Goal: Task Accomplishment & Management: Use online tool/utility

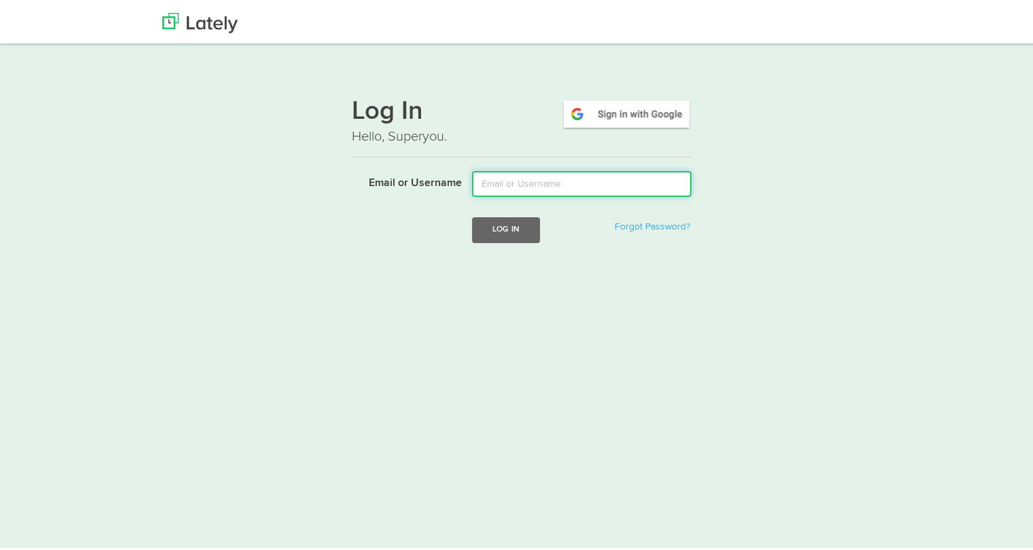
click at [503, 188] on input "Email or Username" at bounding box center [581, 181] width 219 height 26
type input "[PERSON_NAME][EMAIL_ADDRESS][DOMAIN_NAME]"
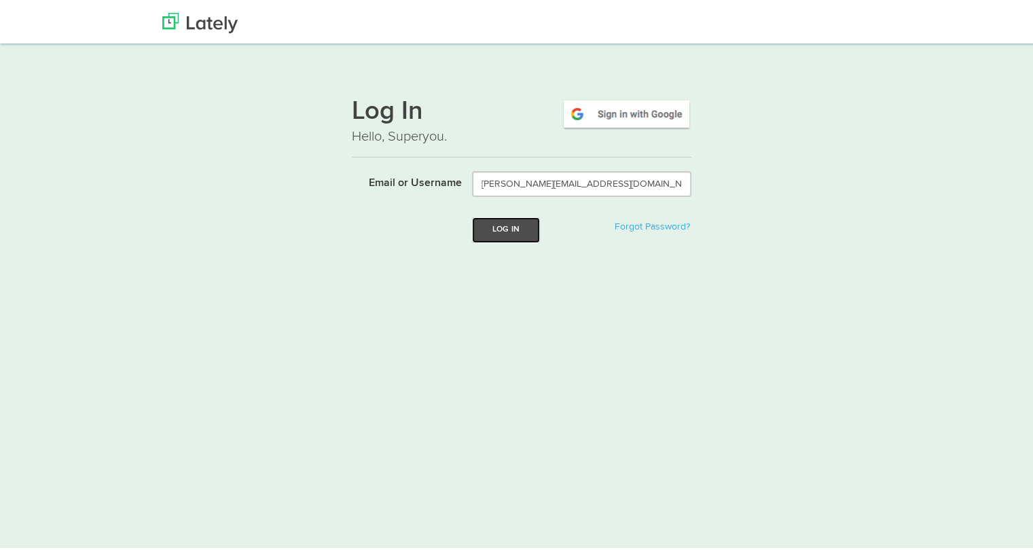
click at [499, 232] on button "Log In" at bounding box center [506, 227] width 68 height 25
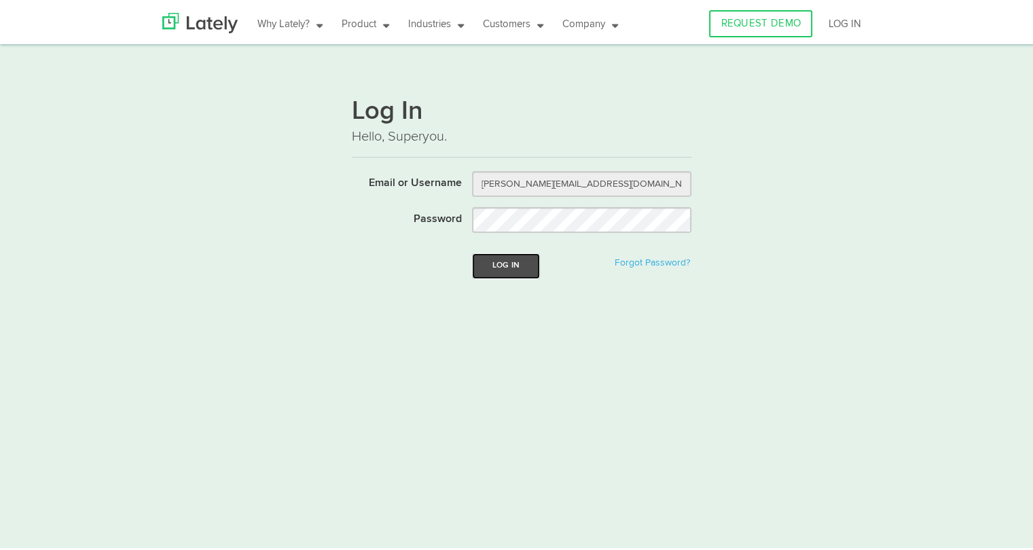
click at [493, 266] on button "Log In" at bounding box center [506, 263] width 68 height 25
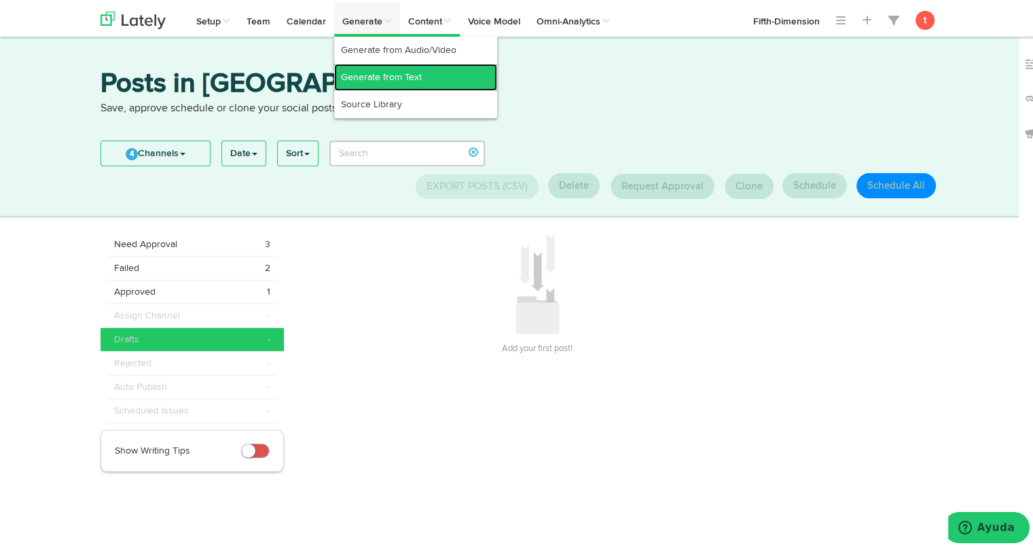
click at [348, 69] on link "Generate from Text" at bounding box center [415, 74] width 163 height 27
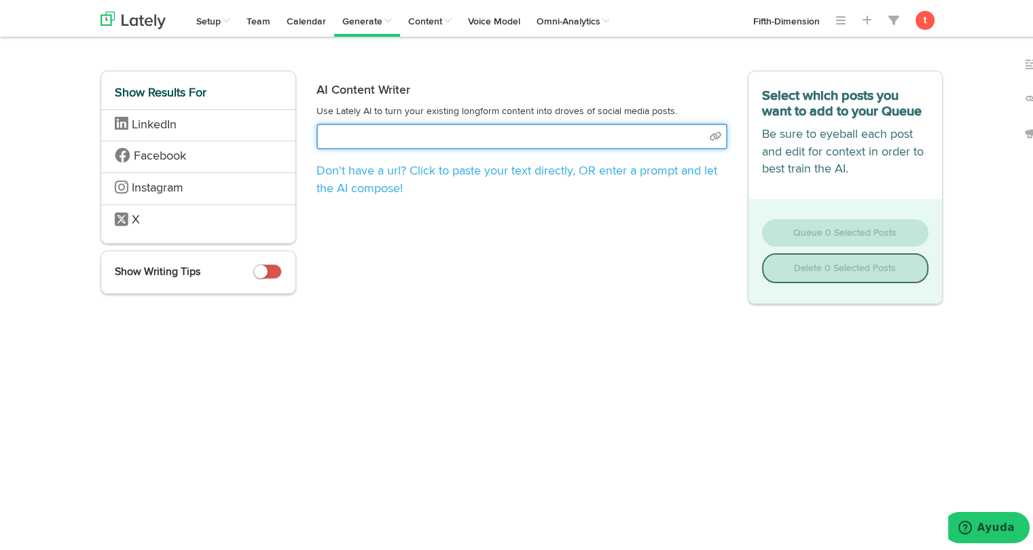
click at [576, 143] on input "text" at bounding box center [522, 134] width 411 height 26
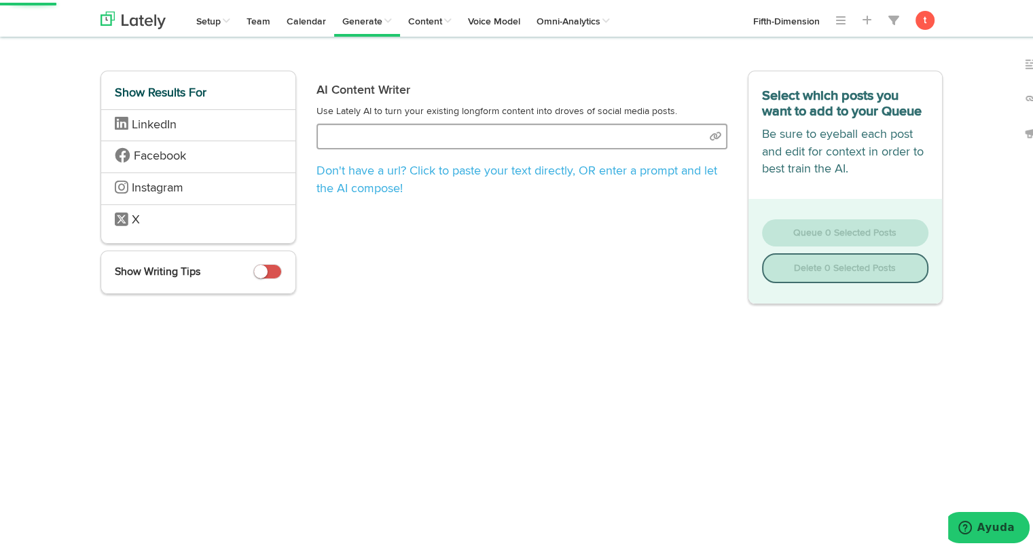
select select "academic"
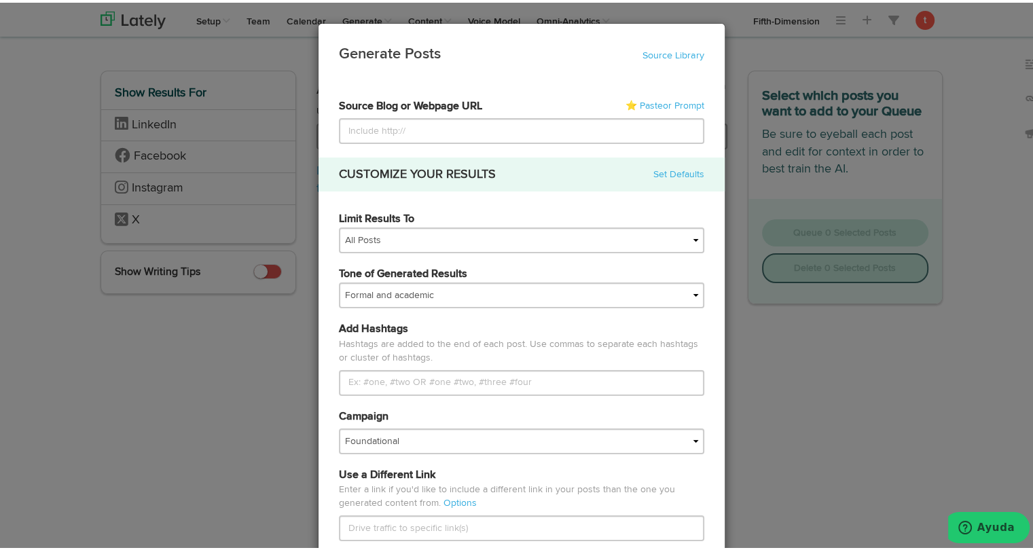
type input "https://www.vortexba.com/es-pr/posts/controlando-la-expansion-desordenada-de-la…"
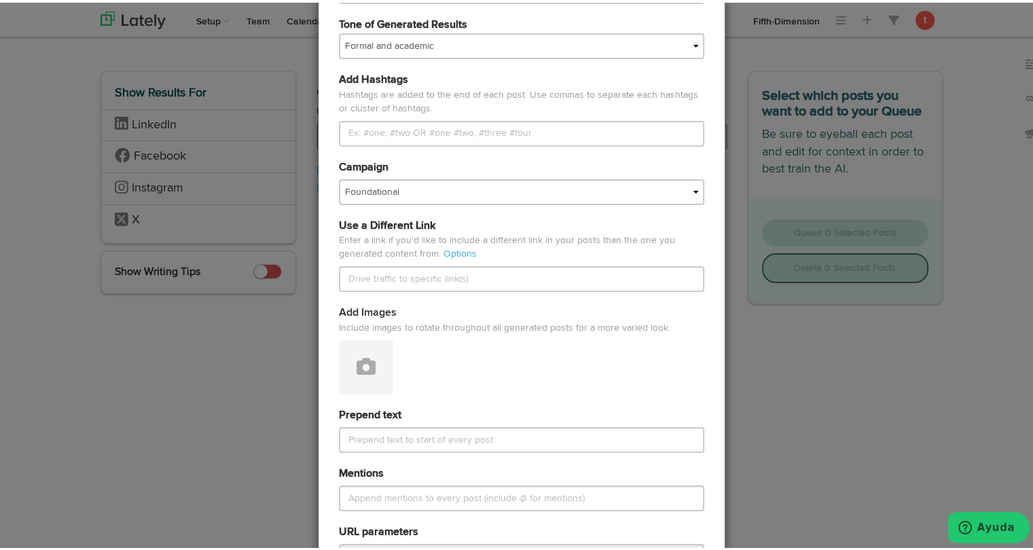
scroll to position [255, 0]
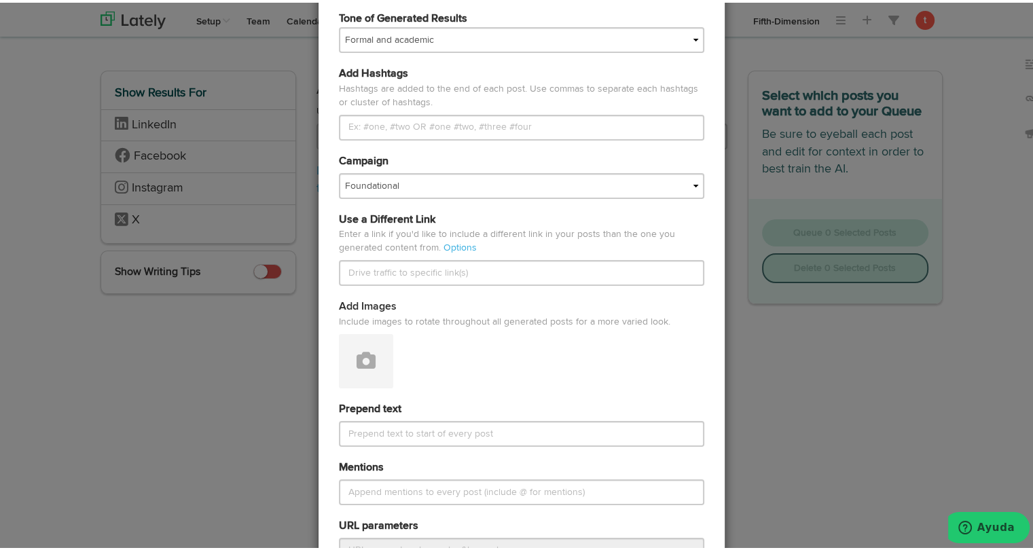
type input "https://www.vortexba.com/es-pr/posts/controlando-la-expansion-desordenada-de-la…"
click at [537, 169] on div "Campaign Foundational Fresh Assets IMPORTED Industrias VBA Medula Mojica VBA <>…" at bounding box center [522, 173] width 386 height 45
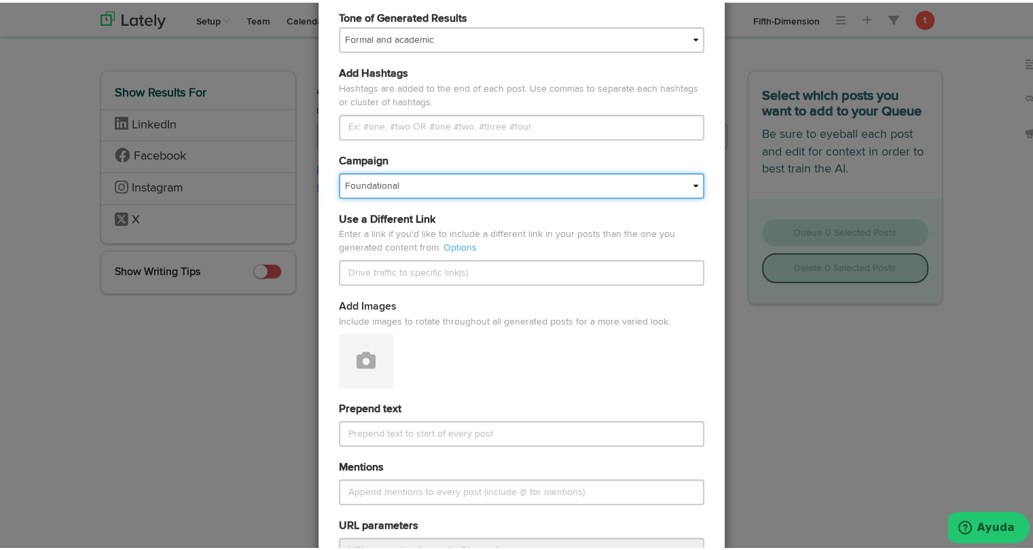
click at [530, 175] on select "Foundational Fresh Assets IMPORTED Industrias VBA Medula Mojica VBA <> GC VBA <…" at bounding box center [521, 184] width 365 height 26
select select "67a66d21166803e04be07e7f"
click at [339, 171] on select "Foundational Fresh Assets IMPORTED Industrias VBA Medula Mojica VBA <> GC VBA <…" at bounding box center [521, 184] width 365 height 26
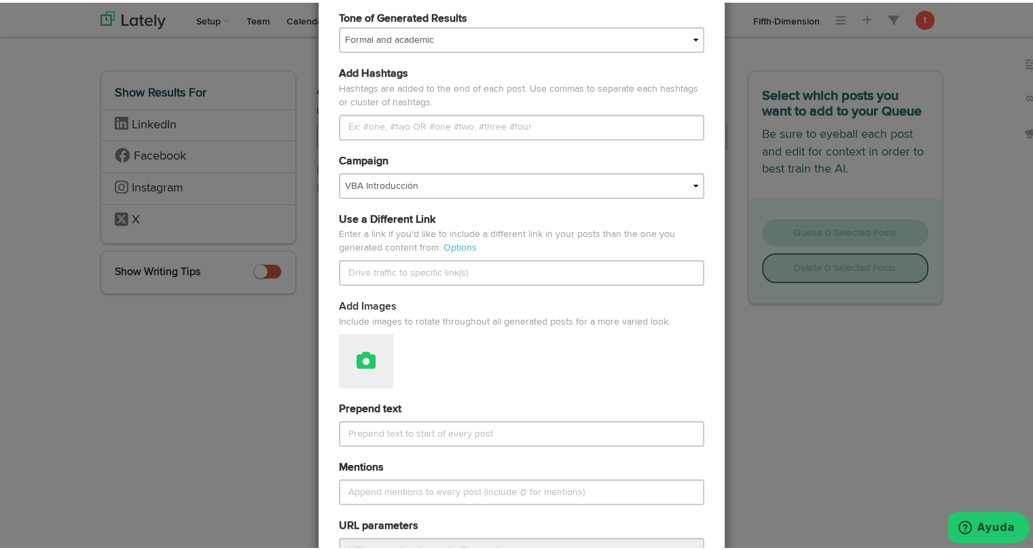
click at [357, 363] on icon at bounding box center [366, 358] width 19 height 19
click at [353, 401] on link "Attach Images from Lately" at bounding box center [404, 404] width 128 height 22
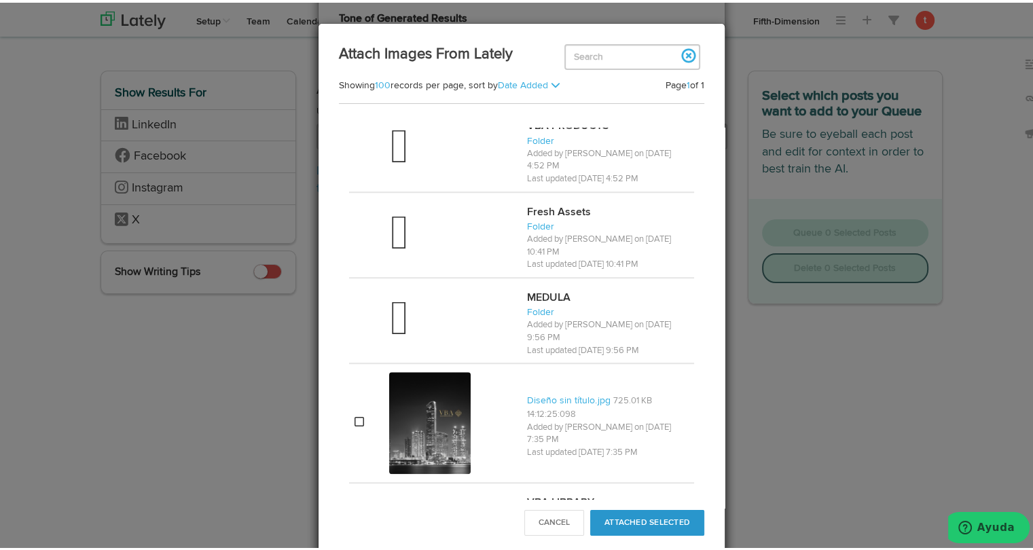
scroll to position [1152, 0]
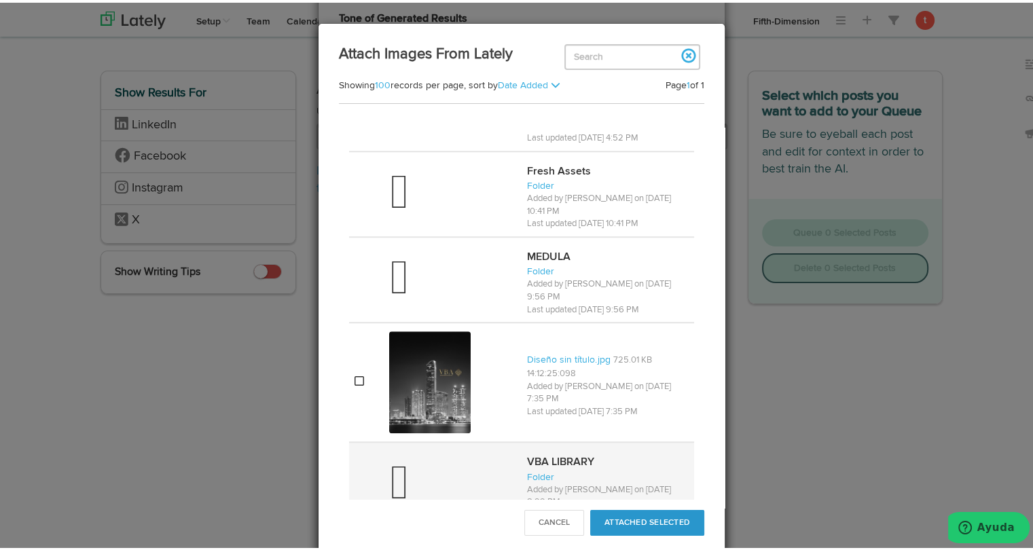
click at [391, 463] on span at bounding box center [398, 482] width 19 height 38
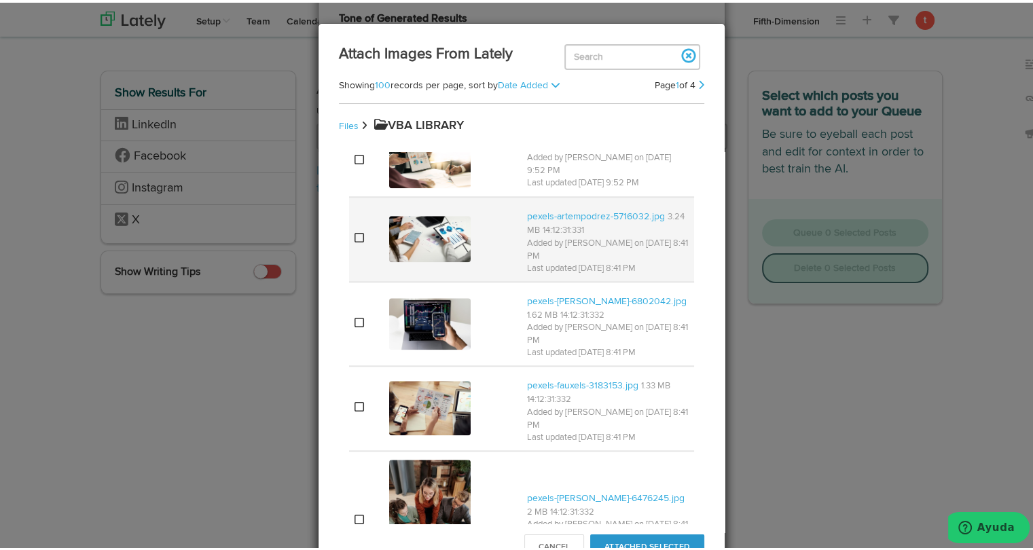
scroll to position [1443, 0]
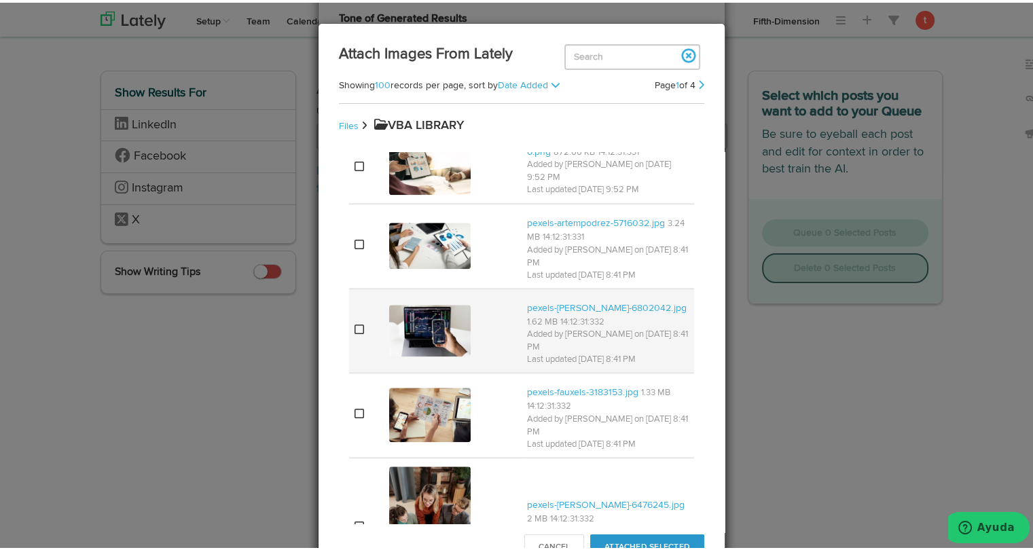
click at [349, 286] on td at bounding box center [366, 328] width 35 height 84
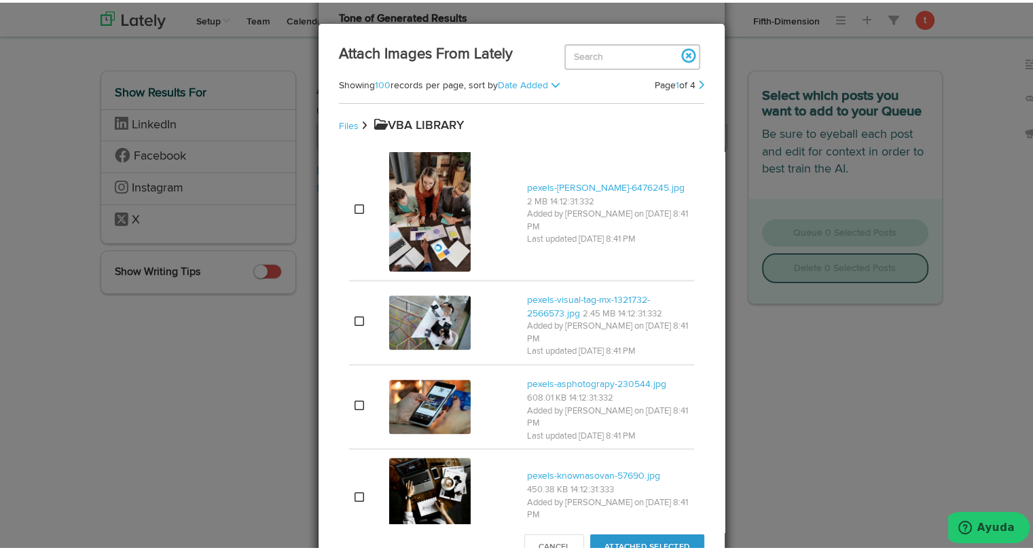
scroll to position [1762, 0]
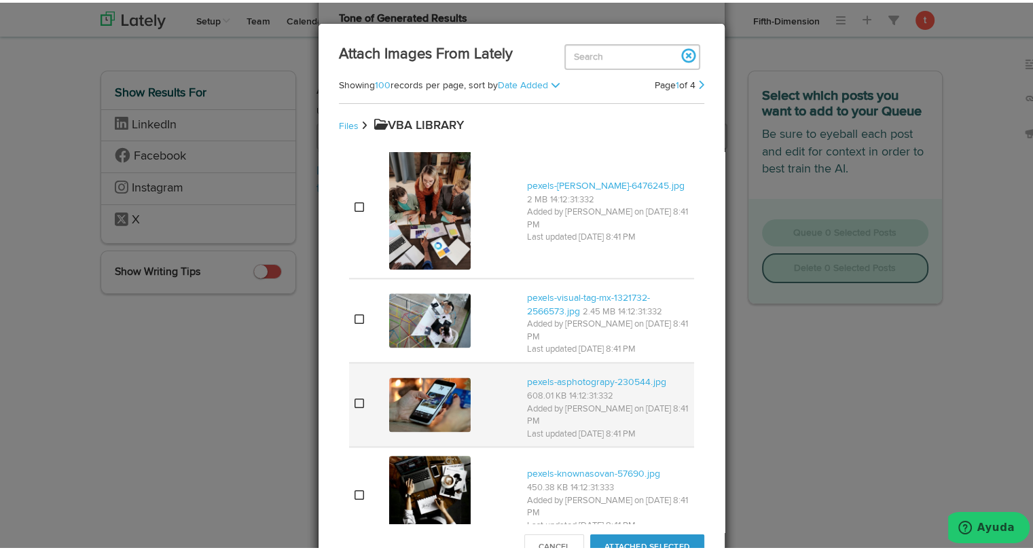
click at [349, 360] on td at bounding box center [366, 402] width 35 height 84
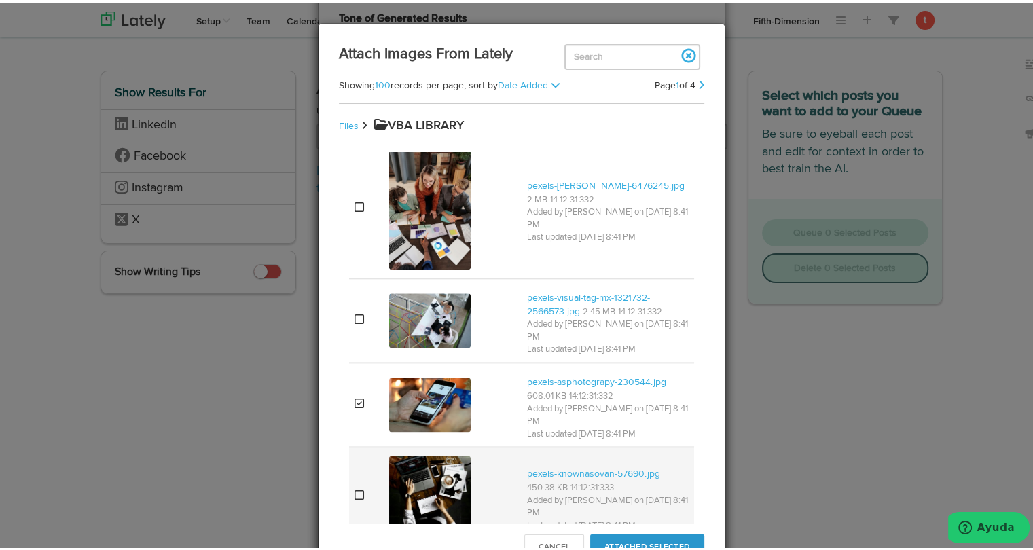
click at [356, 444] on td at bounding box center [366, 493] width 35 height 99
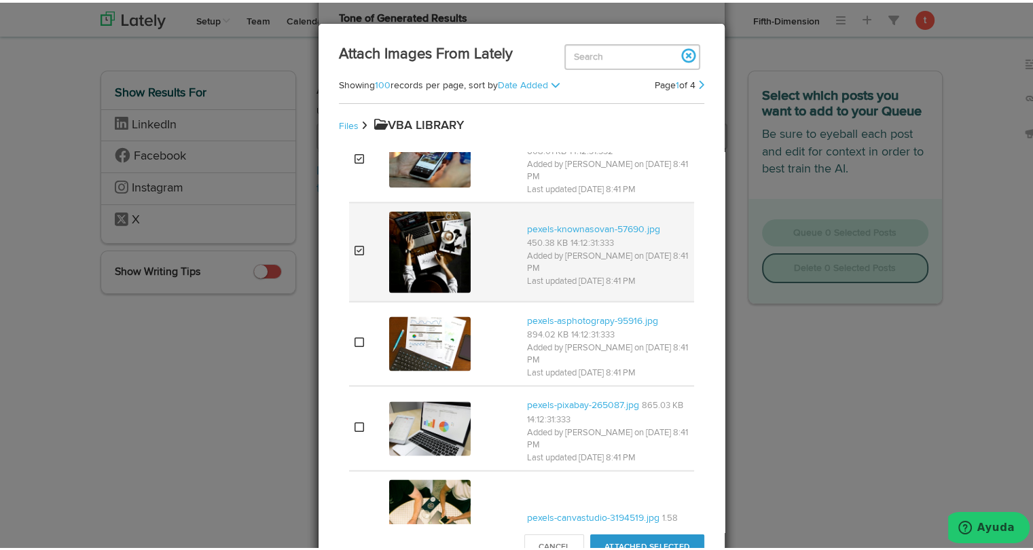
scroll to position [2065, 0]
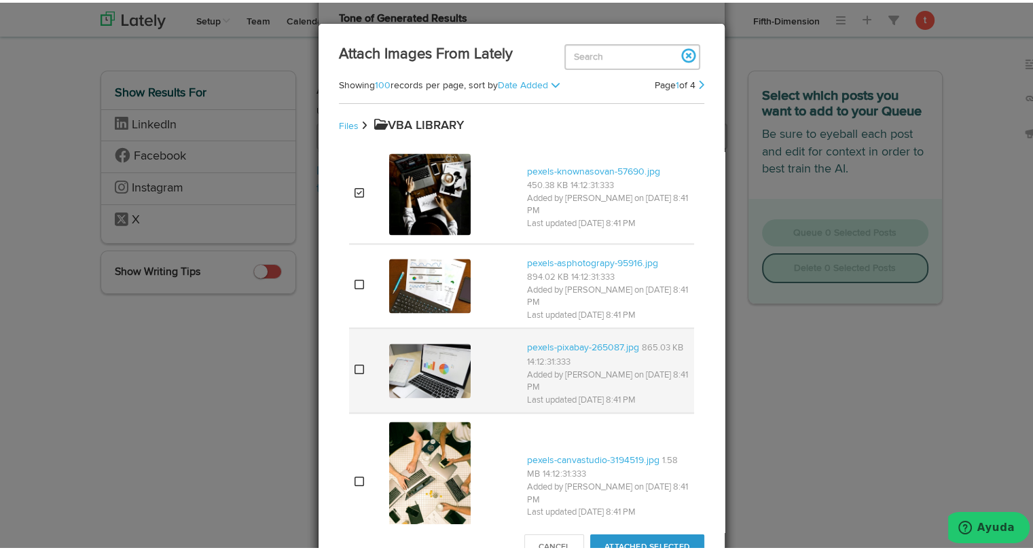
click at [368, 325] on td at bounding box center [366, 367] width 35 height 85
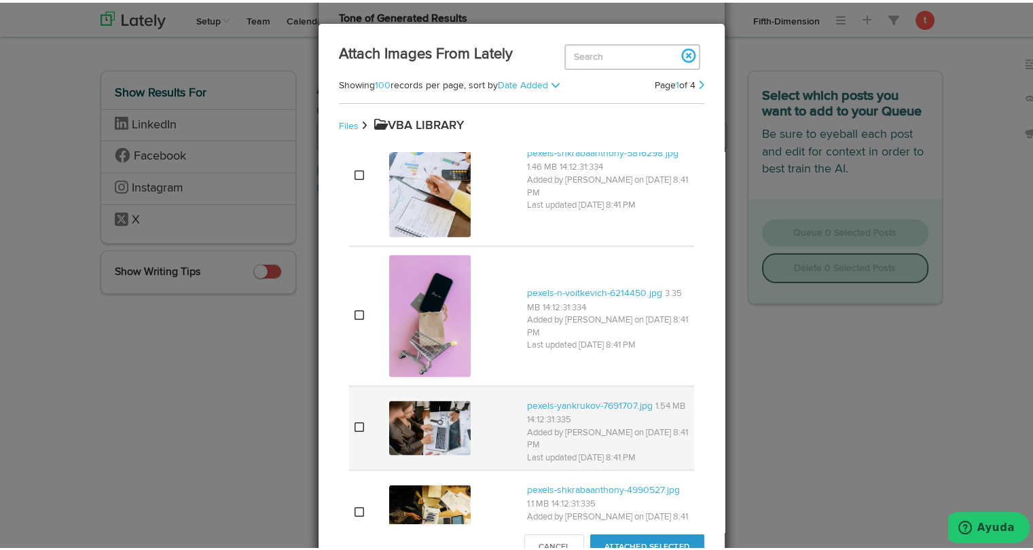
scroll to position [2758, 0]
click at [362, 384] on td at bounding box center [366, 426] width 35 height 85
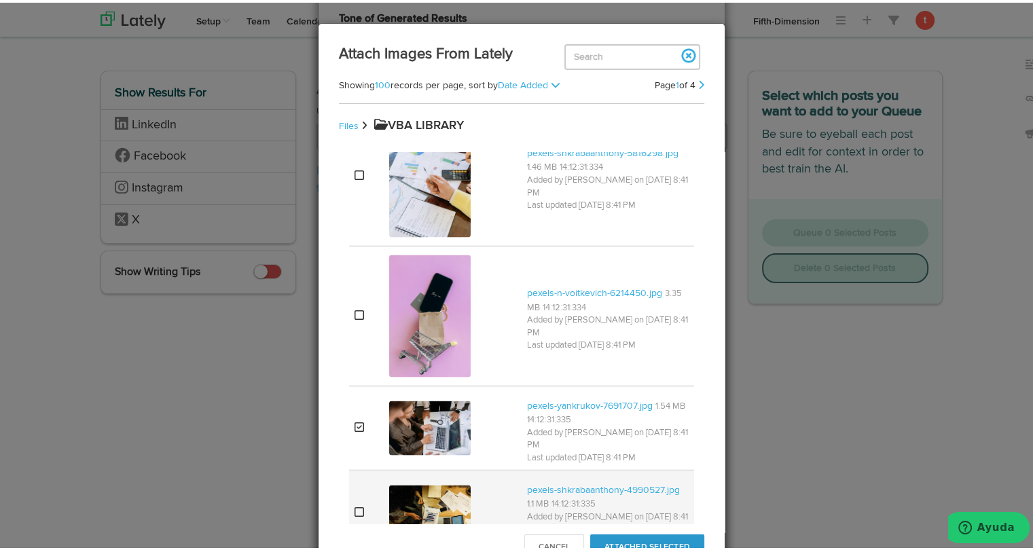
click at [351, 468] on td at bounding box center [366, 510] width 35 height 84
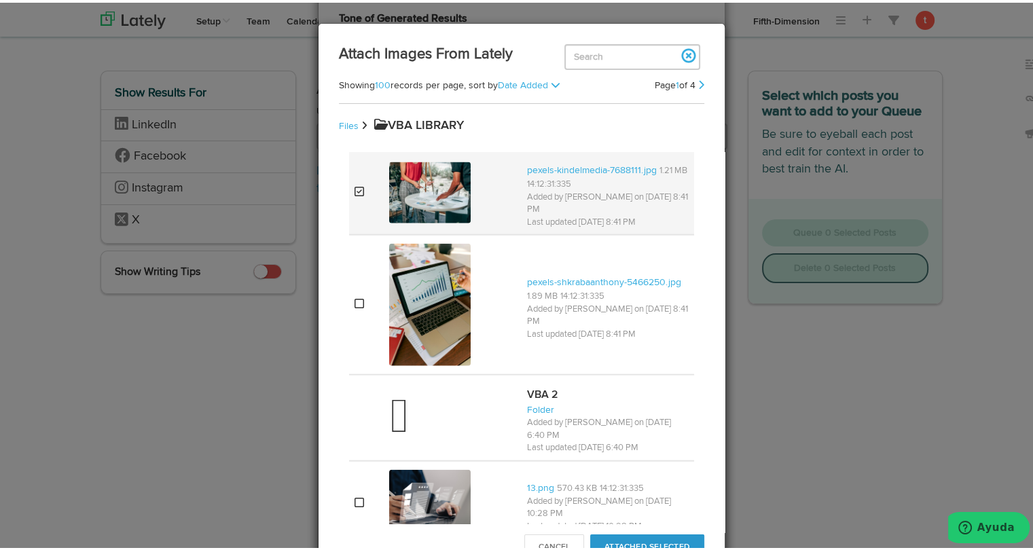
scroll to position [3164, 0]
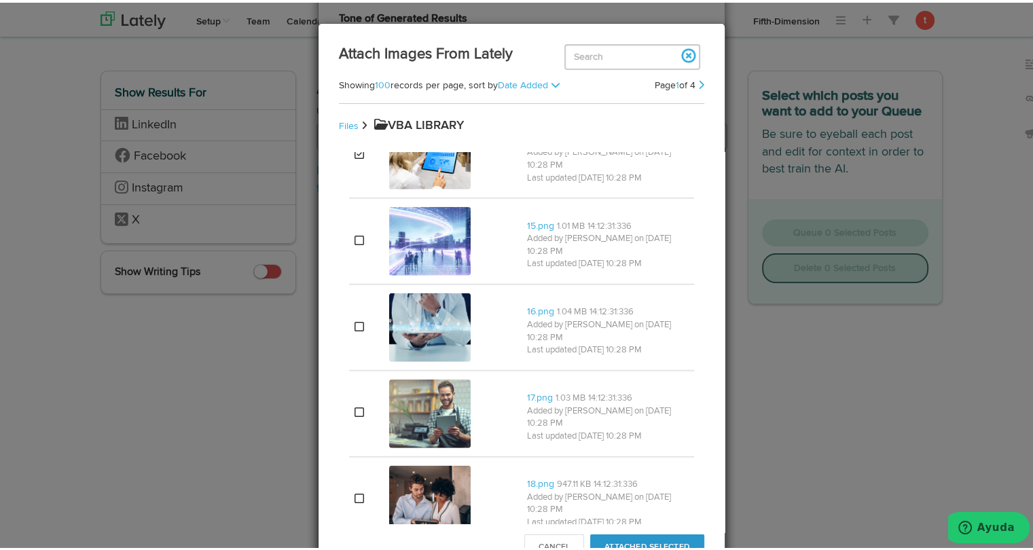
scroll to position [3609, 0]
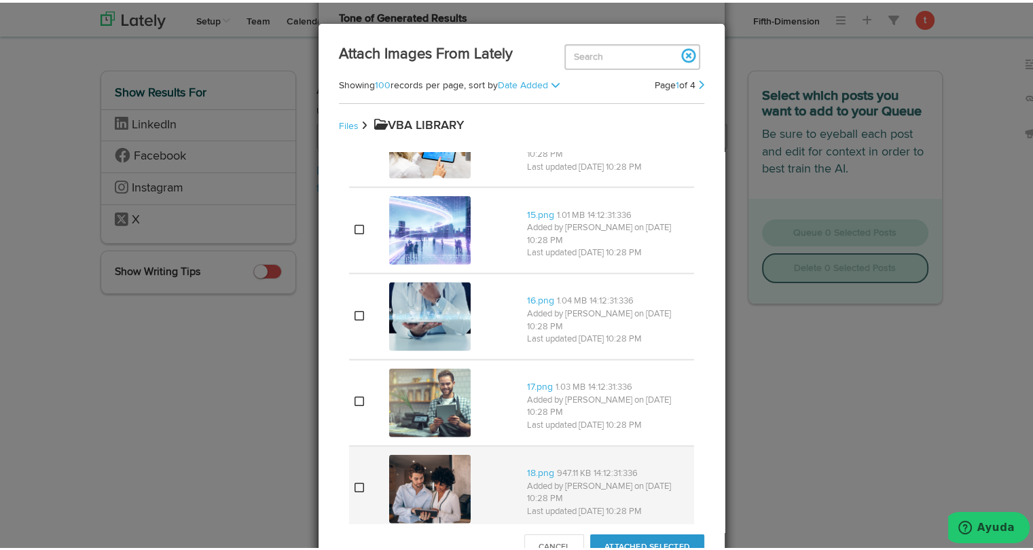
click at [349, 444] on td at bounding box center [366, 487] width 35 height 86
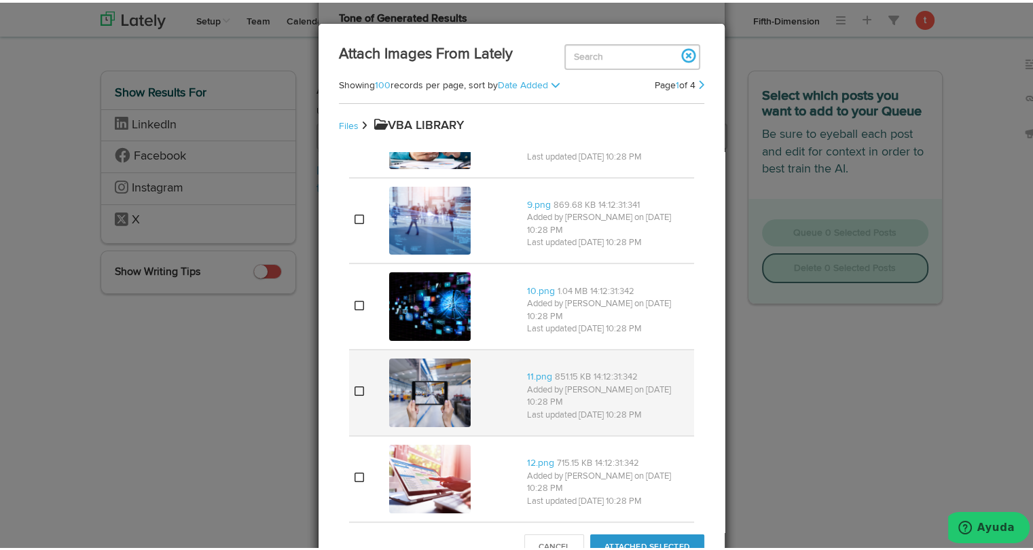
scroll to position [5198, 0]
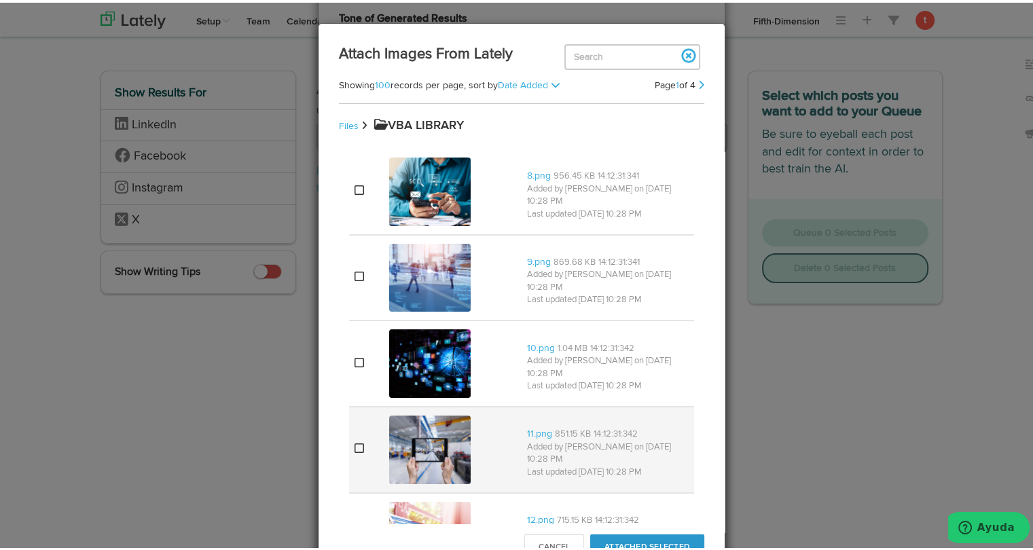
click at [349, 404] on td at bounding box center [366, 447] width 35 height 86
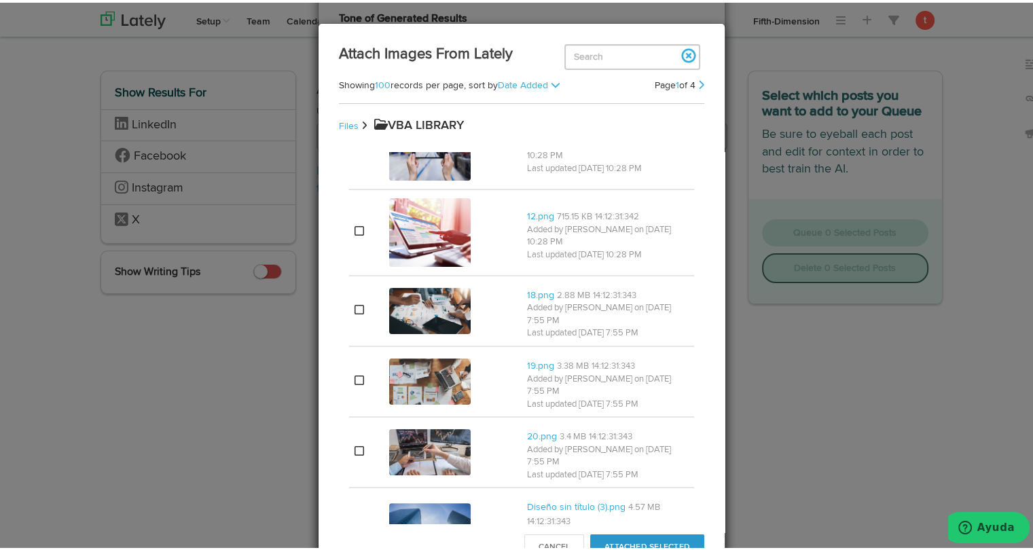
scroll to position [5503, 0]
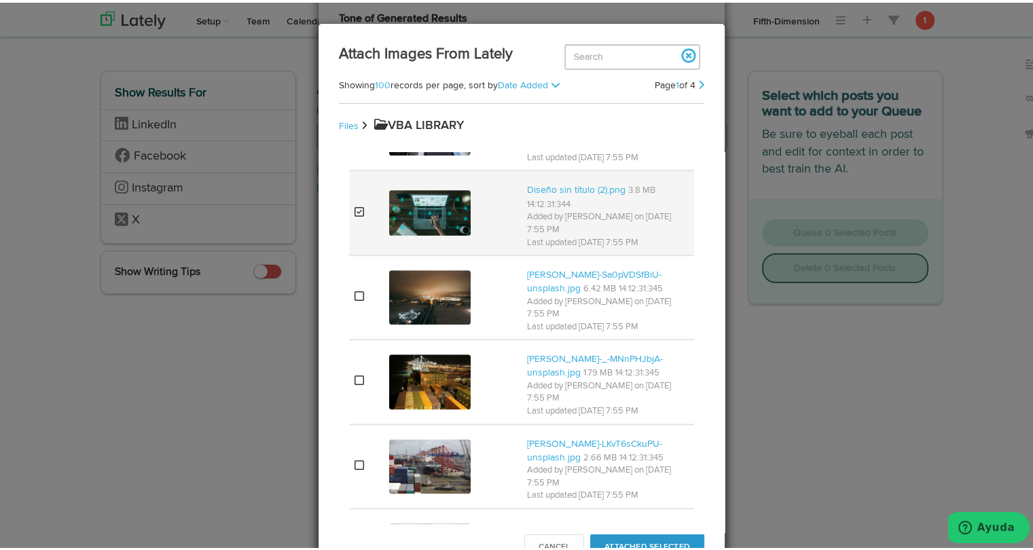
scroll to position [5905, 0]
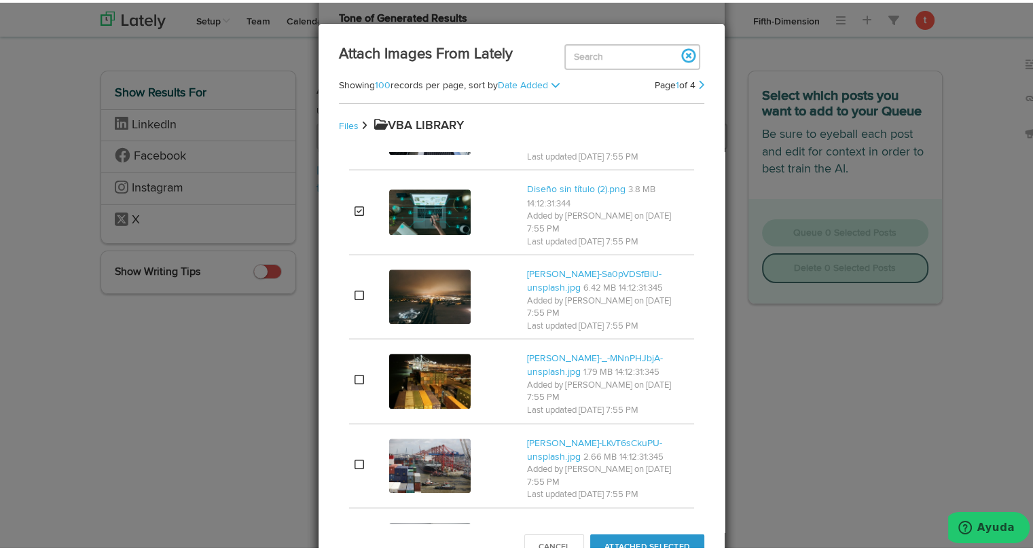
click at [643, 533] on button "Attached Selected" at bounding box center [647, 545] width 114 height 26
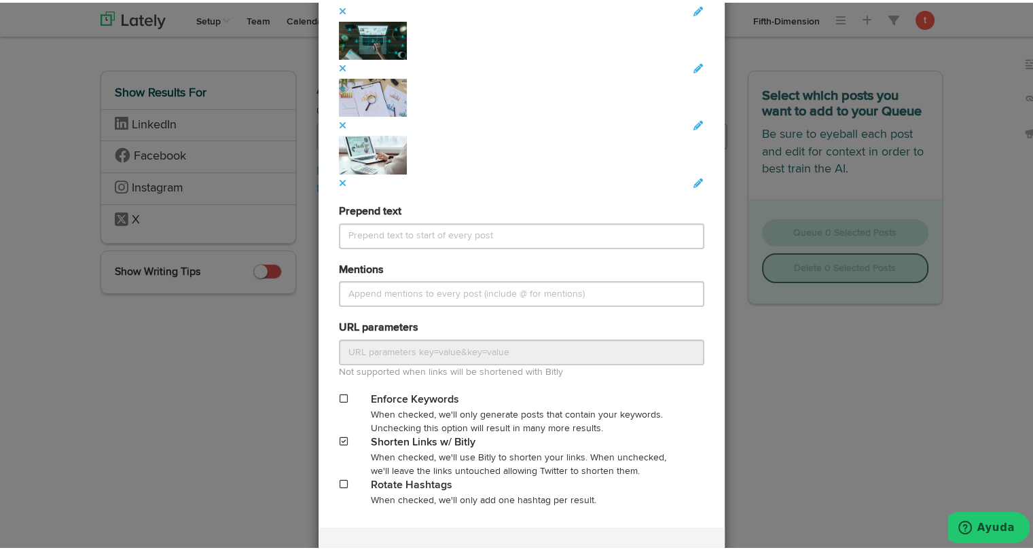
scroll to position [1414, 0]
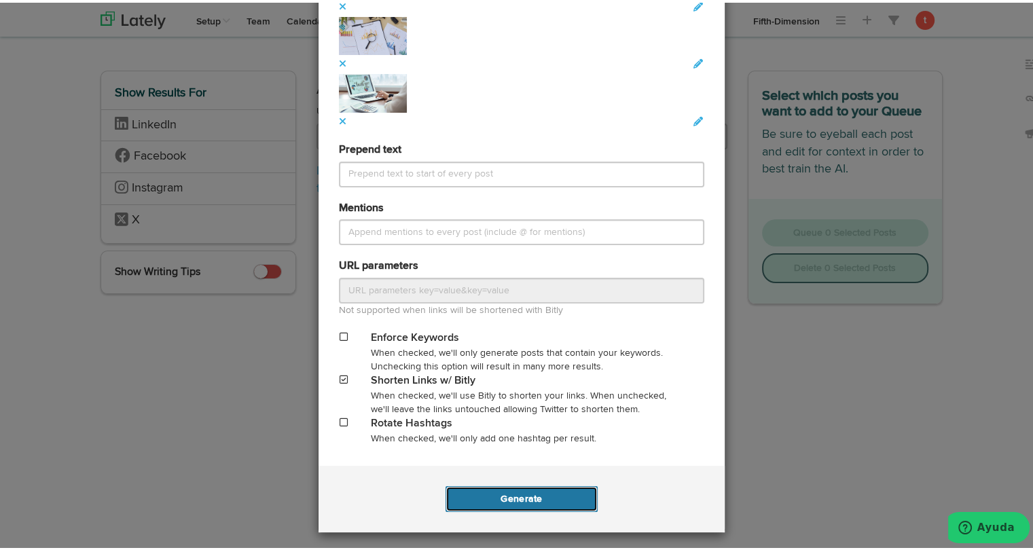
click at [558, 502] on button "Generate" at bounding box center [521, 497] width 151 height 26
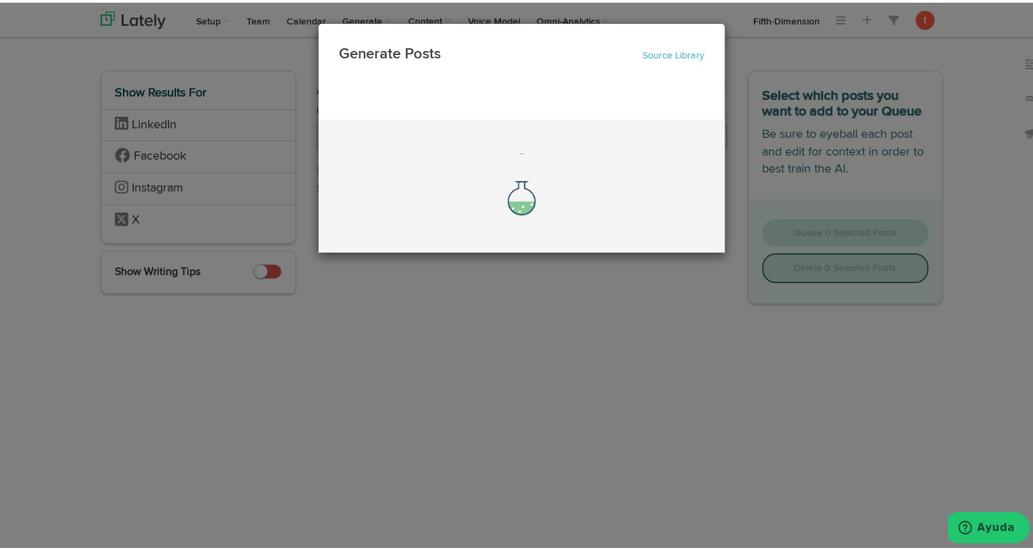
scroll to position [0, 0]
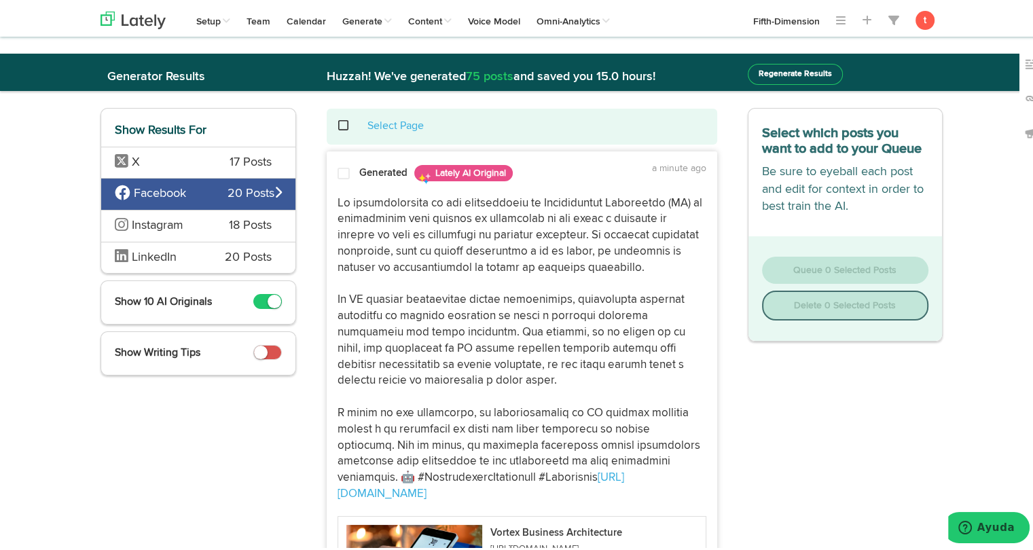
click at [168, 153] on span "X" at bounding box center [162, 160] width 94 height 18
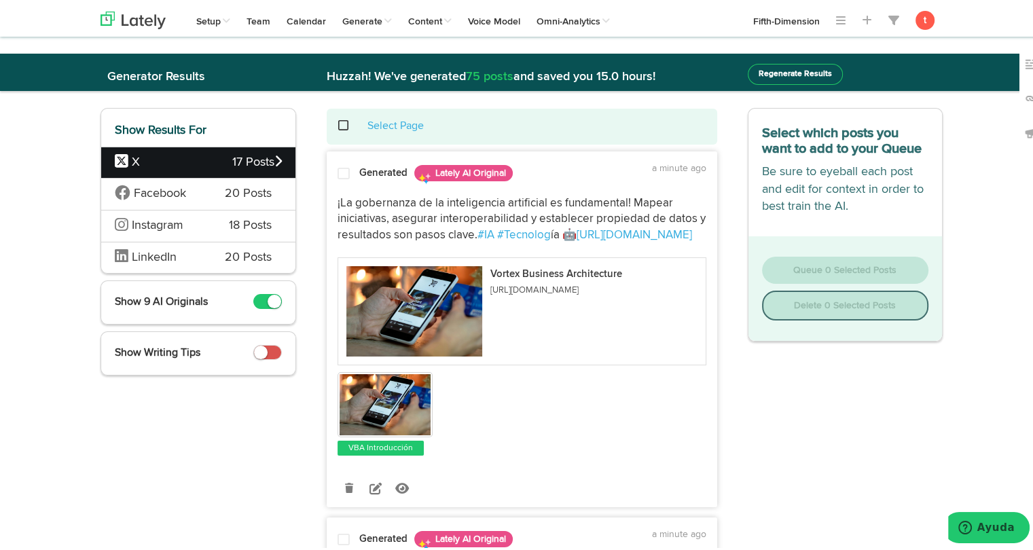
click at [338, 175] on span at bounding box center [344, 171] width 12 height 14
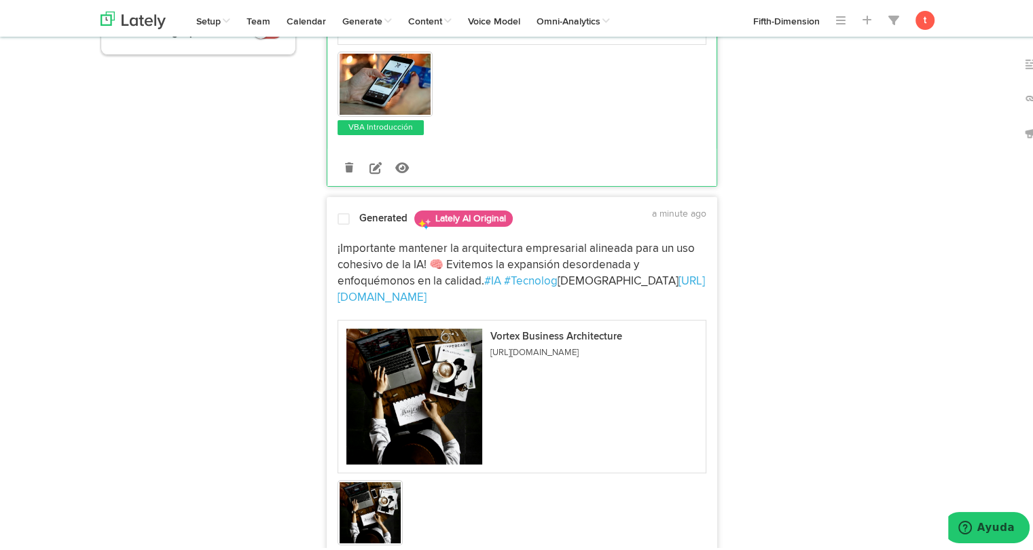
click at [338, 211] on span at bounding box center [344, 217] width 12 height 14
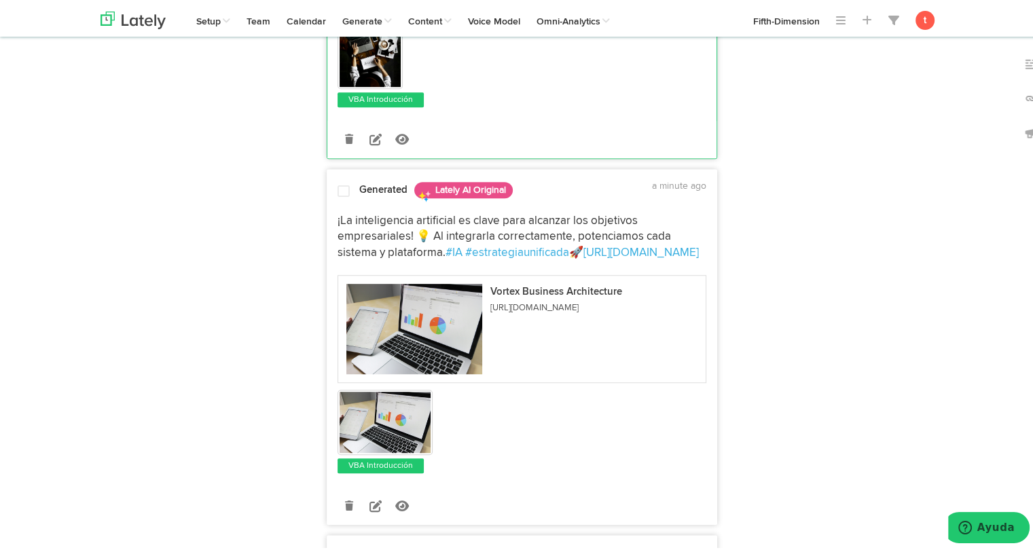
scroll to position [785, 0]
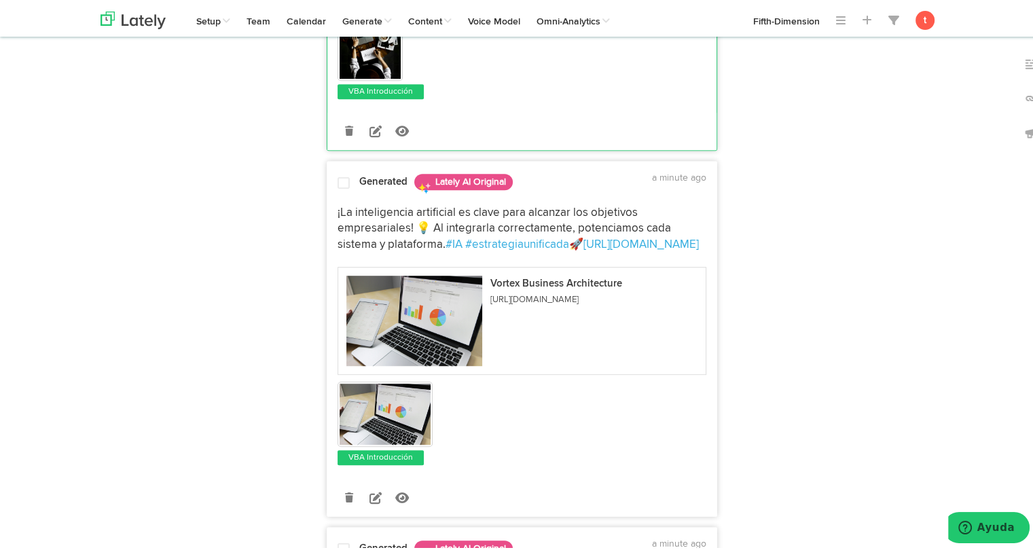
click at [338, 174] on span at bounding box center [344, 181] width 12 height 14
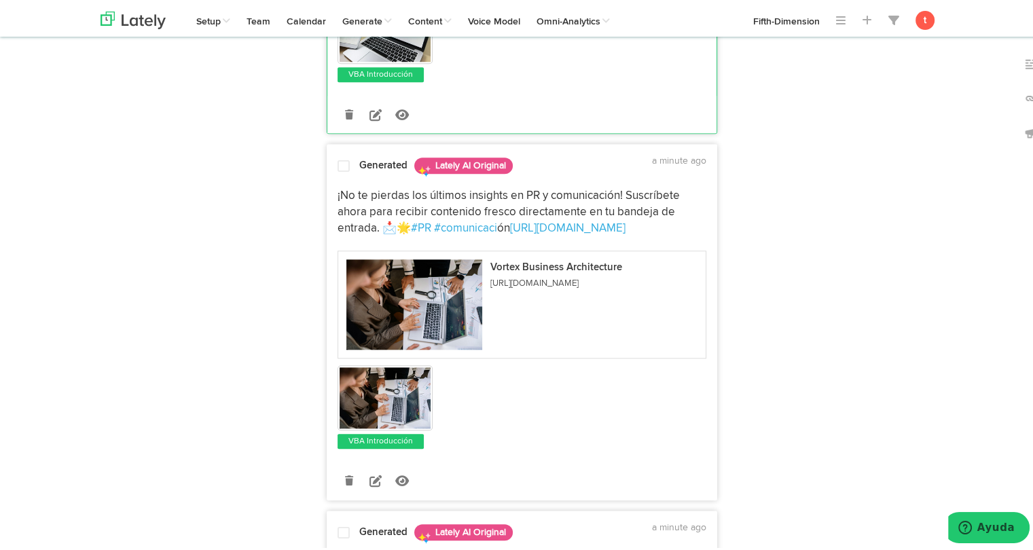
click at [341, 157] on div at bounding box center [343, 166] width 33 height 18
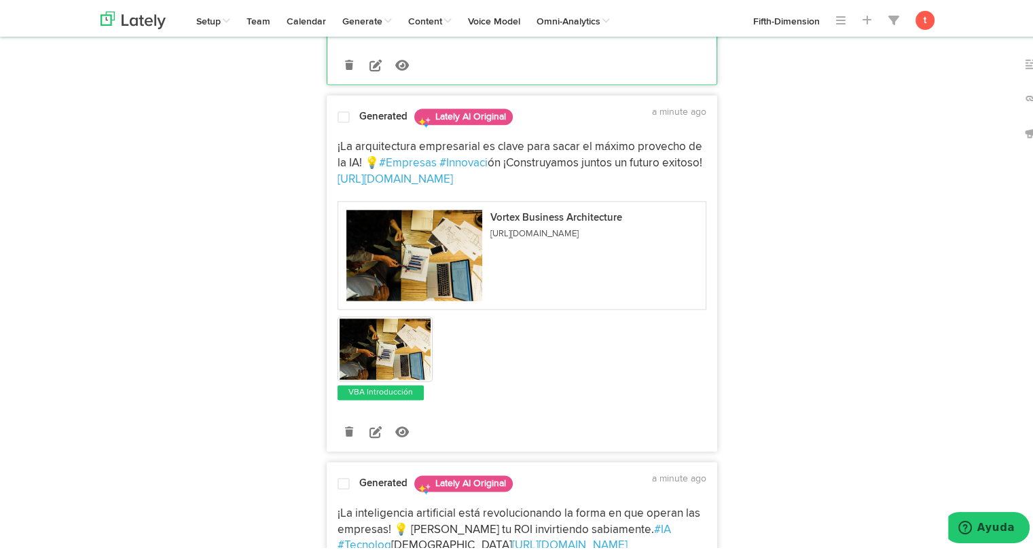
click at [345, 130] on div "¡La arquitectura empresarial es clave para sacar el máximo provecho de la IA! 💡…" at bounding box center [521, 265] width 389 height 270
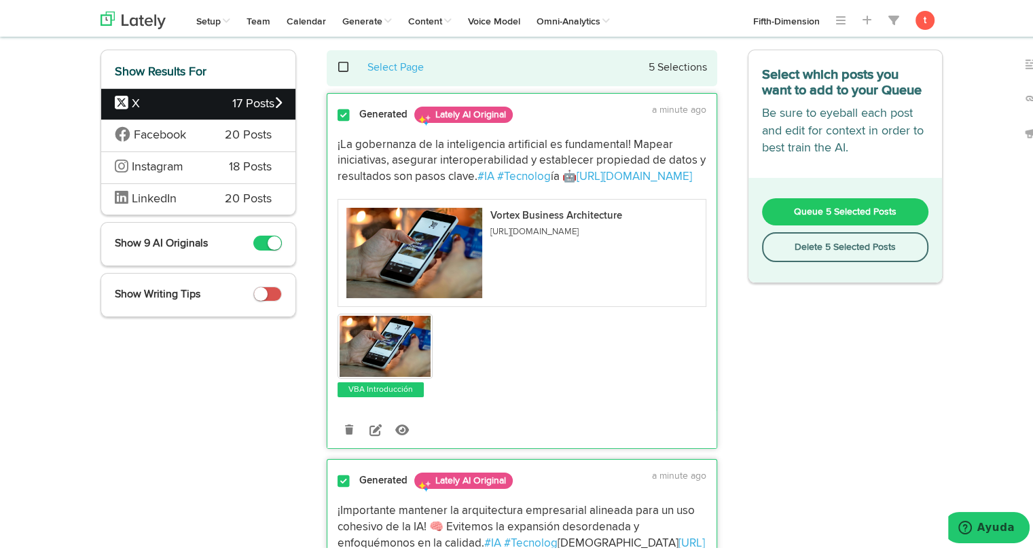
scroll to position [0, 0]
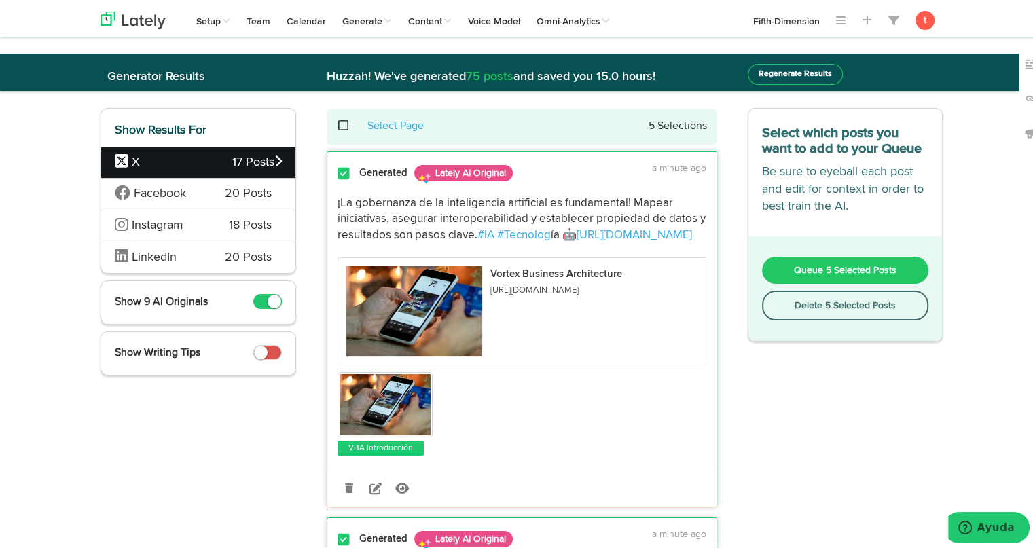
click at [775, 259] on button "Queue 5 Selected Posts" at bounding box center [845, 267] width 167 height 27
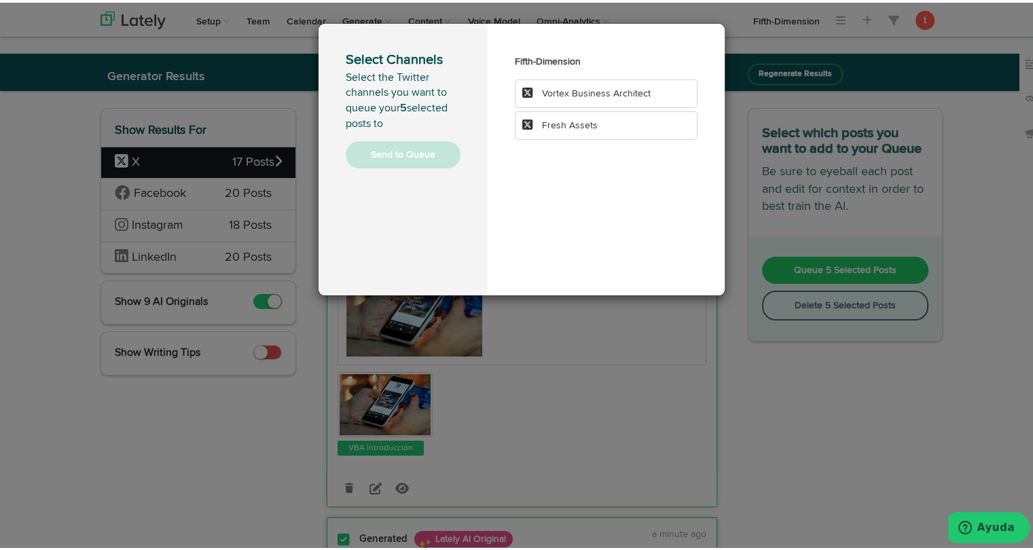
click at [624, 99] on li "Vortex Business Architect" at bounding box center [606, 91] width 183 height 29
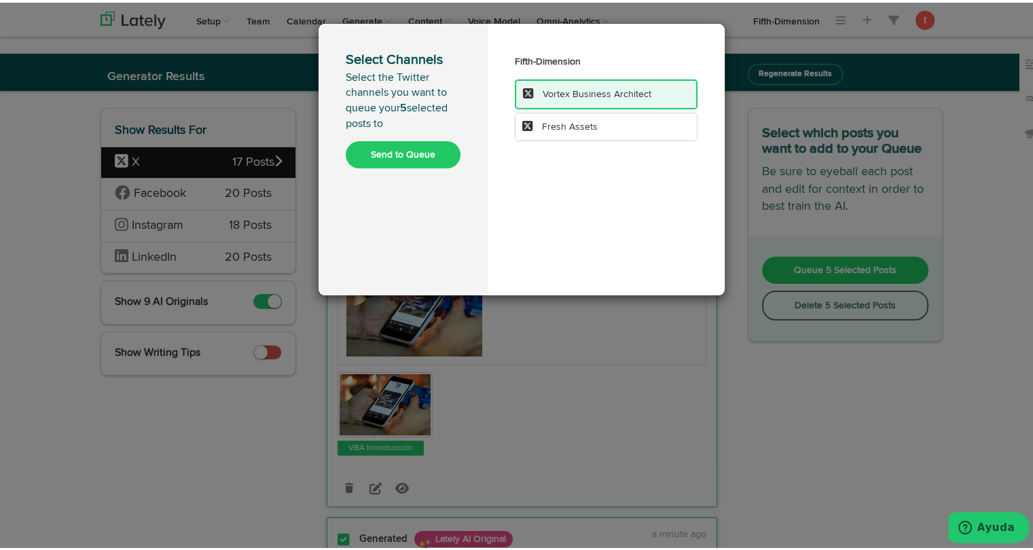
click at [419, 158] on button "Send to Queue" at bounding box center [403, 152] width 115 height 27
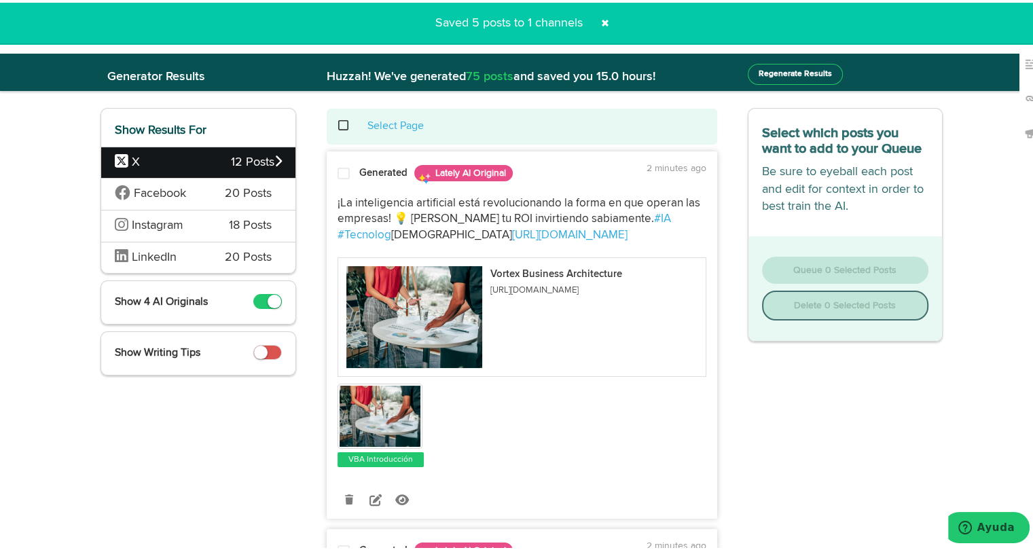
click at [192, 189] on span "Facebook" at bounding box center [160, 192] width 90 height 18
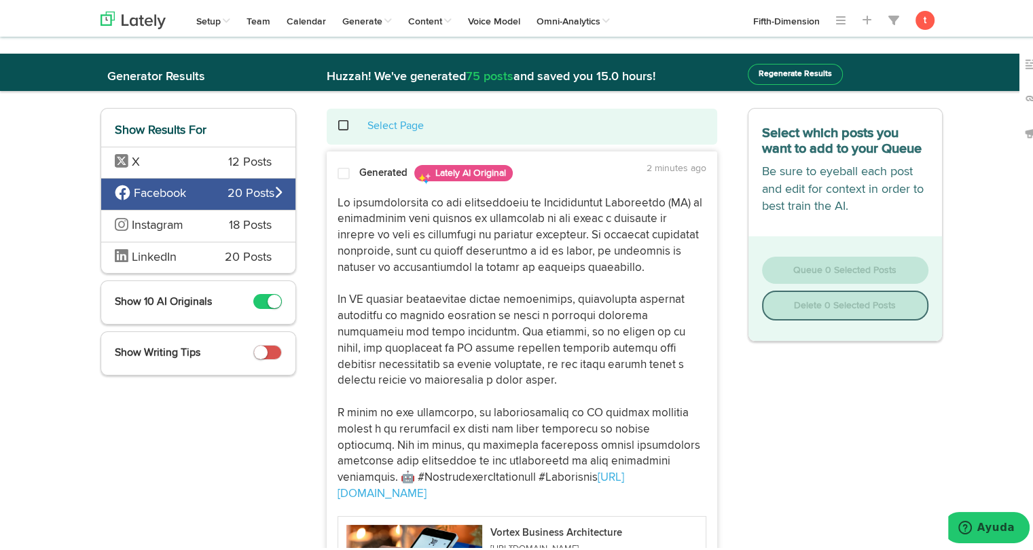
click at [342, 169] on span at bounding box center [344, 171] width 12 height 14
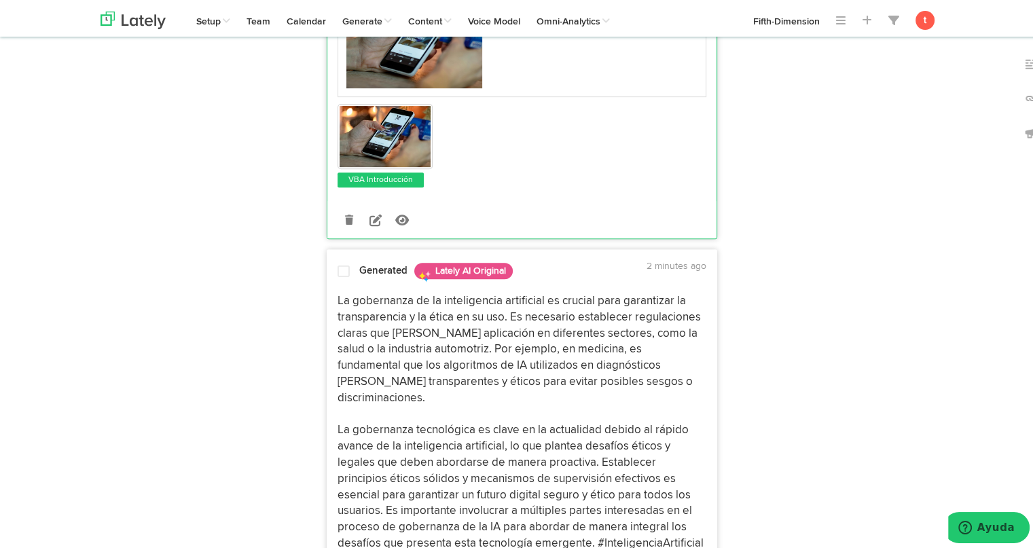
click at [359, 310] on p "La gobernanza de la inteligencia artificial es crucial para garantizar la trans…" at bounding box center [522, 428] width 369 height 275
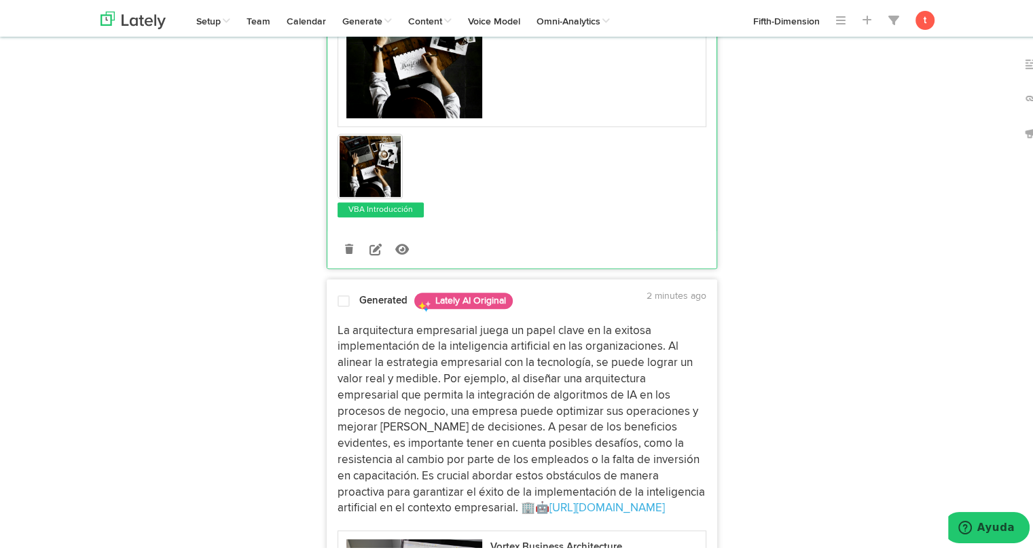
click at [374, 314] on div "La arquitectura empresarial juega un papel clave en la exitosa implementación d…" at bounding box center [521, 521] width 389 height 415
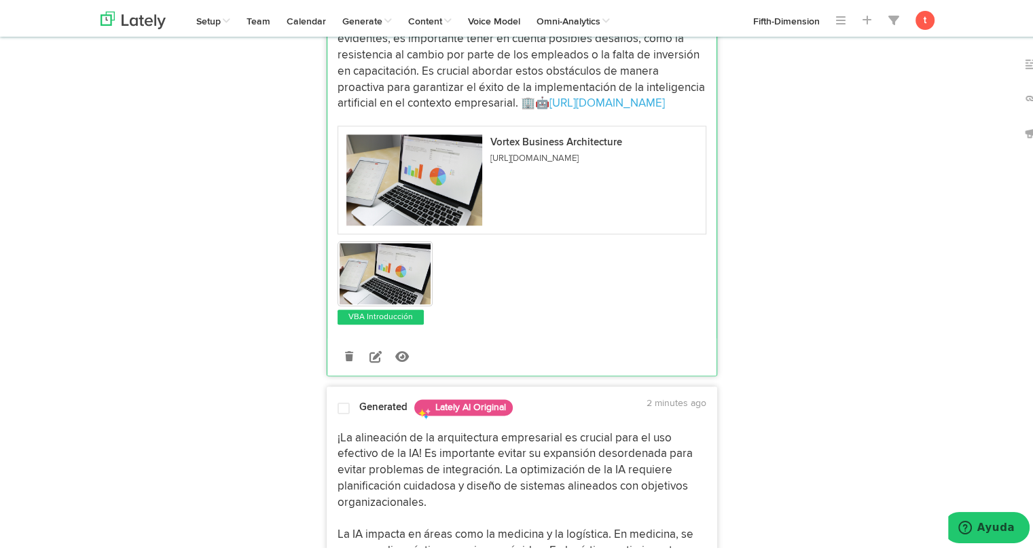
scroll to position [1552, 0]
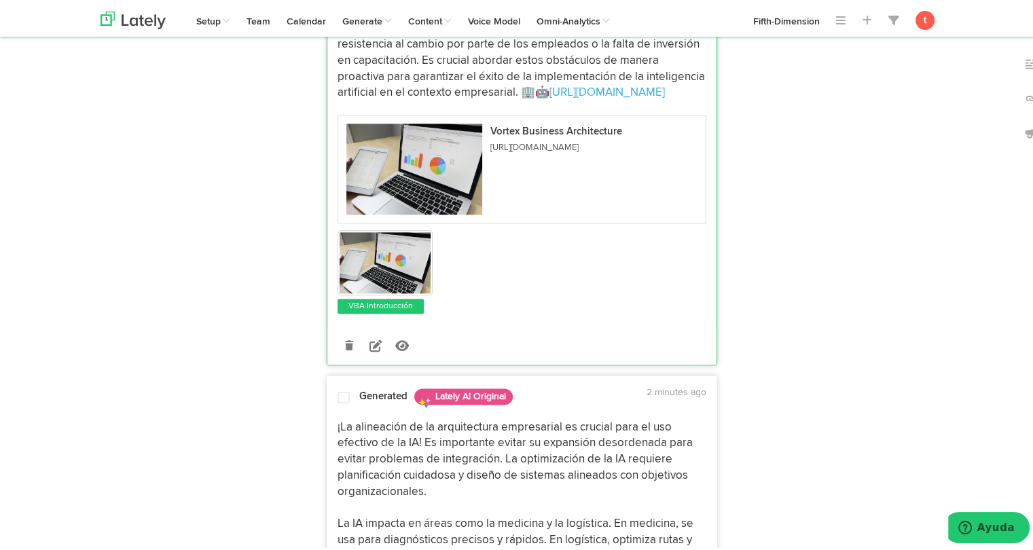
click at [362, 417] on p "¡La alineación de la arquitectura empresarial es crucial para el uso efectivo d…" at bounding box center [522, 538] width 369 height 243
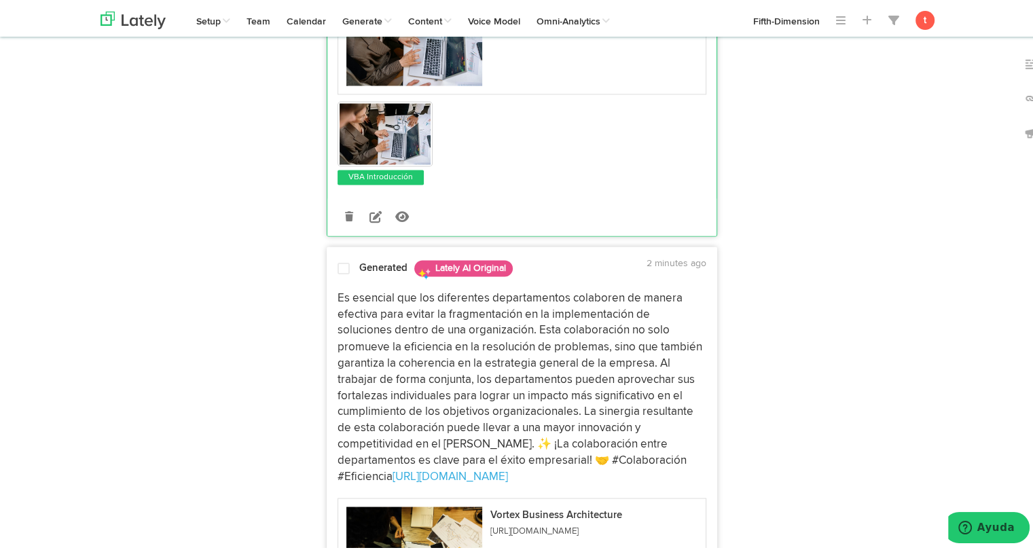
click at [383, 300] on p "Es esencial que los diferentes departamentos colaboren de manera efectiva para …" at bounding box center [522, 385] width 369 height 194
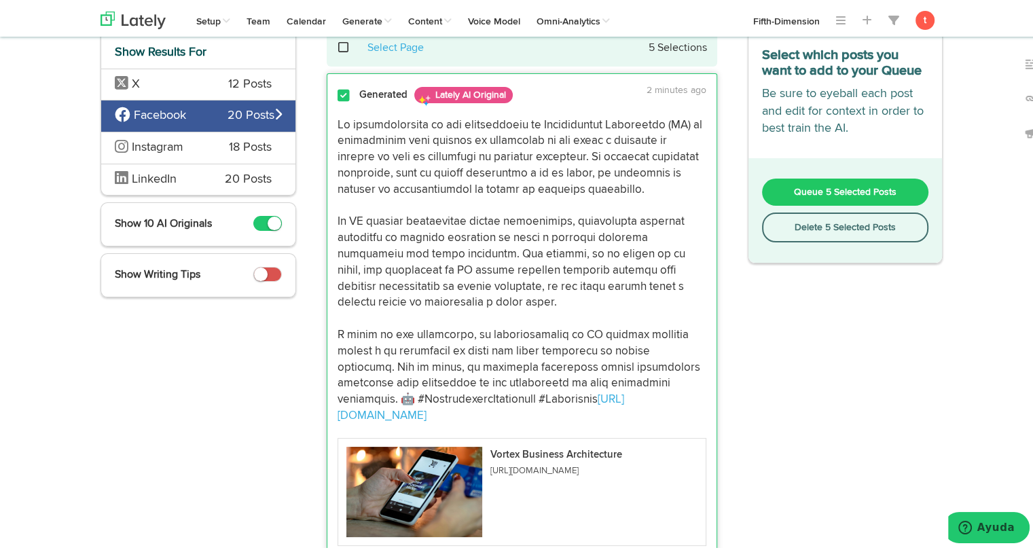
scroll to position [0, 0]
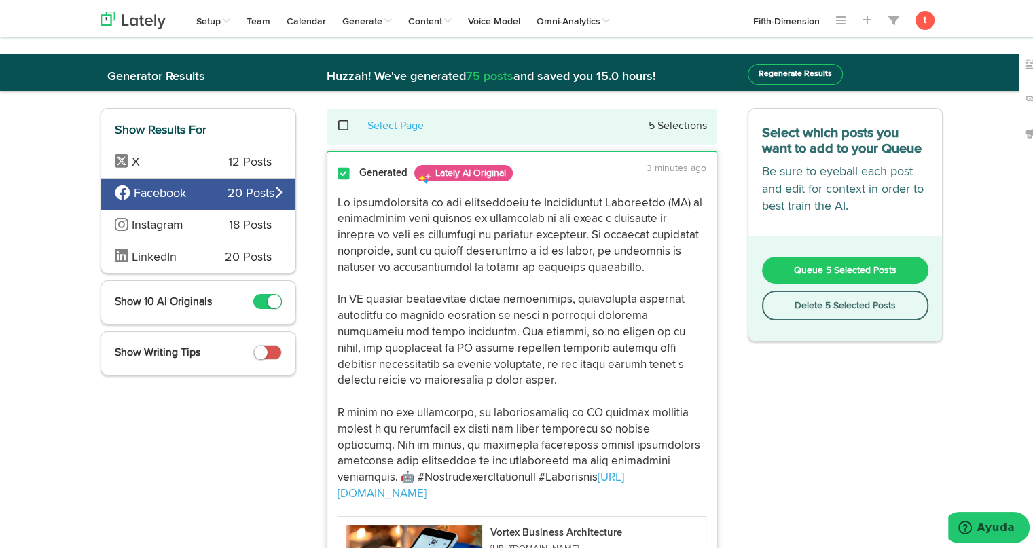
click at [796, 260] on button "Queue 5 Selected Posts" at bounding box center [845, 267] width 167 height 27
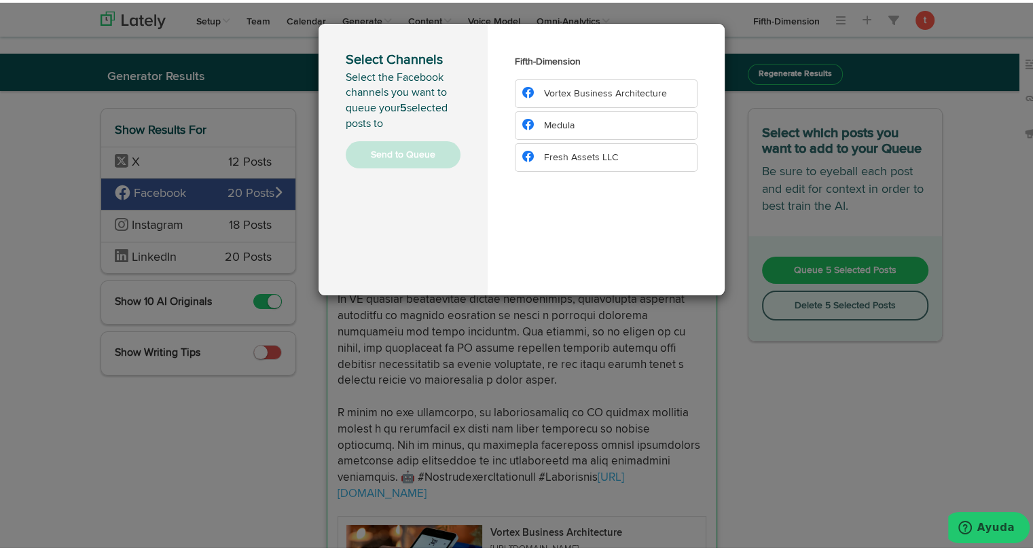
click at [656, 82] on li "Vortex Business Architecture" at bounding box center [606, 91] width 183 height 29
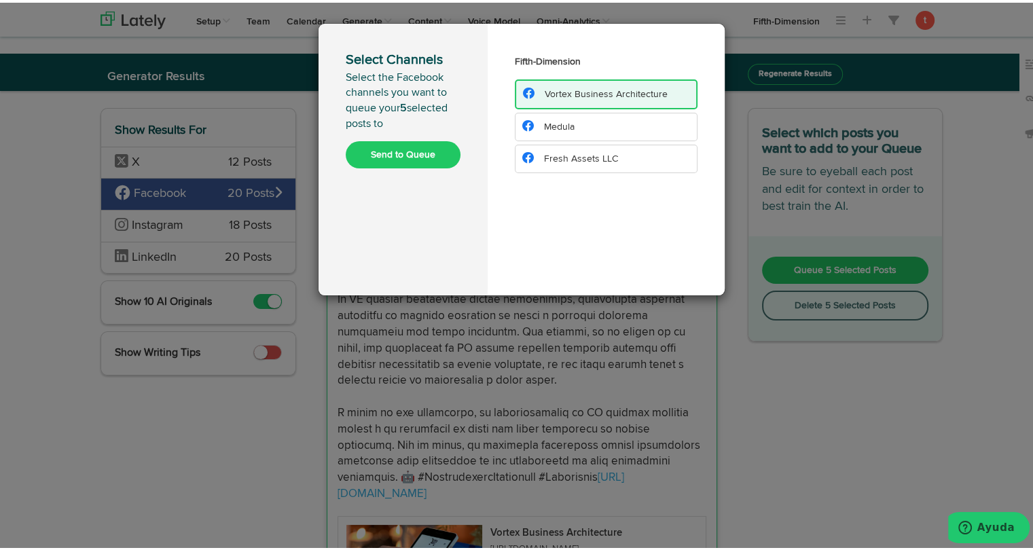
click at [405, 147] on button "Send to Queue" at bounding box center [403, 152] width 115 height 27
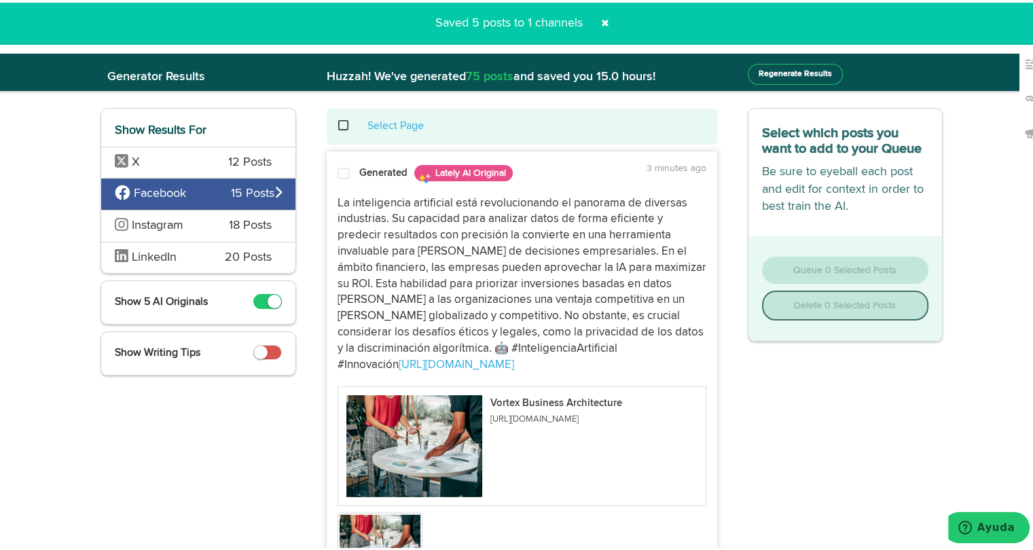
click at [192, 217] on span "Instagram" at bounding box center [162, 224] width 94 height 18
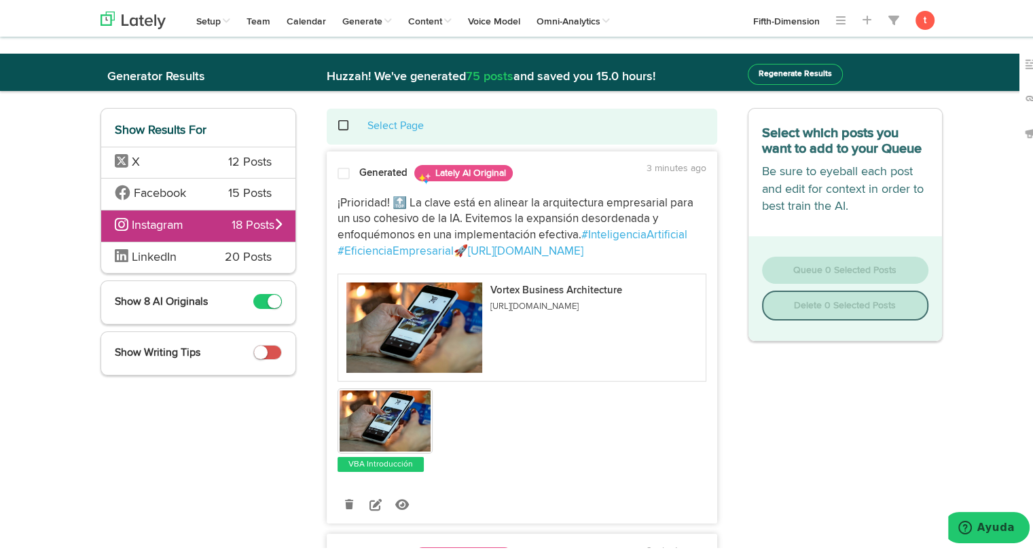
click at [344, 168] on div at bounding box center [343, 173] width 33 height 18
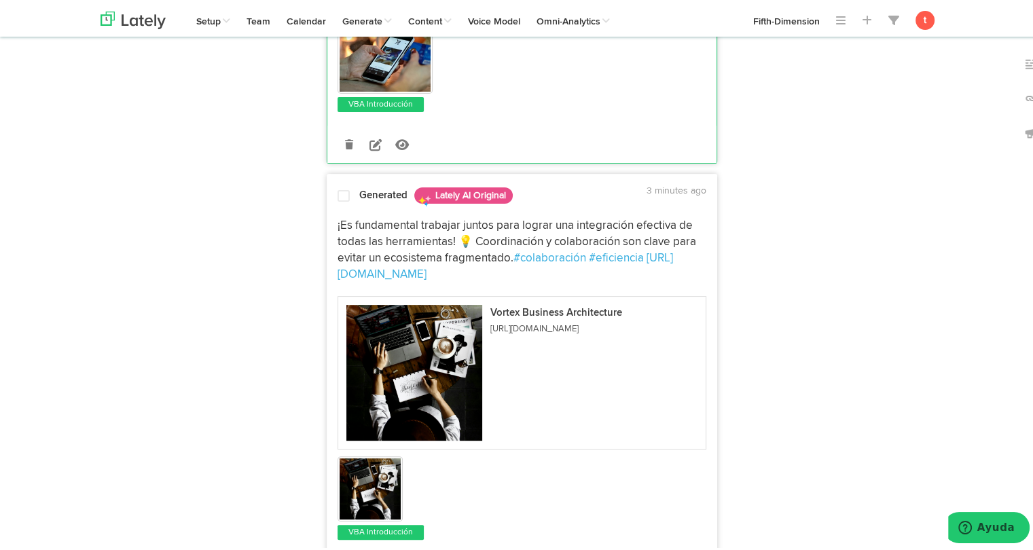
scroll to position [371, 0]
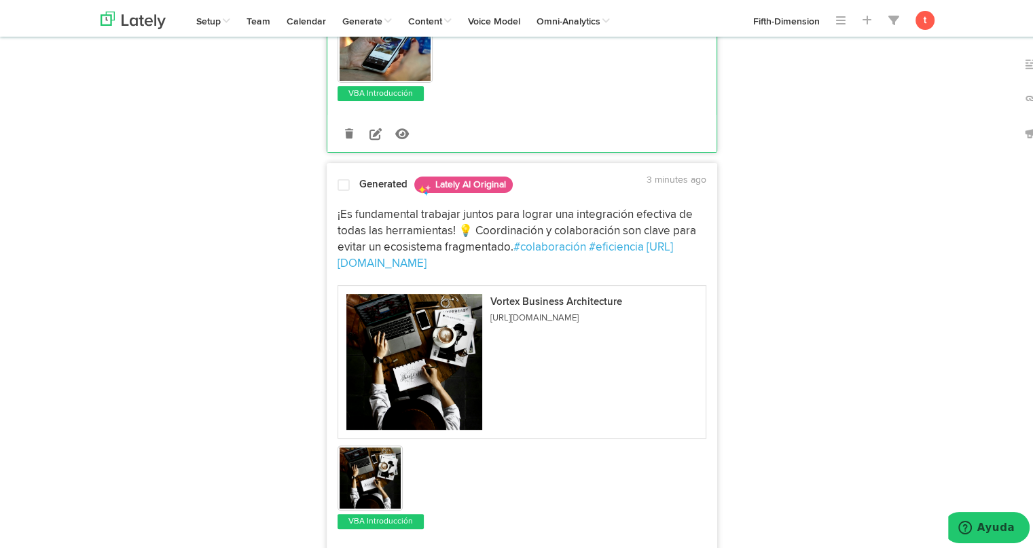
click at [342, 191] on div at bounding box center [343, 185] width 33 height 18
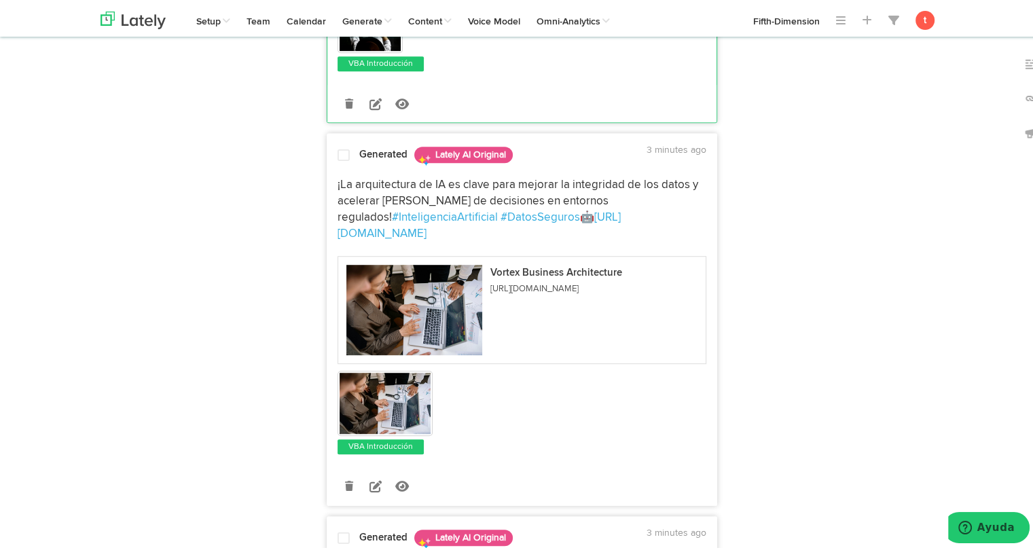
scroll to position [822, 0]
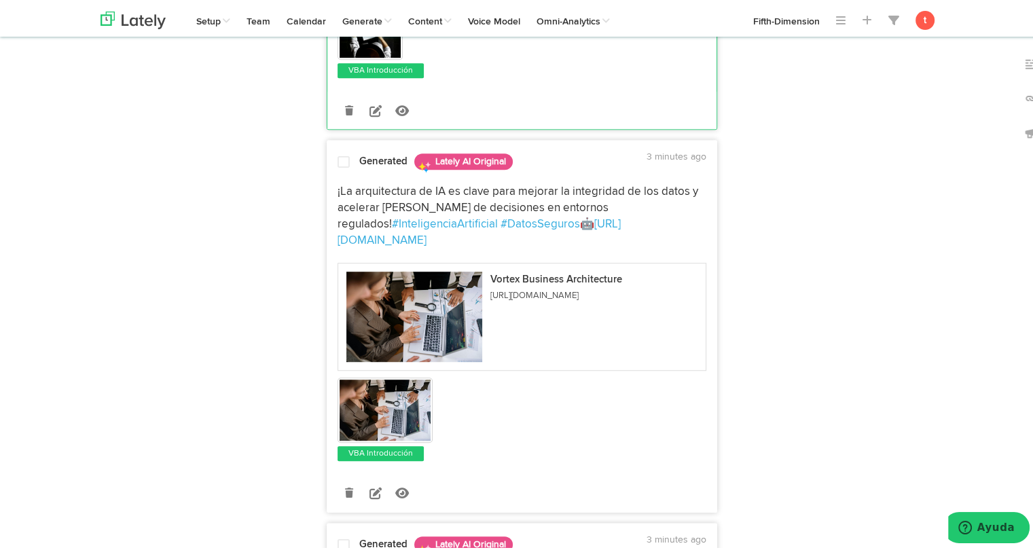
click at [338, 164] on span at bounding box center [344, 160] width 12 height 14
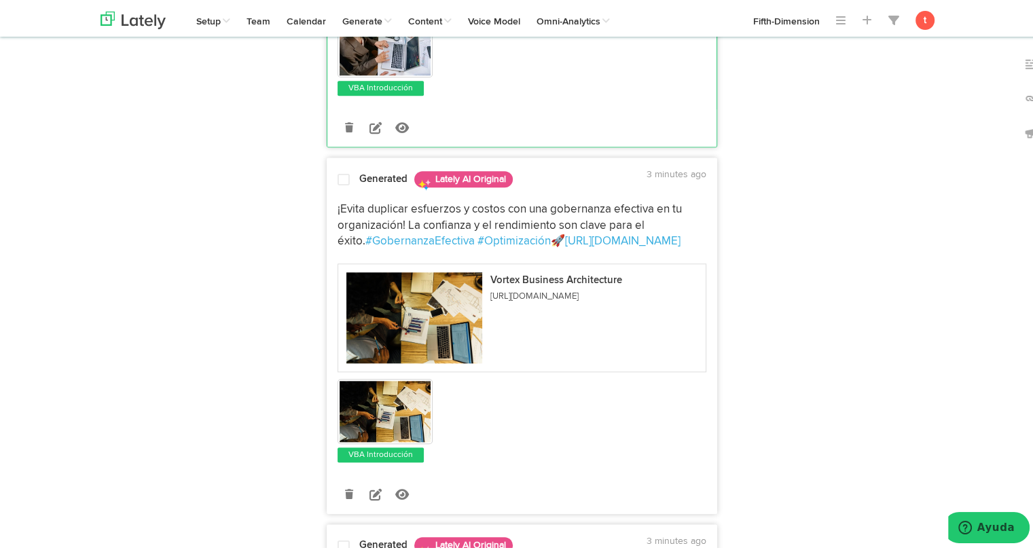
scroll to position [1187, 0]
click at [329, 171] on div at bounding box center [343, 180] width 33 height 18
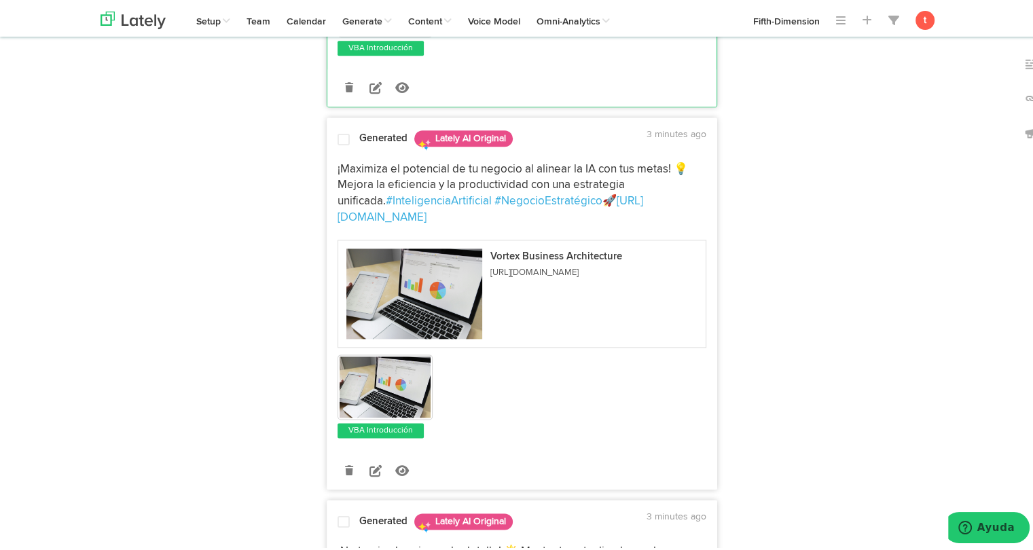
scroll to position [1591, 0]
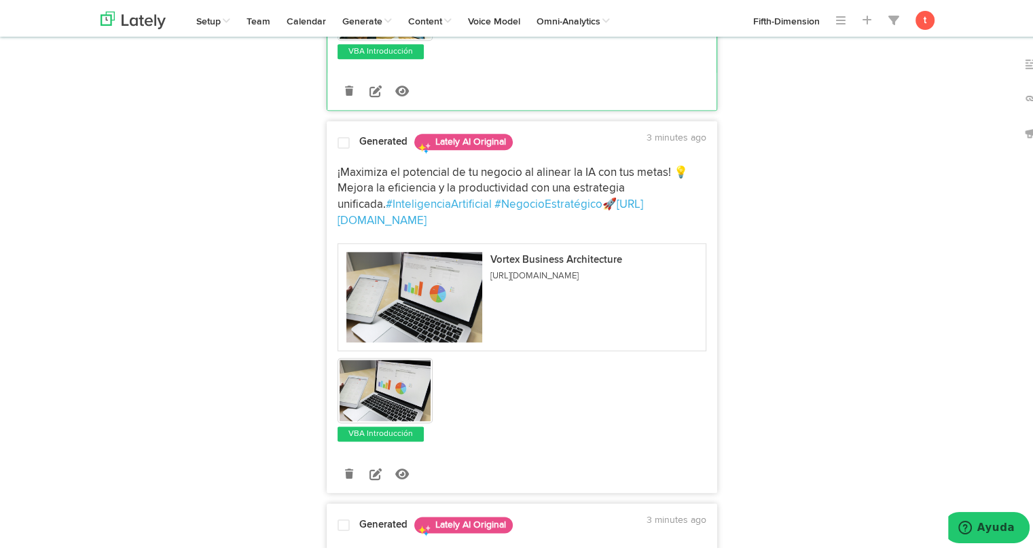
click at [349, 134] on div at bounding box center [343, 143] width 33 height 18
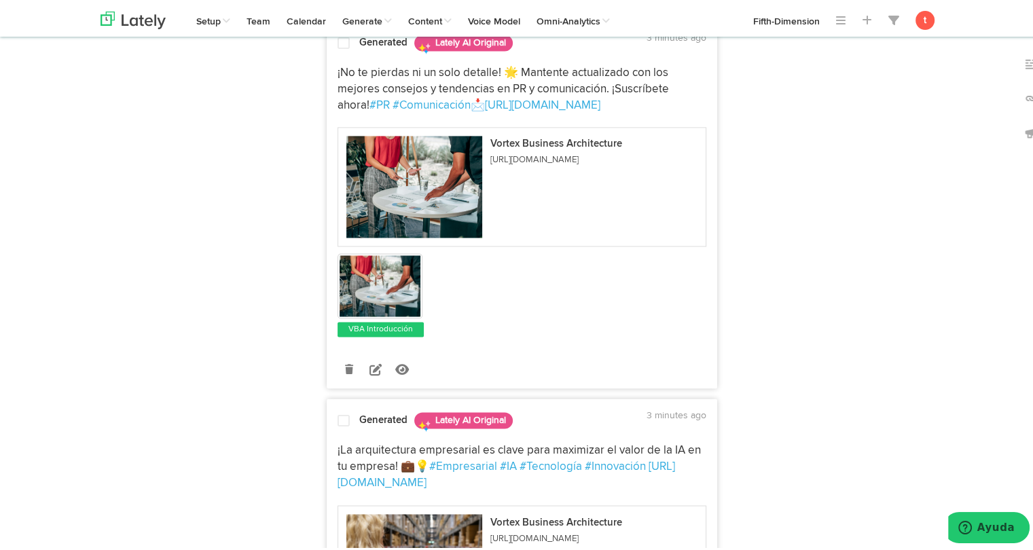
scroll to position [2000, 0]
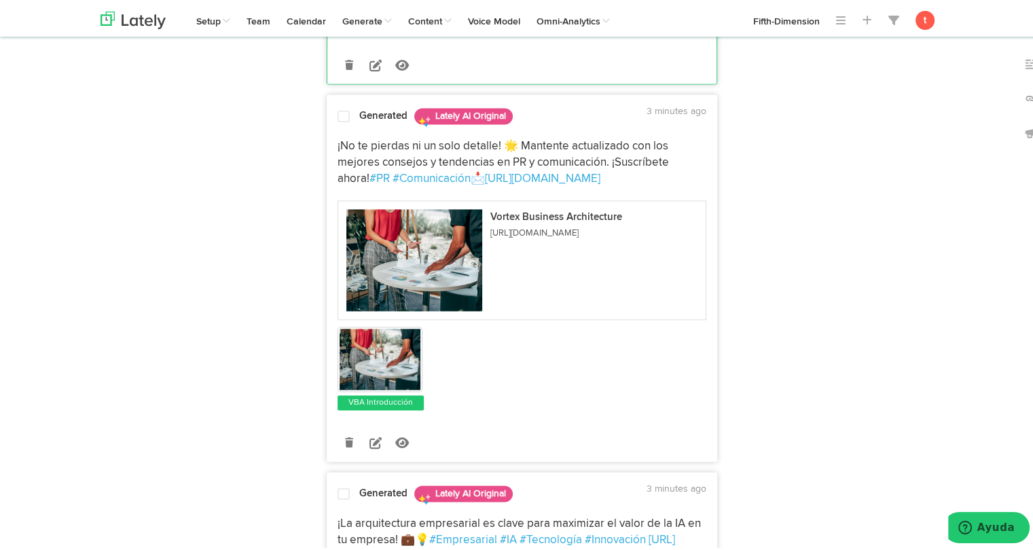
click at [347, 136] on p "¡No te pierdas ni un solo detalle! 🌟 Mantente actualizado con los mejores conse…" at bounding box center [522, 160] width 369 height 48
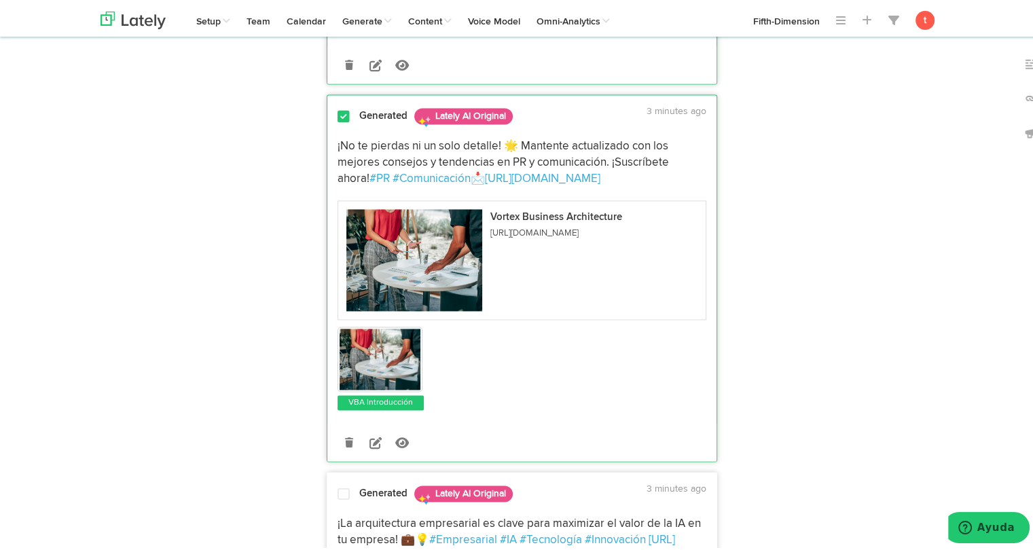
click at [332, 485] on div at bounding box center [343, 494] width 33 height 18
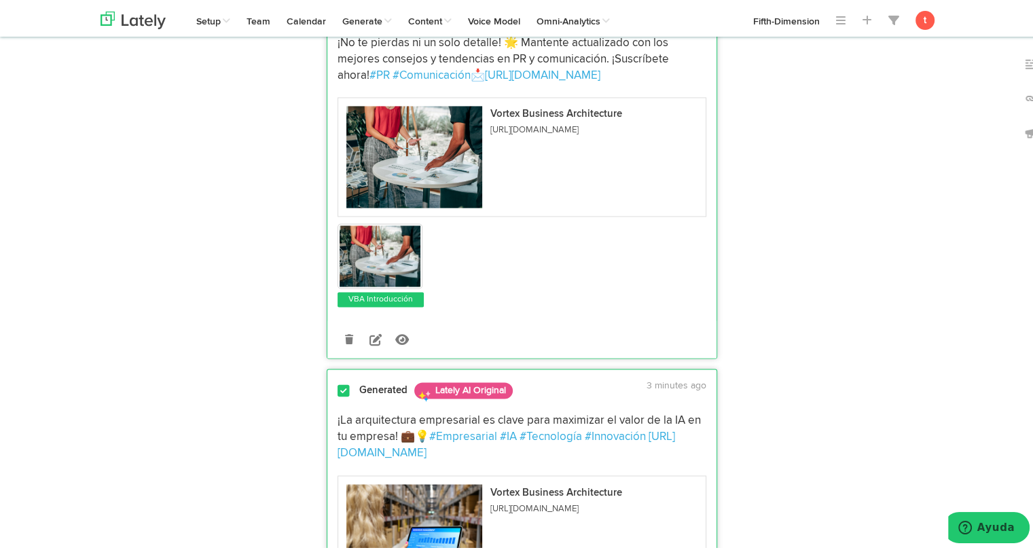
scroll to position [2101, 0]
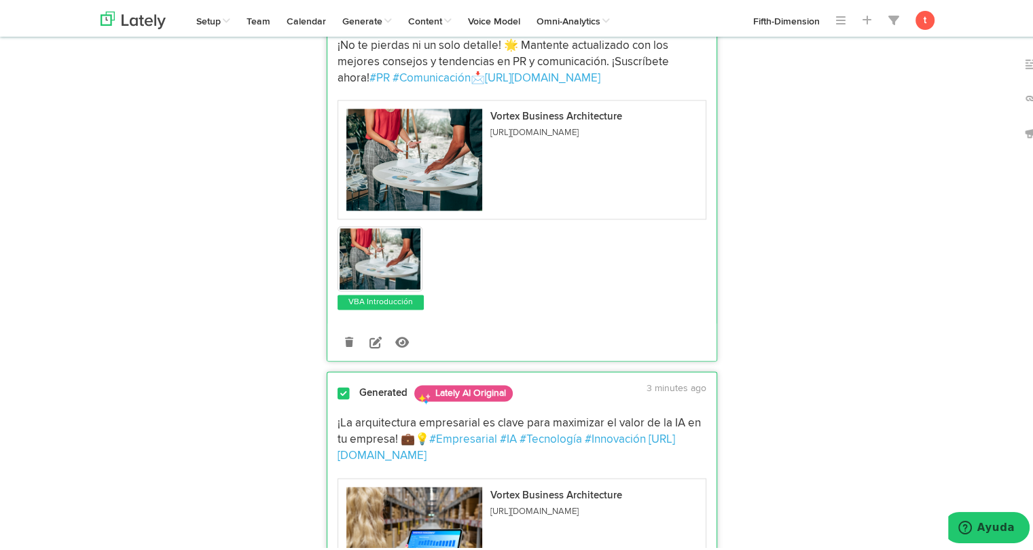
click at [377, 379] on div "Generated Lately AI Original" at bounding box center [477, 391] width 236 height 24
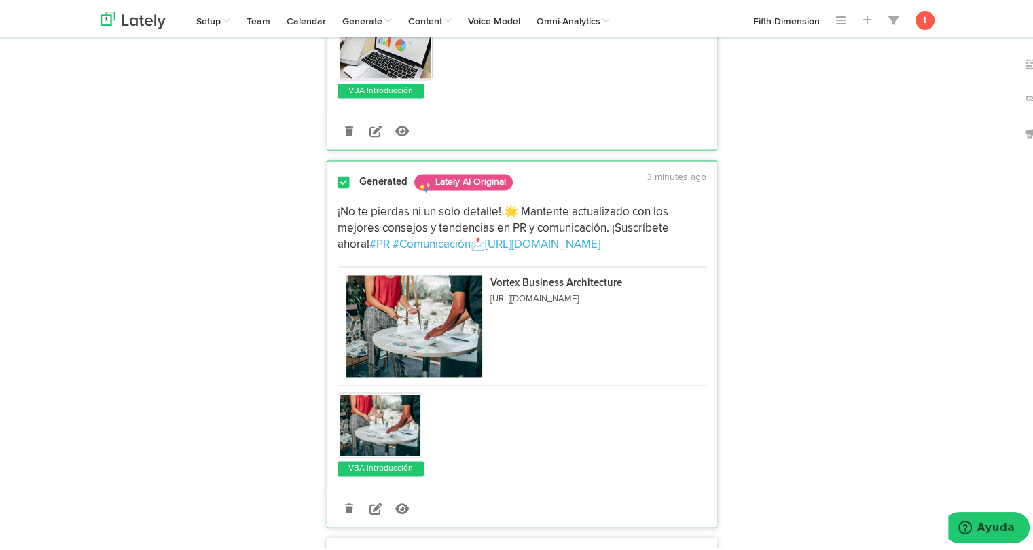
scroll to position [1932, 0]
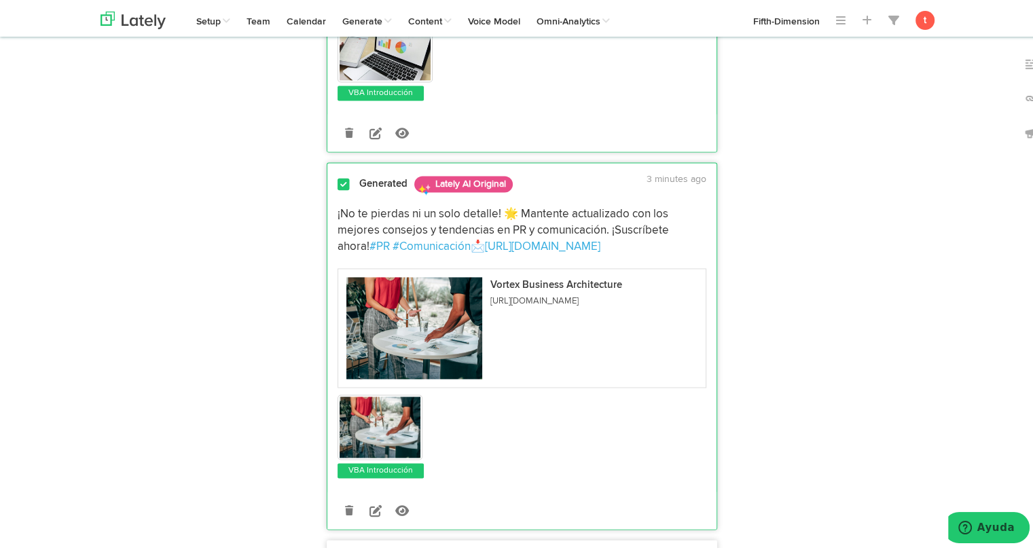
click at [339, 197] on div "¡No te pierdas ni un solo detalle! 🌟 Mantente actualizado con los mejores conse…" at bounding box center [521, 337] width 389 height 281
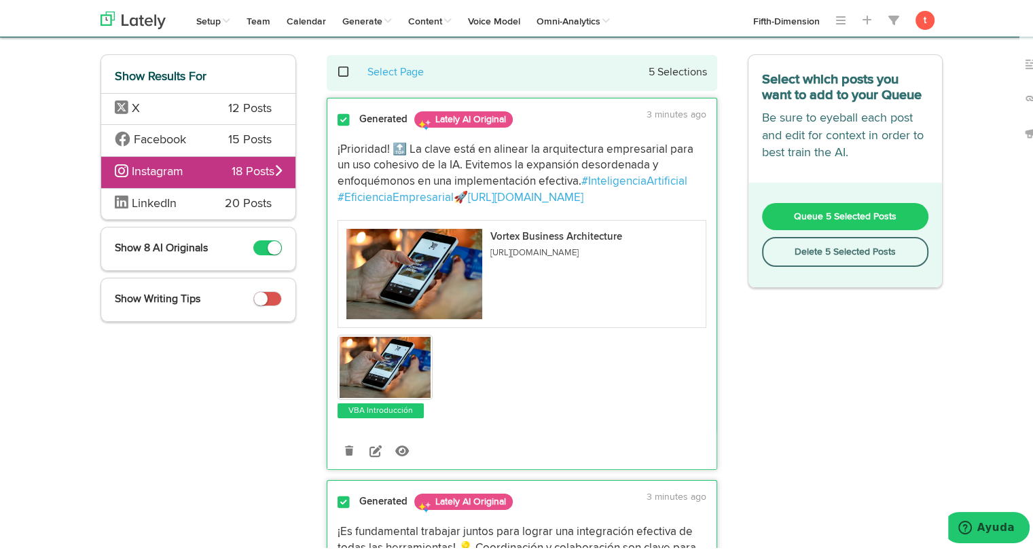
scroll to position [0, 0]
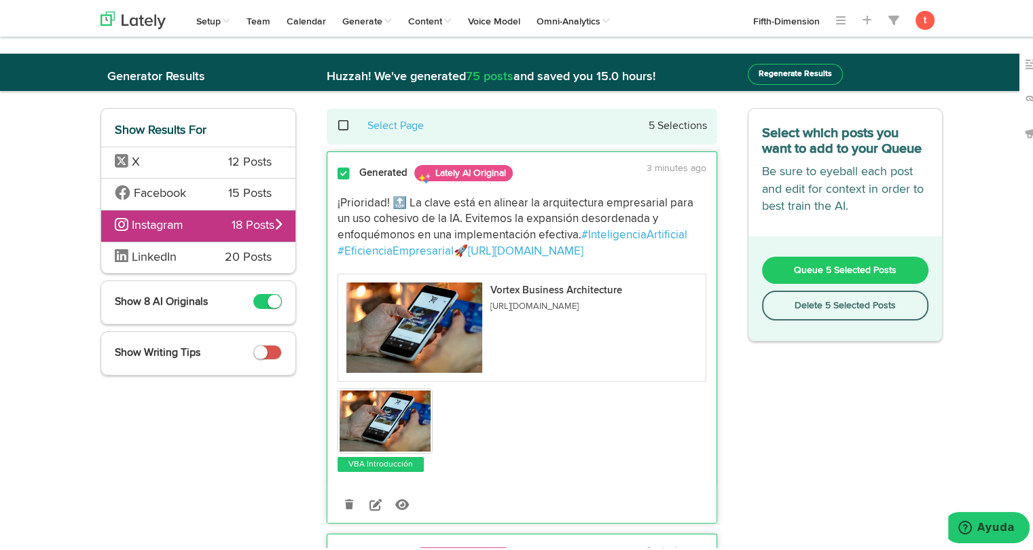
click at [785, 272] on button "Queue 5 Selected Posts" at bounding box center [845, 267] width 167 height 27
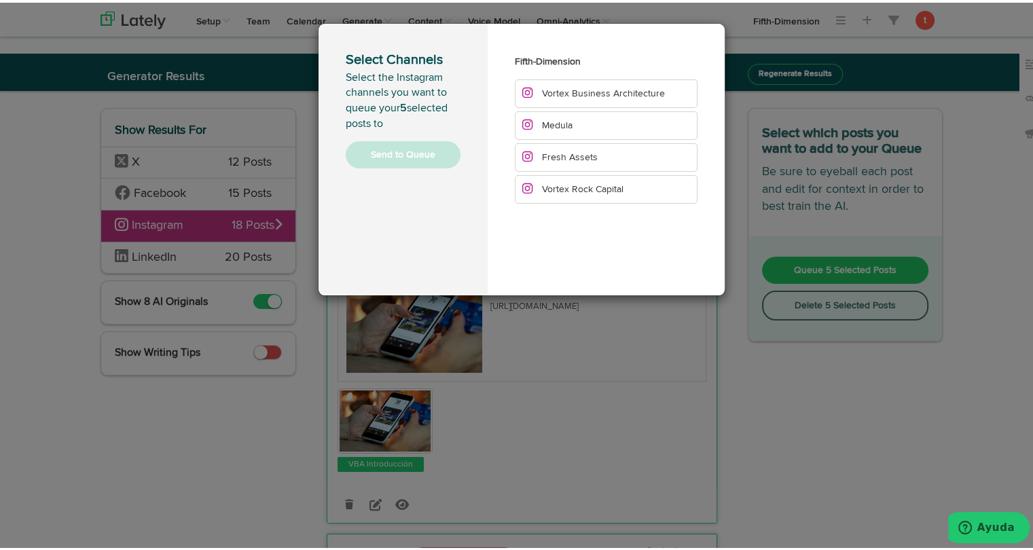
click at [585, 89] on span "Vortex Business Architecture" at bounding box center [603, 91] width 123 height 10
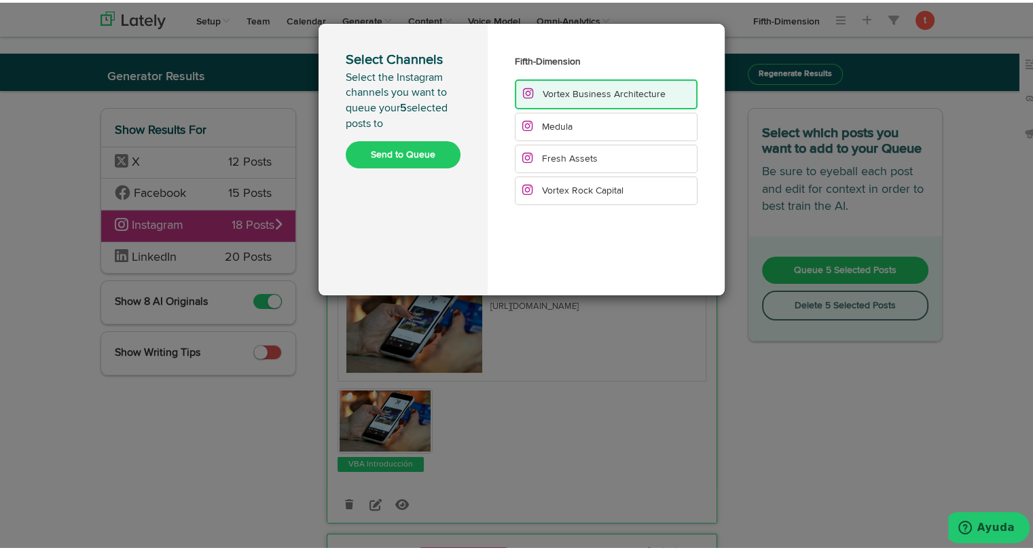
click at [435, 145] on button "Send to Queue" at bounding box center [403, 152] width 115 height 27
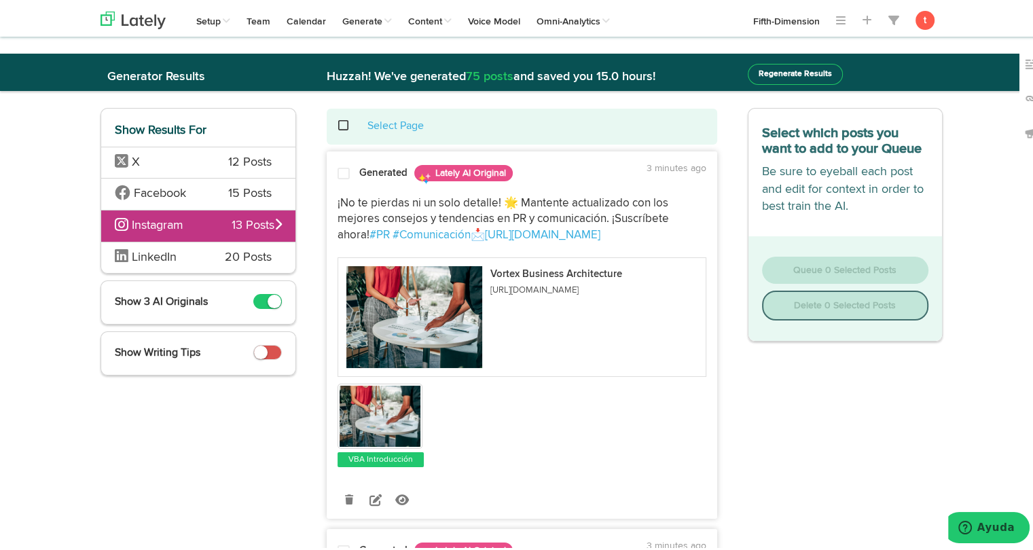
click at [172, 263] on div "LinkedIn 20 Posts" at bounding box center [198, 255] width 194 height 32
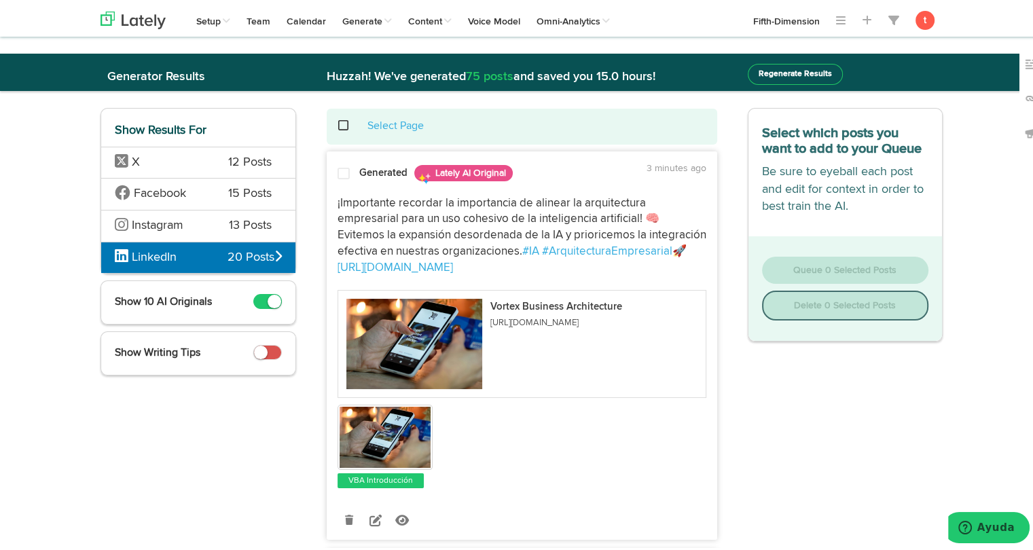
click at [376, 197] on span "¡Importante recordar la importancia de alinear la arquitectura empresarial para…" at bounding box center [524, 225] width 372 height 60
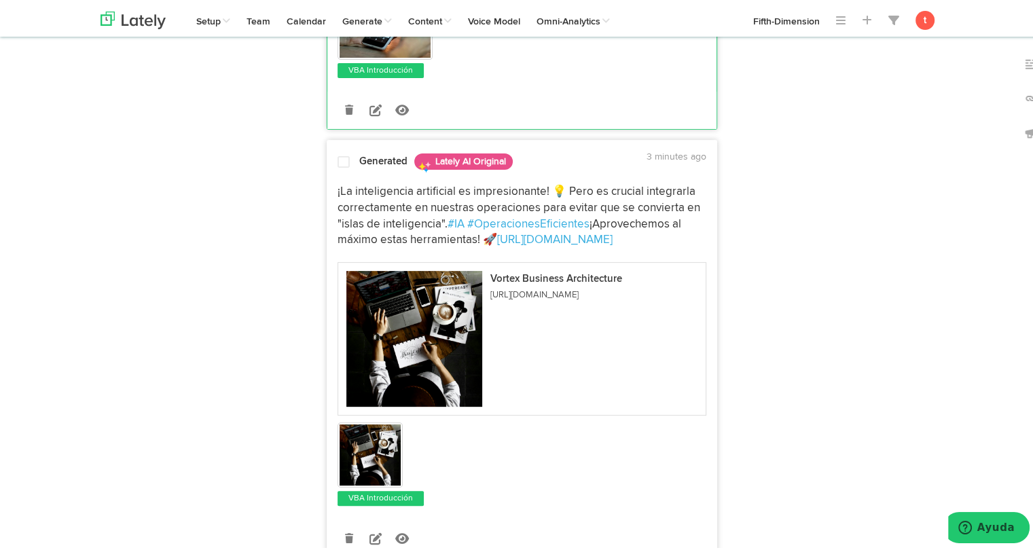
scroll to position [413, 0]
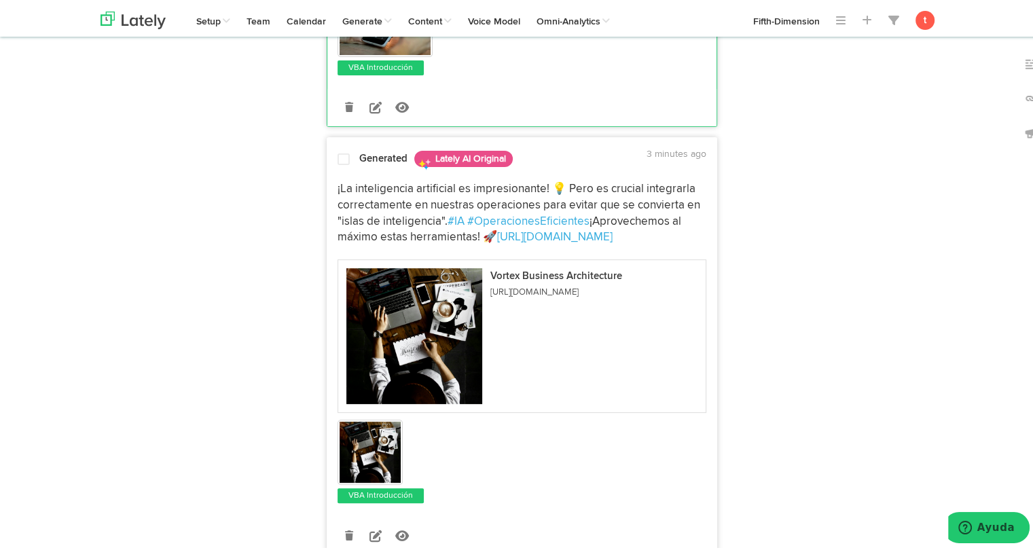
click at [367, 213] on span "¡La inteligencia artificial es impresionante! 💡 Pero es crucial integrarla corr…" at bounding box center [520, 203] width 365 height 44
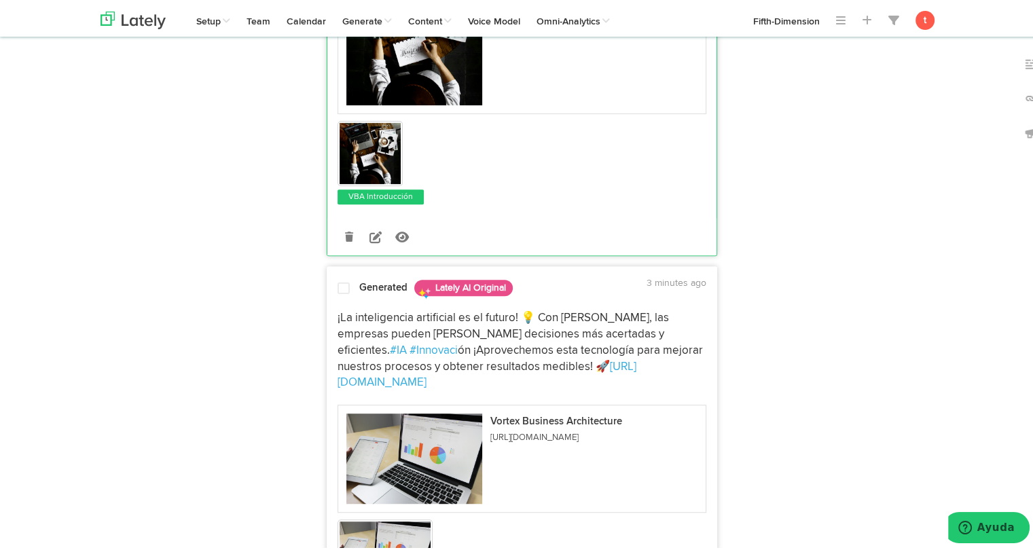
scroll to position [719, 0]
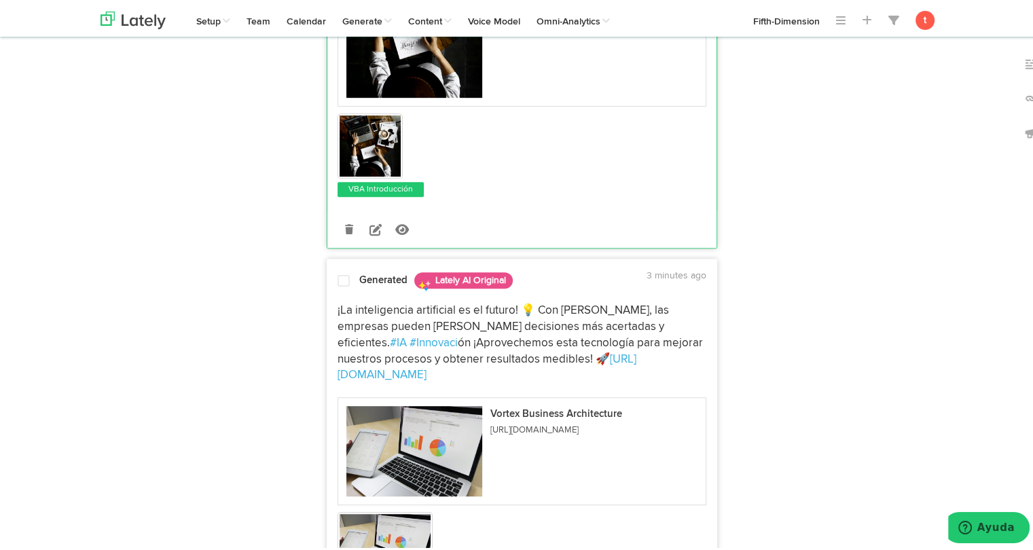
click at [348, 289] on div at bounding box center [343, 281] width 33 height 18
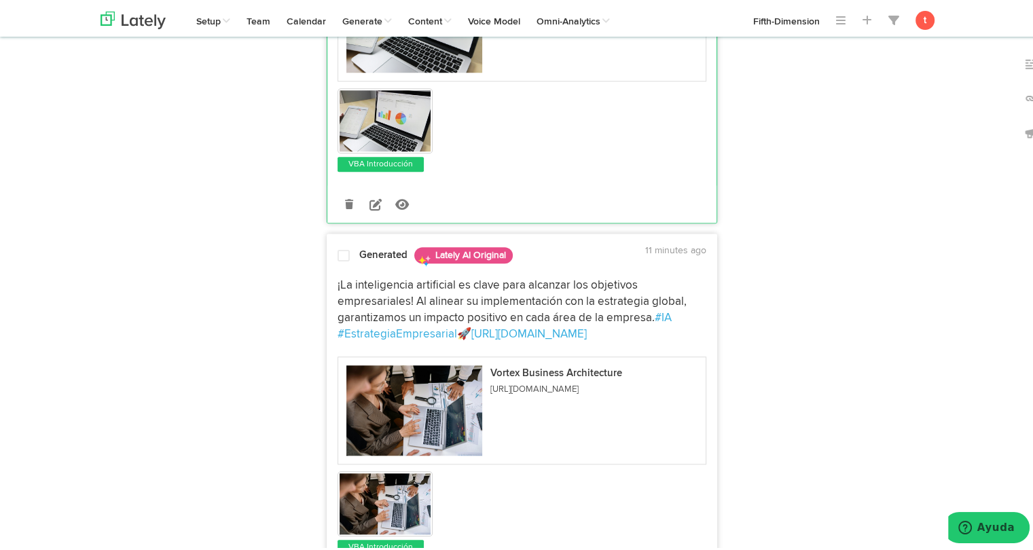
scroll to position [1138, 0]
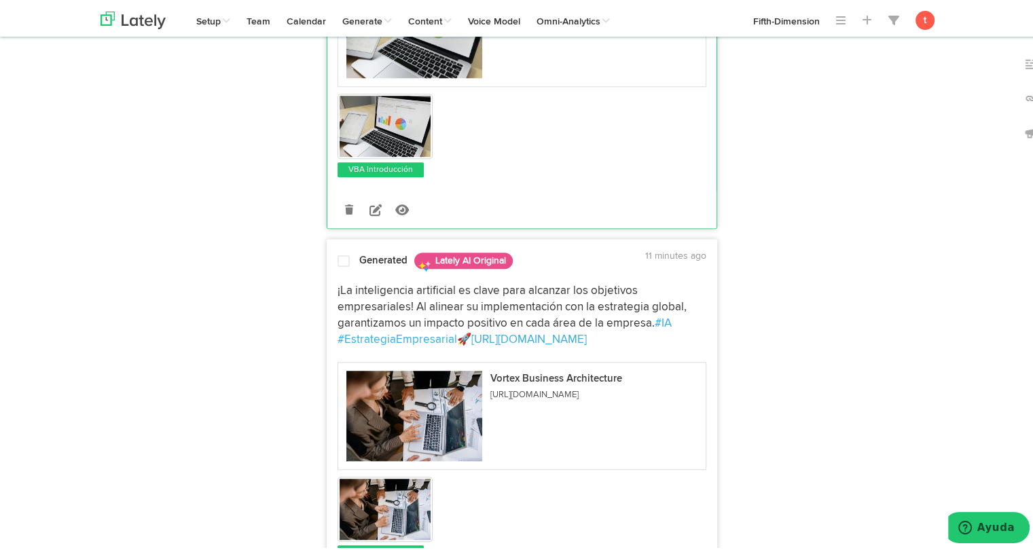
click at [363, 253] on strong "Generated" at bounding box center [383, 258] width 48 height 10
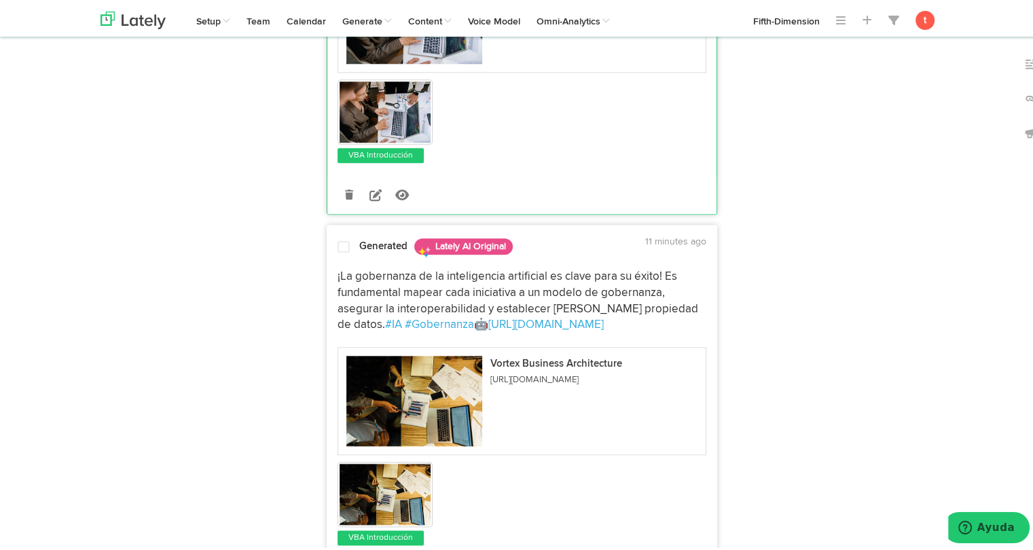
click at [361, 268] on span "¡La gobernanza de la inteligencia artificial es clave para su éxito! Es fundame…" at bounding box center [519, 298] width 363 height 60
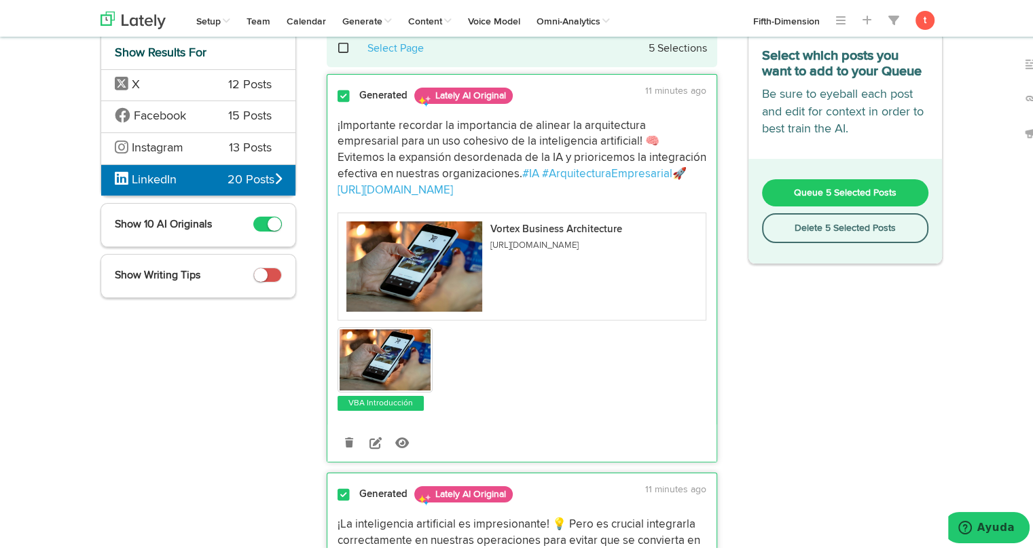
scroll to position [0, 0]
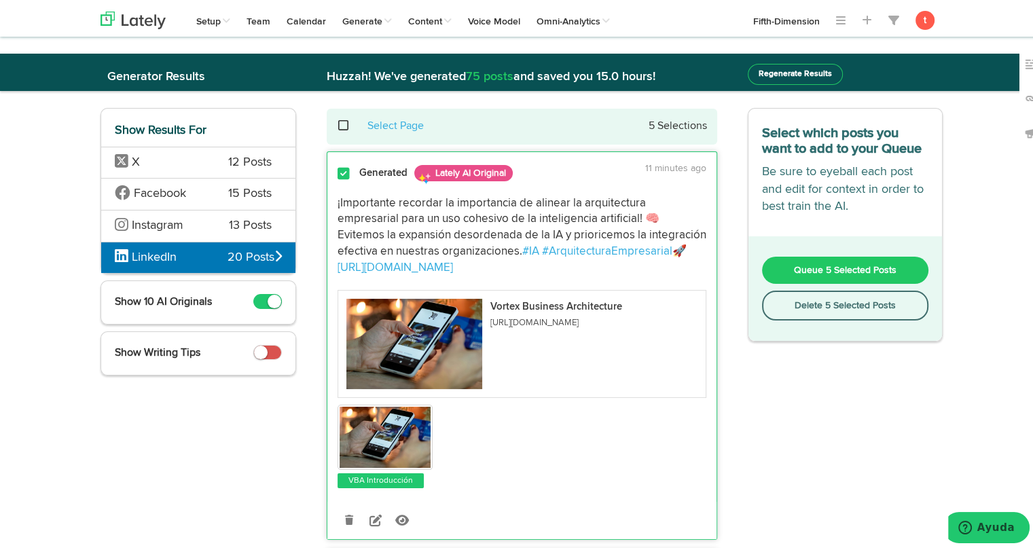
click at [846, 273] on button "Queue 5 Selected Posts" at bounding box center [845, 267] width 167 height 27
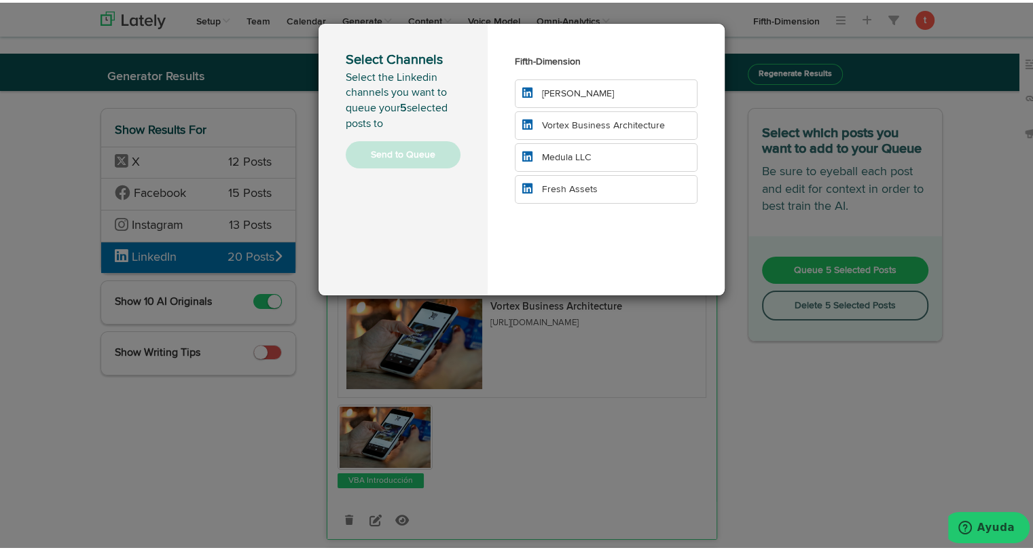
click at [579, 125] on span "Vortex Business Architecture" at bounding box center [603, 123] width 123 height 10
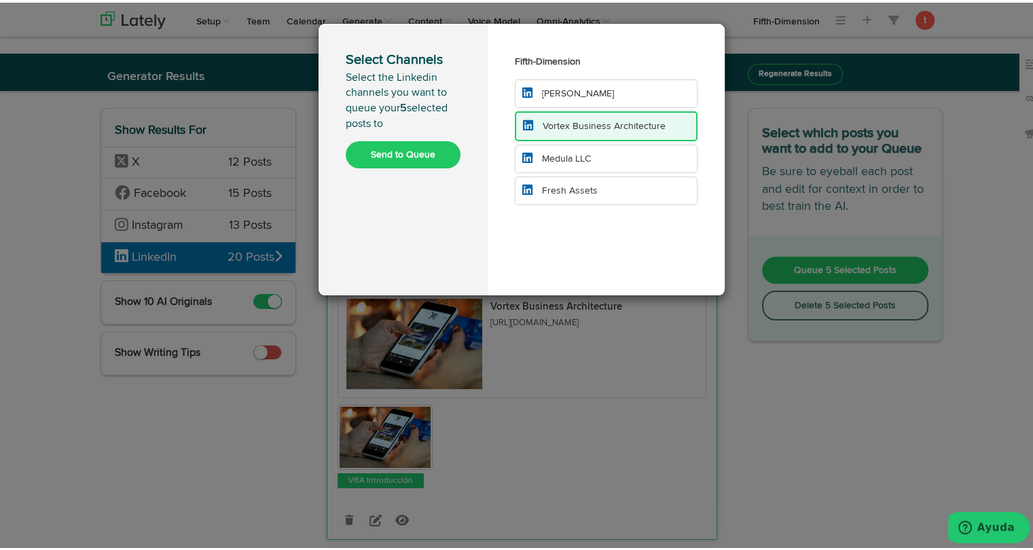
click at [402, 151] on button "Send to Queue" at bounding box center [403, 152] width 115 height 27
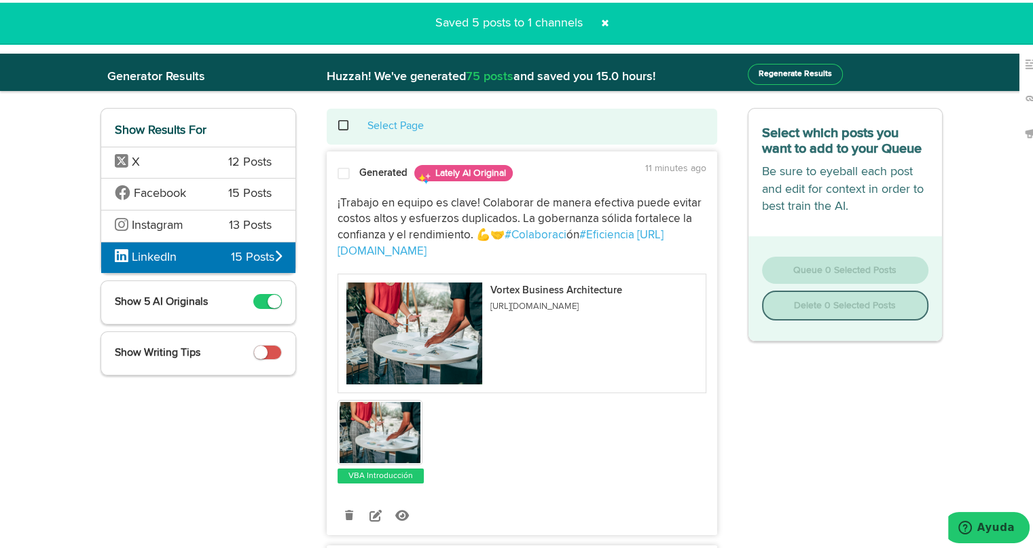
click at [596, 20] on span at bounding box center [605, 21] width 22 height 22
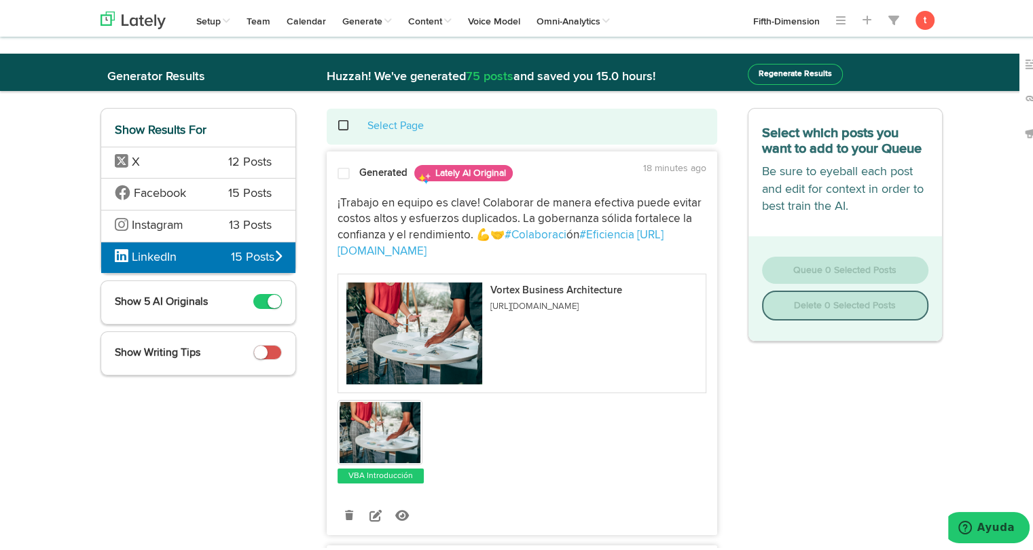
click at [338, 173] on span at bounding box center [344, 171] width 12 height 14
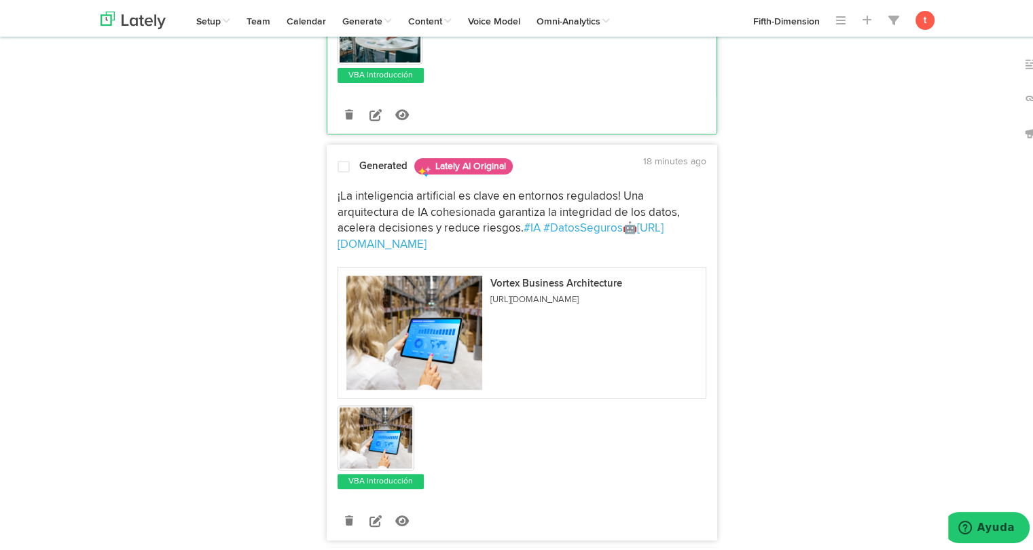
scroll to position [401, 0]
click at [340, 188] on span "¡La inteligencia artificial es clave en entornos regulados! Una arquitectura de…" at bounding box center [510, 210] width 345 height 44
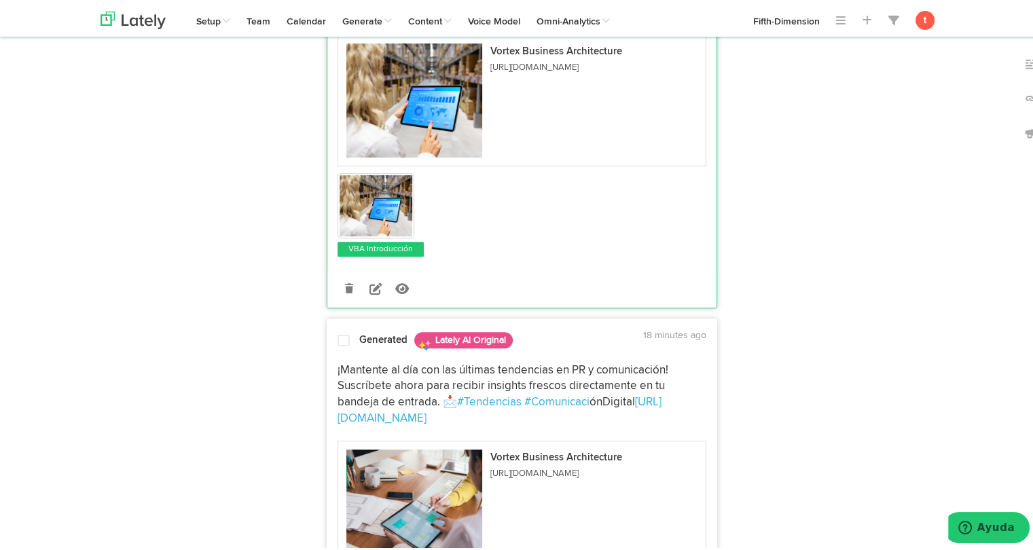
scroll to position [633, 0]
click at [338, 344] on div at bounding box center [343, 341] width 33 height 18
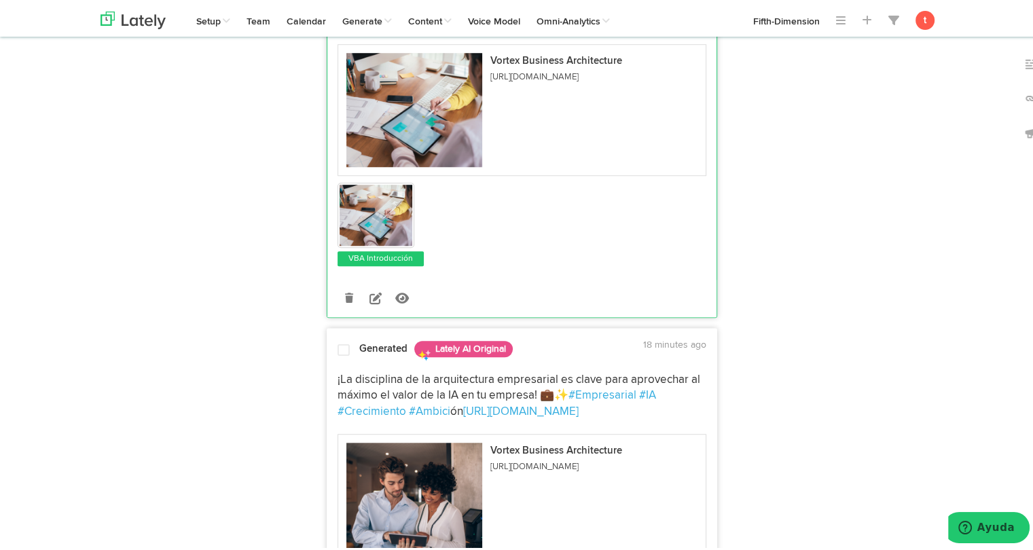
click at [338, 372] on span "¡La disciplina de la arquitectura empresarial es clave para aprovechar al máxim…" at bounding box center [520, 386] width 365 height 28
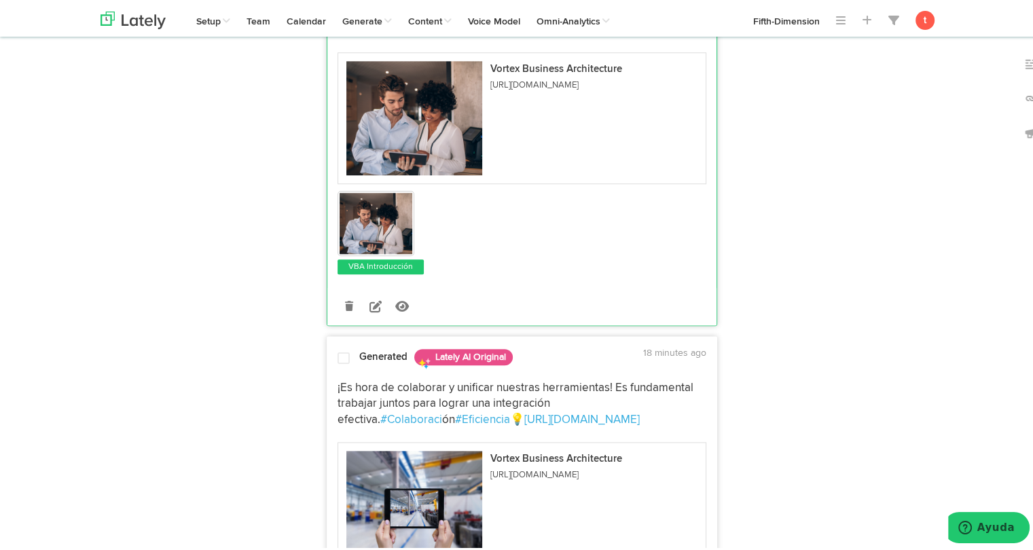
scroll to position [1421, 0]
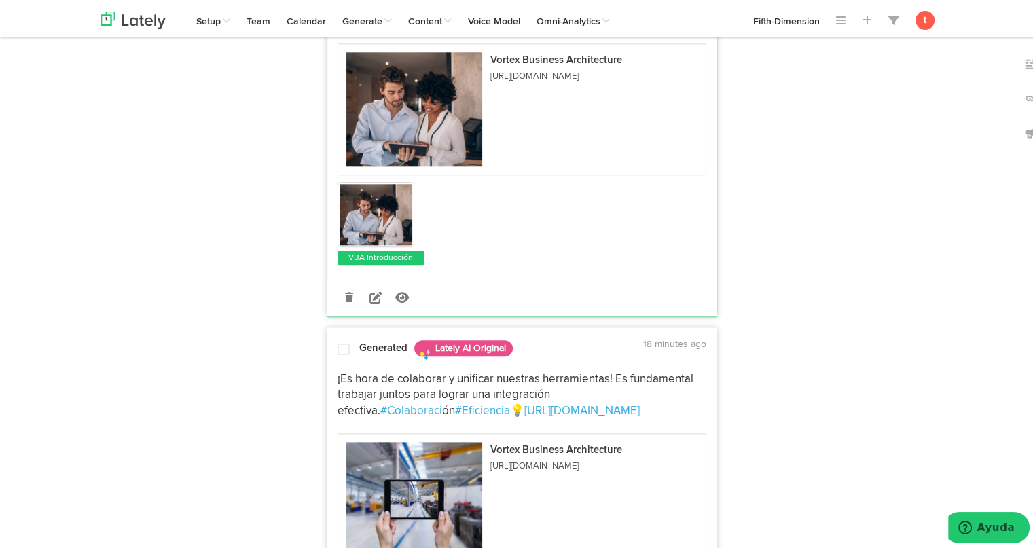
click at [359, 340] on strong "Generated" at bounding box center [383, 345] width 48 height 10
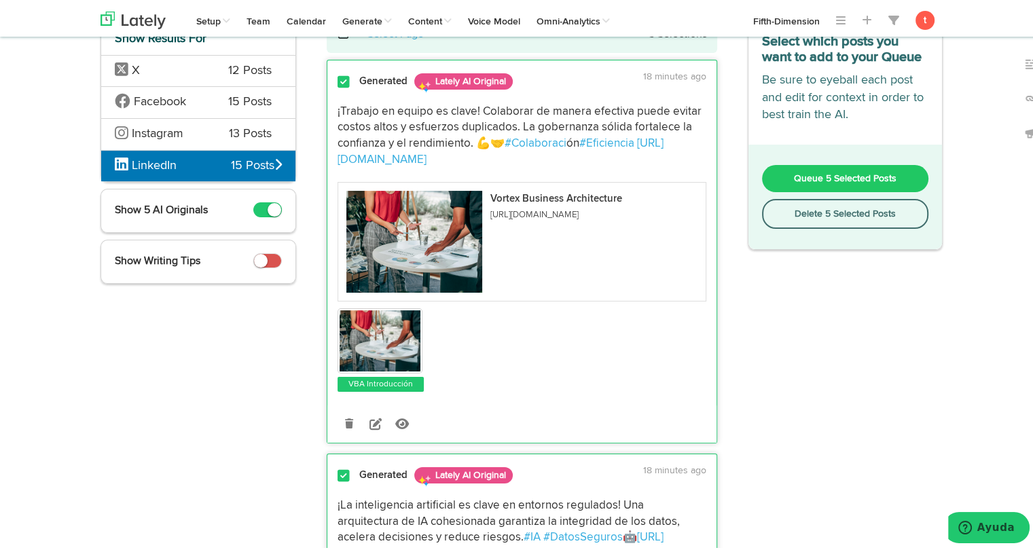
scroll to position [0, 0]
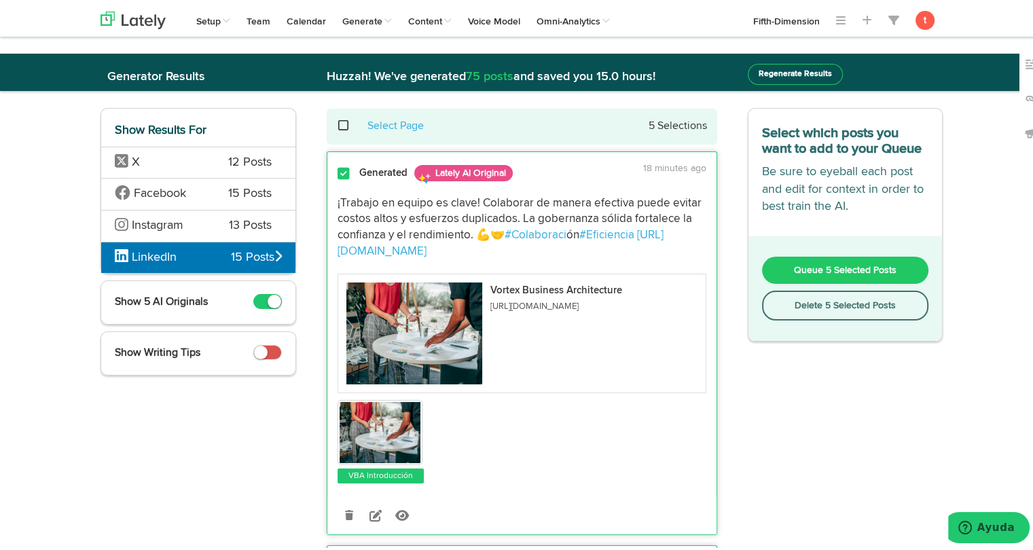
click at [813, 270] on span "Queue 5 Selected Posts" at bounding box center [845, 268] width 103 height 10
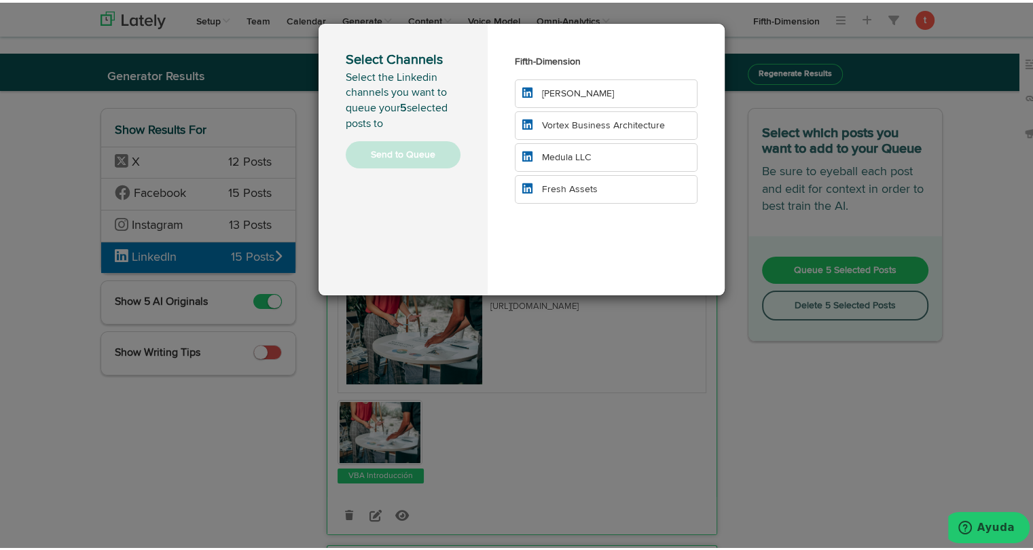
click at [619, 125] on span "Vortex Business Architecture" at bounding box center [603, 123] width 123 height 10
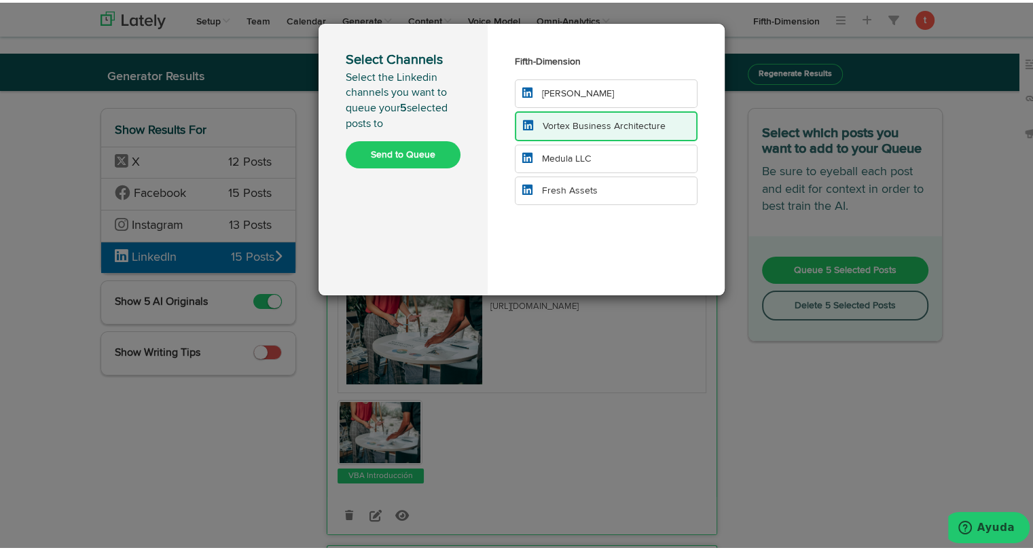
click at [399, 150] on button "Send to Queue" at bounding box center [403, 152] width 115 height 27
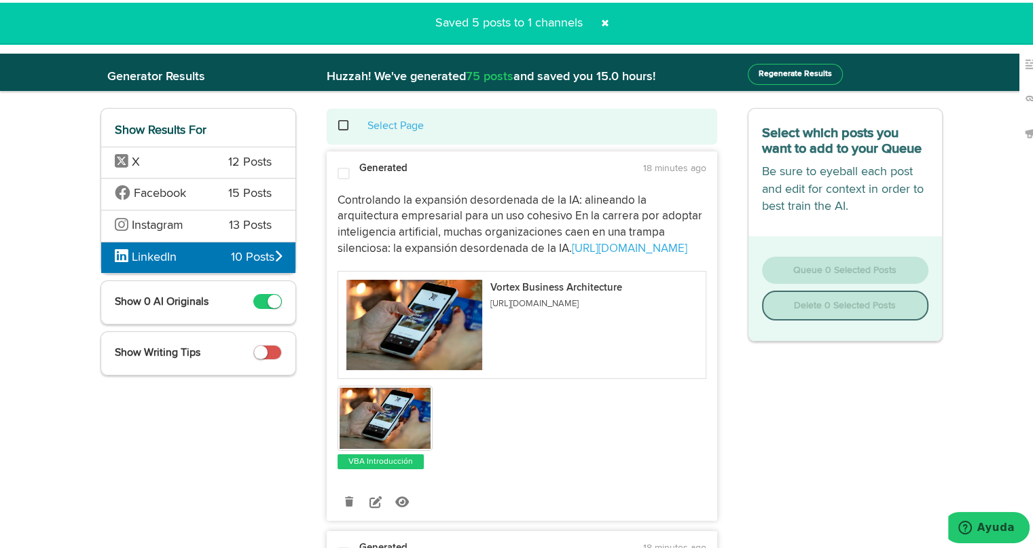
click at [601, 22] on span at bounding box center [605, 21] width 22 height 22
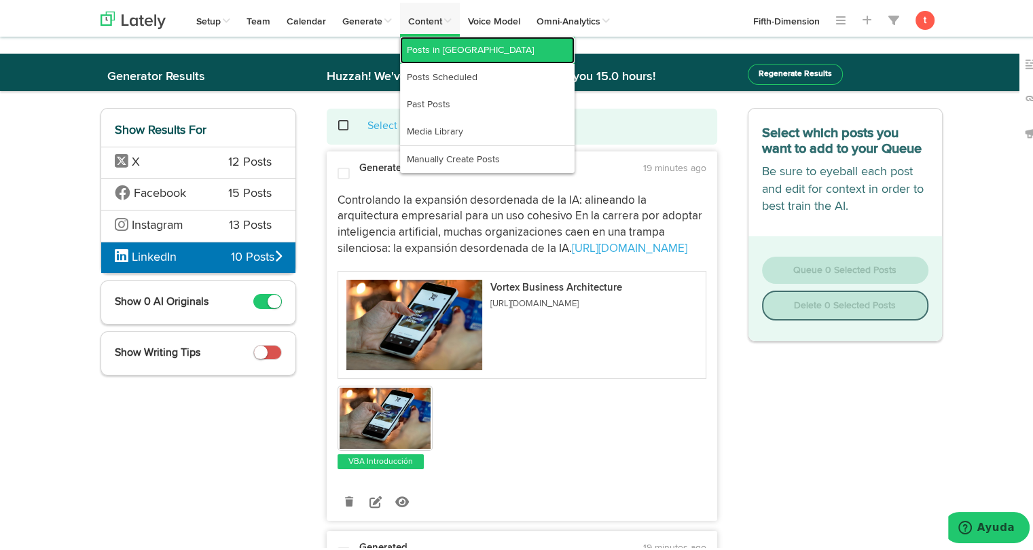
click at [429, 42] on link "Posts in Queue" at bounding box center [487, 47] width 175 height 27
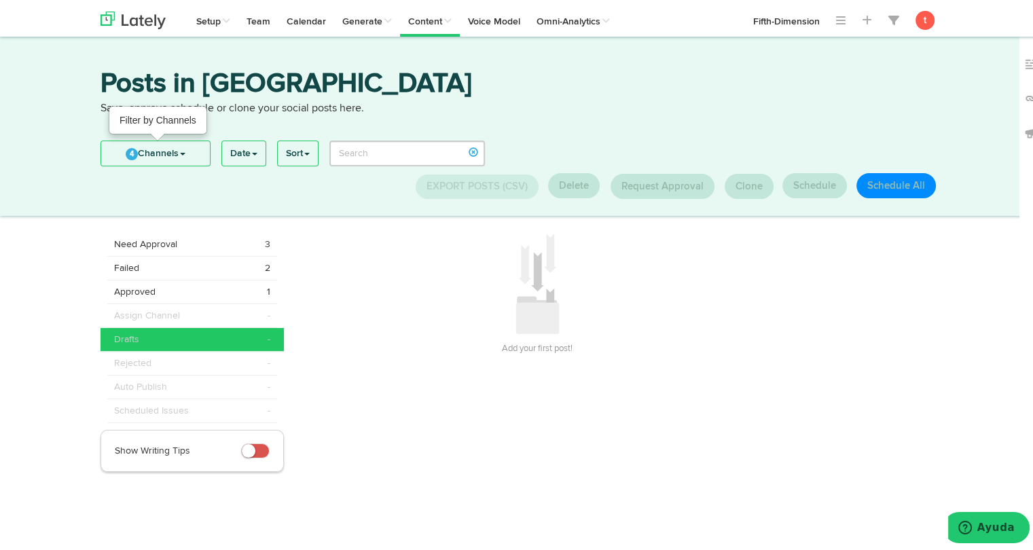
click at [193, 156] on link "4 Channels" at bounding box center [155, 151] width 109 height 24
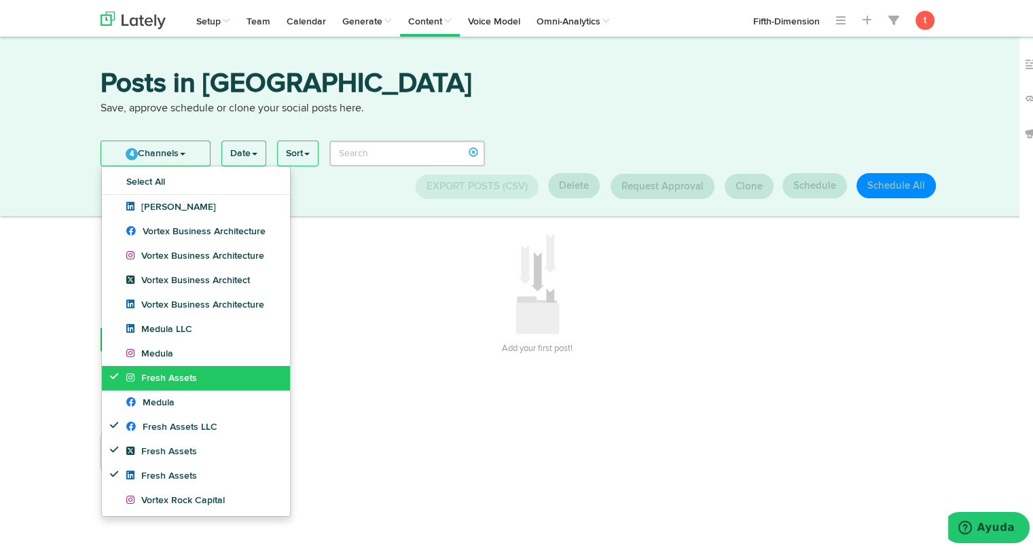
click at [154, 372] on span "Fresh Assets" at bounding box center [161, 376] width 71 height 10
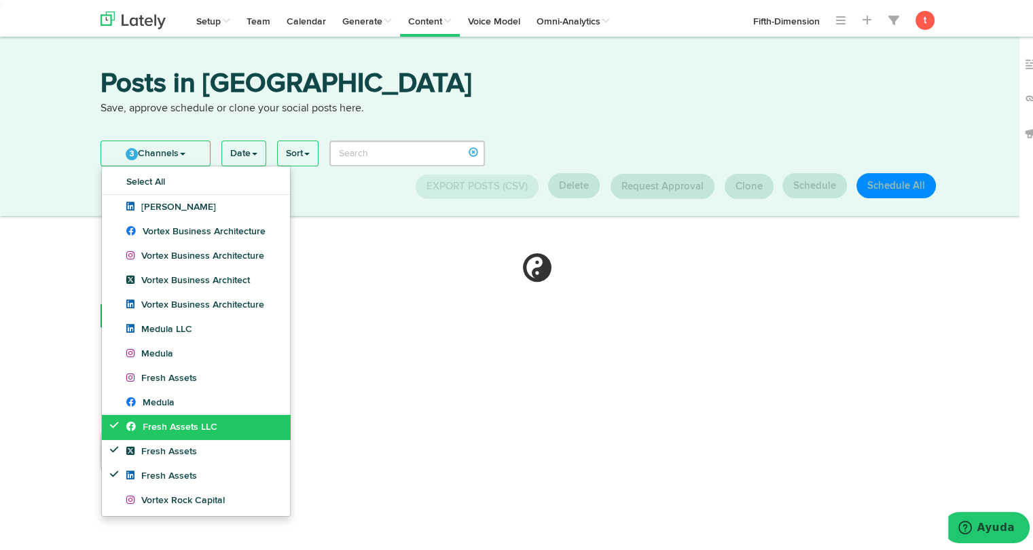
click at [144, 422] on span "Fresh Assets LLC" at bounding box center [171, 425] width 91 height 10
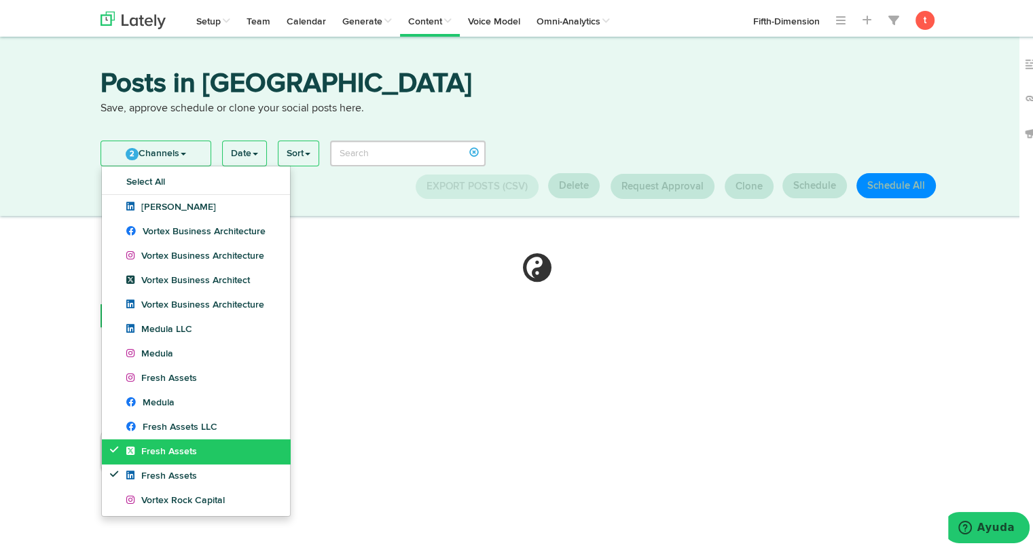
click at [139, 448] on span "Fresh Assets" at bounding box center [161, 449] width 71 height 10
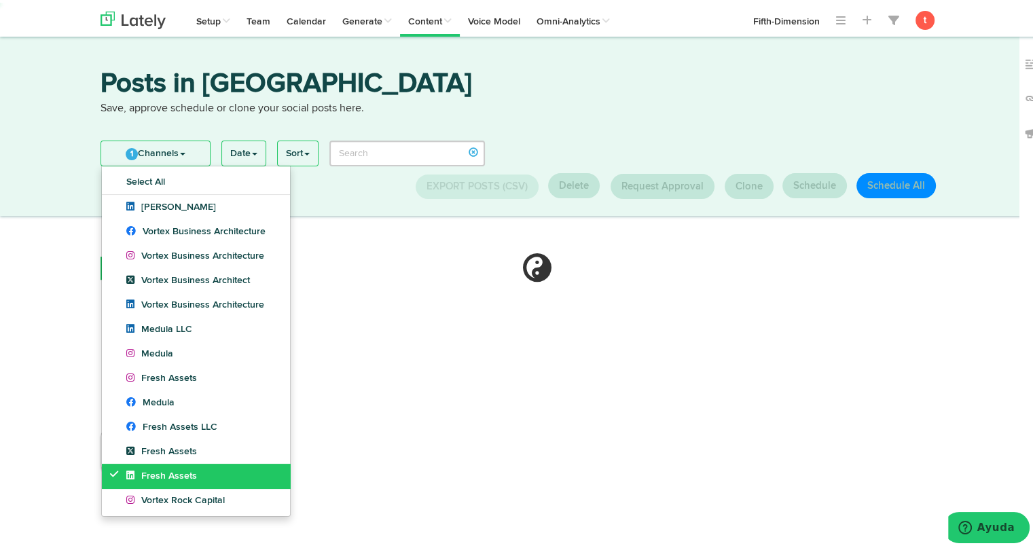
click at [135, 464] on link "Fresh Assets" at bounding box center [196, 473] width 188 height 24
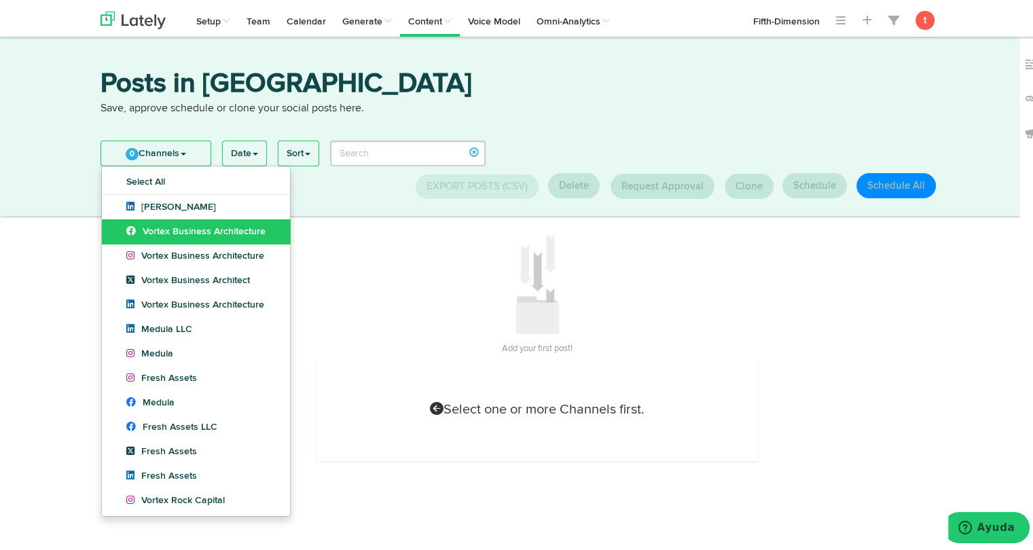
click at [153, 231] on span "Vortex Business Architecture" at bounding box center [195, 229] width 139 height 10
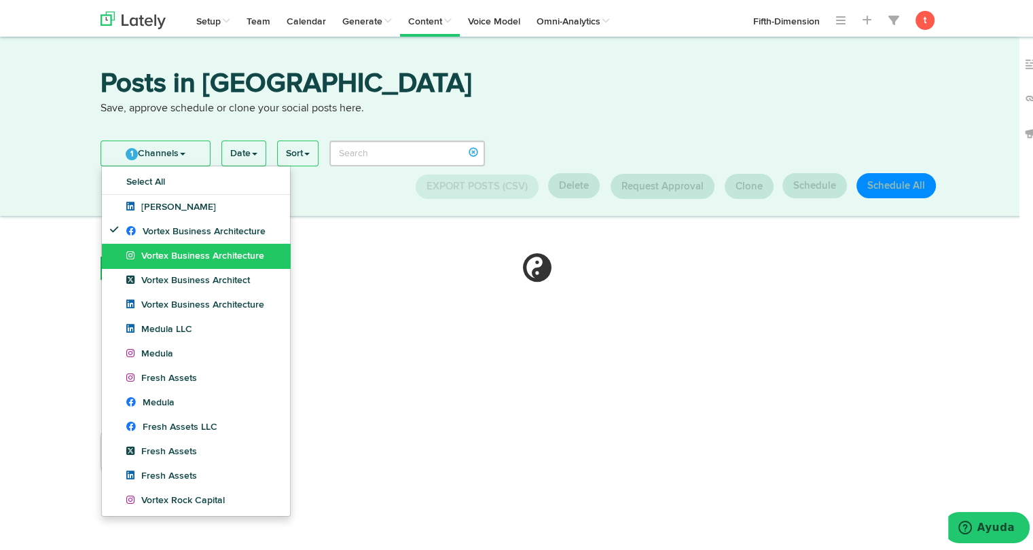
click at [152, 249] on span "Vortex Business Architecture" at bounding box center [195, 254] width 138 height 10
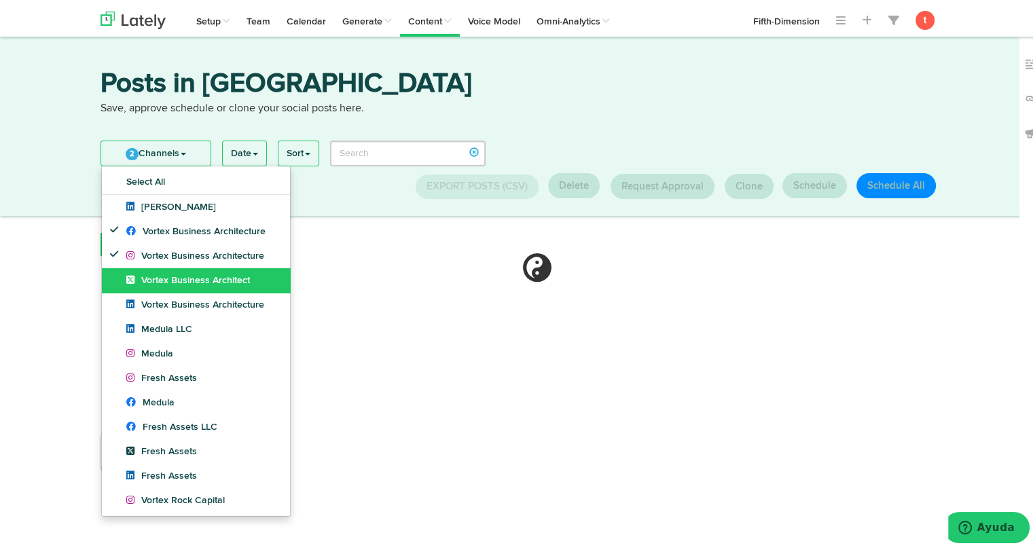
click at [149, 270] on link "Vortex Business Architect" at bounding box center [196, 278] width 188 height 24
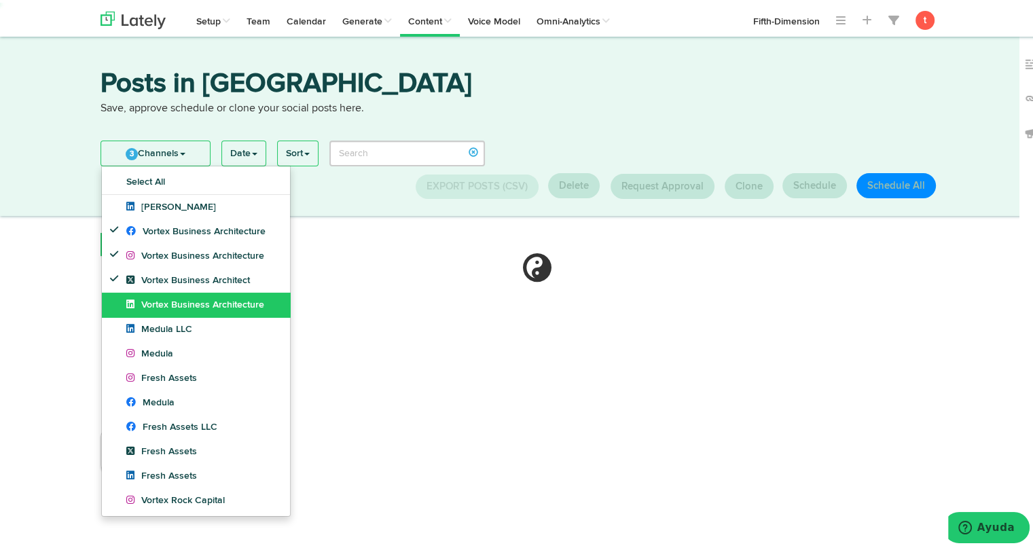
click at [146, 302] on span "Vortex Business Architecture" at bounding box center [195, 303] width 138 height 10
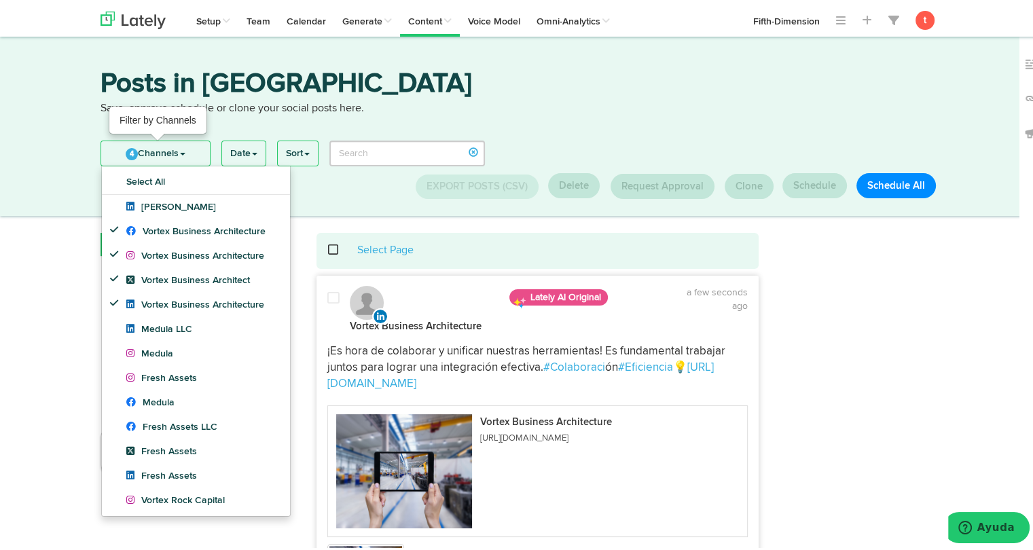
click at [194, 151] on link "4 Channels" at bounding box center [155, 151] width 109 height 24
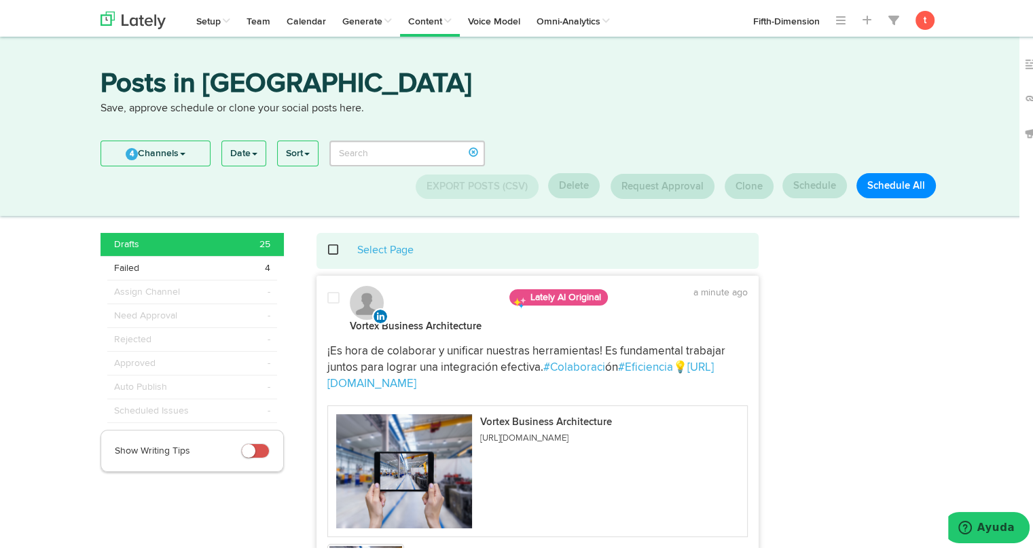
click at [327, 247] on span at bounding box center [341, 247] width 28 height 1
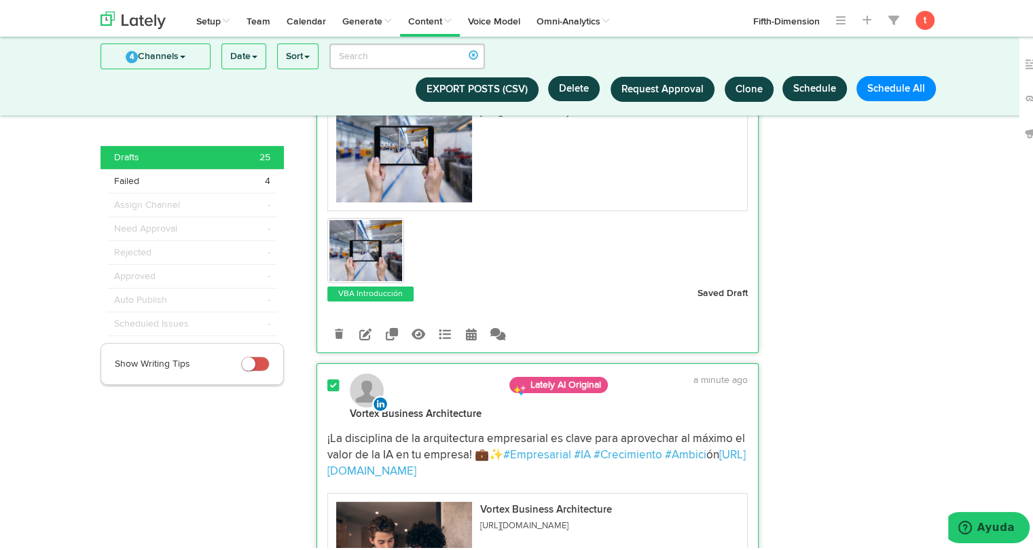
scroll to position [204, 0]
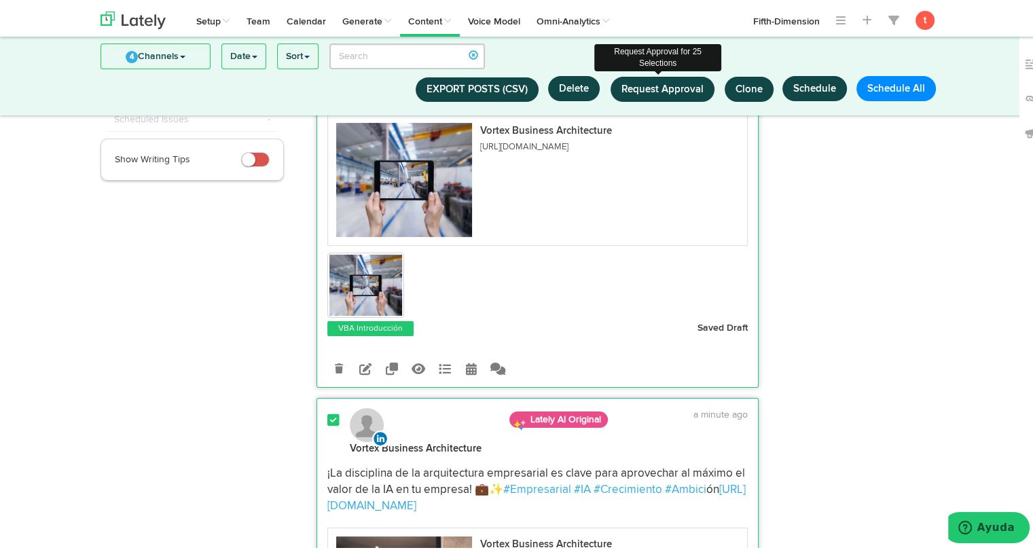
click at [648, 96] on button "Request Approval" at bounding box center [663, 86] width 104 height 25
click at [647, 88] on span "Request Approval" at bounding box center [663, 87] width 82 height 10
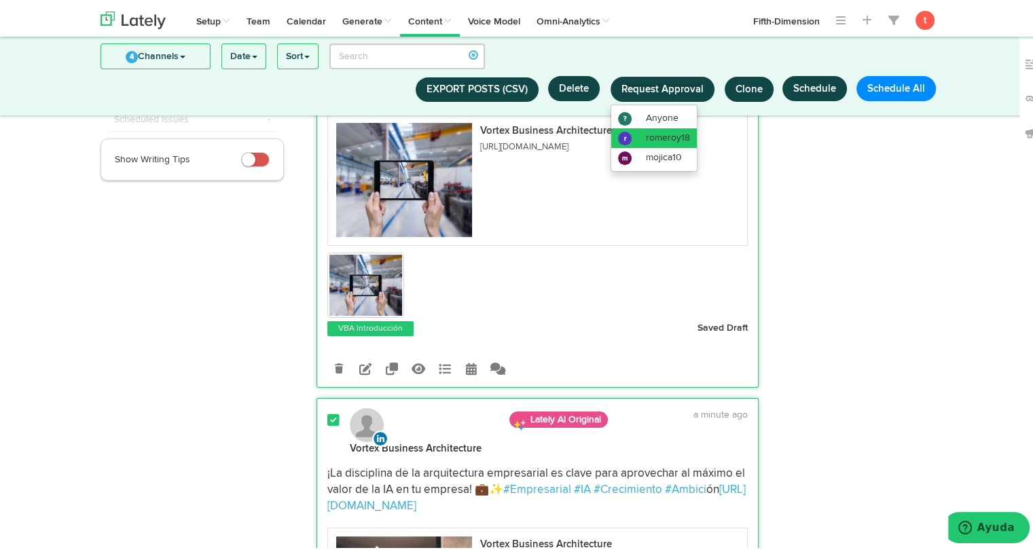
click at [647, 134] on span "romeroy18" at bounding box center [668, 135] width 44 height 10
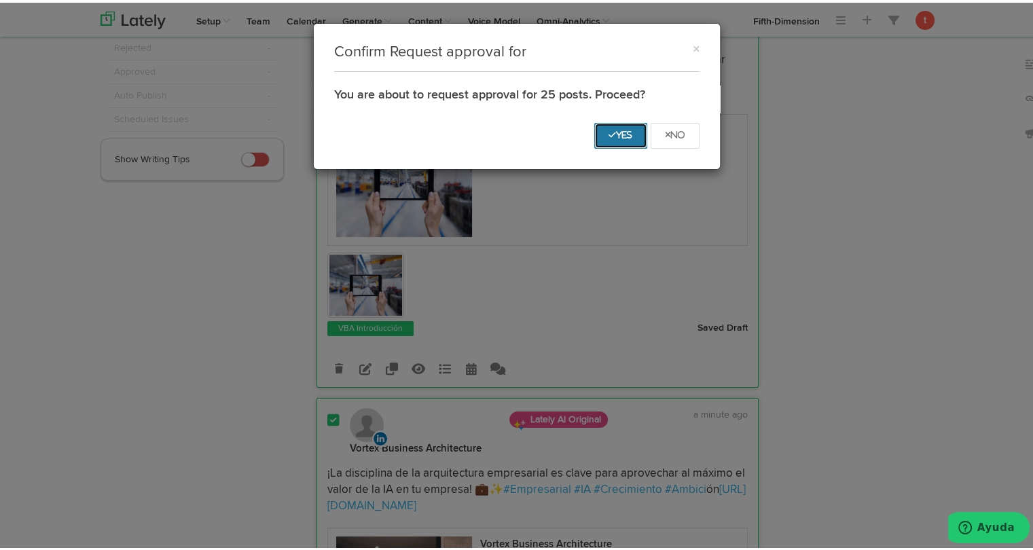
click at [609, 132] on icon "Yes" at bounding box center [621, 132] width 24 height 8
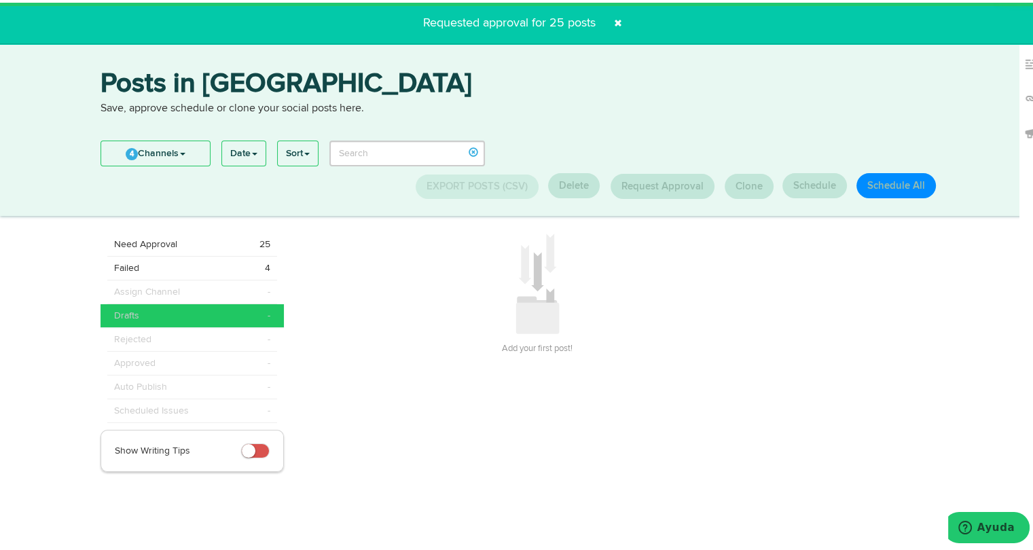
scroll to position [0, 0]
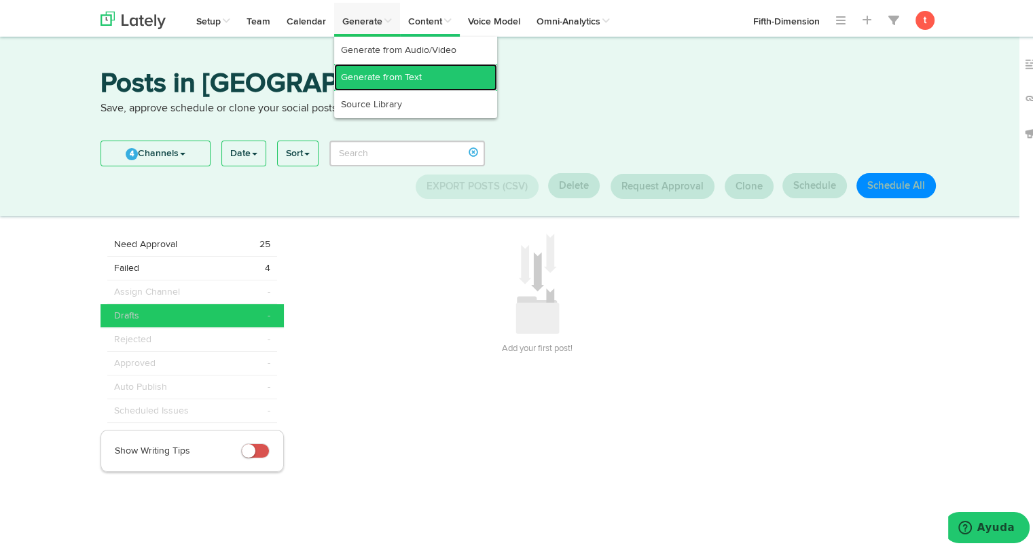
click at [364, 74] on link "Generate from Text" at bounding box center [415, 74] width 163 height 27
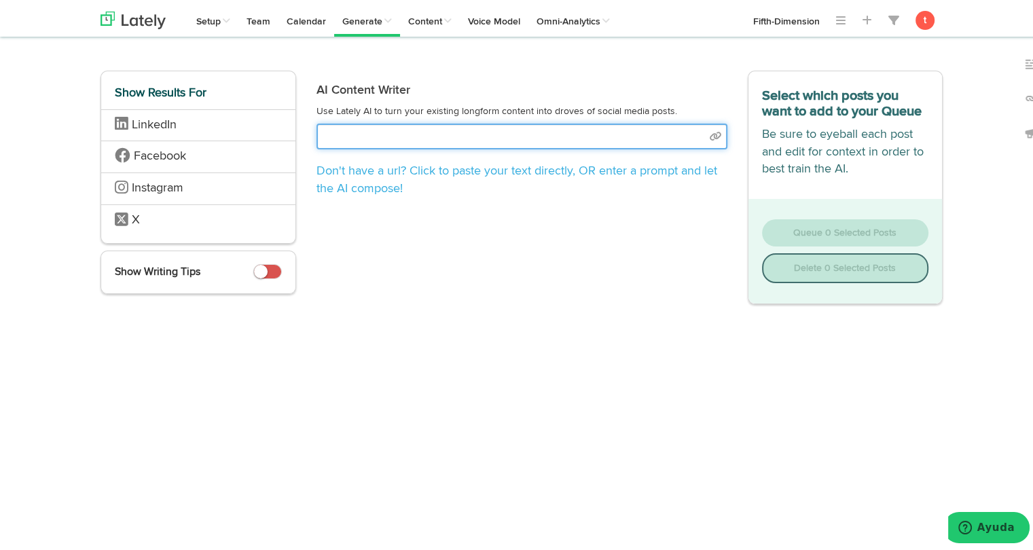
click at [359, 136] on input "text" at bounding box center [522, 134] width 411 height 26
select select "academic"
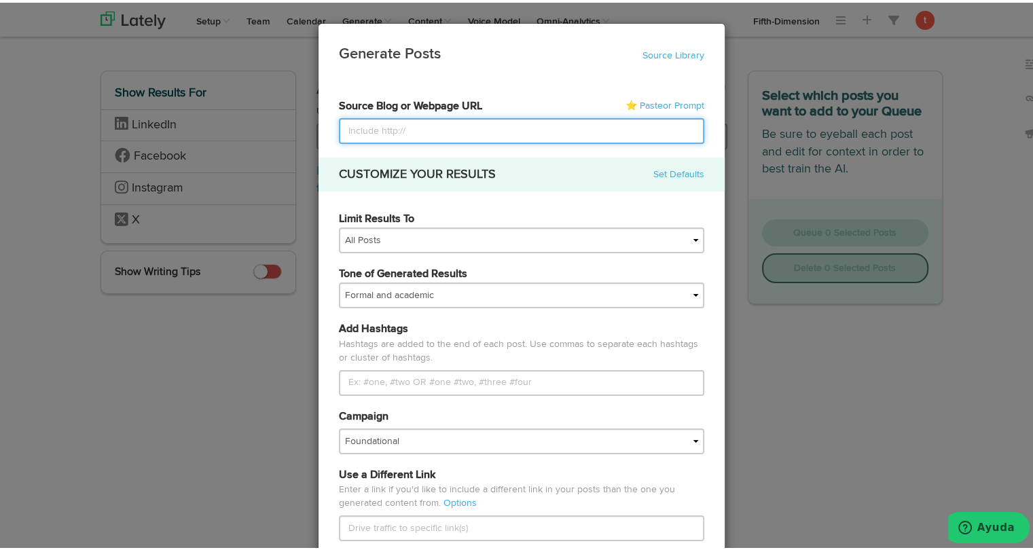
paste input "As climate change accelerates, more people are being forced to relocate due to …"
type input "As climate change accelerates, more people are being forced to relocate due to …"
paste input "https://www.freshassets.io/blog/designing-for-urban-migration-sustainability-st…"
type input "https://www.freshassets.io/blog/designing-for-urban-migration-sustainability-st…"
drag, startPoint x: 388, startPoint y: 139, endPoint x: 267, endPoint y: 135, distance: 121.0
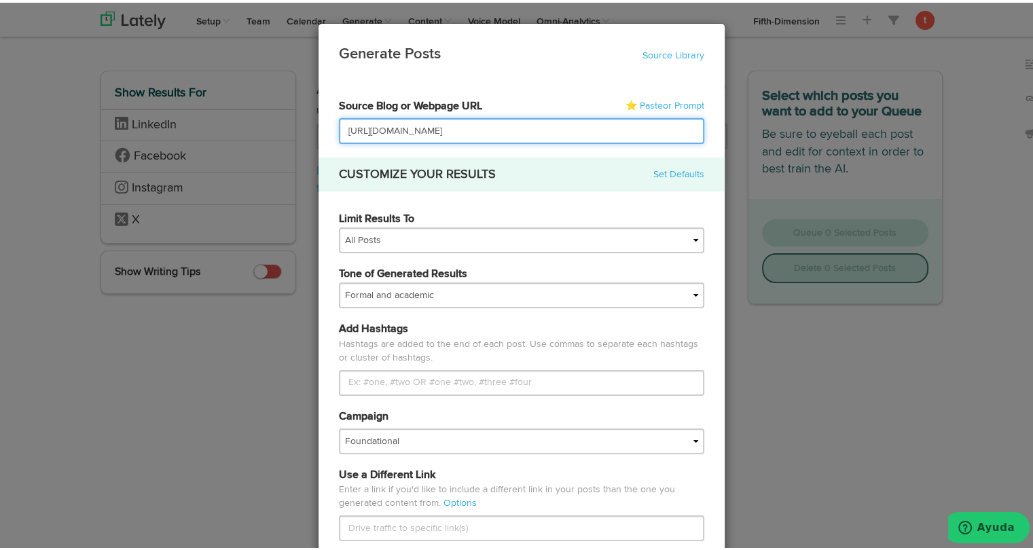
click at [267, 135] on div "Generate Posts Source Library 67a66d21166803e04be07e77 6830993489787d8bb72a3049…" at bounding box center [521, 275] width 1043 height 550
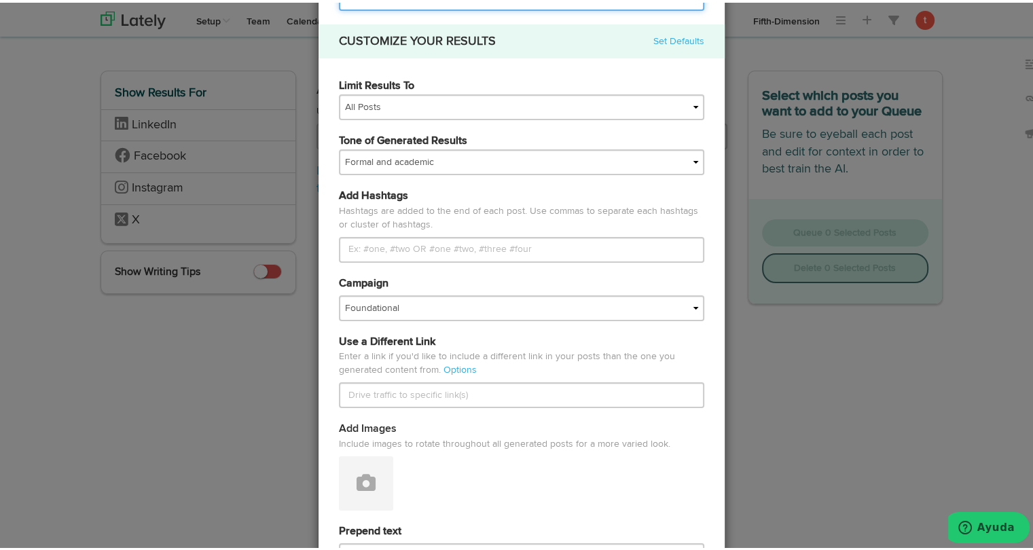
scroll to position [136, 0]
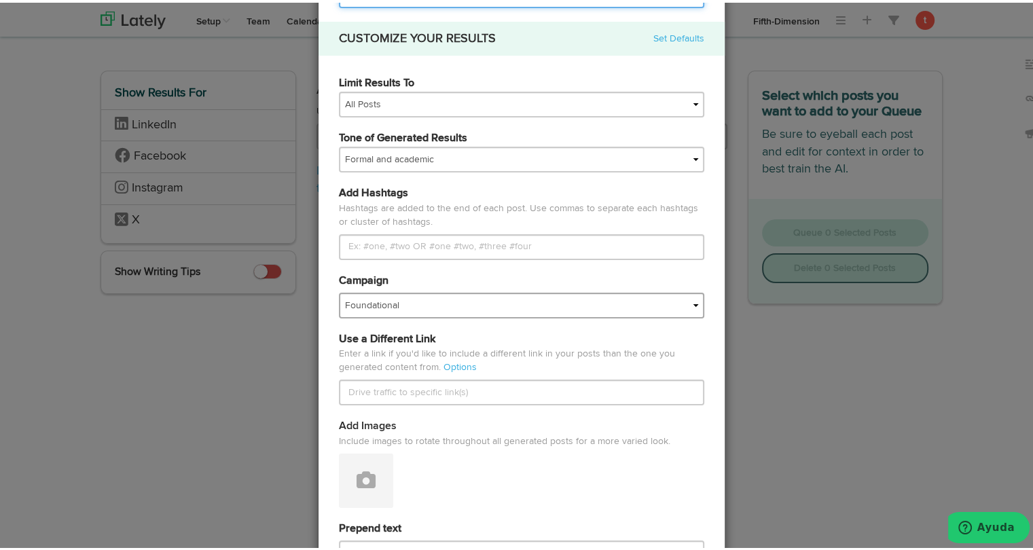
type input "https://www.freshassets.io/blog/designing-for-urban-migration-sustainability-st…"
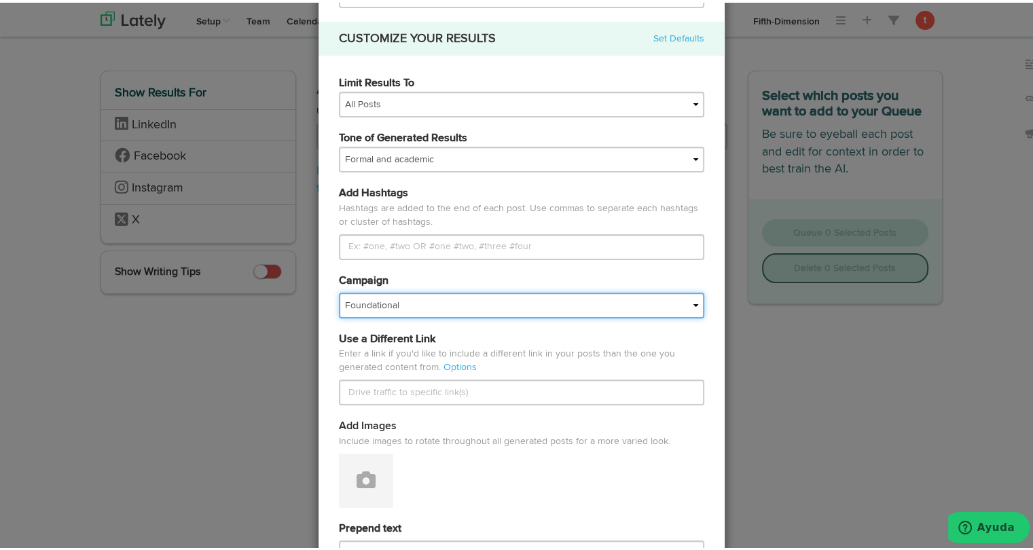
click at [383, 303] on select "Foundational Fresh Assets IMPORTED Industrias VBA Medula Mojica VBA <> GC VBA <…" at bounding box center [521, 303] width 365 height 26
select select "680bda8a6d57bf2a4779c5fd"
click at [339, 290] on select "Foundational Fresh Assets IMPORTED Industrias VBA Medula Mojica VBA <> GC VBA <…" at bounding box center [521, 303] width 365 height 26
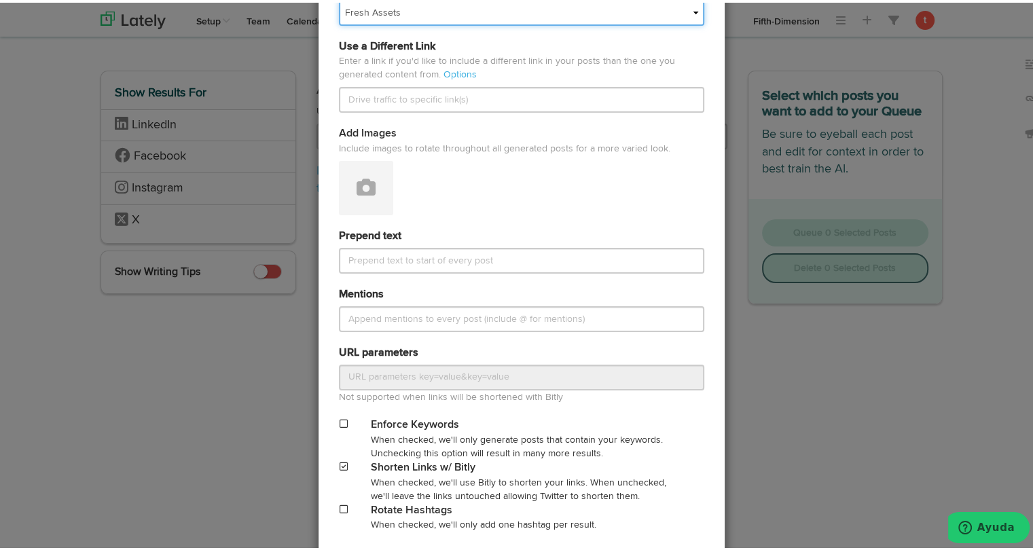
scroll to position [429, 0]
click at [364, 197] on button at bounding box center [366, 185] width 54 height 54
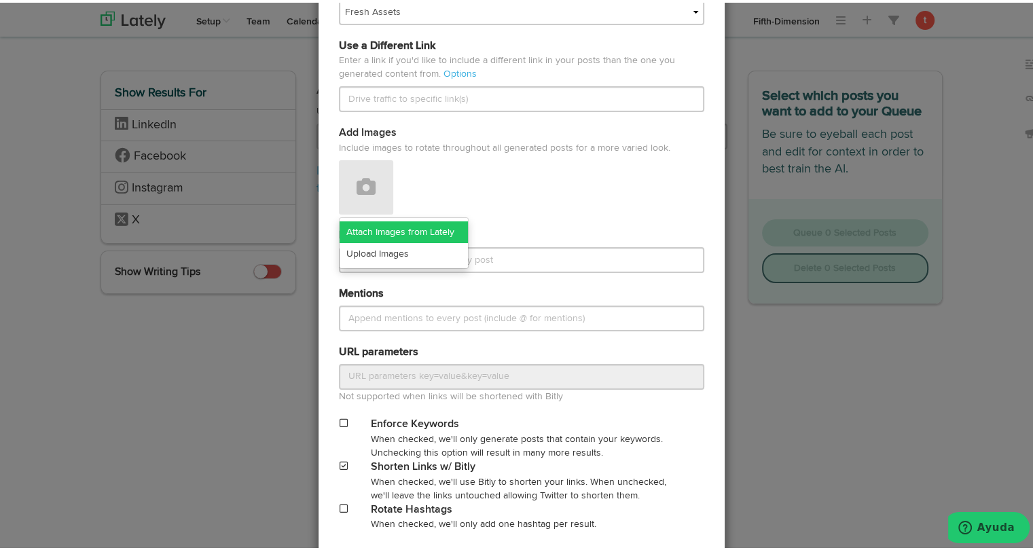
click at [365, 230] on link "Attach Images from Lately" at bounding box center [404, 230] width 128 height 22
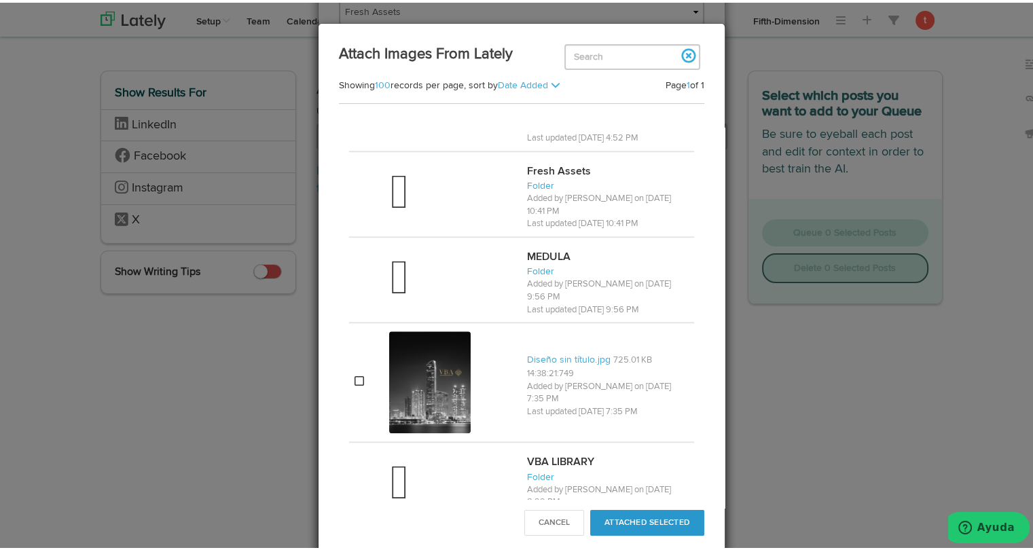
scroll to position [1052, 0]
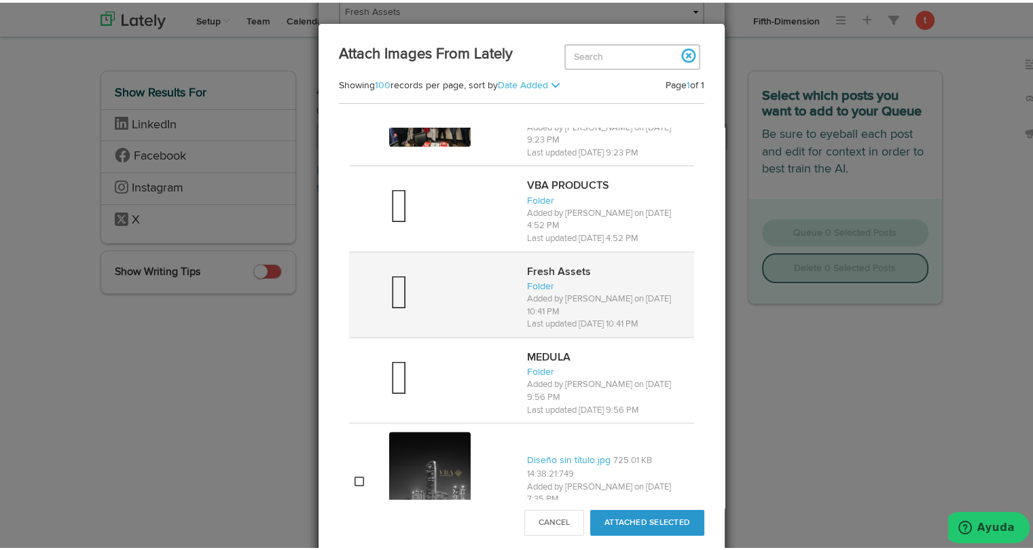
click at [461, 280] on div at bounding box center [452, 292] width 127 height 54
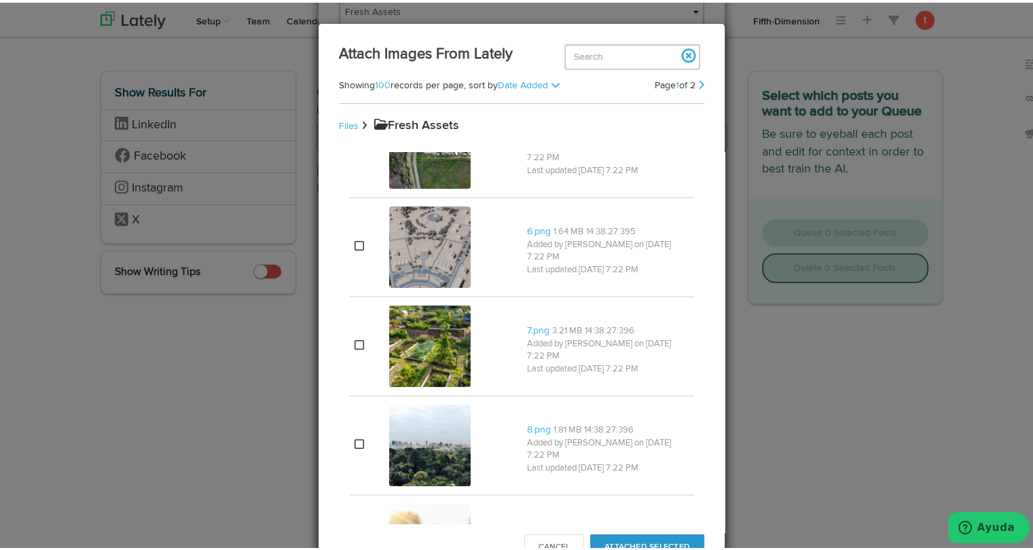
scroll to position [348, 0]
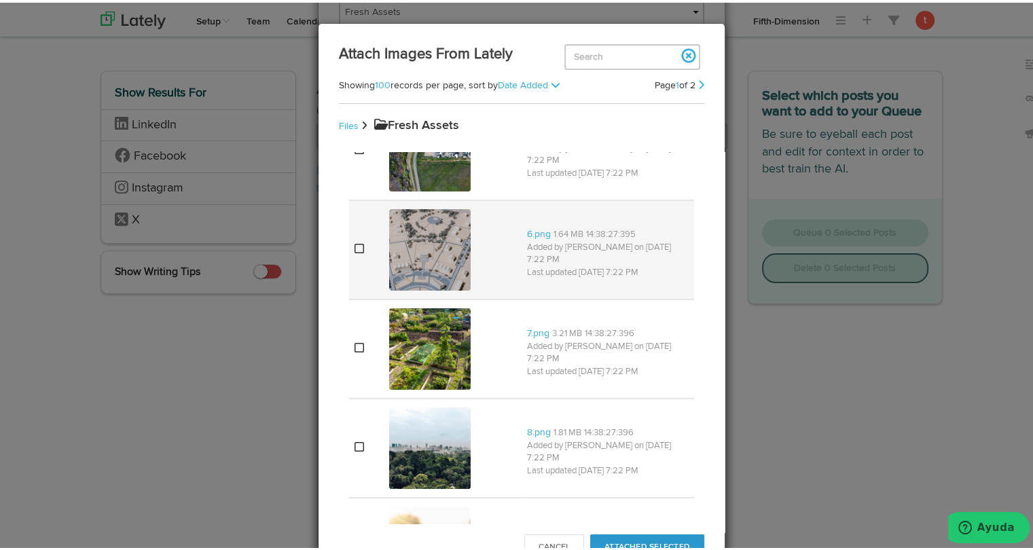
click at [395, 247] on img at bounding box center [430, 248] width 82 height 82
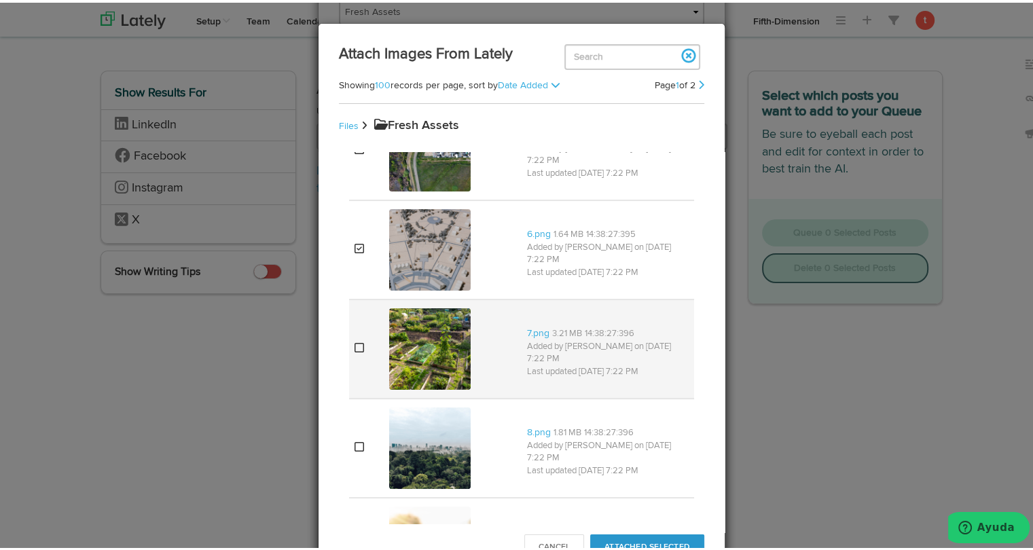
click at [398, 340] on img at bounding box center [430, 347] width 82 height 82
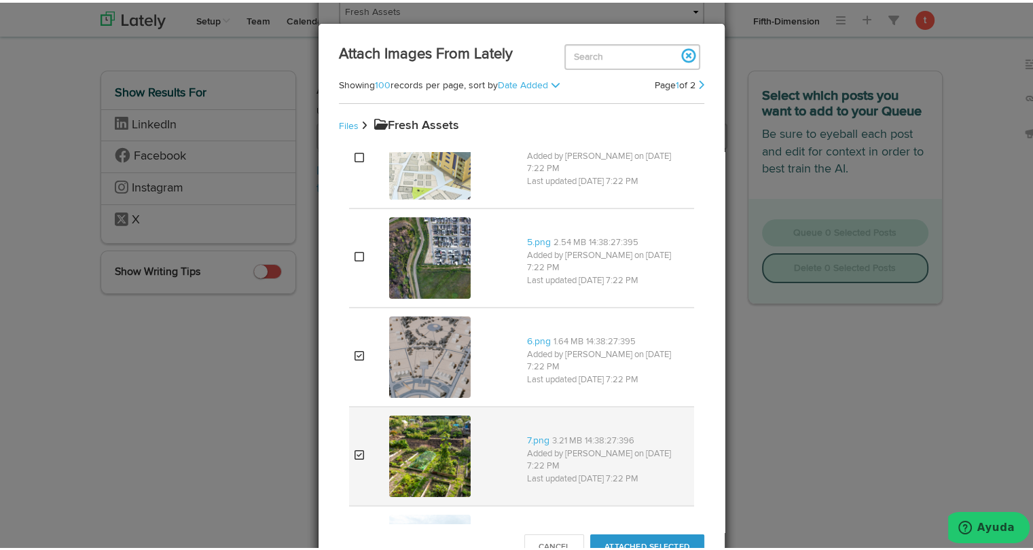
scroll to position [233, 0]
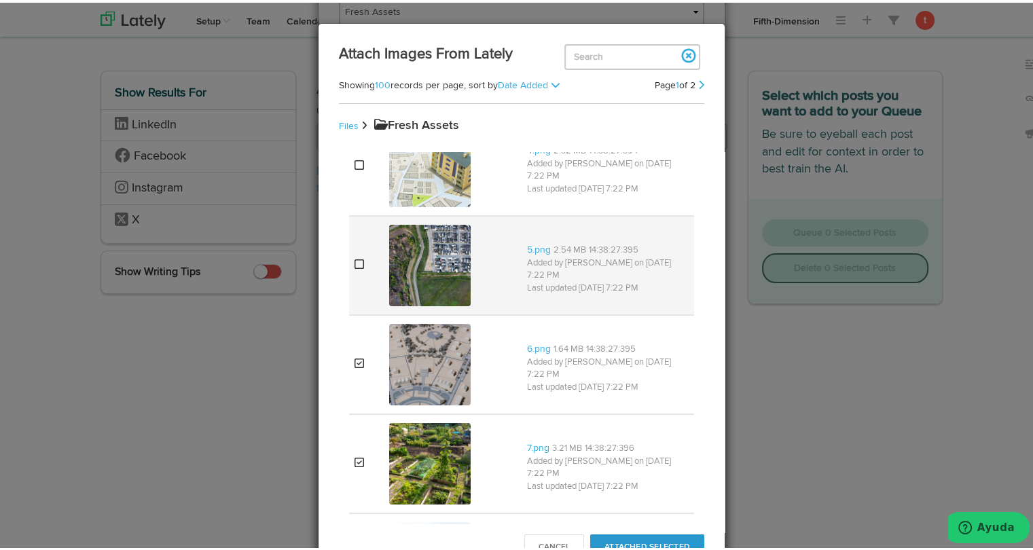
click at [399, 272] on img at bounding box center [430, 263] width 82 height 82
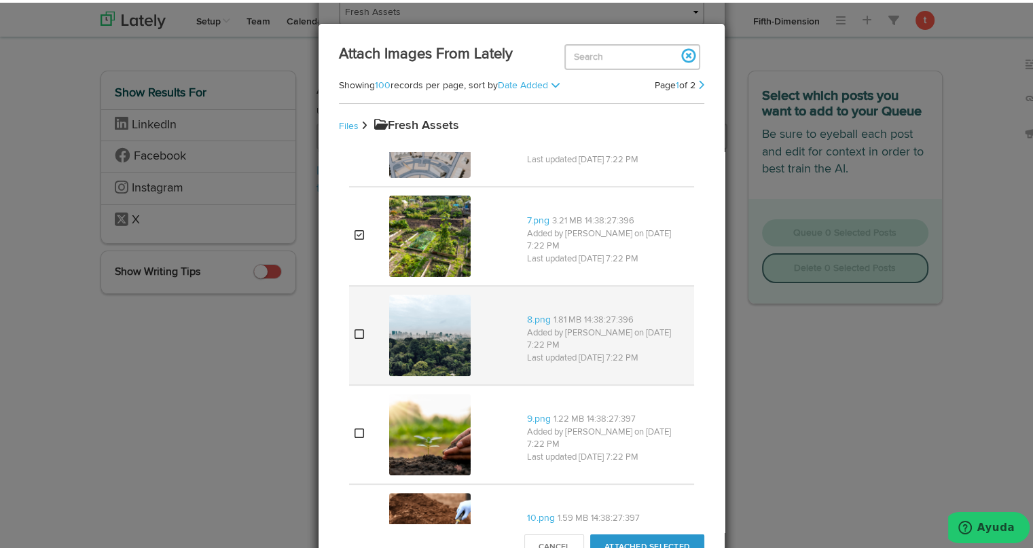
scroll to position [461, 0]
click at [390, 313] on img at bounding box center [430, 332] width 82 height 82
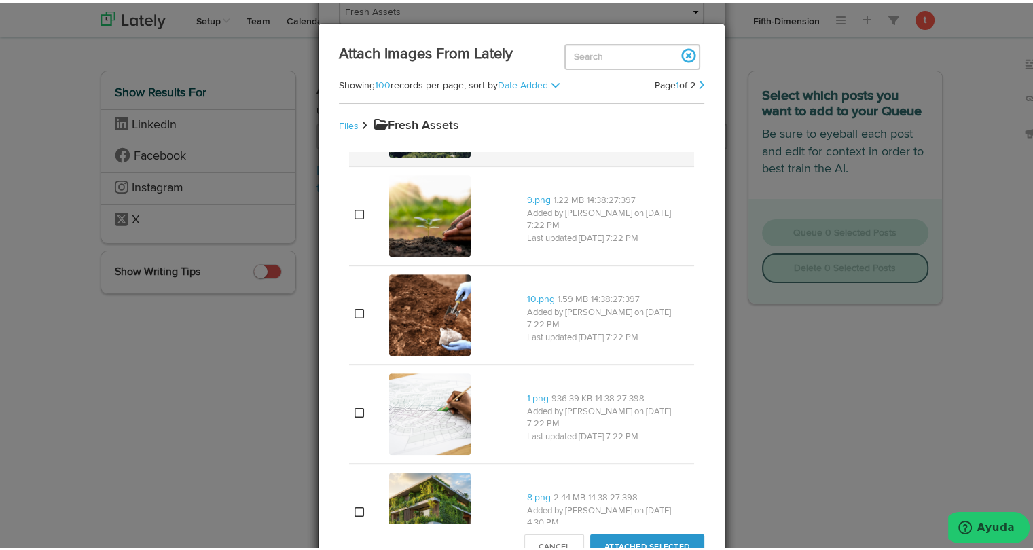
scroll to position [679, 0]
click at [390, 313] on img at bounding box center [430, 313] width 82 height 82
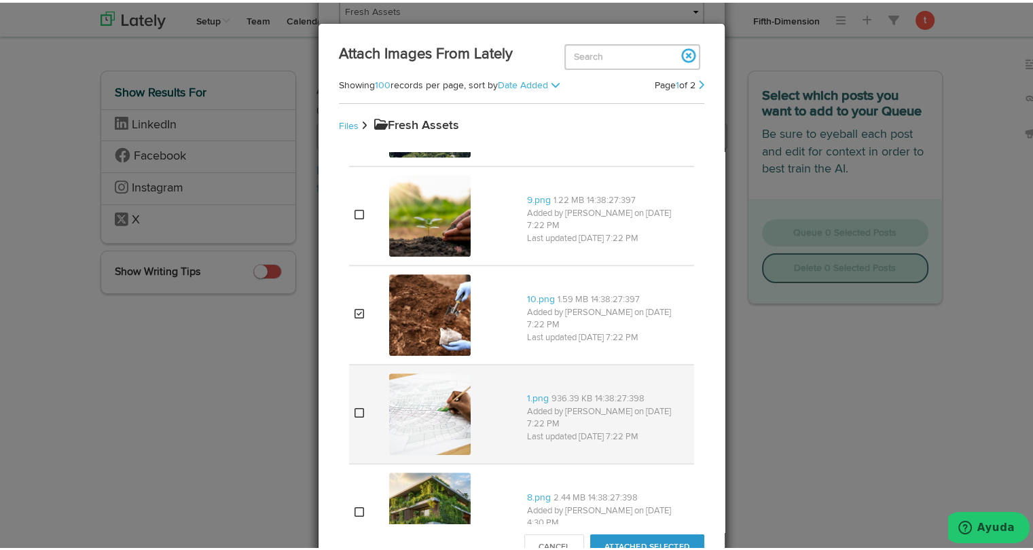
click at [389, 403] on img at bounding box center [430, 412] width 82 height 82
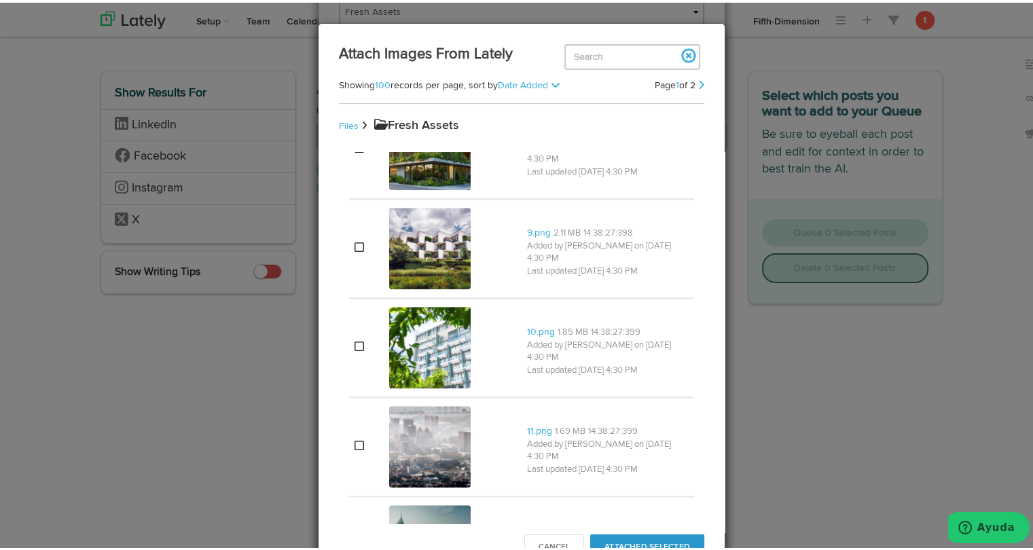
scroll to position [1048, 0]
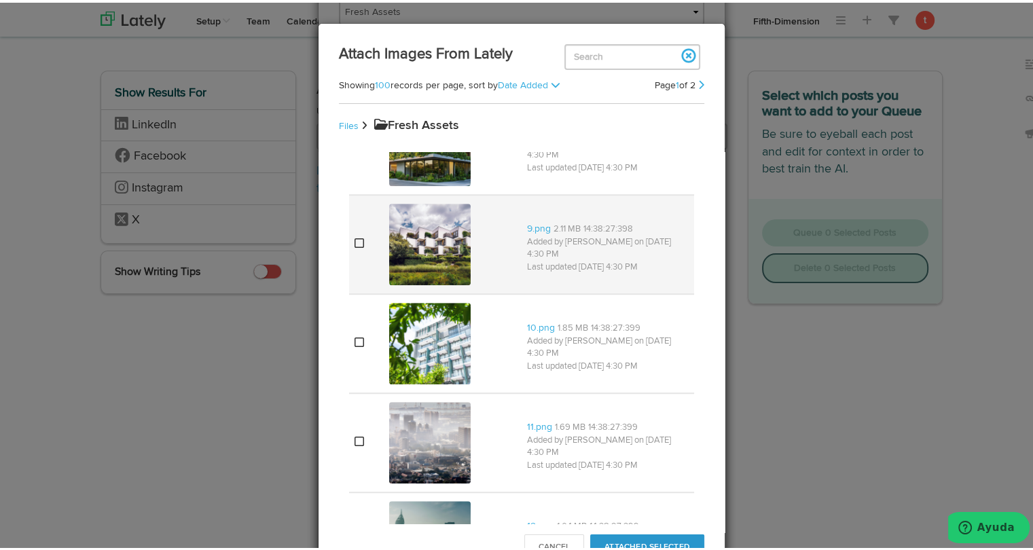
click at [404, 254] on img at bounding box center [430, 242] width 82 height 82
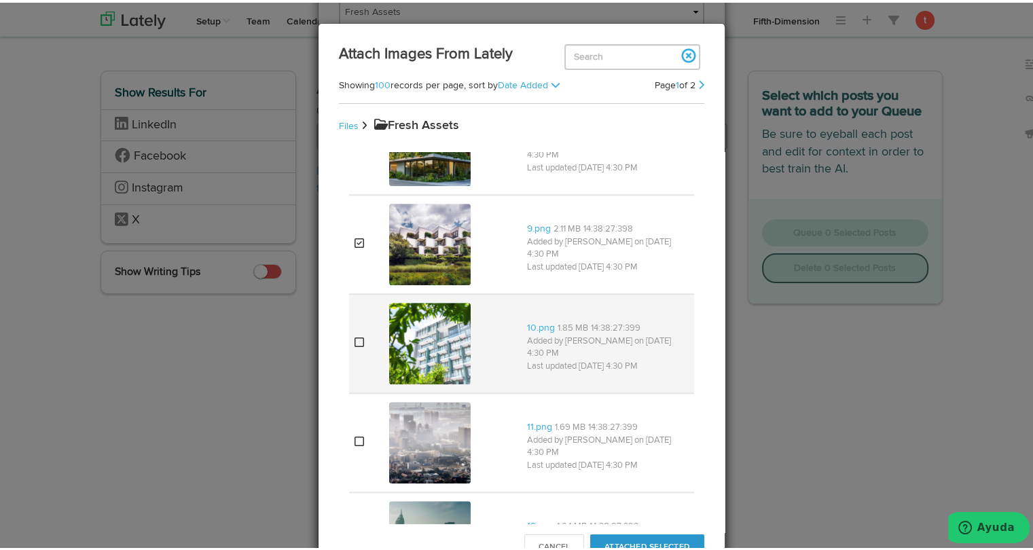
click at [409, 339] on img at bounding box center [430, 341] width 82 height 82
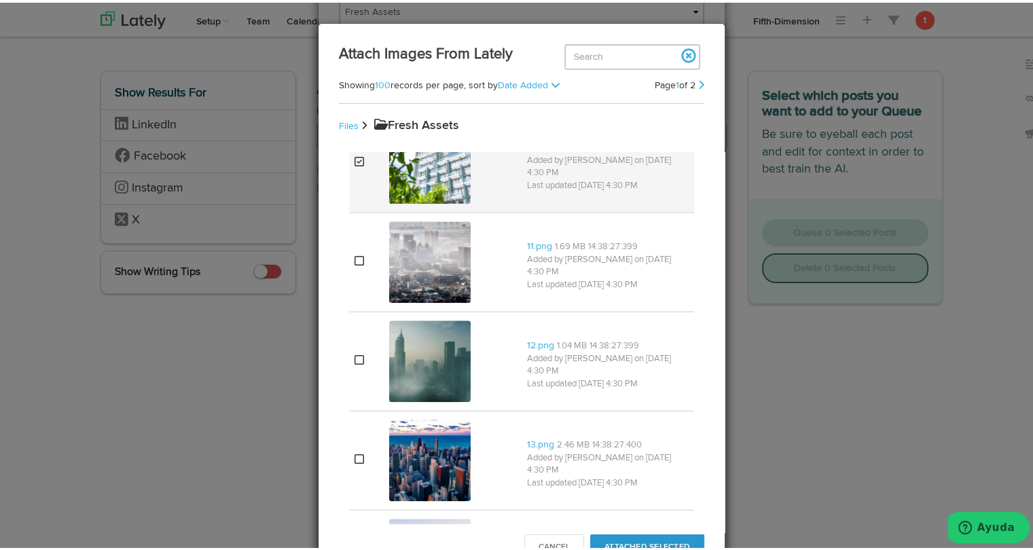
scroll to position [1234, 0]
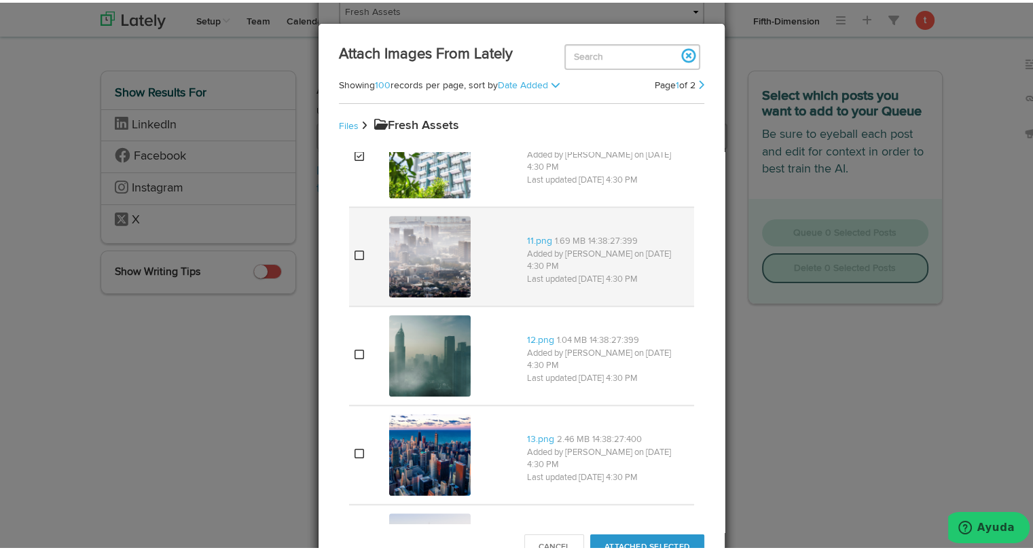
click at [424, 240] on img at bounding box center [430, 254] width 82 height 82
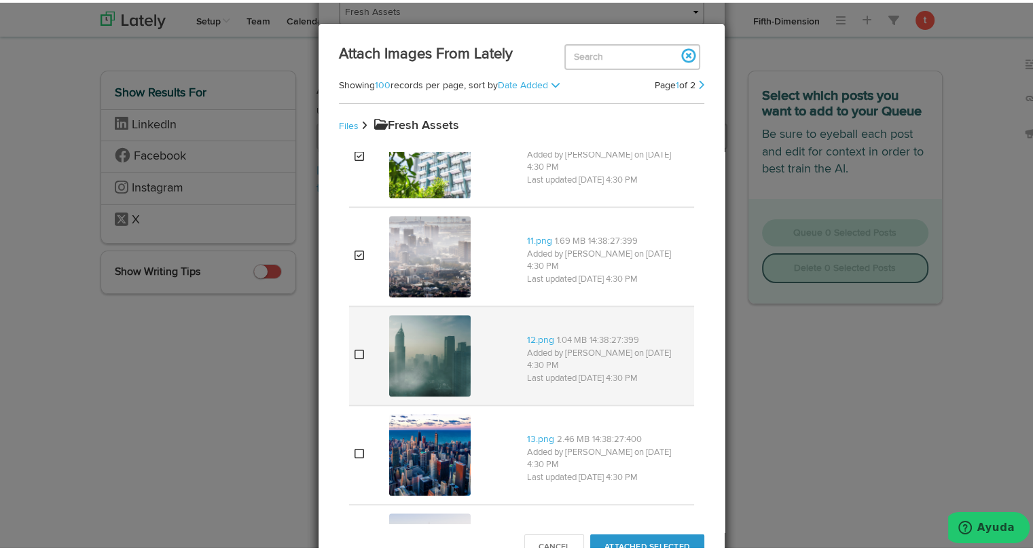
click at [400, 358] on img at bounding box center [430, 354] width 82 height 82
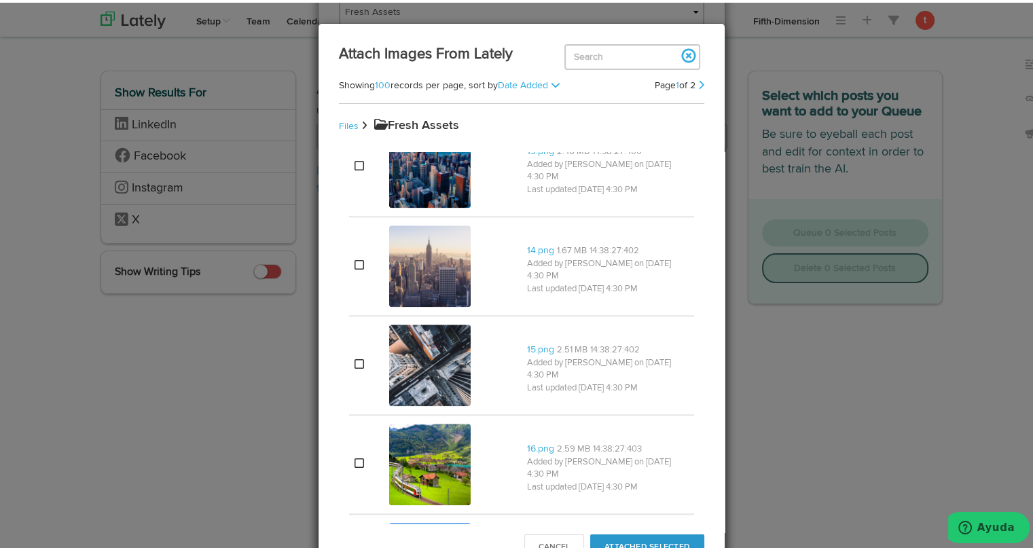
scroll to position [1527, 0]
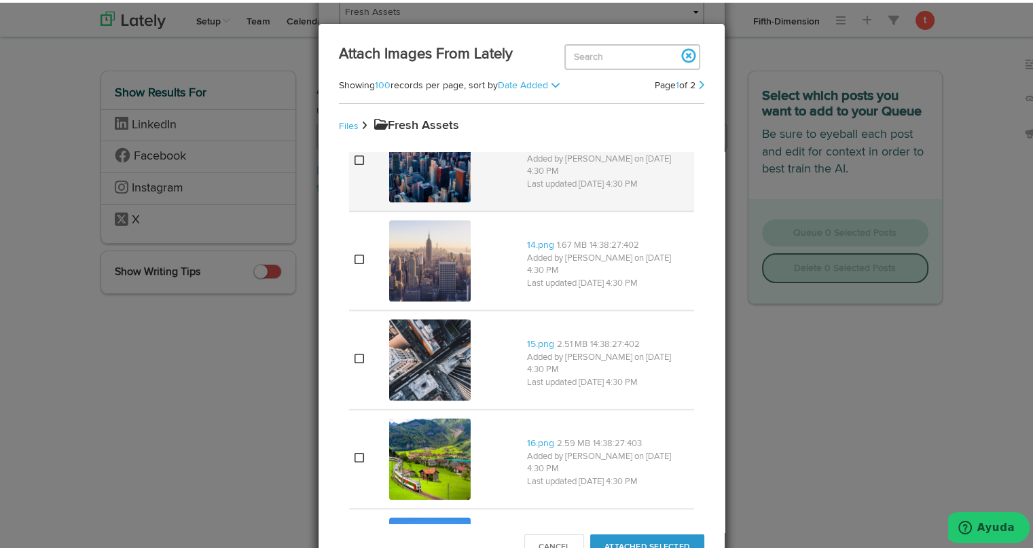
click at [418, 195] on div at bounding box center [452, 158] width 127 height 87
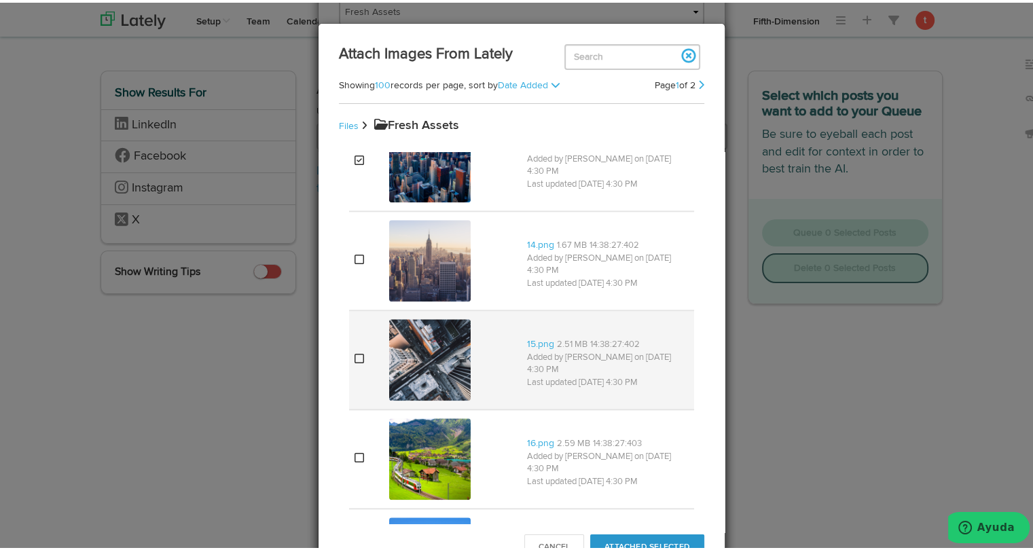
click at [437, 382] on img at bounding box center [430, 358] width 82 height 82
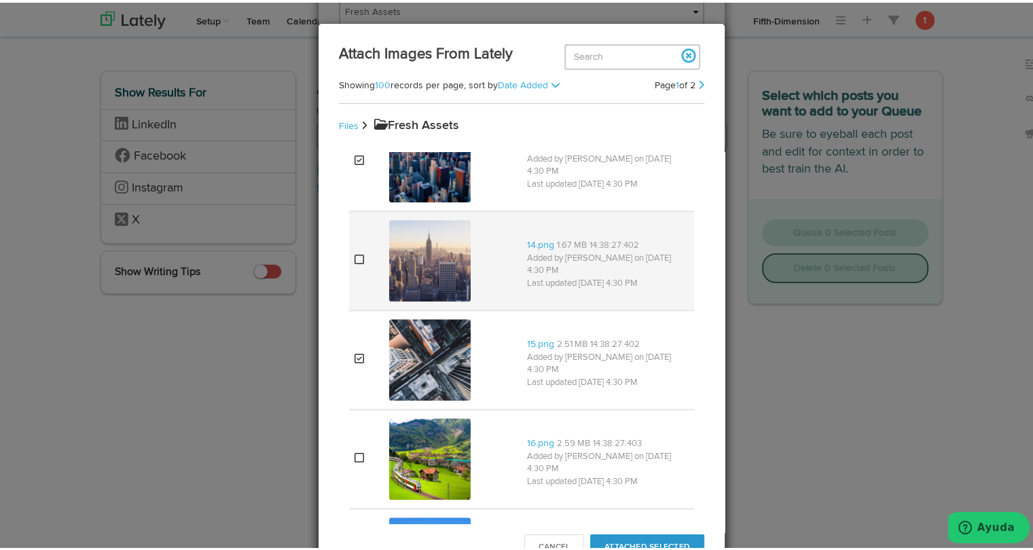
click at [444, 262] on img at bounding box center [430, 258] width 82 height 82
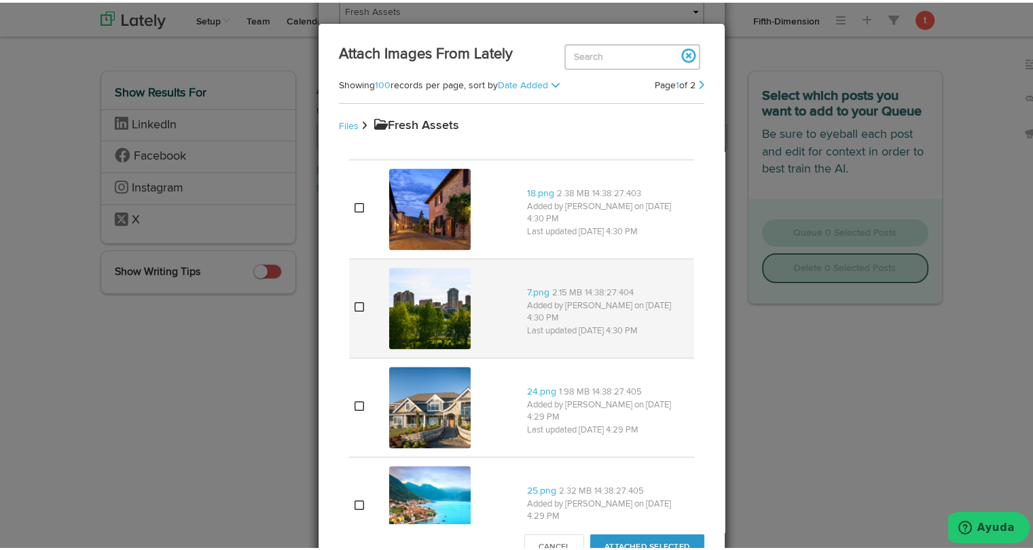
click at [432, 298] on img at bounding box center [430, 306] width 82 height 82
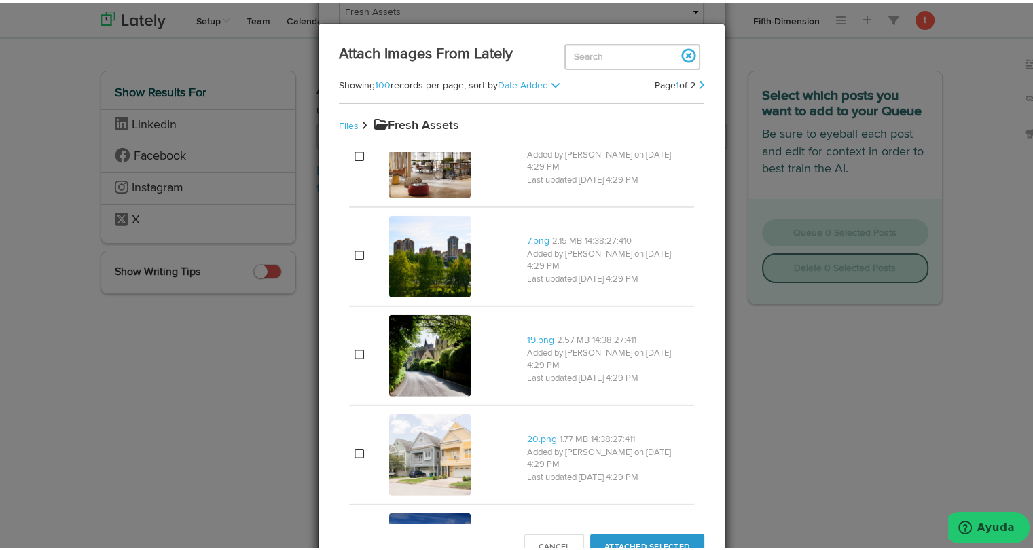
scroll to position [4011, 0]
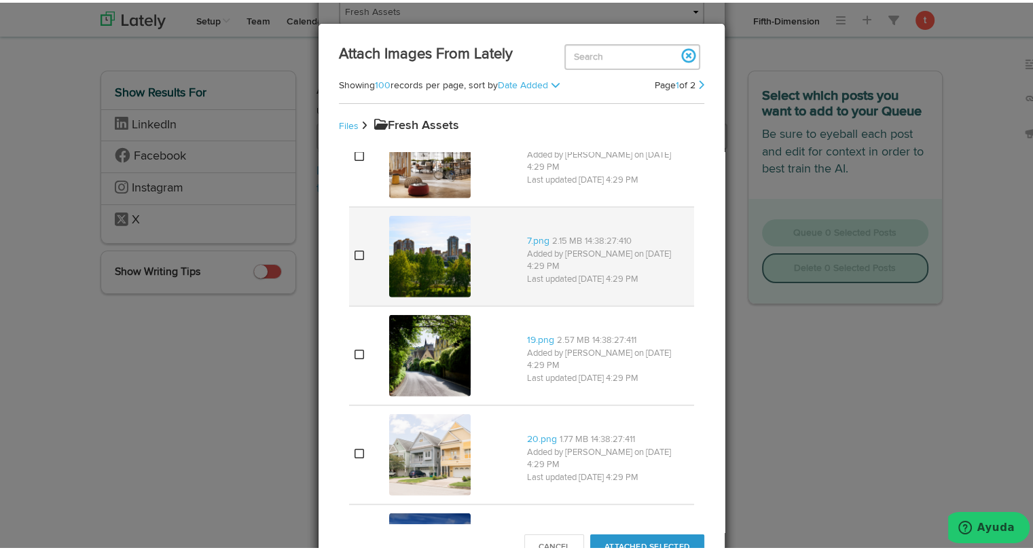
click at [435, 249] on img at bounding box center [430, 254] width 82 height 82
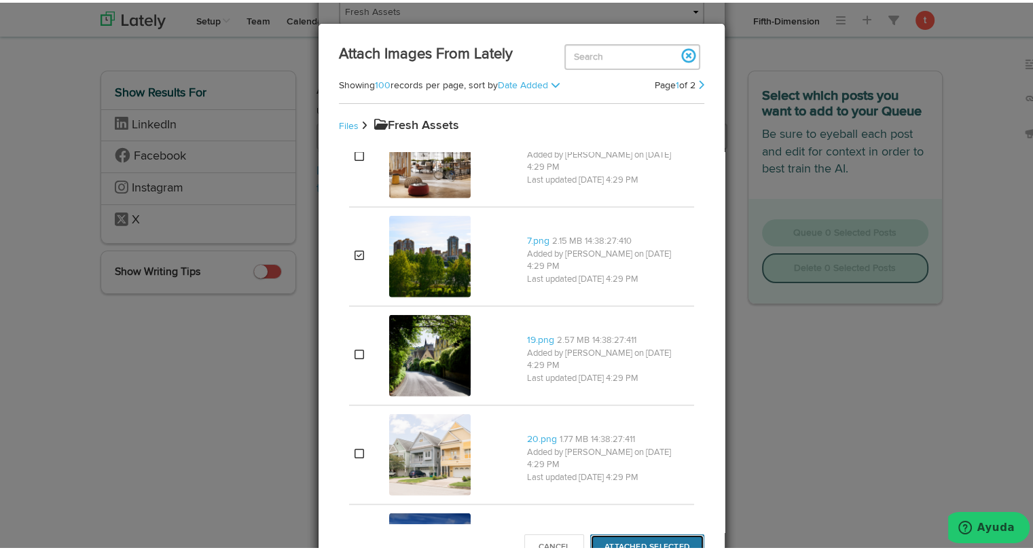
click at [672, 539] on button "Attached Selected" at bounding box center [647, 545] width 114 height 26
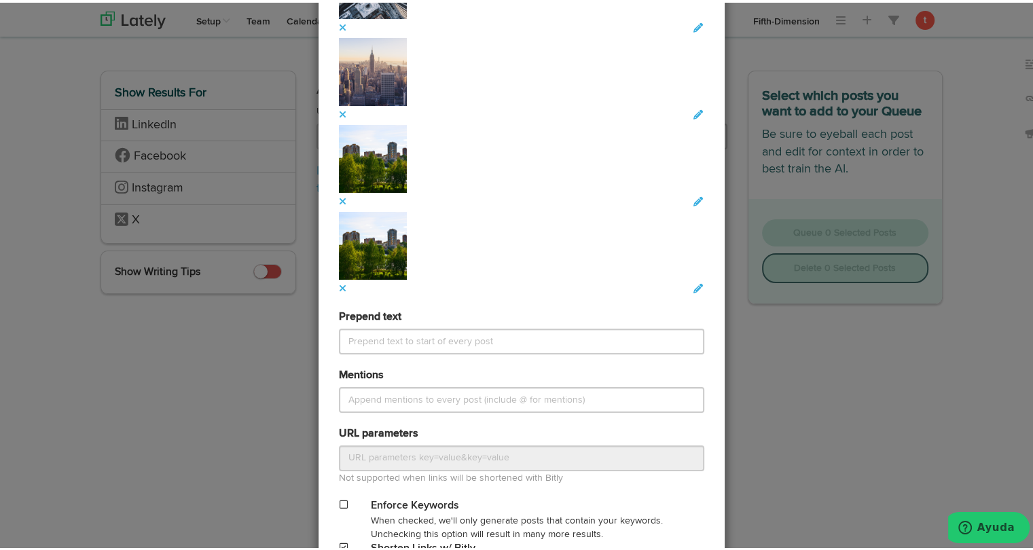
scroll to position [1766, 0]
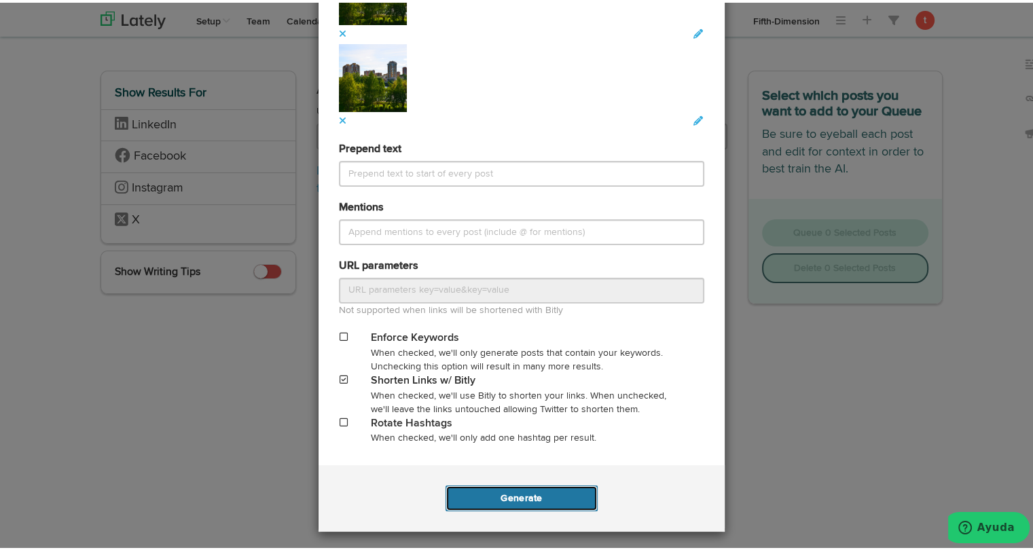
click at [502, 498] on button "Generate" at bounding box center [521, 496] width 151 height 26
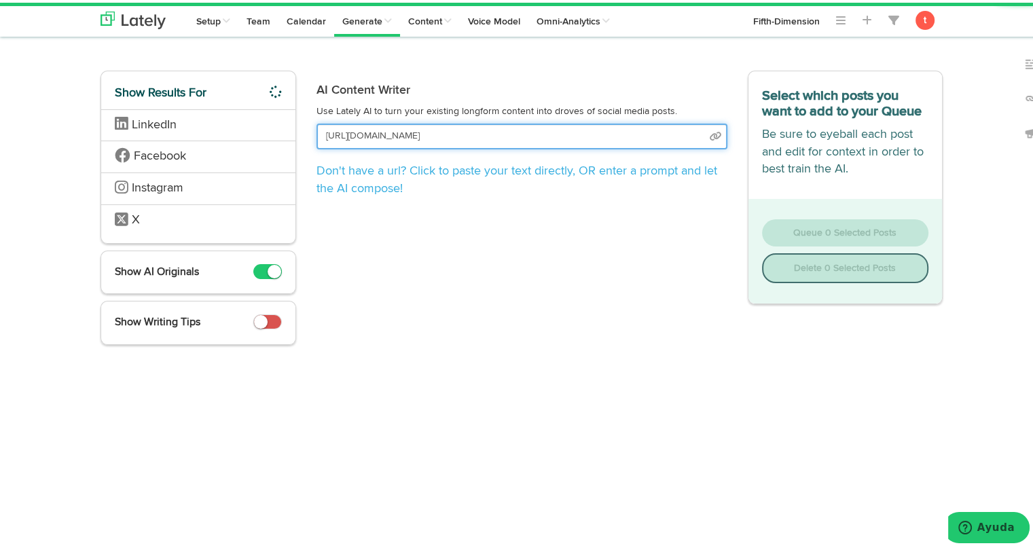
scroll to position [0, 130]
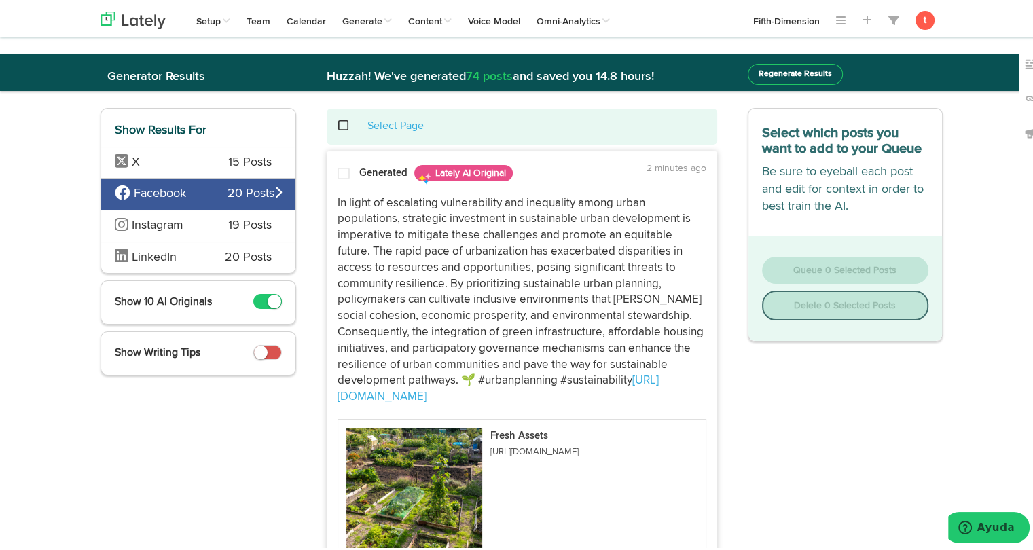
click at [203, 161] on div "X 15 Posts" at bounding box center [198, 160] width 194 height 32
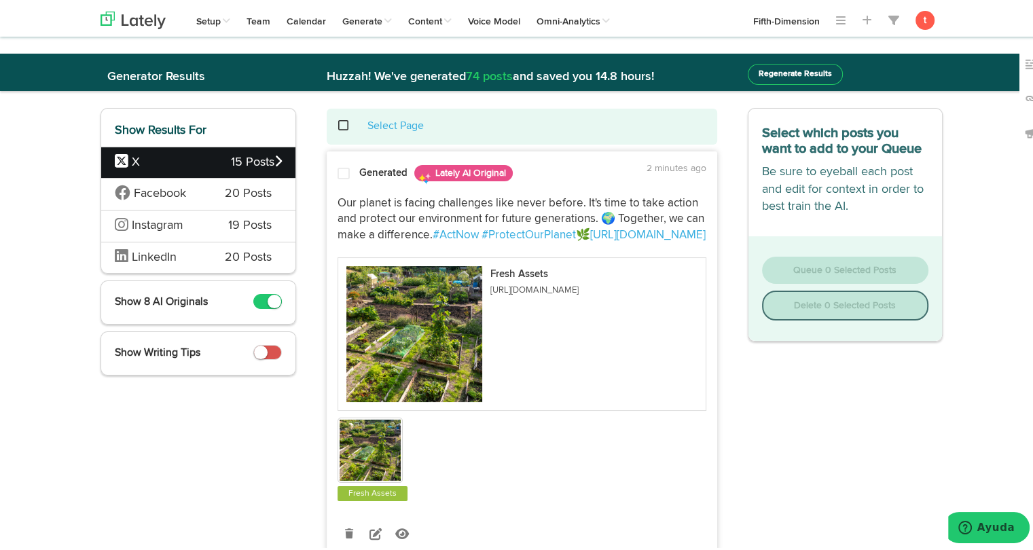
click at [338, 175] on span at bounding box center [344, 171] width 12 height 14
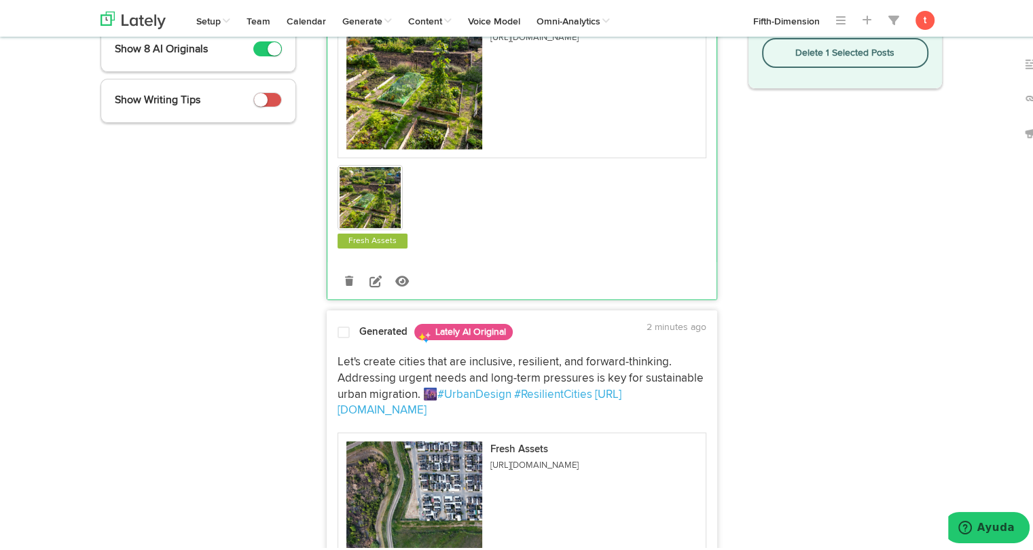
click at [344, 337] on div at bounding box center [343, 332] width 33 height 18
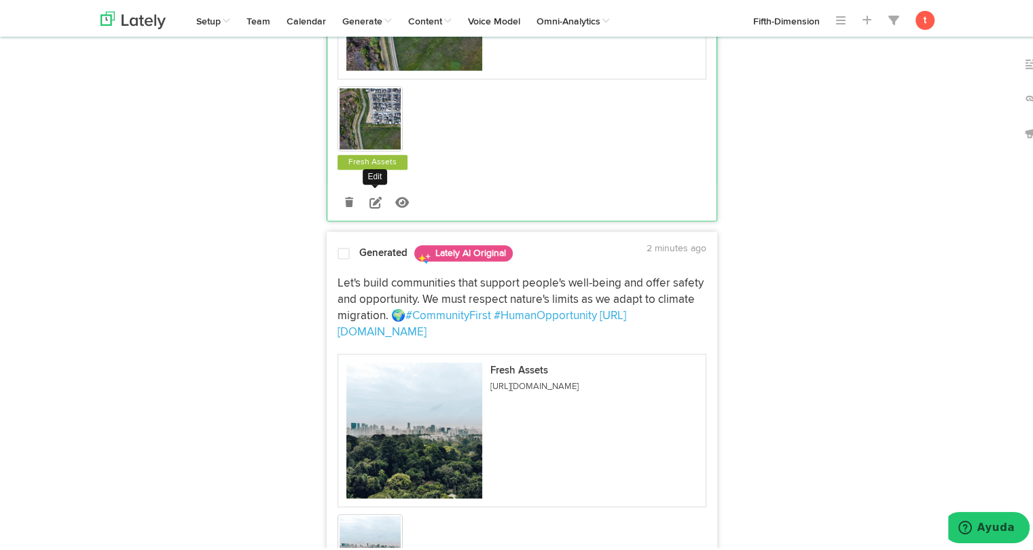
scroll to position [806, 0]
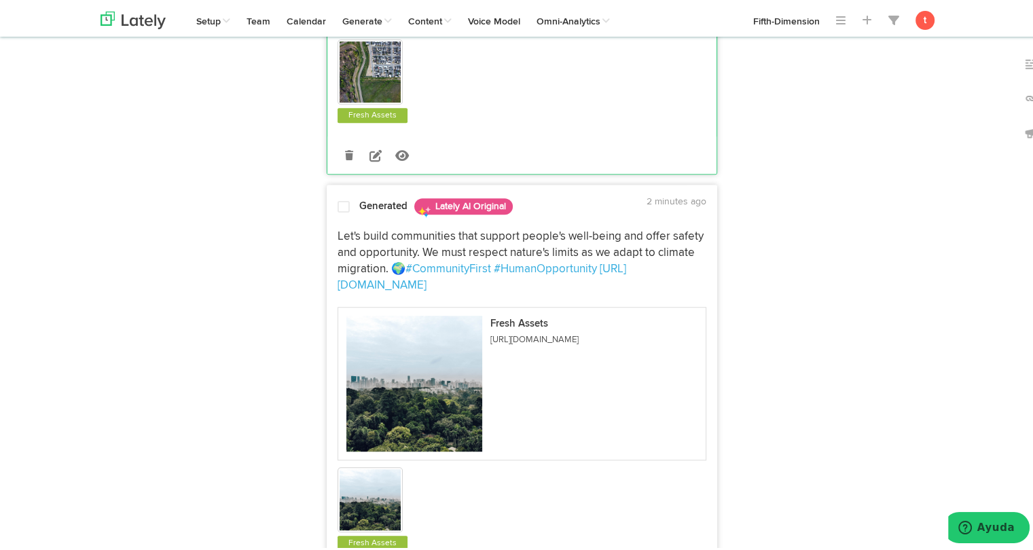
click at [351, 240] on p "Let's build communities that support people's well-being and offer safety and o…" at bounding box center [522, 258] width 369 height 65
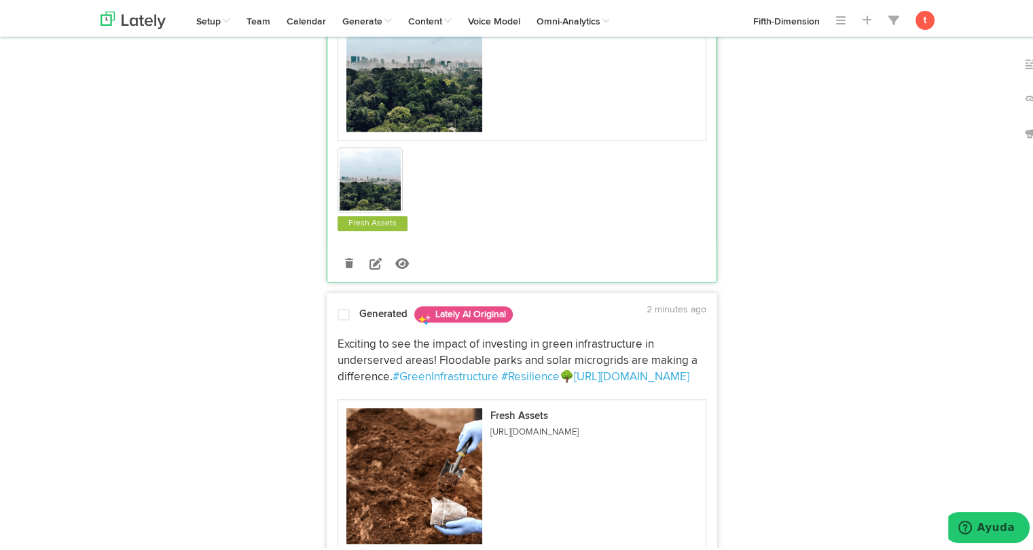
scroll to position [1132, 0]
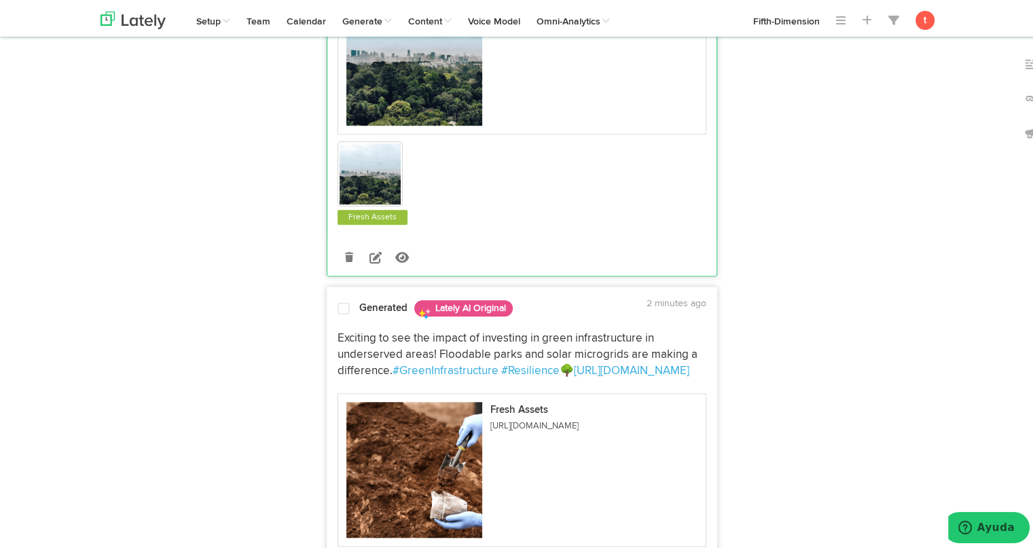
click at [346, 321] on div "Exciting to see the impact of investing in green infrastructure in underserved …" at bounding box center [521, 478] width 389 height 315
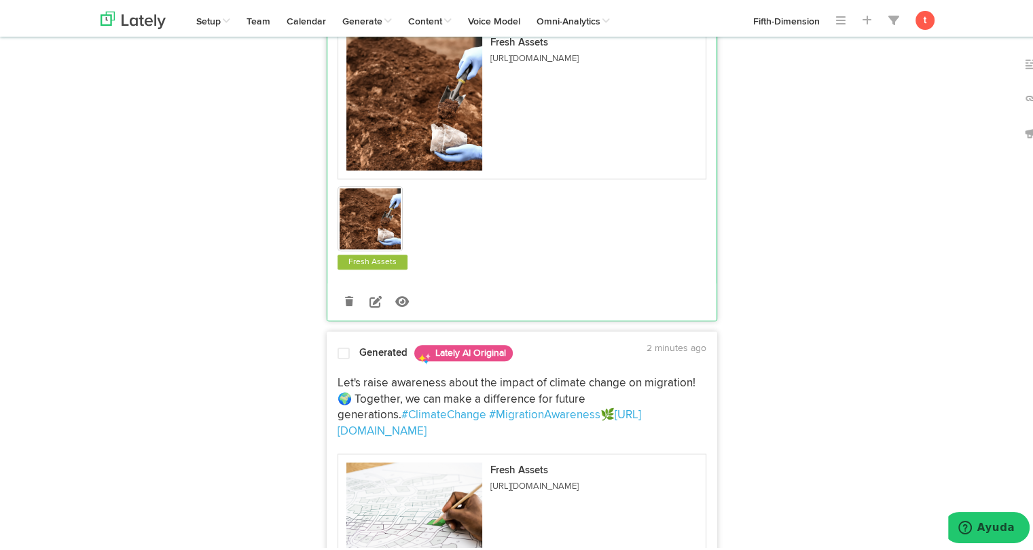
click at [346, 344] on div at bounding box center [343, 353] width 33 height 18
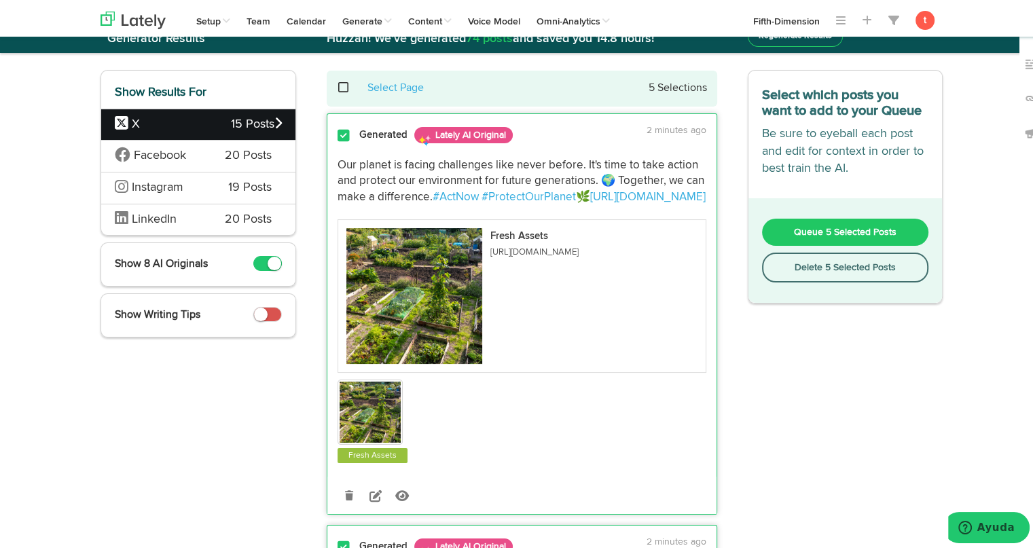
scroll to position [0, 0]
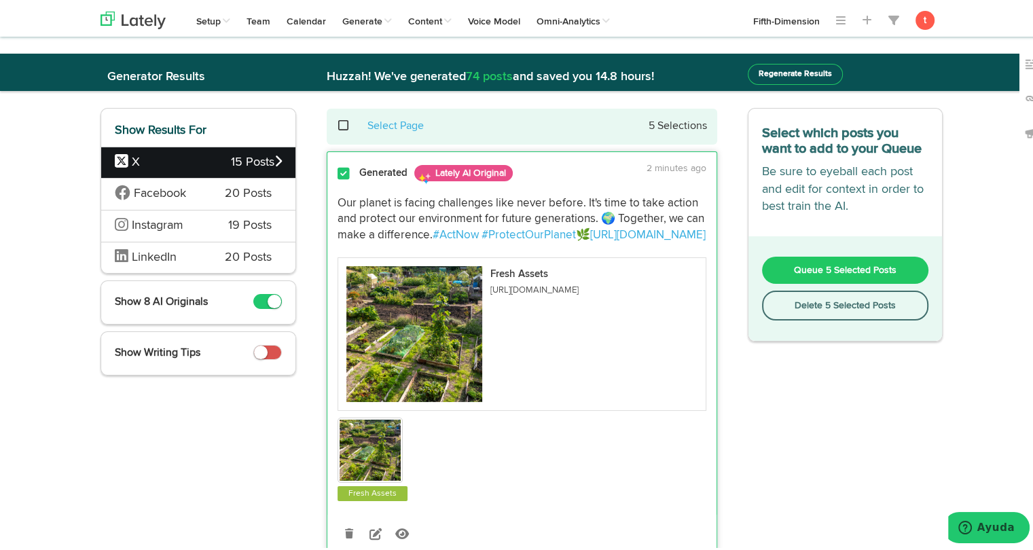
click at [814, 267] on span "Queue 5 Selected Posts" at bounding box center [845, 268] width 103 height 10
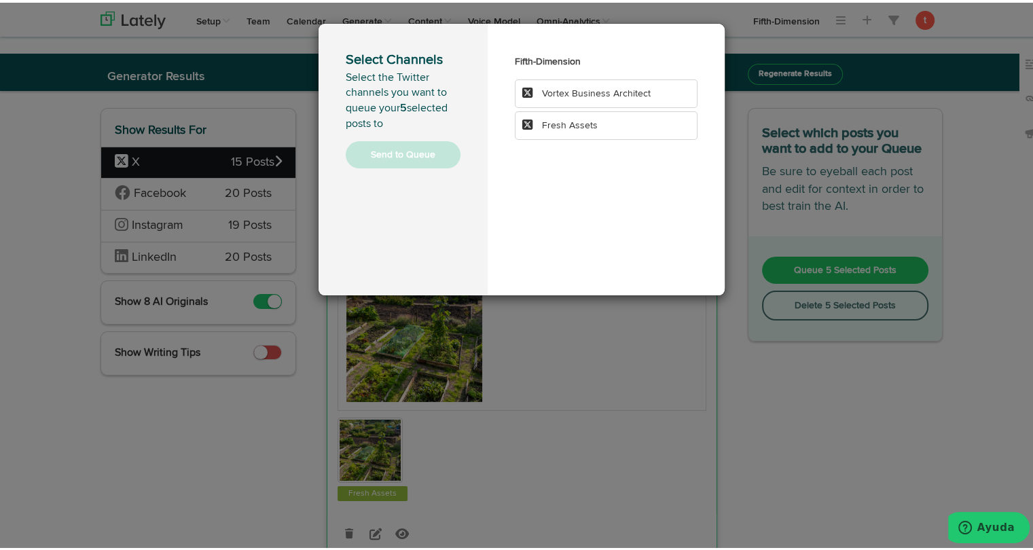
click at [607, 121] on li "Fresh Assets" at bounding box center [606, 123] width 183 height 29
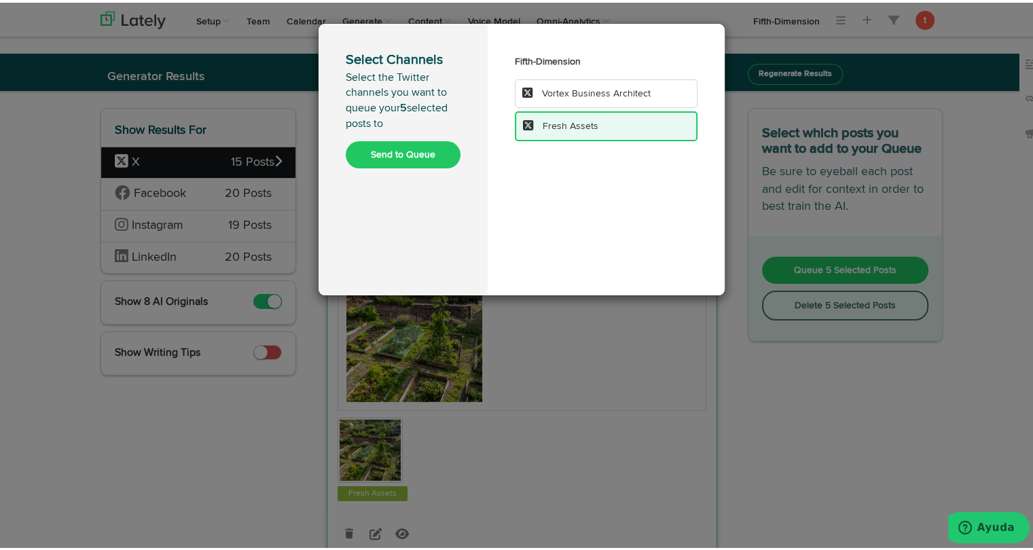
click at [391, 158] on button "Send to Queue" at bounding box center [403, 152] width 115 height 27
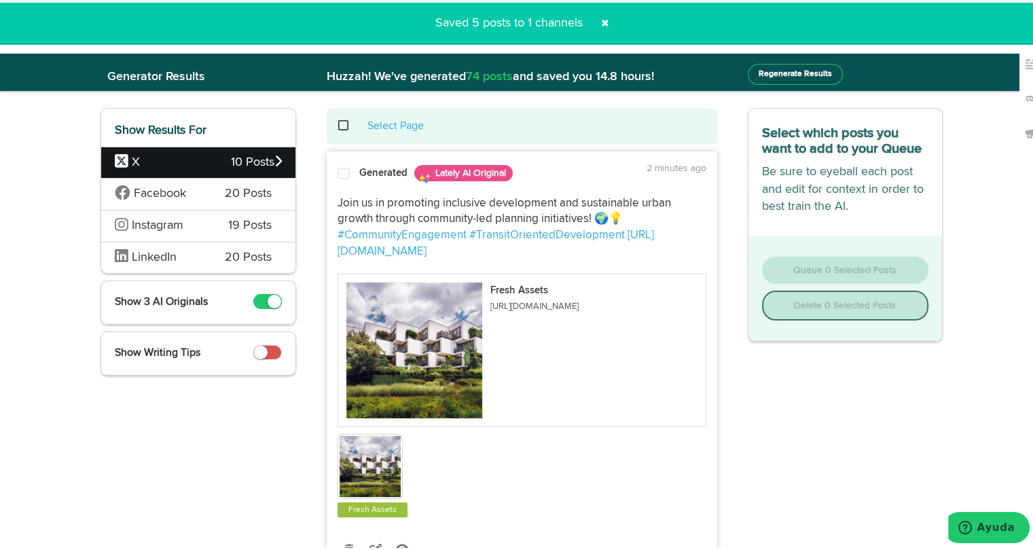
click at [164, 190] on span "Facebook" at bounding box center [160, 191] width 52 height 12
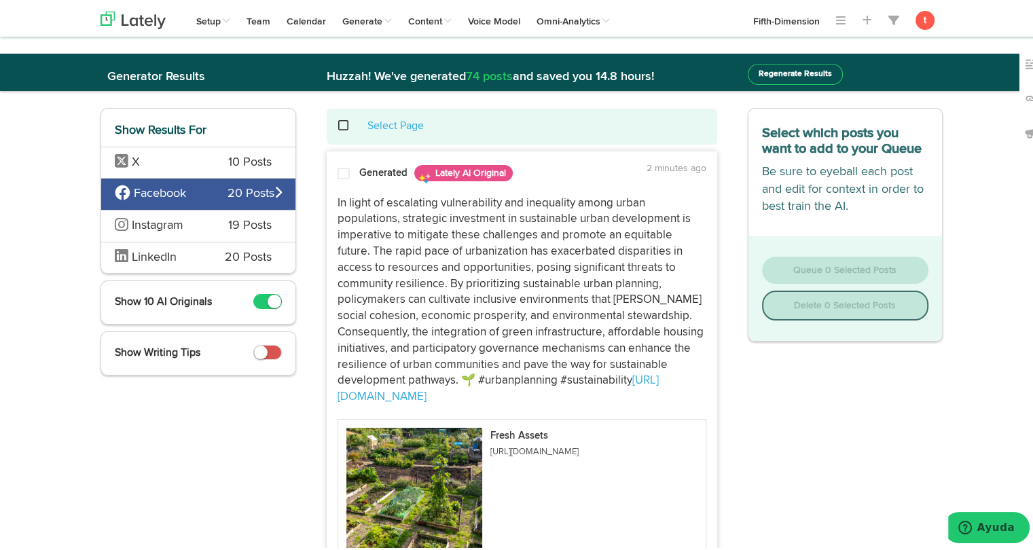
click at [345, 206] on p "In light of escalating vulnerability and inequality among urban populations, st…" at bounding box center [522, 298] width 369 height 210
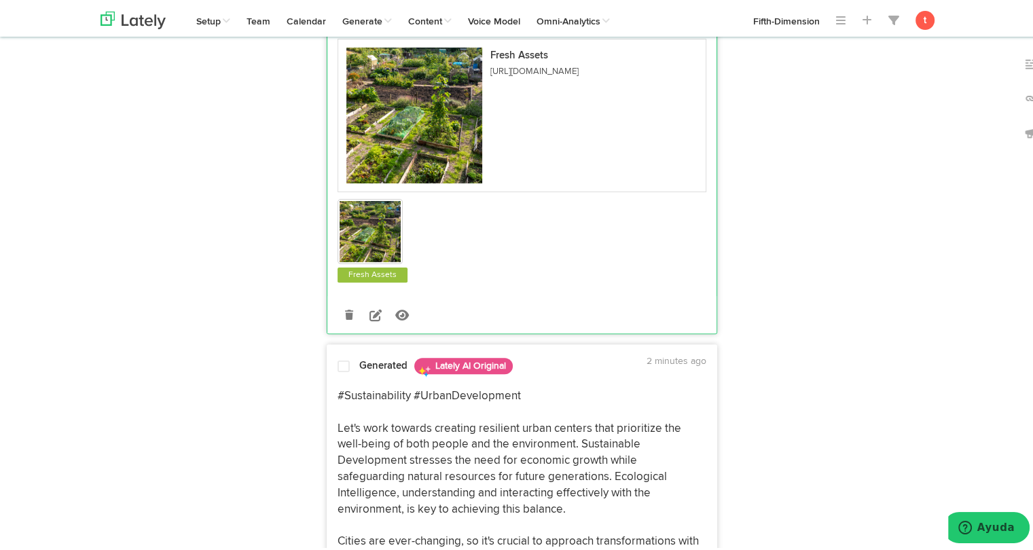
click at [372, 386] on p "#Sustainability #UrbanDevelopment Let's work towards creating resilient urban c…" at bounding box center [522, 499] width 369 height 226
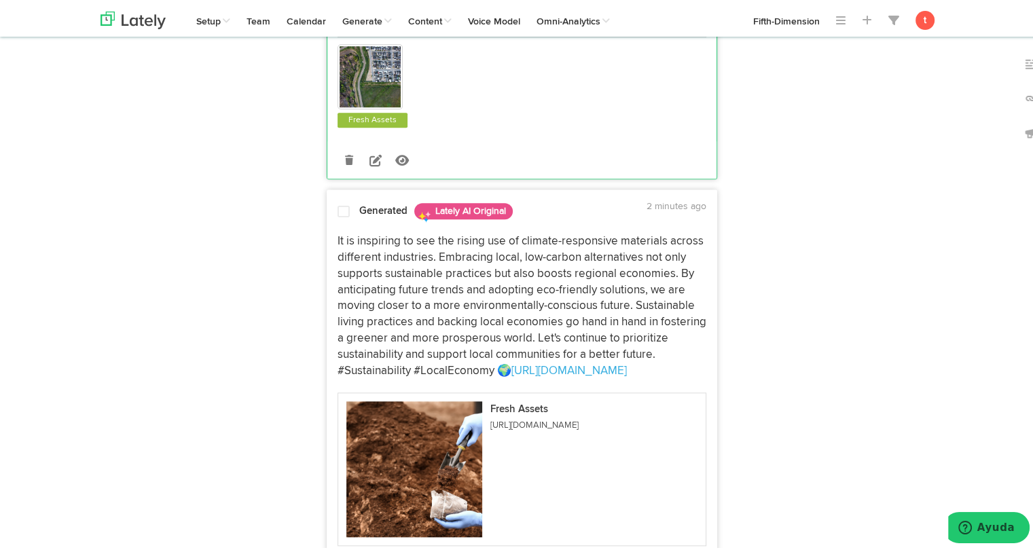
click at [401, 314] on p "It is inspiring to see the rising use of climate-responsive materials across di…" at bounding box center [522, 303] width 369 height 145
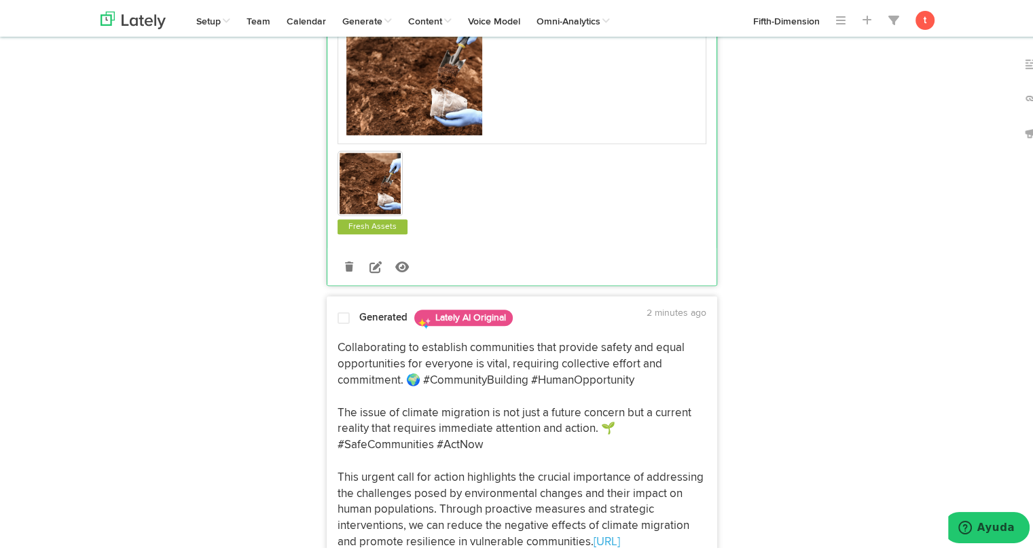
click at [386, 387] on p "Collaborating to establish communities that provide safety and equal opportunit…" at bounding box center [522, 451] width 369 height 226
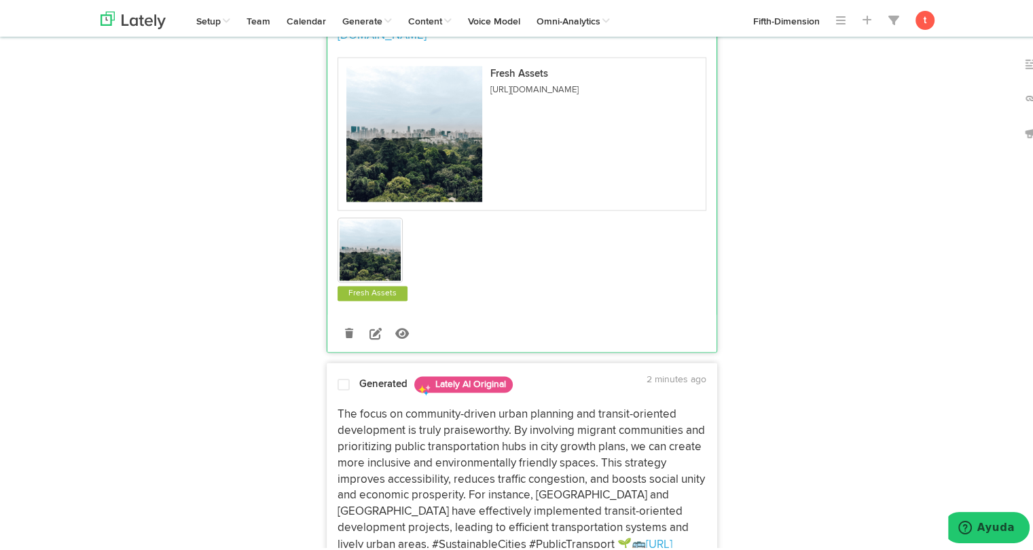
click at [383, 445] on p "The focus on community-driven urban planning and transit-oriented development i…" at bounding box center [522, 485] width 369 height 162
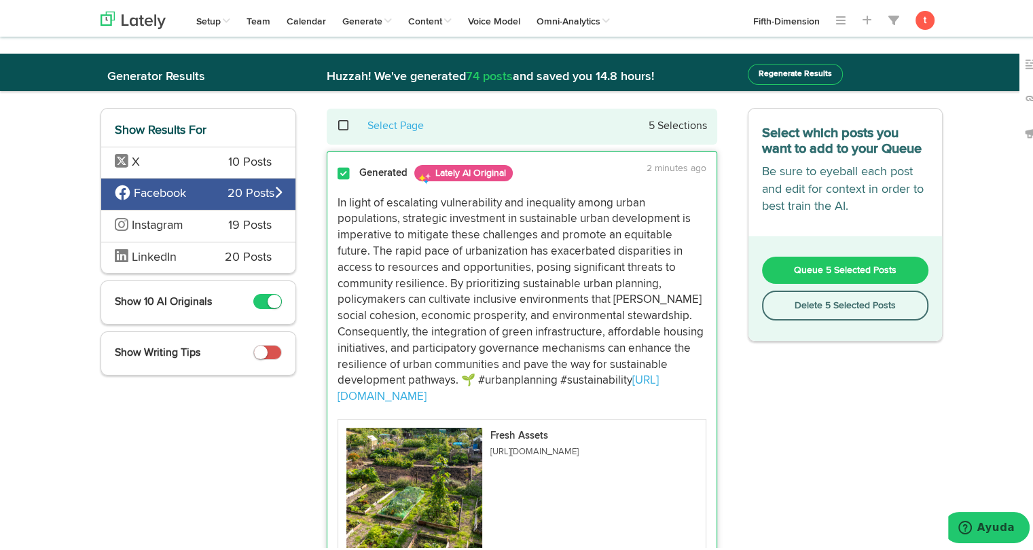
click at [817, 267] on span "Queue 5 Selected Posts" at bounding box center [845, 268] width 103 height 10
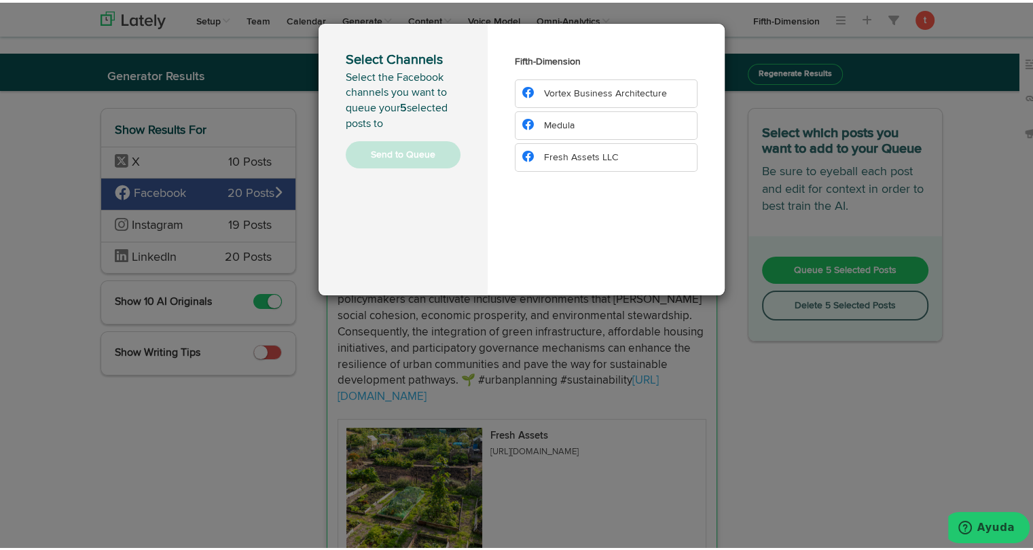
click at [544, 156] on span "Fresh Assets LLC" at bounding box center [581, 155] width 74 height 10
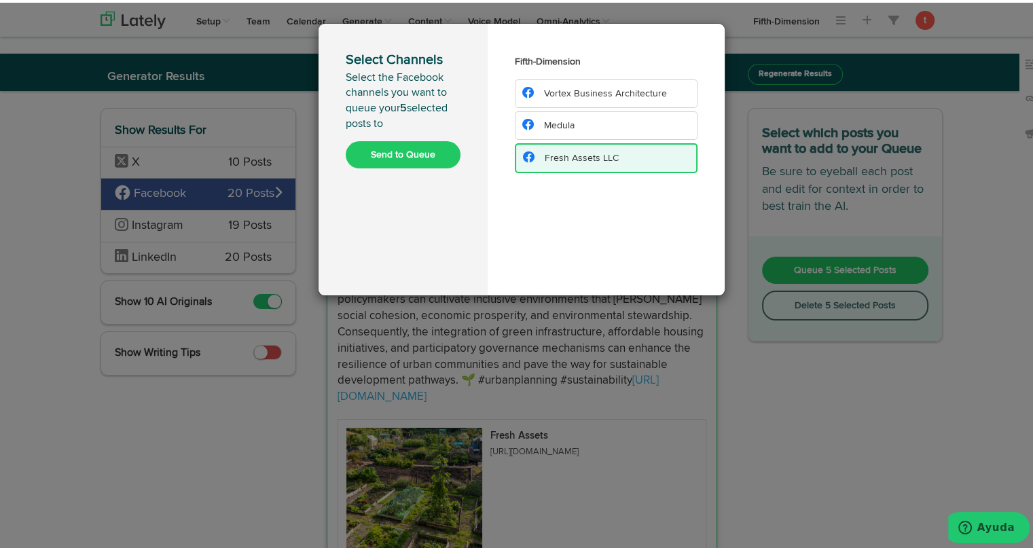
click at [423, 151] on button "Send to Queue" at bounding box center [403, 152] width 115 height 27
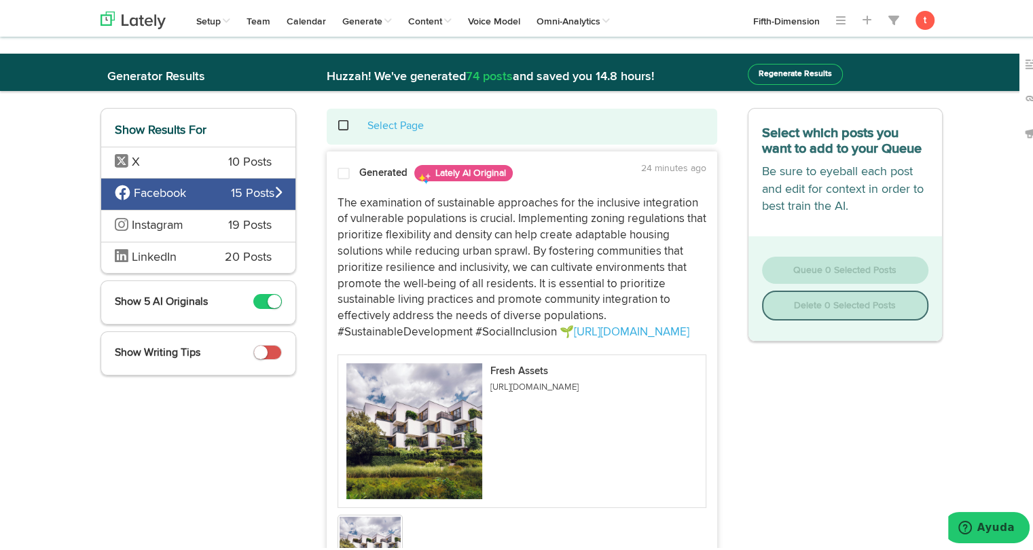
click at [338, 168] on span at bounding box center [344, 171] width 12 height 14
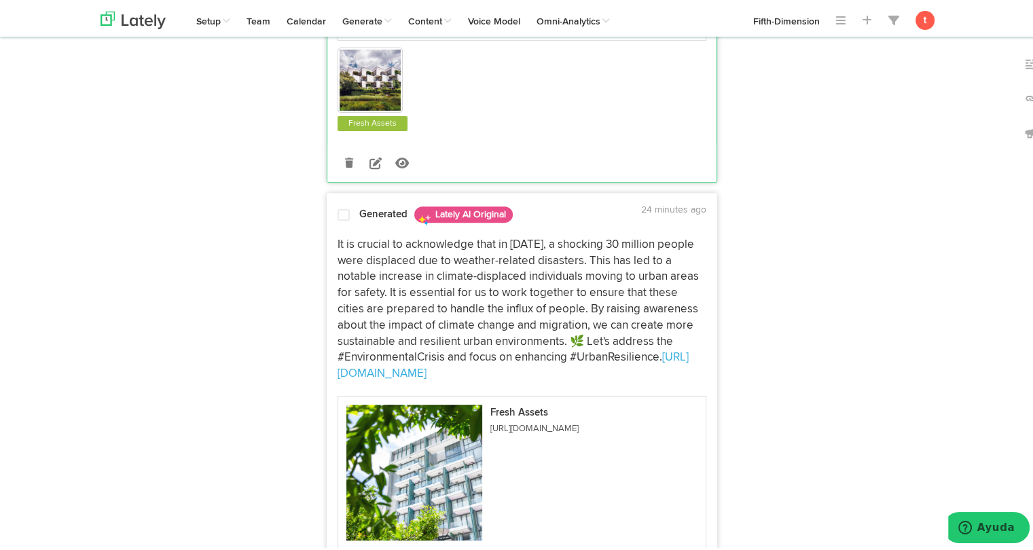
click at [351, 264] on p "It is crucial to acknowledge that in 2023, a shocking 30 million people were di…" at bounding box center [522, 306] width 369 height 145
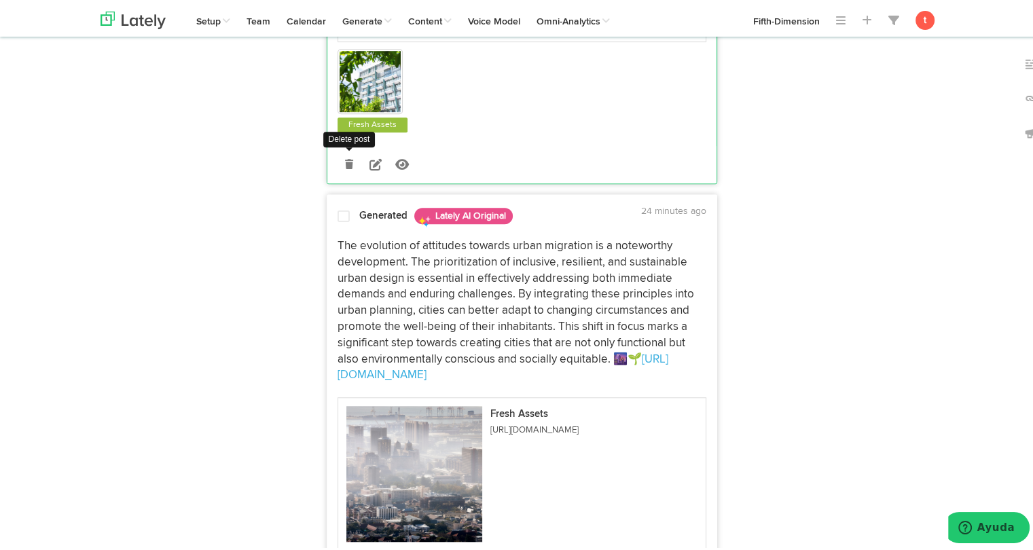
scroll to position [982, 0]
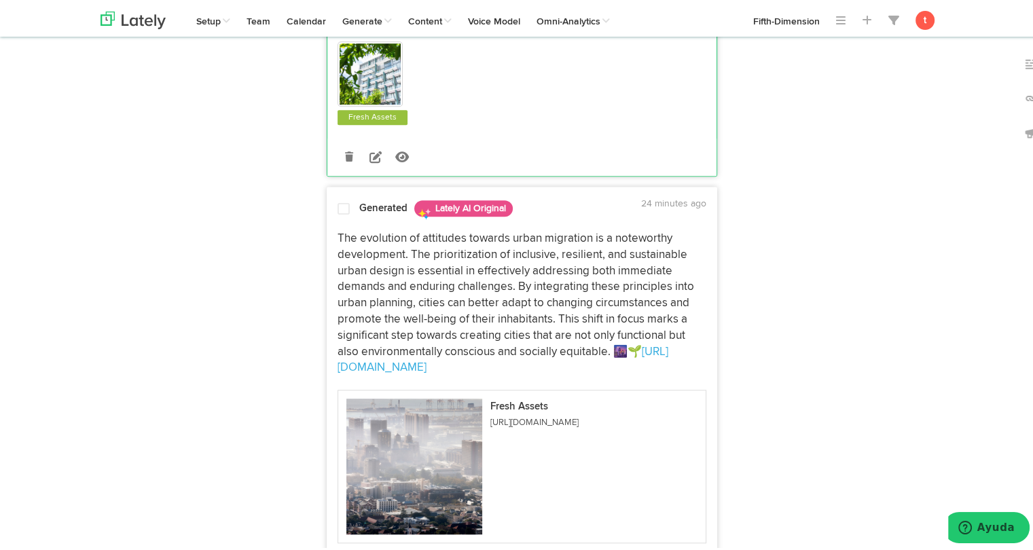
click at [354, 223] on div "The evolution of attitudes towards urban migration is a noteworthy development.…" at bounding box center [521, 427] width 389 height 412
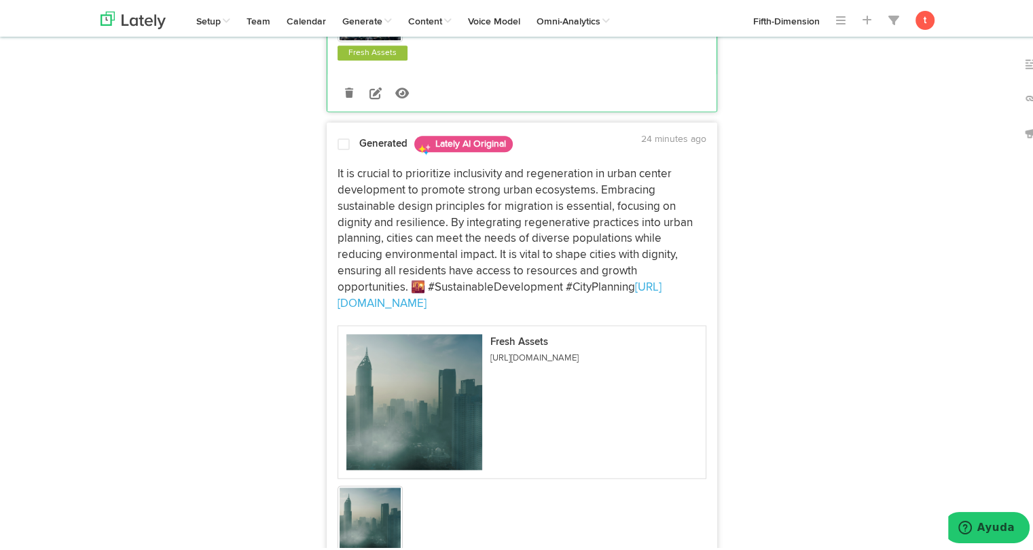
click at [338, 253] on p "It is crucial to prioritize inclusivity and regeneration in urban center develo…" at bounding box center [522, 236] width 369 height 145
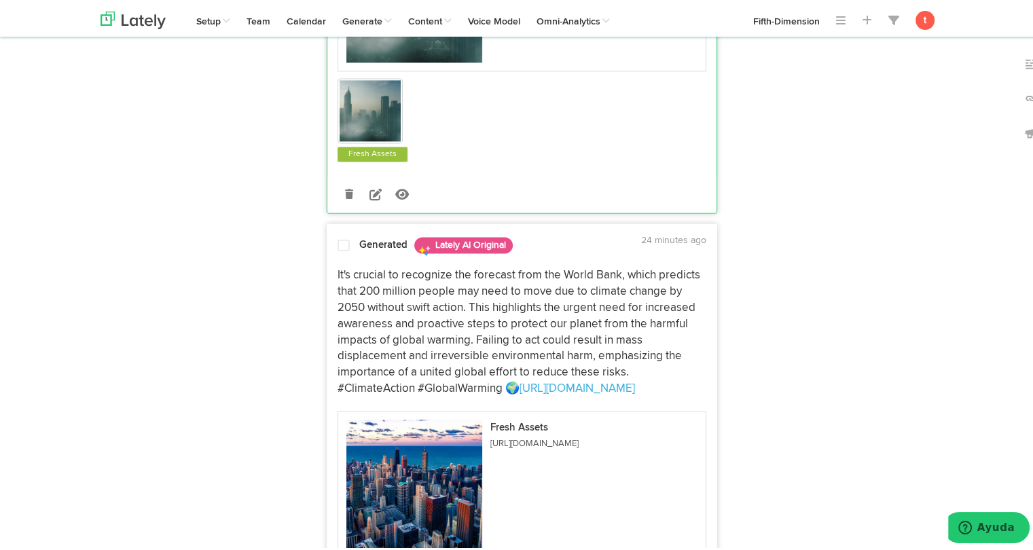
click at [340, 305] on p "It's crucial to recognize the forecast from the World Bank, which predicts that…" at bounding box center [522, 329] width 369 height 129
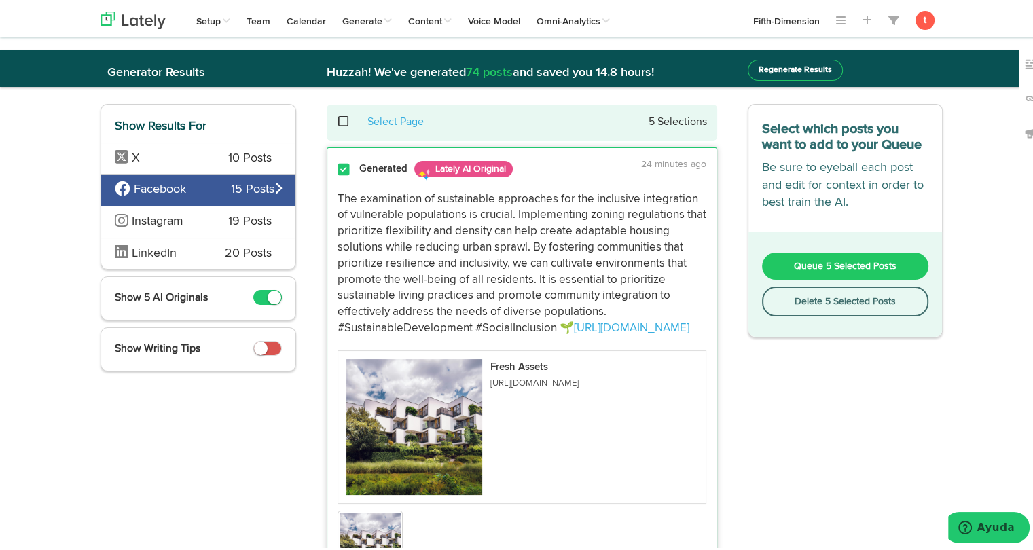
scroll to position [0, 0]
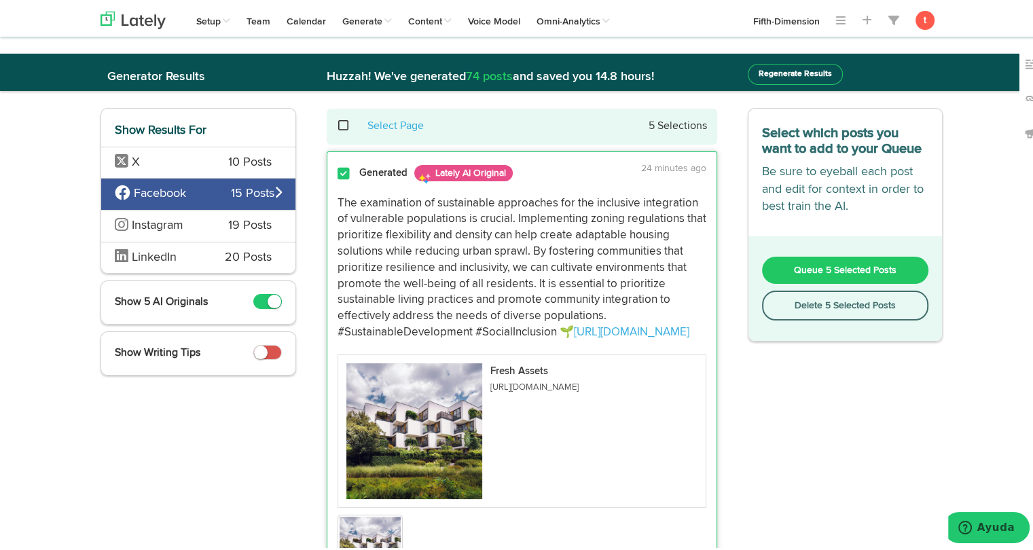
click at [806, 265] on span "Queue 5 Selected Posts" at bounding box center [845, 268] width 103 height 10
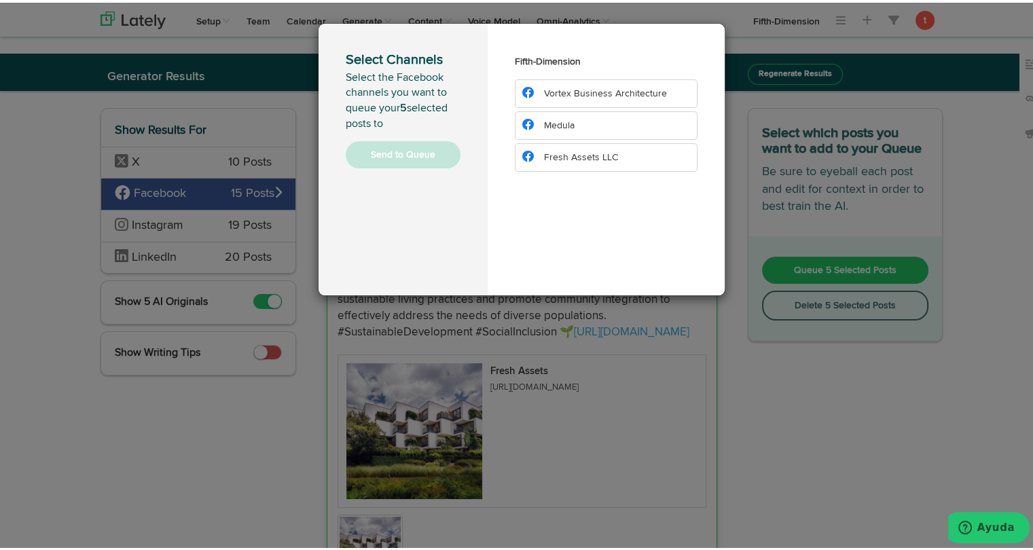
click at [568, 153] on span "Fresh Assets LLC" at bounding box center [581, 155] width 74 height 10
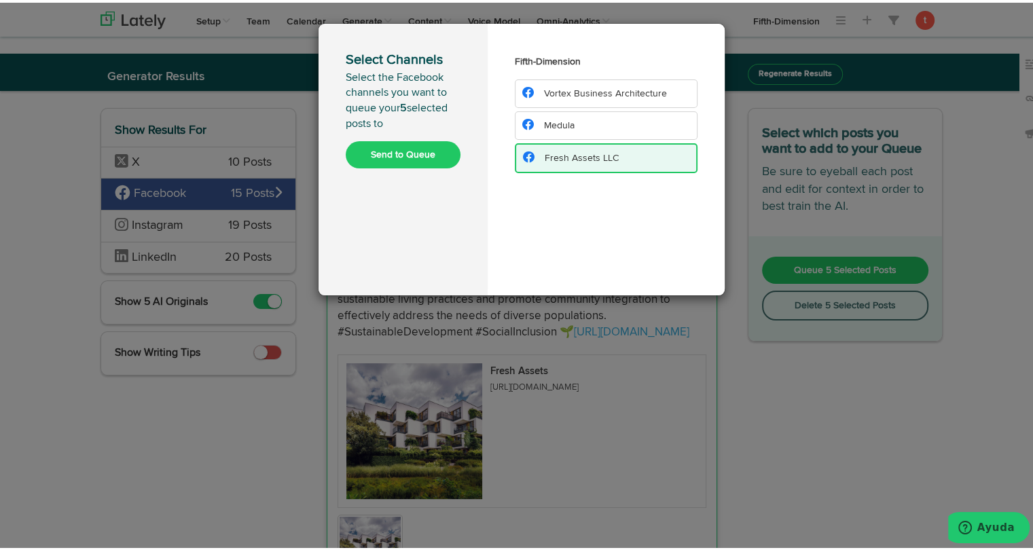
click at [420, 151] on button "Send to Queue" at bounding box center [403, 152] width 115 height 27
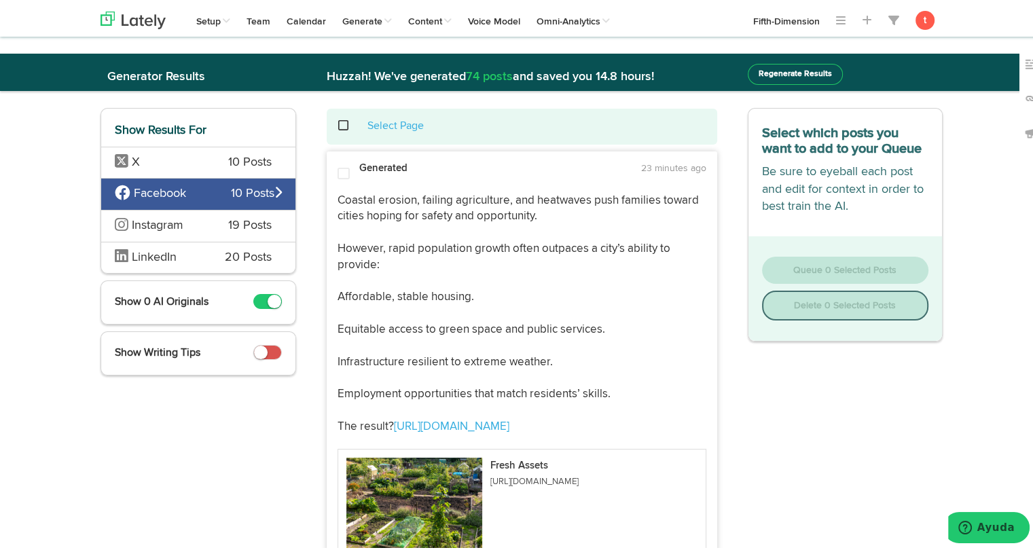
click at [196, 216] on span "Instagram" at bounding box center [161, 224] width 93 height 18
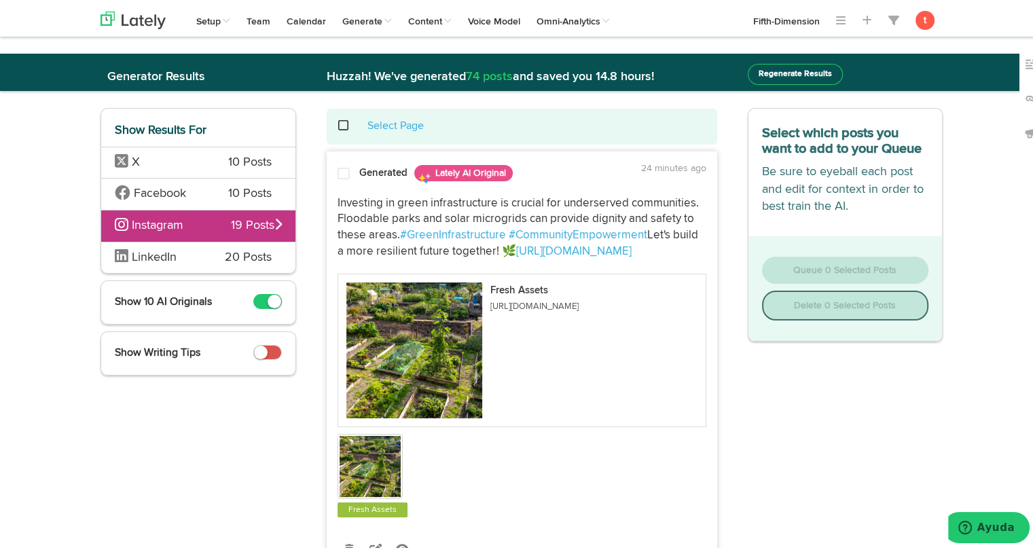
click at [359, 210] on p "Investing in green infrastructure is crucial for underserved communities. Flood…" at bounding box center [522, 225] width 369 height 65
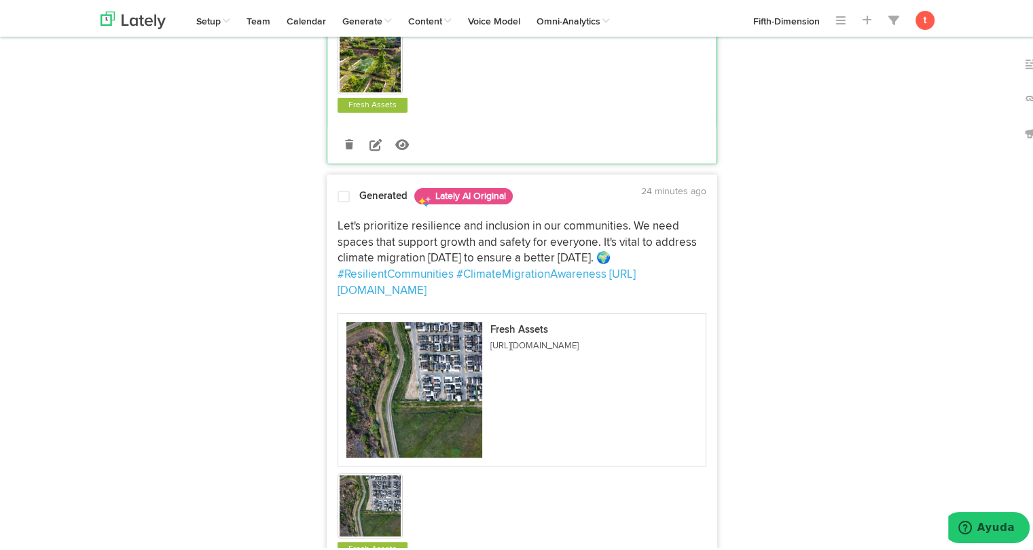
click at [346, 235] on p "Let's prioritize resilience and inclusion in our communities. We need spaces th…" at bounding box center [522, 256] width 369 height 81
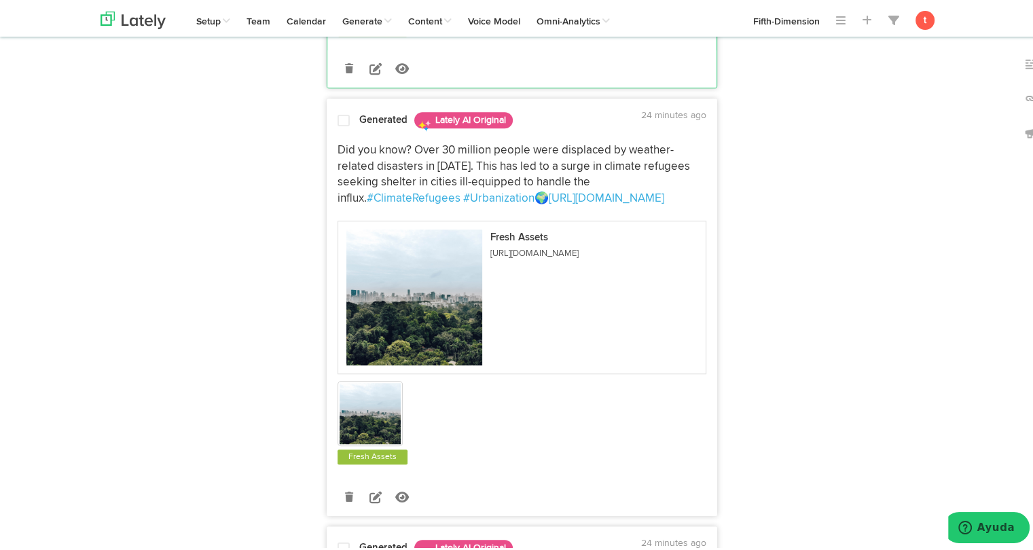
scroll to position [931, 0]
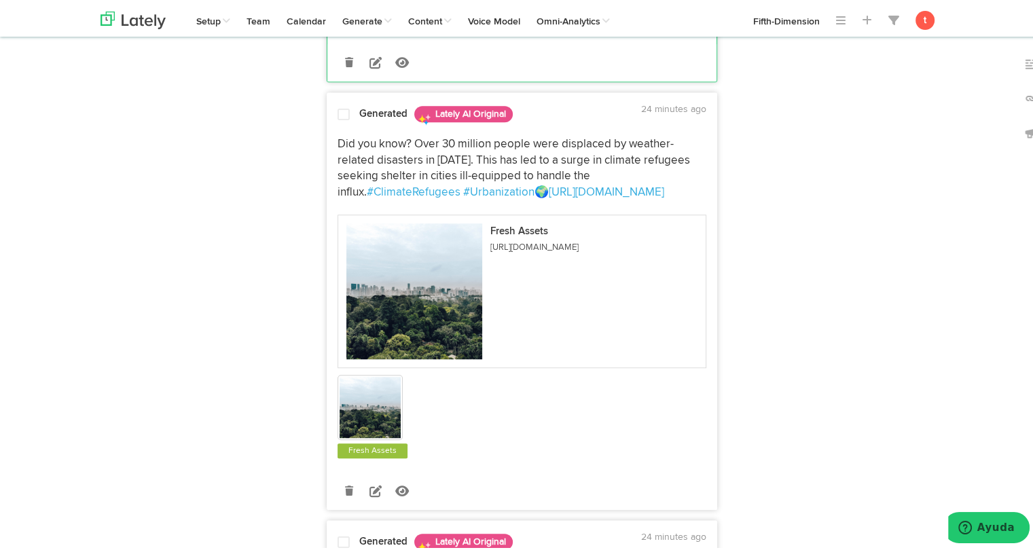
click at [355, 161] on p "Did you know? Over 30 million people were displaced by weather-related disaster…" at bounding box center [522, 166] width 369 height 65
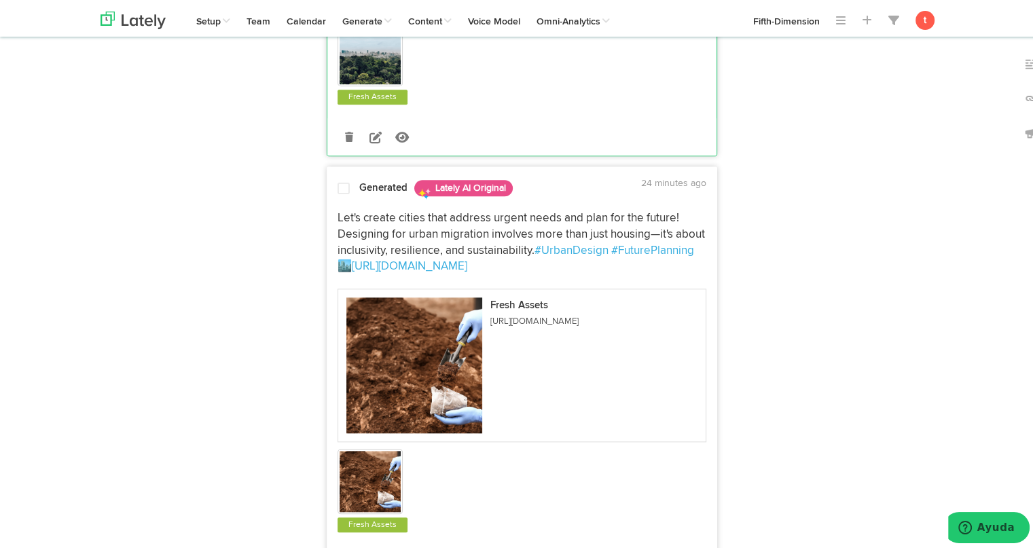
scroll to position [1326, 0]
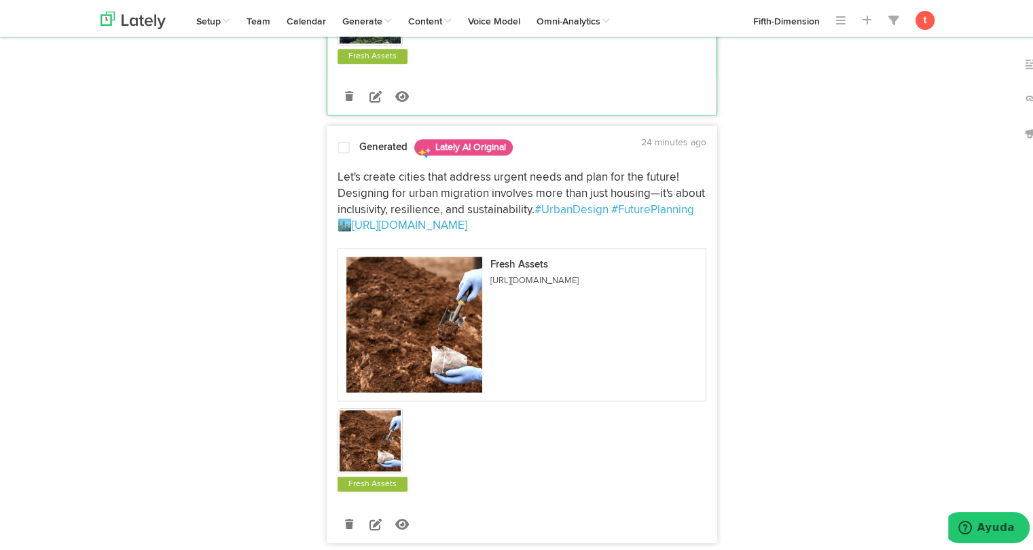
click at [357, 186] on p "Let's create cities that address urgent needs and plan for the future! Designin…" at bounding box center [522, 199] width 369 height 65
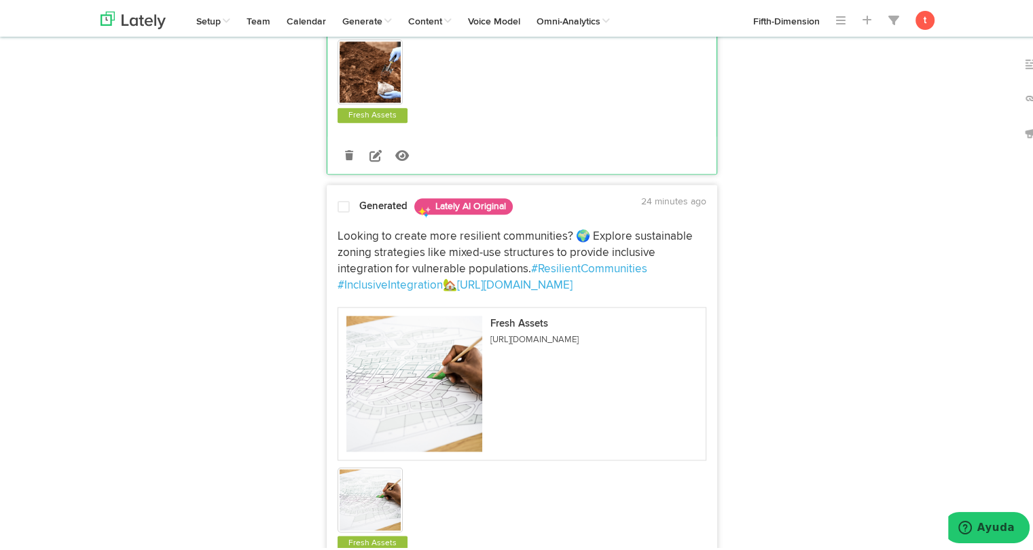
click at [347, 248] on p "Looking to create more resilient communities? 🌍 Explore sustainable zoning stra…" at bounding box center [522, 258] width 369 height 65
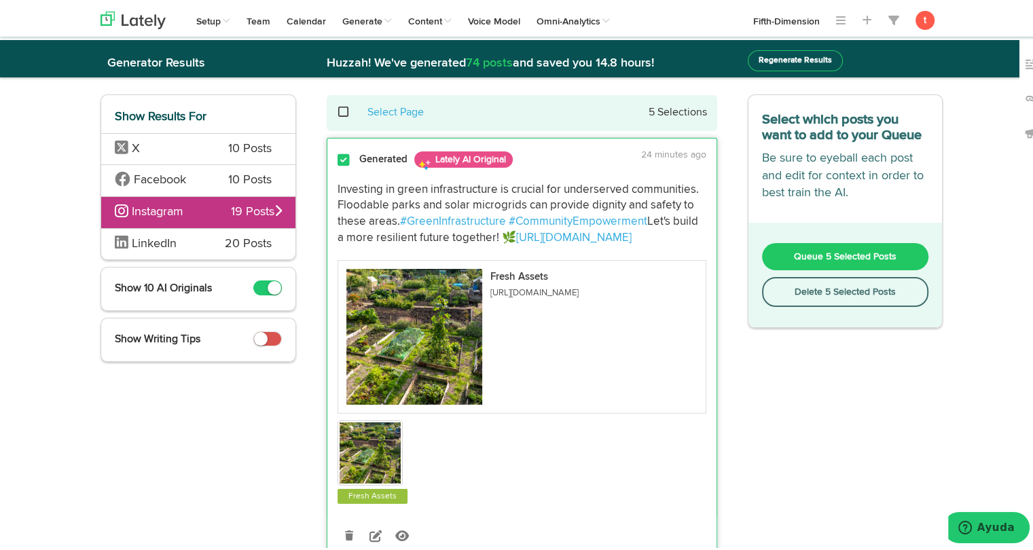
scroll to position [0, 0]
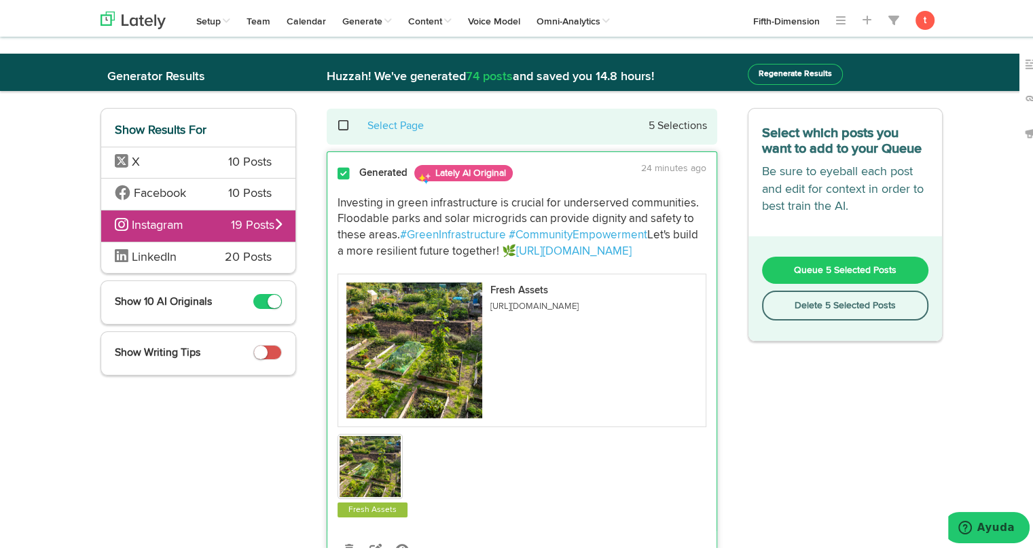
click at [772, 272] on button "Queue 5 Selected Posts" at bounding box center [845, 267] width 167 height 27
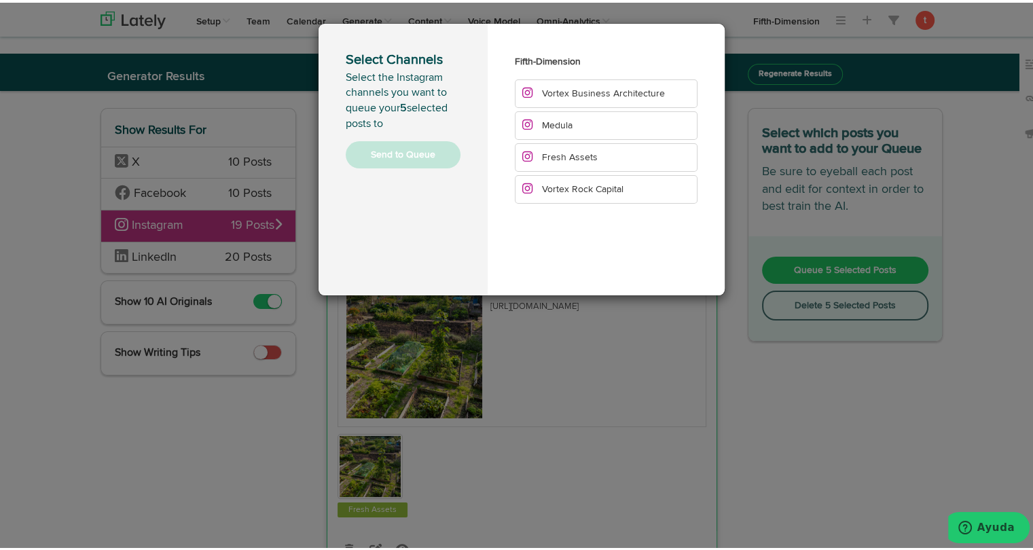
click at [596, 147] on li "Fresh Assets" at bounding box center [606, 155] width 183 height 29
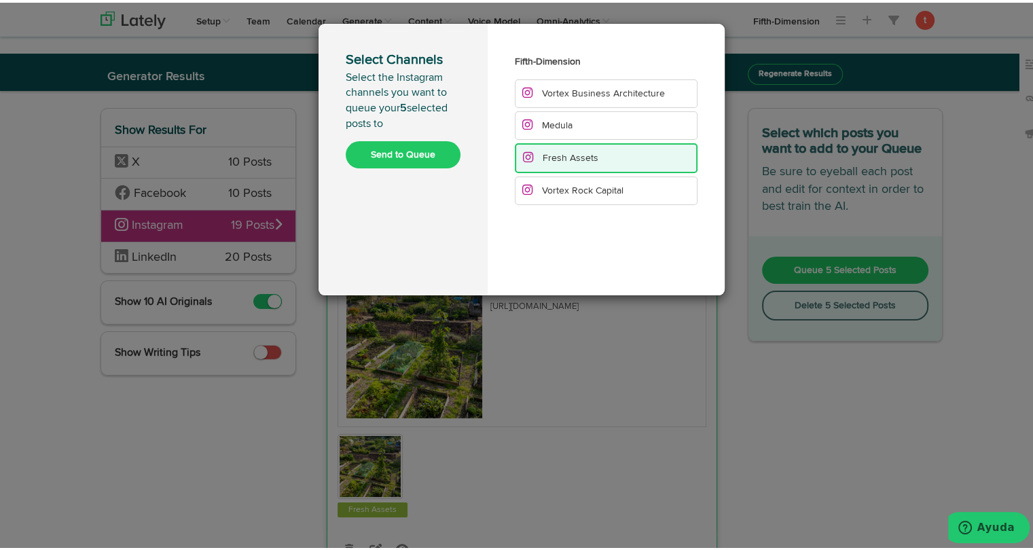
click at [425, 149] on button "Send to Queue" at bounding box center [403, 152] width 115 height 27
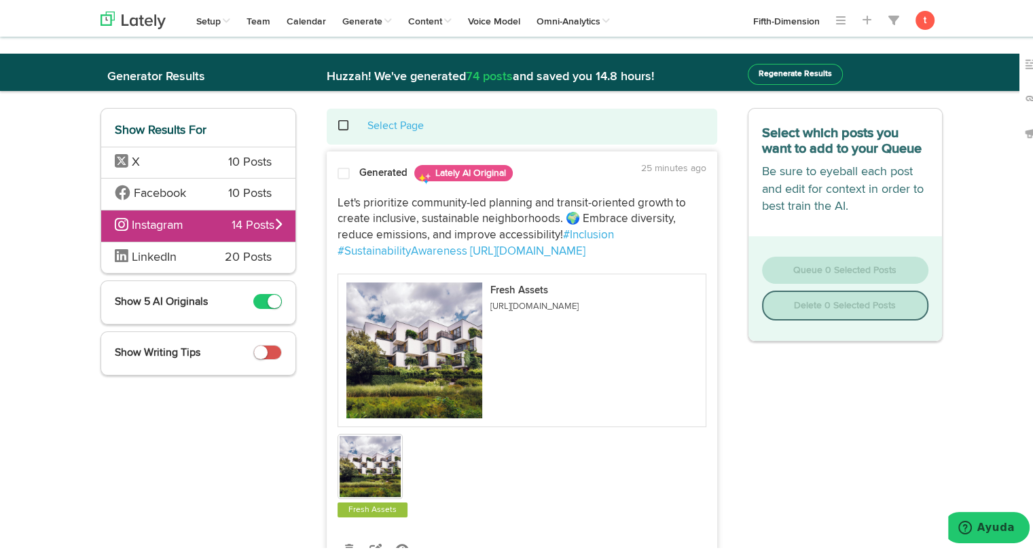
click at [148, 259] on span "LinkedIn" at bounding box center [154, 255] width 45 height 12
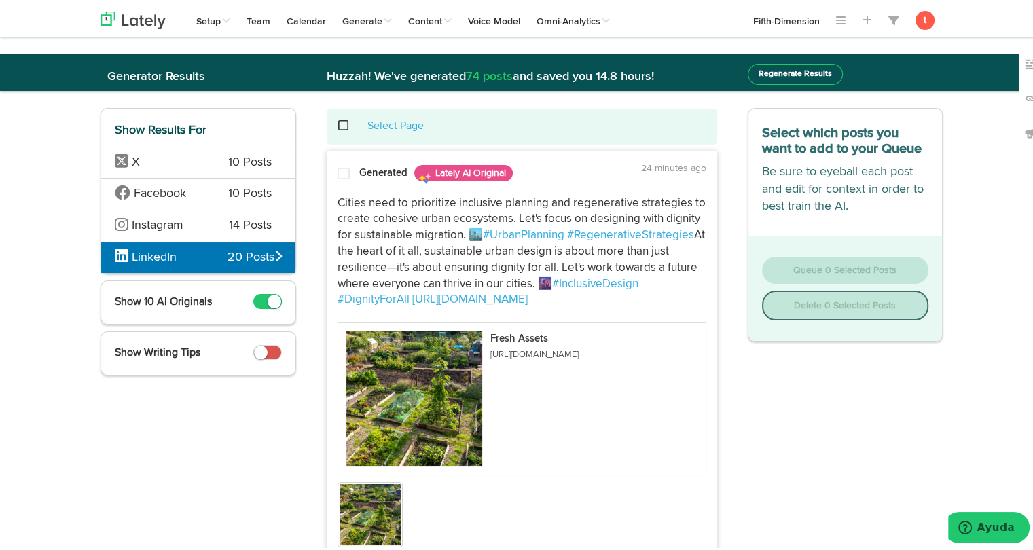
click at [377, 215] on span "Cities need to prioritize inclusive planning and regenerative strategies to cre…" at bounding box center [523, 217] width 371 height 44
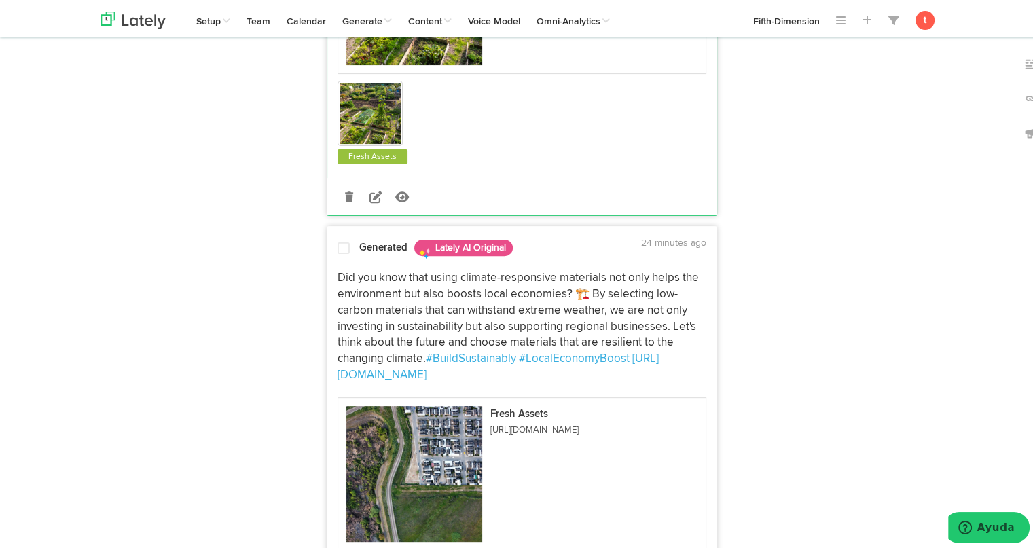
click at [359, 304] on span "Did you know that using climate-responsive materials not only helps the environ…" at bounding box center [520, 316] width 364 height 92
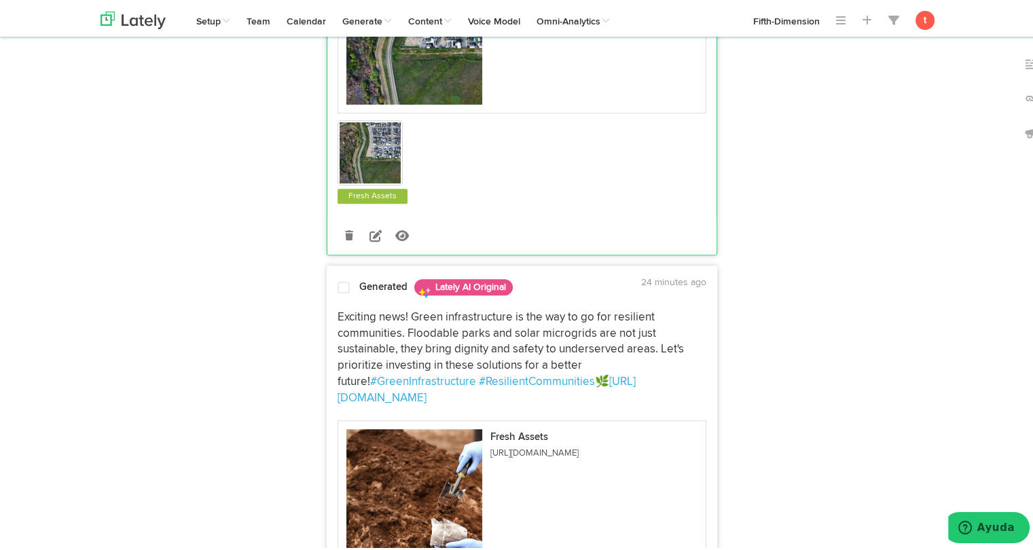
click at [357, 343] on span "Exciting news! Green infrastructure is the way to go for resilient communities.…" at bounding box center [512, 347] width 349 height 76
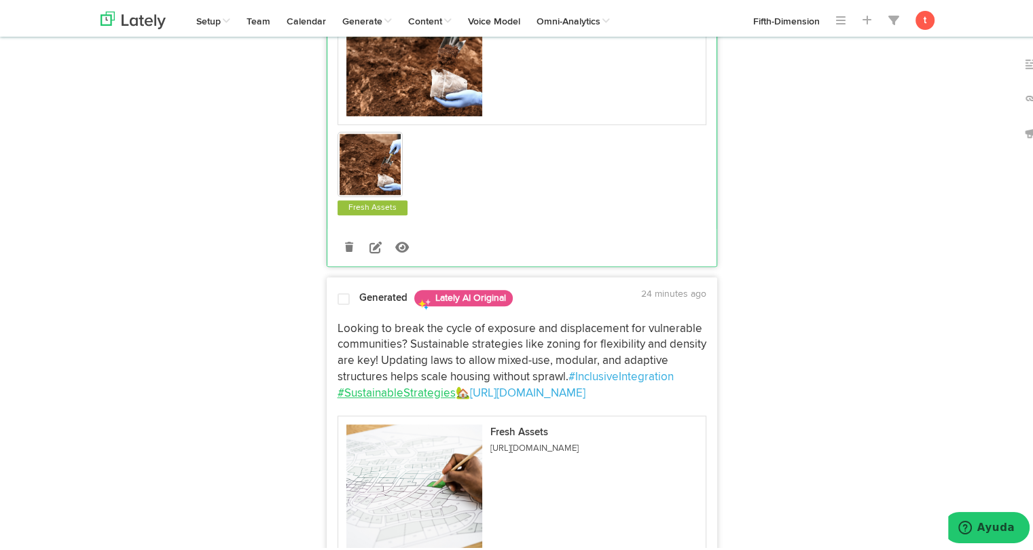
scroll to position [1303, 0]
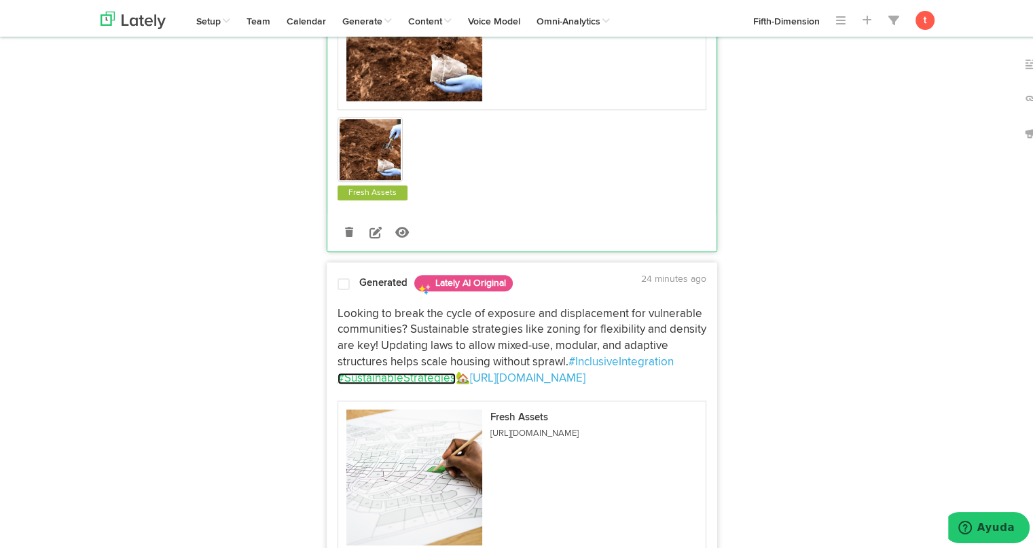
click at [389, 370] on link "#SustainableStrategies" at bounding box center [397, 376] width 118 height 12
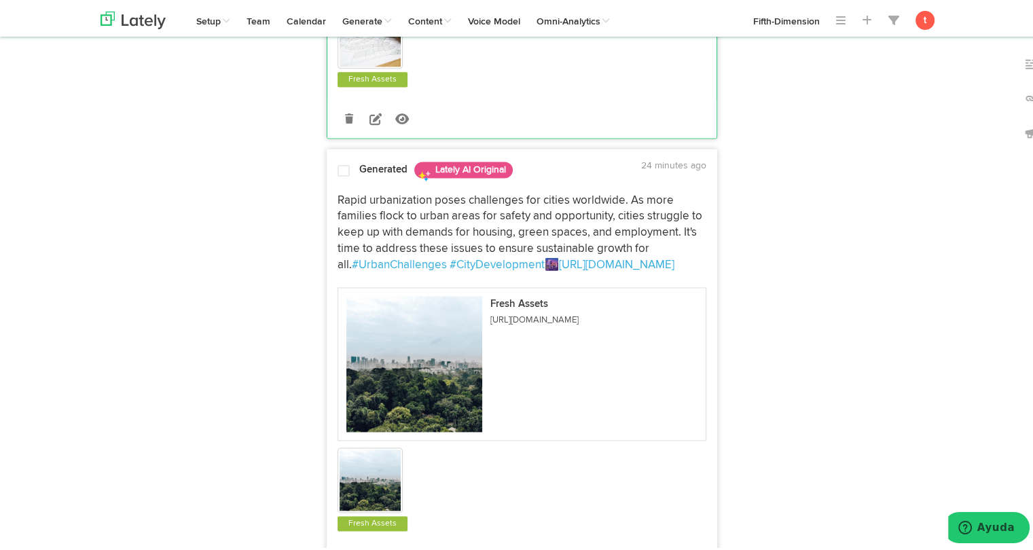
scroll to position [1878, 0]
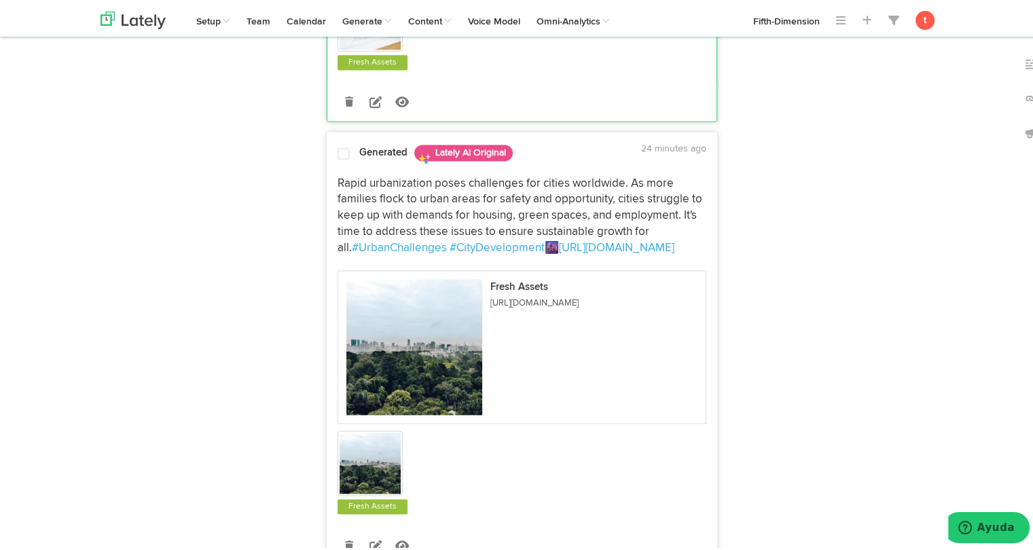
click at [462, 203] on p "Rapid urbanization poses challenges for cities worldwide. As more families floc…" at bounding box center [522, 213] width 369 height 81
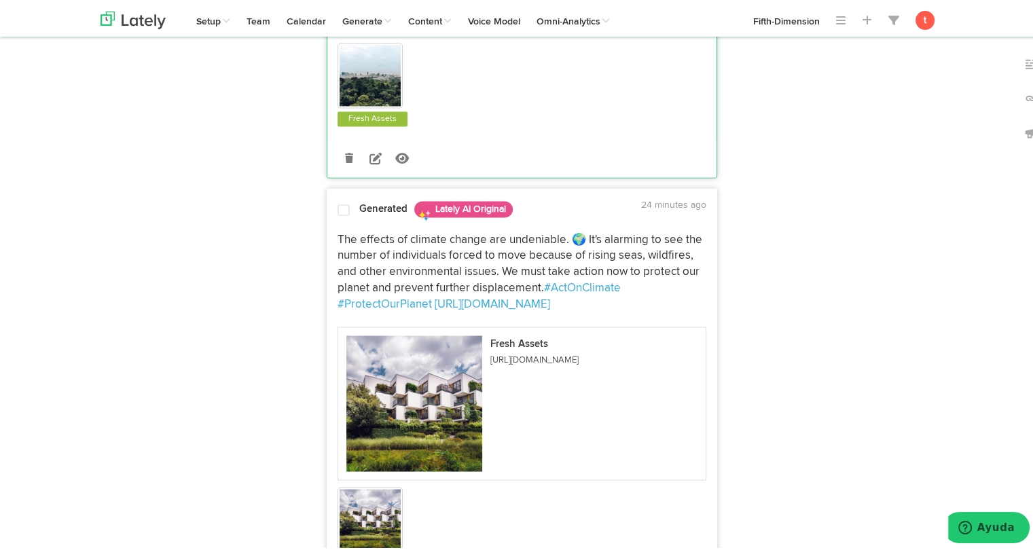
scroll to position [2273, 0]
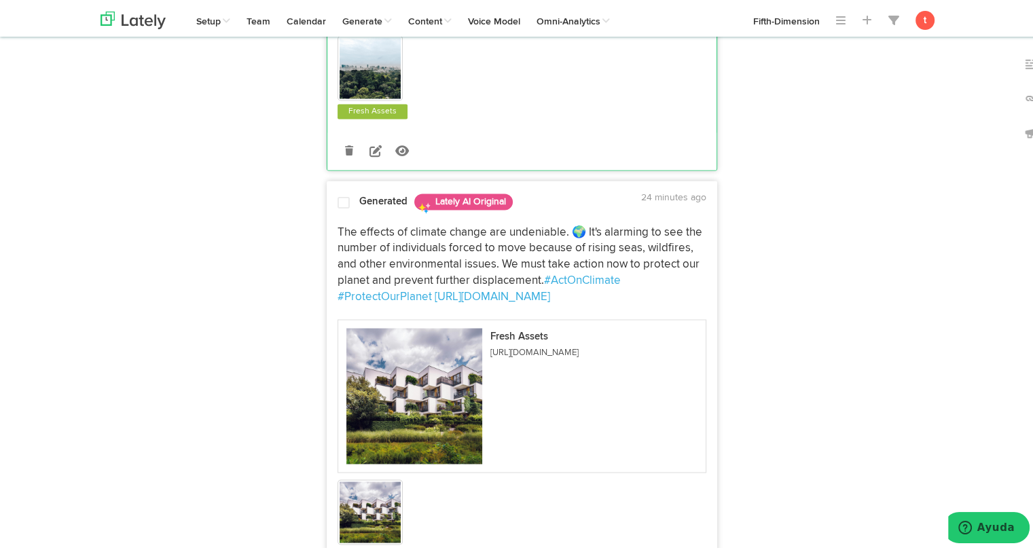
click at [428, 251] on span "The effects of climate change are undeniable. 🌍 It's alarming to see the number…" at bounding box center [522, 254] width 368 height 60
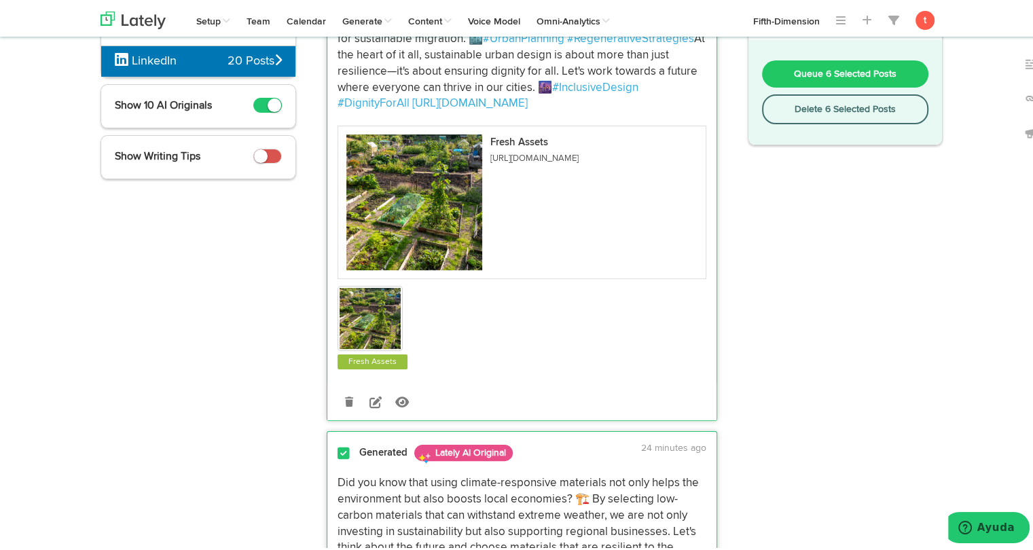
scroll to position [0, 0]
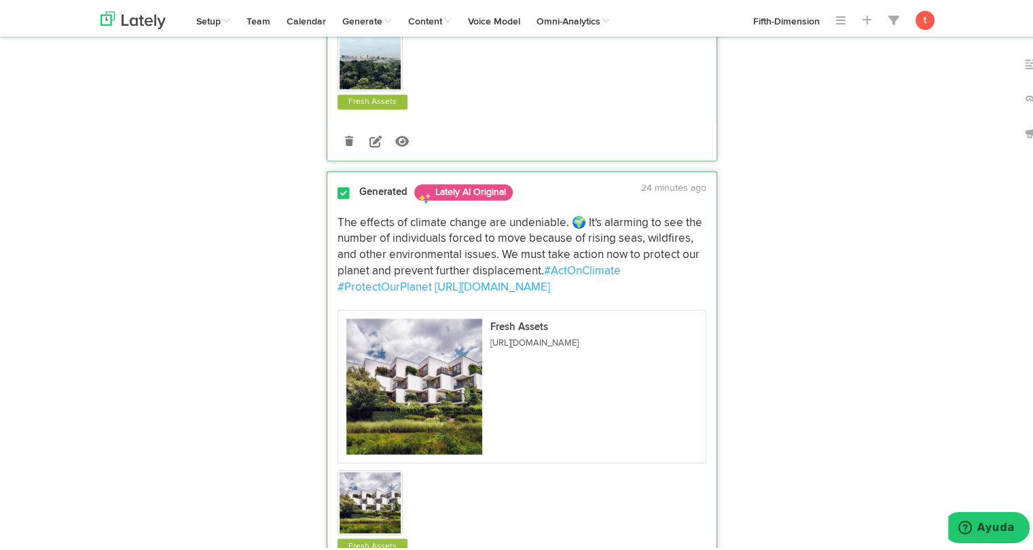
click at [362, 234] on span "The effects of climate change are undeniable. 🌍 It's alarming to see the number…" at bounding box center [522, 245] width 368 height 60
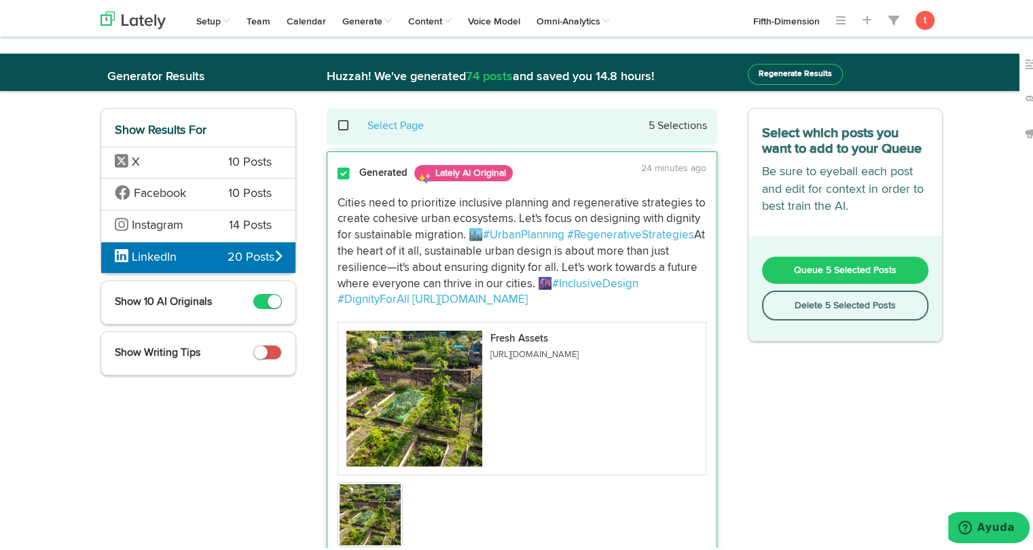
click at [785, 265] on button "Queue 5 Selected Posts" at bounding box center [845, 267] width 167 height 27
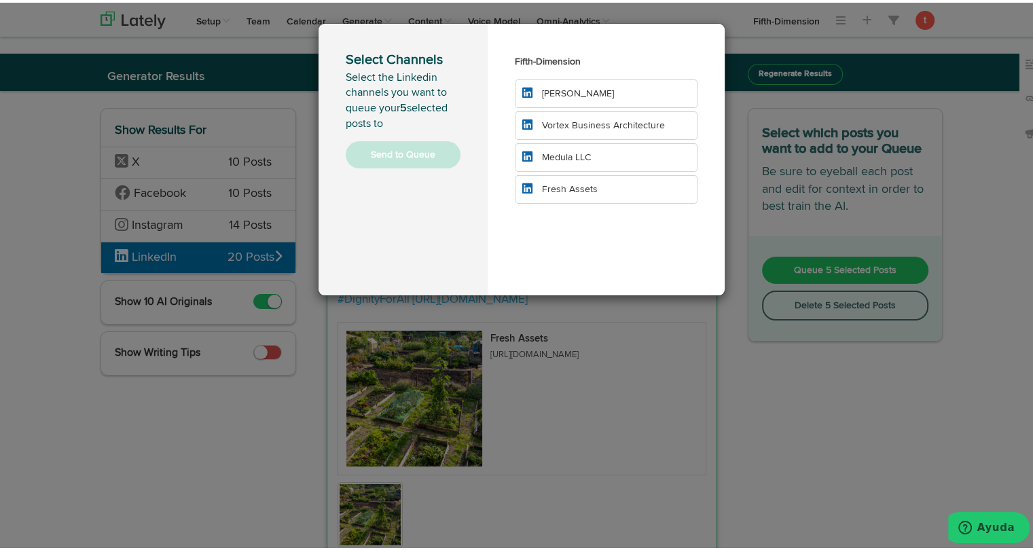
click at [576, 184] on span "Fresh Assets" at bounding box center [570, 187] width 56 height 10
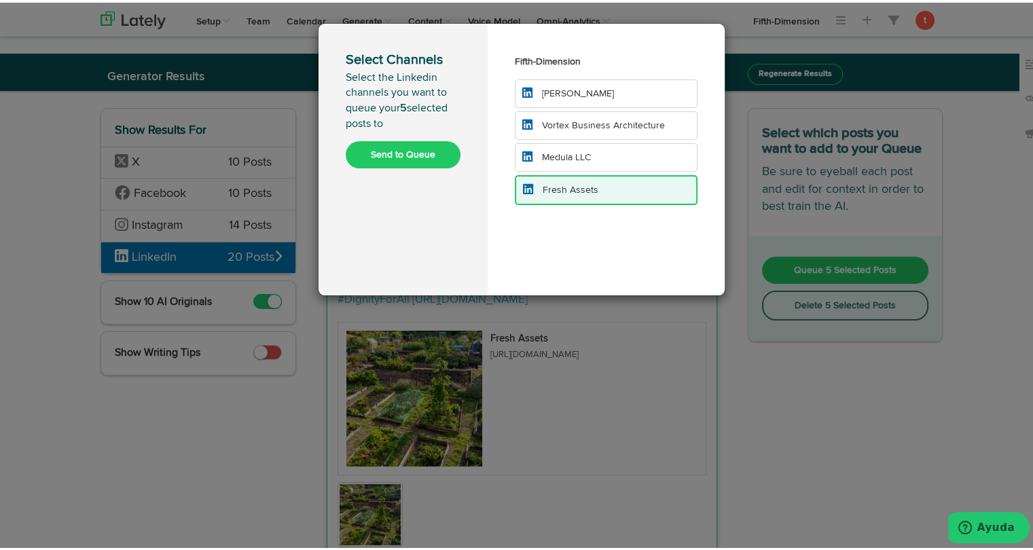
click at [391, 150] on button "Send to Queue" at bounding box center [403, 152] width 115 height 27
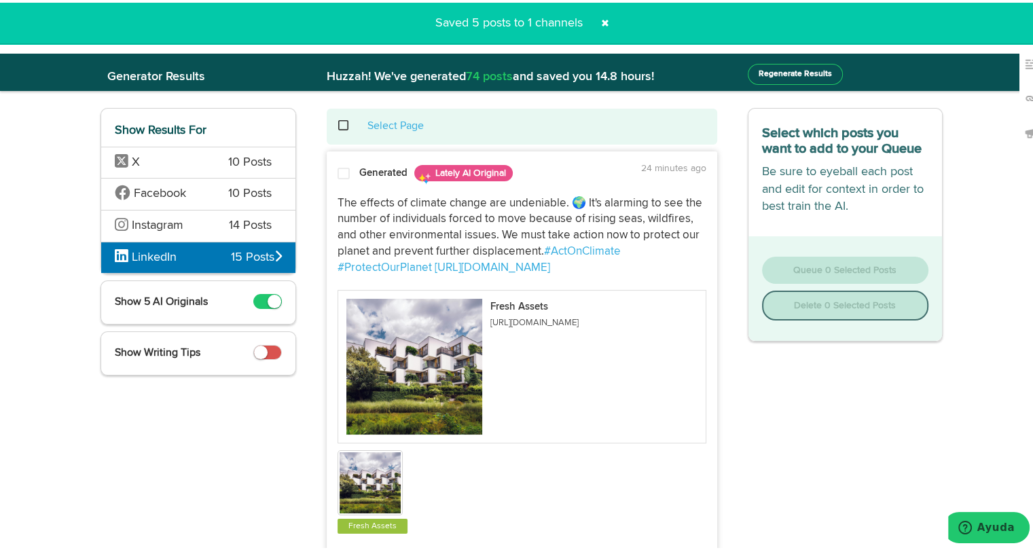
click at [596, 20] on span at bounding box center [605, 21] width 22 height 22
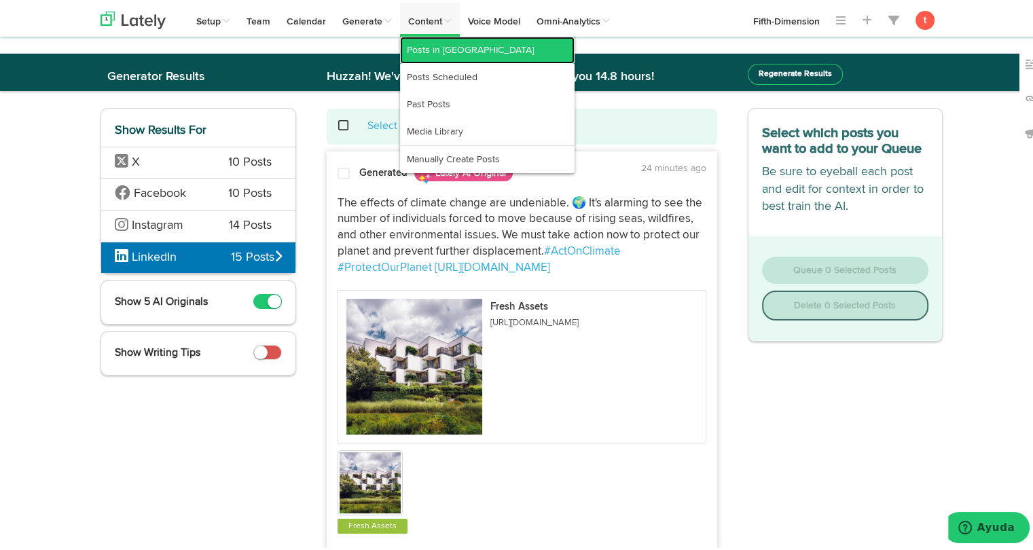
click at [423, 52] on link "Posts in Queue" at bounding box center [487, 47] width 175 height 27
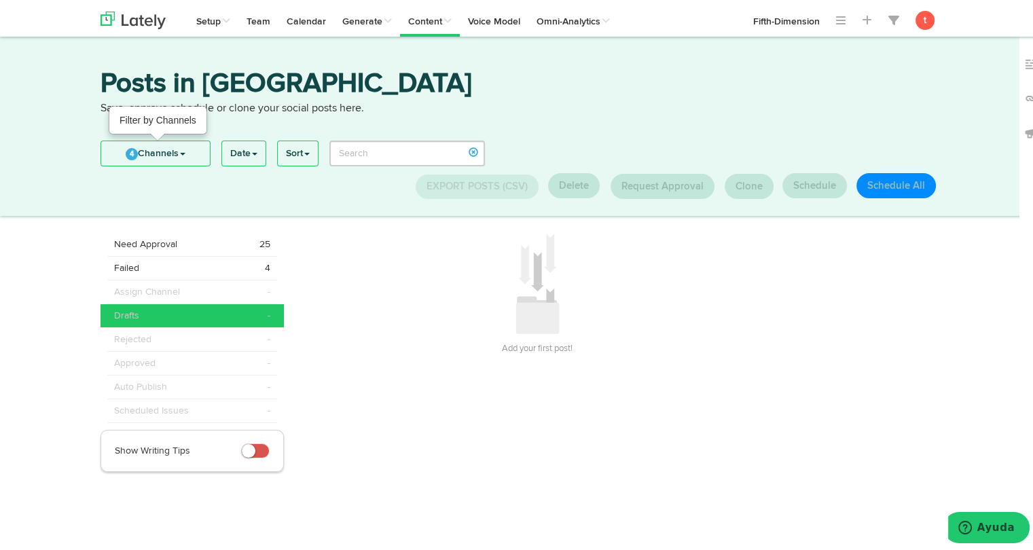
click at [177, 150] on link "4 Channels" at bounding box center [155, 151] width 109 height 24
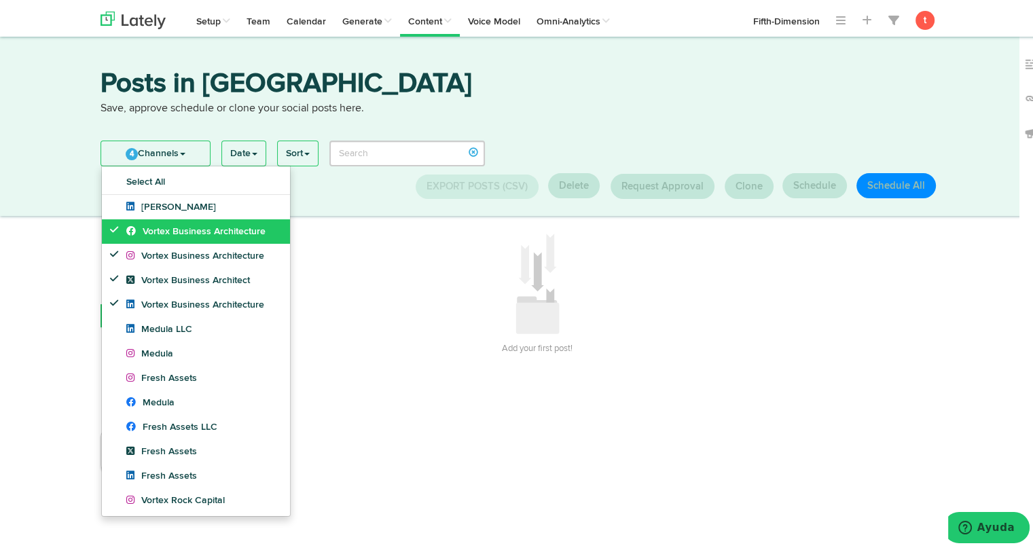
click at [154, 221] on link "Vortex Business Architecture" at bounding box center [196, 229] width 188 height 24
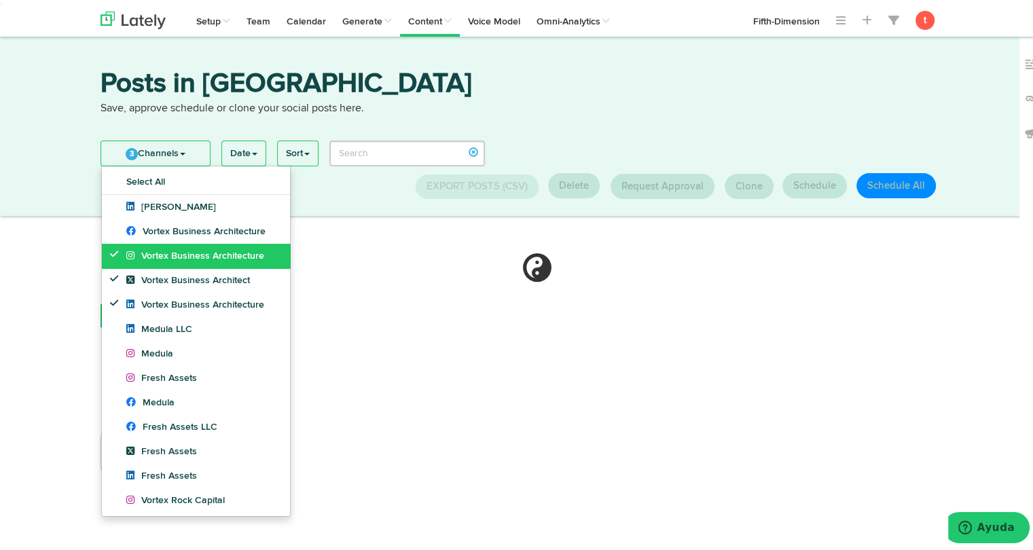
click at [148, 249] on span "Vortex Business Architecture" at bounding box center [195, 254] width 138 height 10
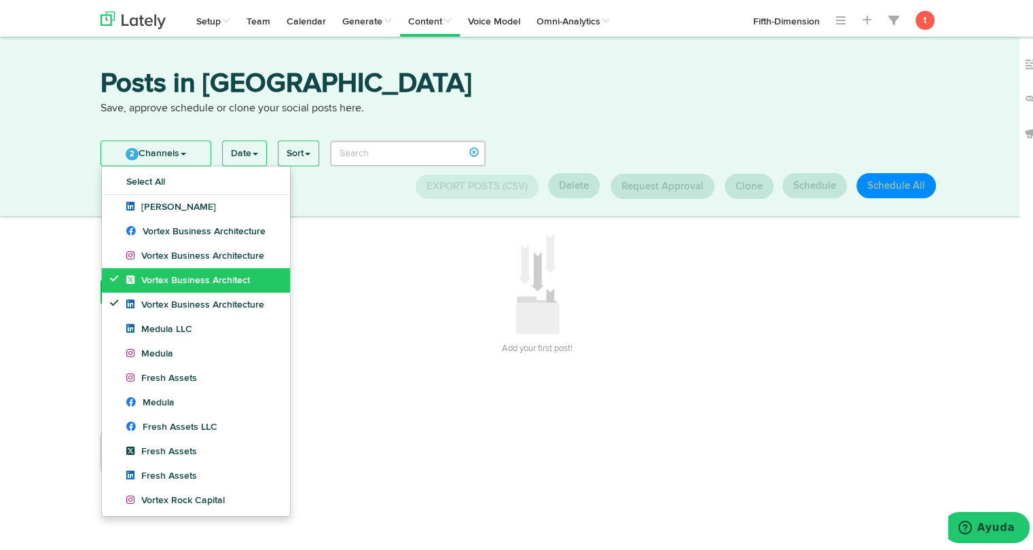
click at [145, 268] on link "Vortex Business Architect" at bounding box center [196, 278] width 188 height 24
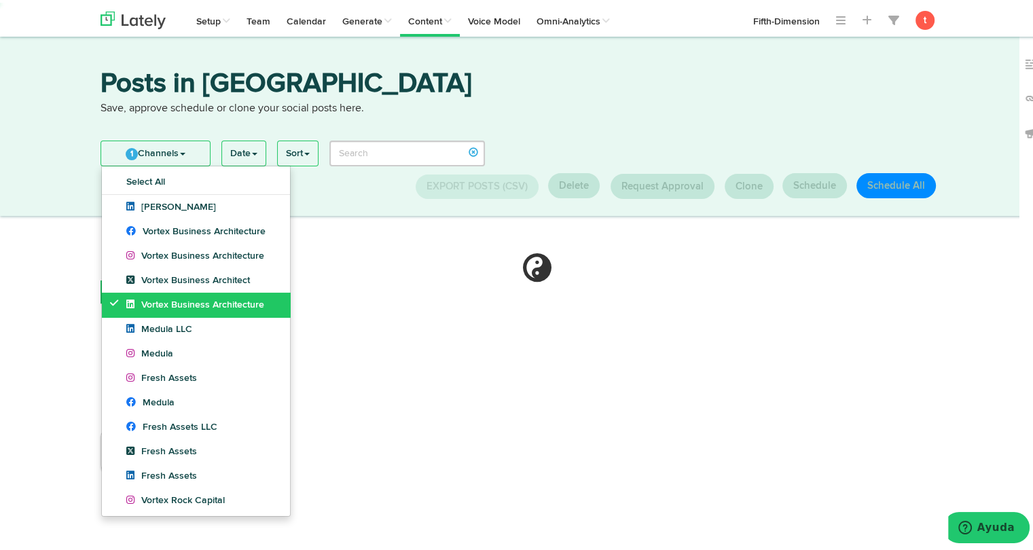
click at [141, 300] on span "Vortex Business Architecture" at bounding box center [195, 303] width 138 height 10
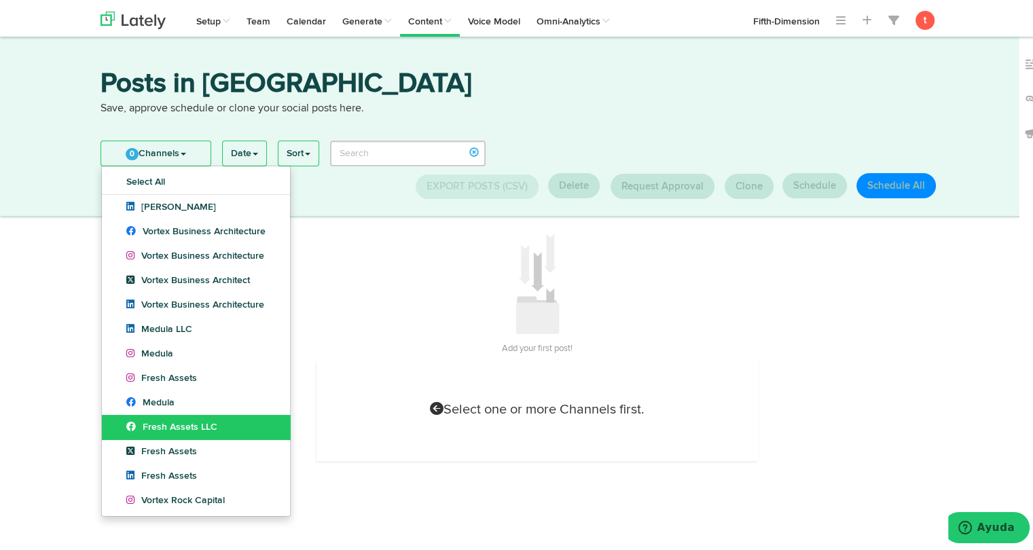
click at [145, 417] on link "Fresh Assets LLC" at bounding box center [196, 424] width 188 height 24
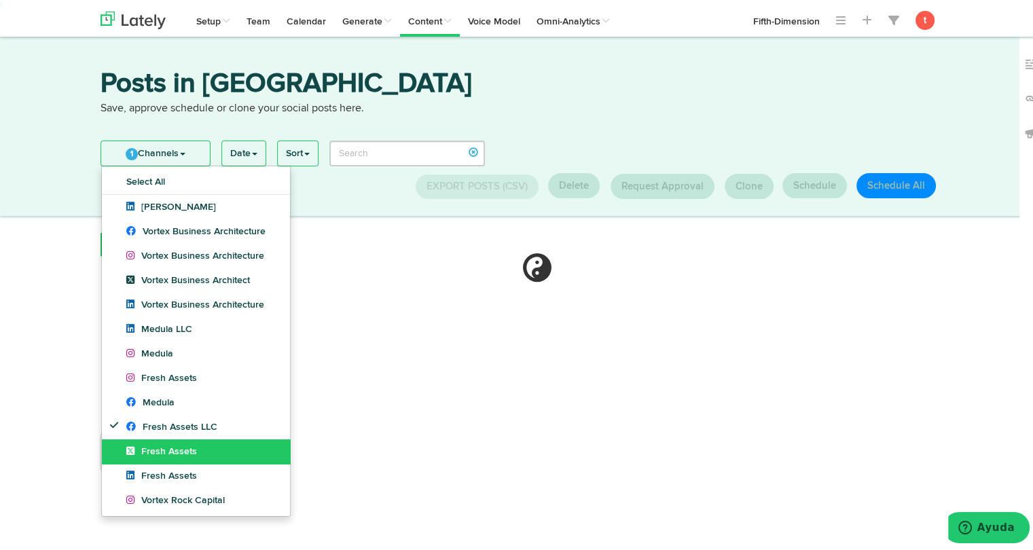
click at [143, 444] on span "Fresh Assets" at bounding box center [161, 449] width 71 height 10
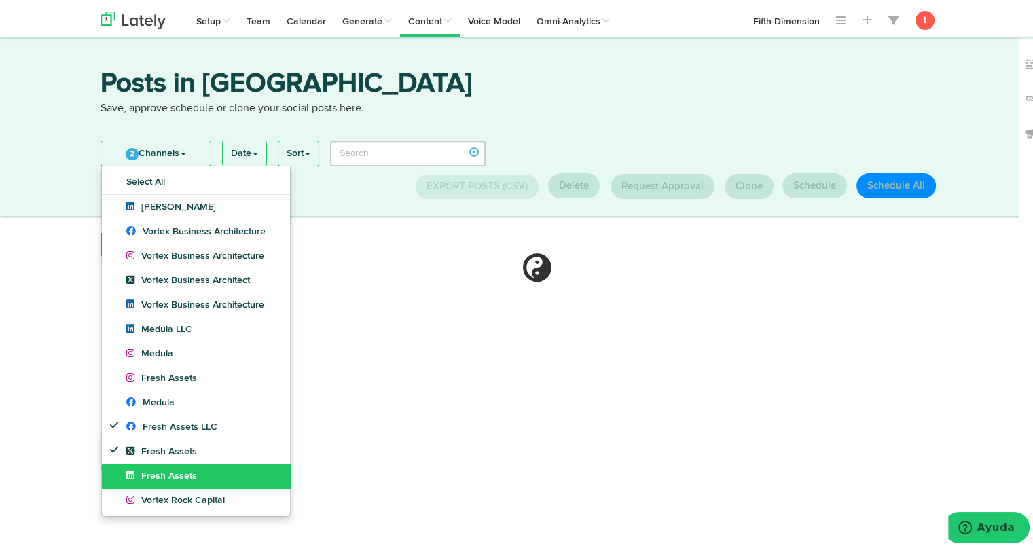
click at [139, 478] on span "Fresh Assets" at bounding box center [161, 474] width 71 height 10
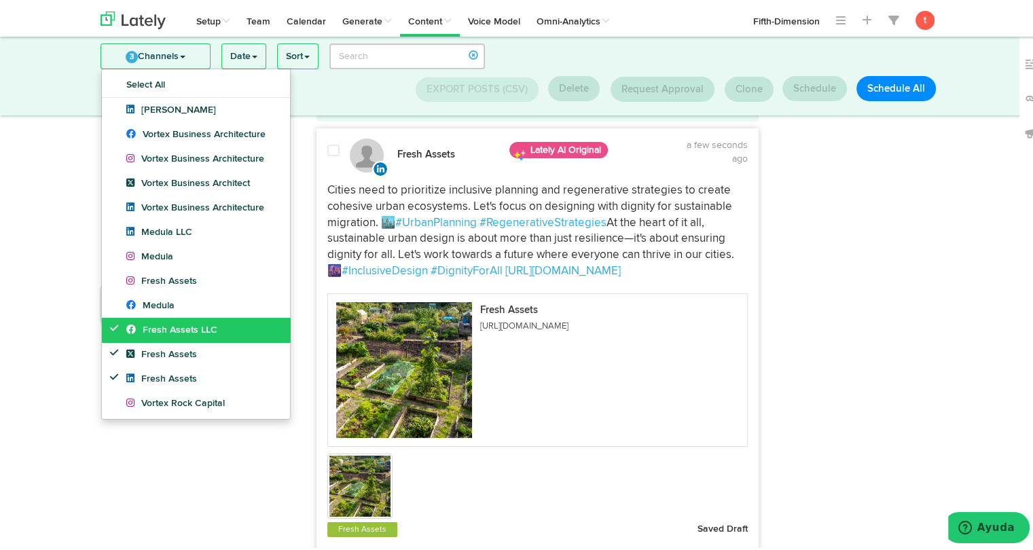
scroll to position [60, 0]
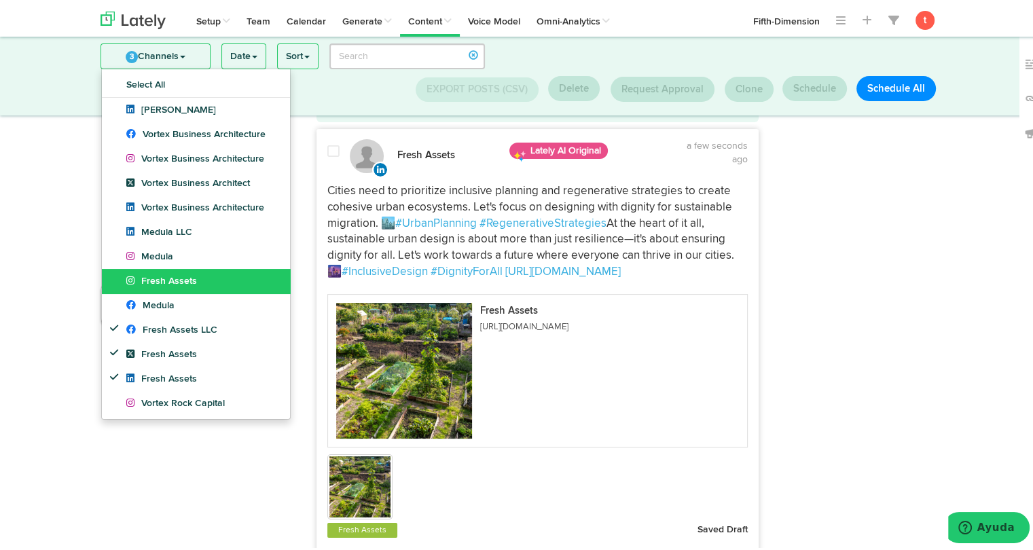
click at [172, 277] on span "Fresh Assets" at bounding box center [161, 279] width 71 height 10
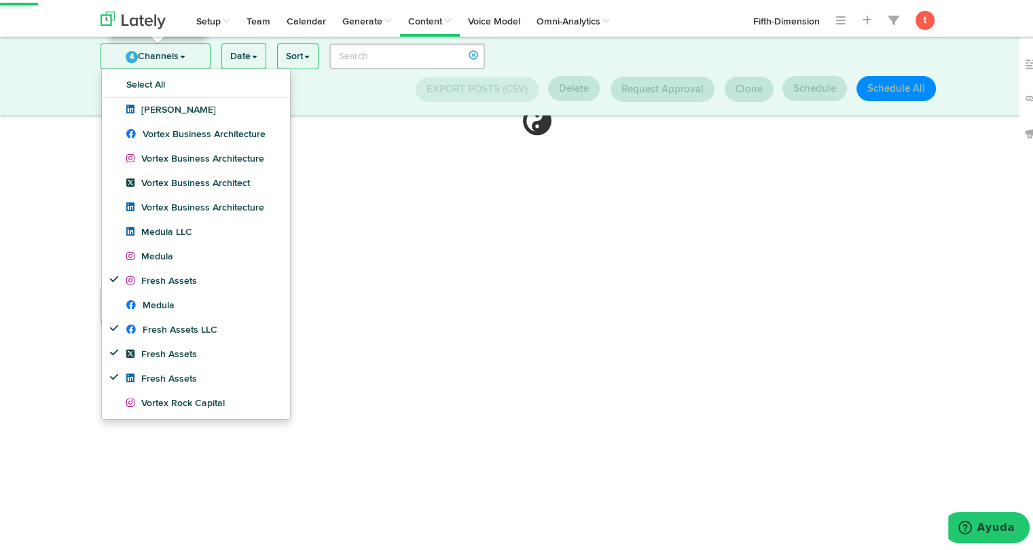
click at [171, 46] on link "4 Channels" at bounding box center [155, 53] width 109 height 24
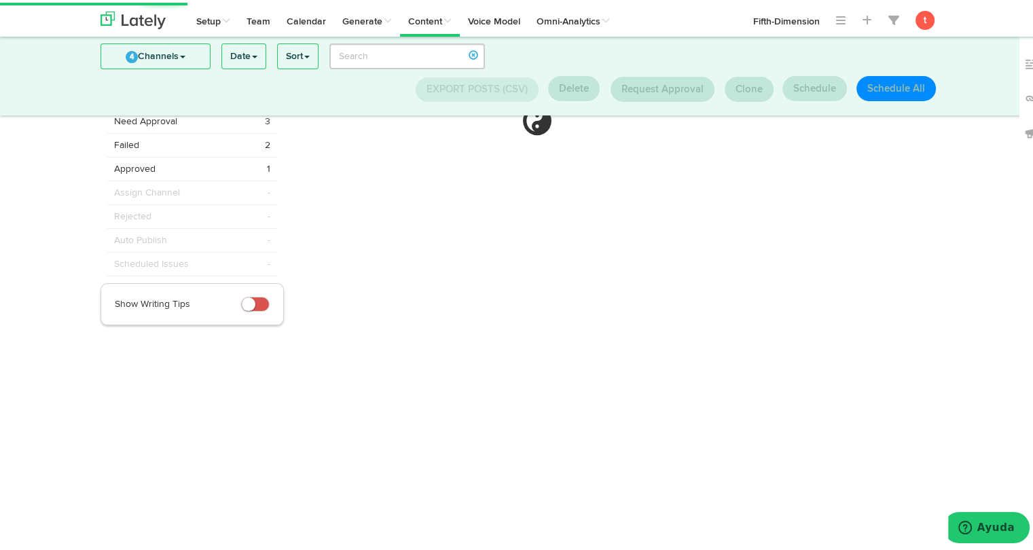
scroll to position [0, 0]
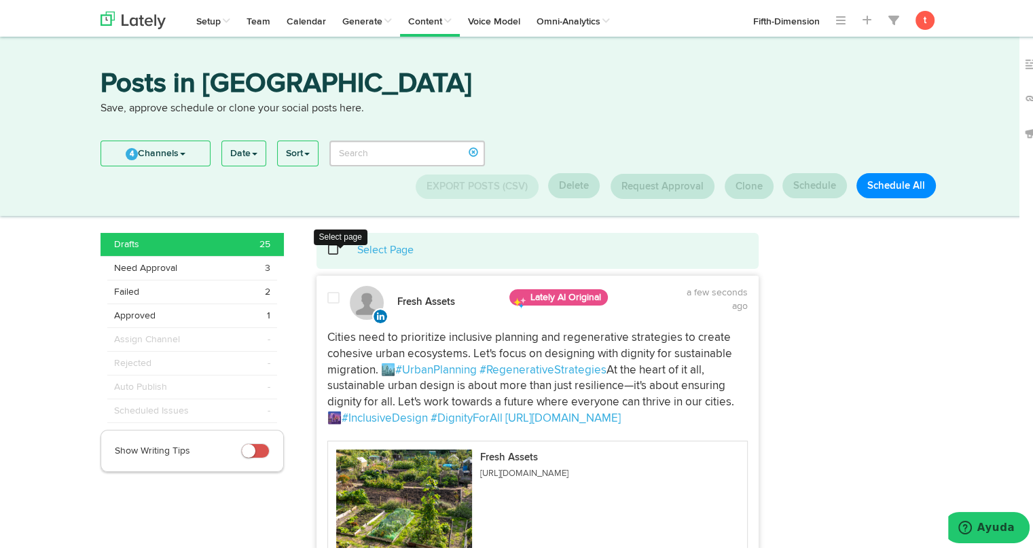
click at [327, 248] on span at bounding box center [341, 247] width 28 height 1
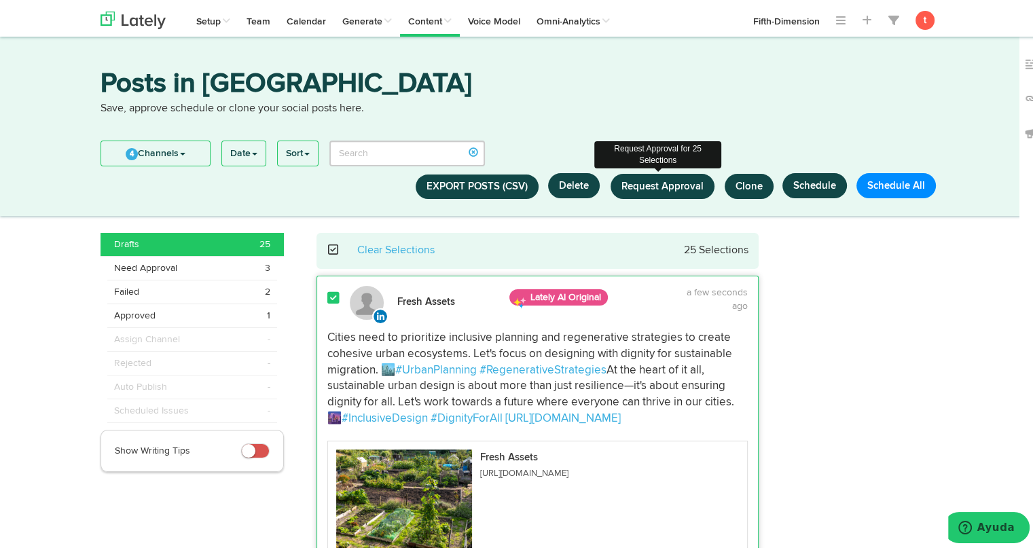
click at [632, 184] on span "Request Approval" at bounding box center [663, 184] width 82 height 10
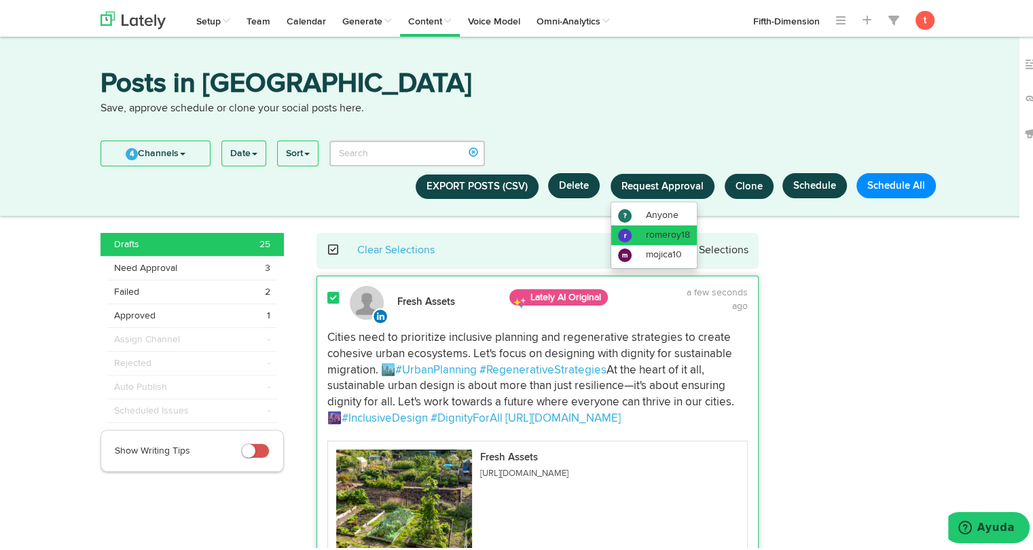
click at [636, 228] on avatar "r" at bounding box center [628, 233] width 20 height 10
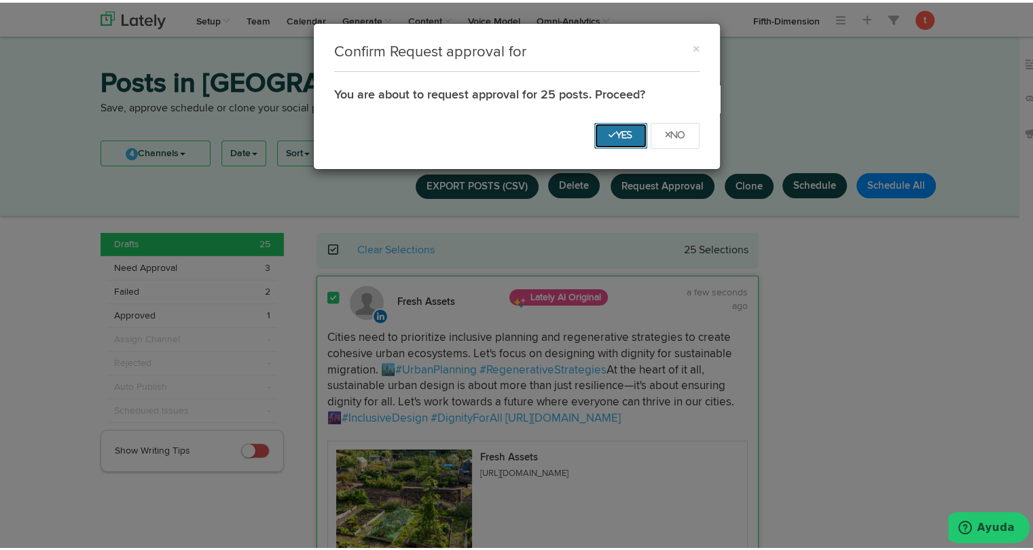
click at [618, 137] on button "Yes" at bounding box center [620, 133] width 53 height 26
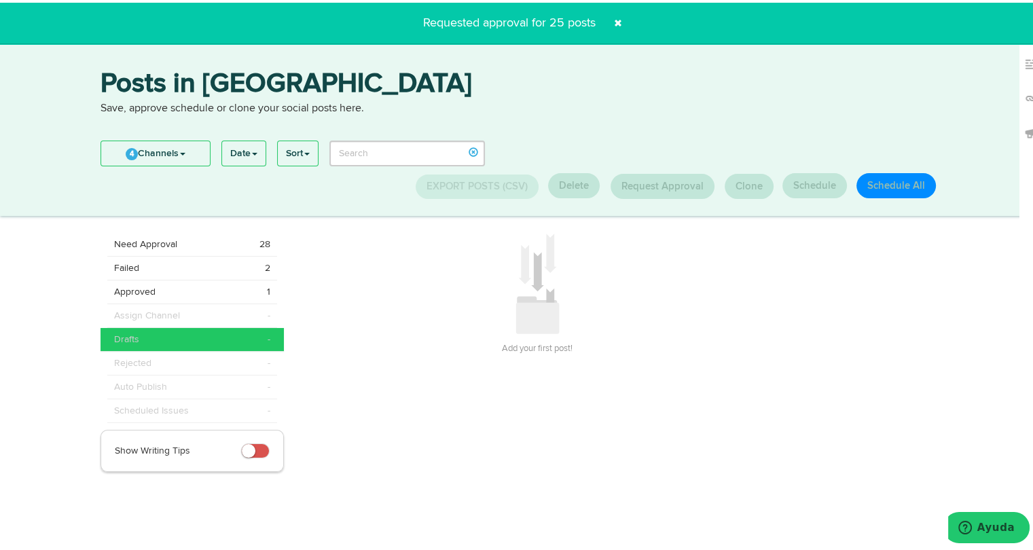
click at [617, 25] on span at bounding box center [618, 21] width 22 height 22
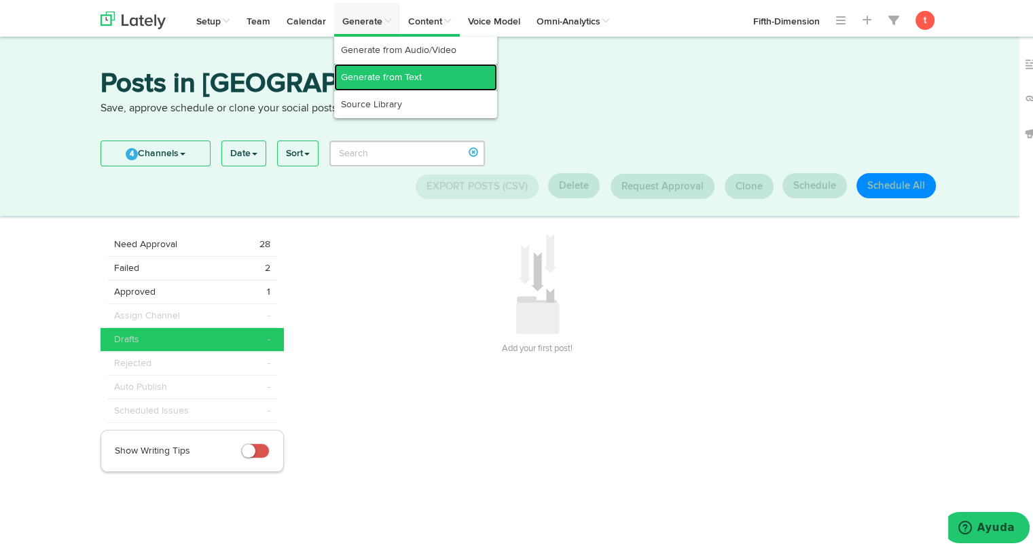
click at [353, 63] on link "Generate from Text" at bounding box center [415, 74] width 163 height 27
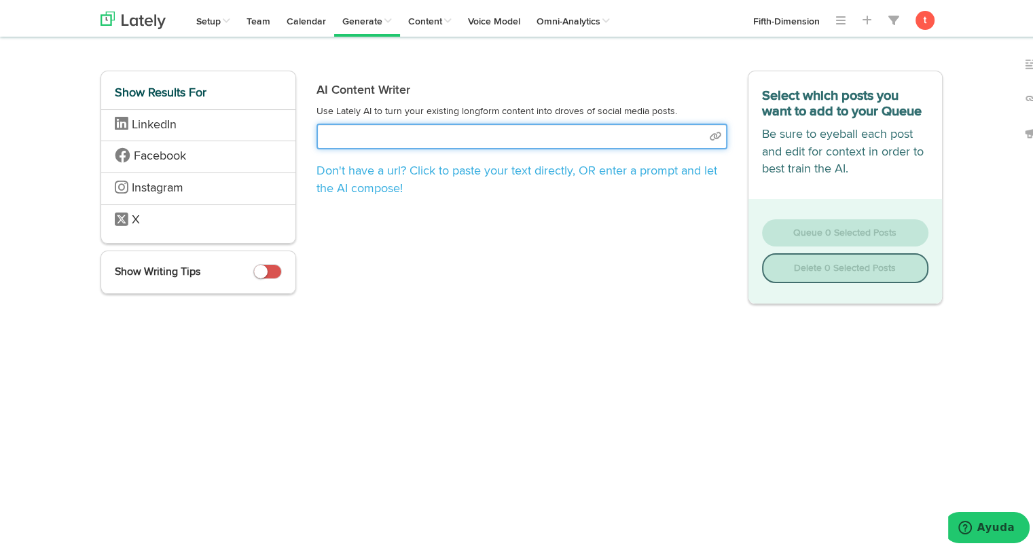
click at [334, 128] on input "text" at bounding box center [522, 134] width 411 height 26
select select "academic"
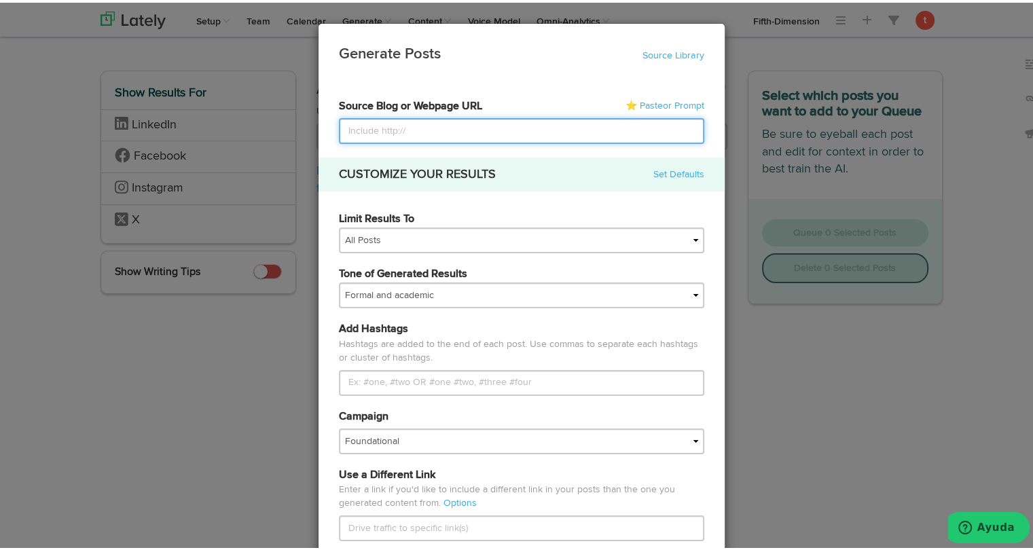
paste input "https://www.meduladc.com/case-studies/sovereign-storage-101-what-governments-ar…"
type input "https://www.meduladc.com/case-studies/sovereign-storage-101-what-governments-ar…"
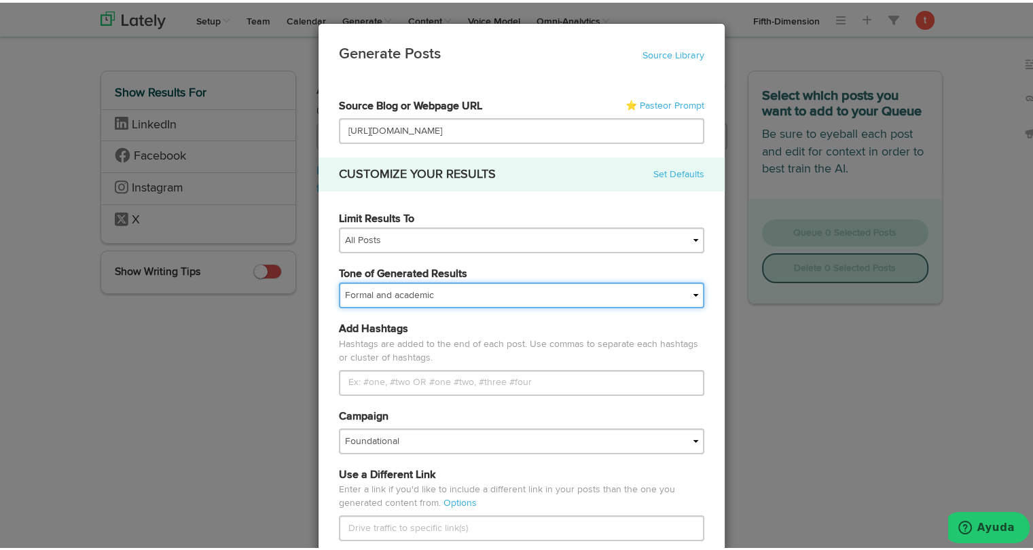
scroll to position [0, 0]
click at [496, 300] on select "My tone Official and professional Relaxed and conversational Light and humorous…" at bounding box center [521, 293] width 365 height 26
click at [339, 280] on select "My tone Official and professional Relaxed and conversational Light and humorous…" at bounding box center [521, 293] width 365 height 26
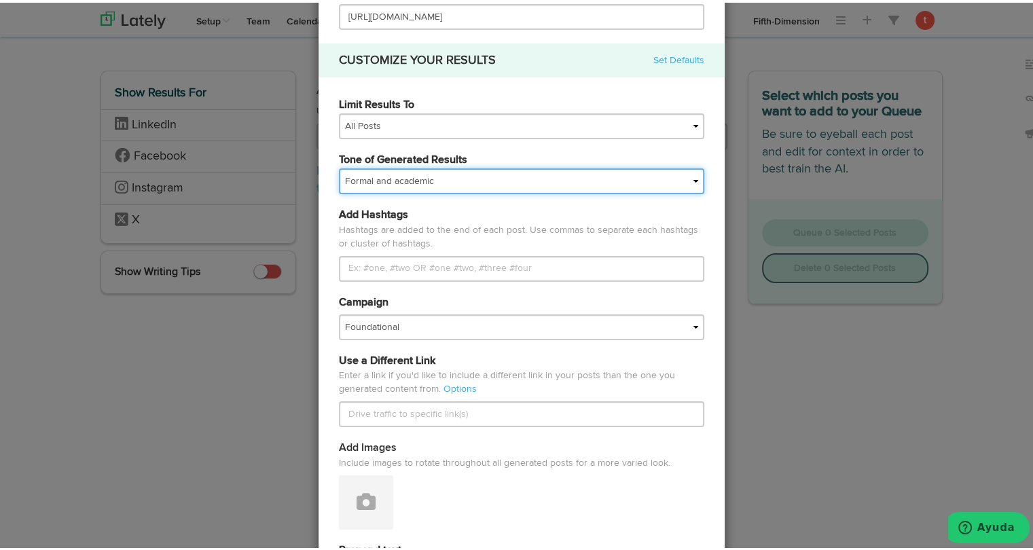
scroll to position [125, 0]
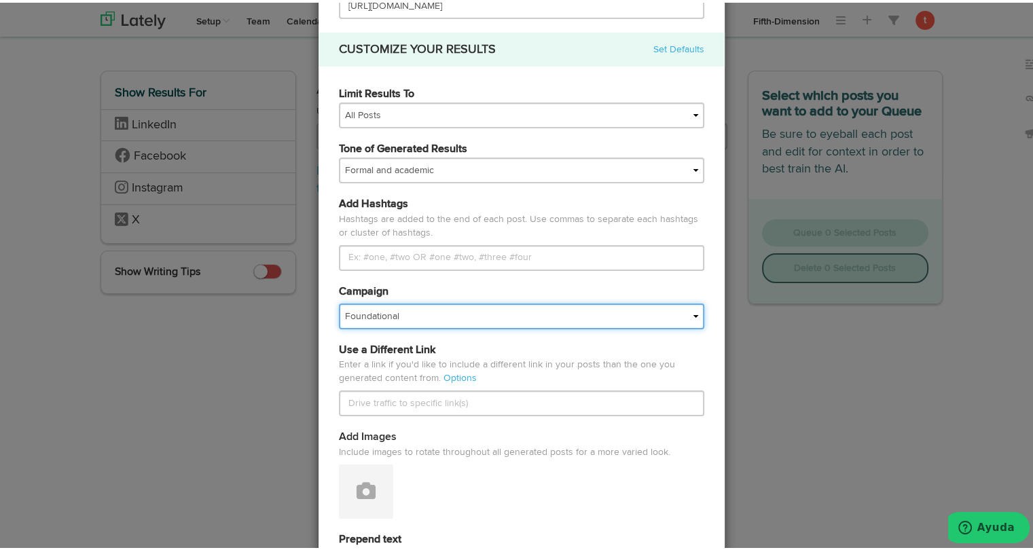
click at [451, 325] on select "Foundational Fresh Assets IMPORTED Industrias VBA Medula Mojica VBA <> GC VBA <…" at bounding box center [521, 314] width 365 height 26
select select "68013d37430f5ce88ed7150a"
click at [339, 301] on select "Foundational Fresh Assets IMPORTED Industrias VBA Medula Mojica VBA <> GC VBA <…" at bounding box center [521, 314] width 365 height 26
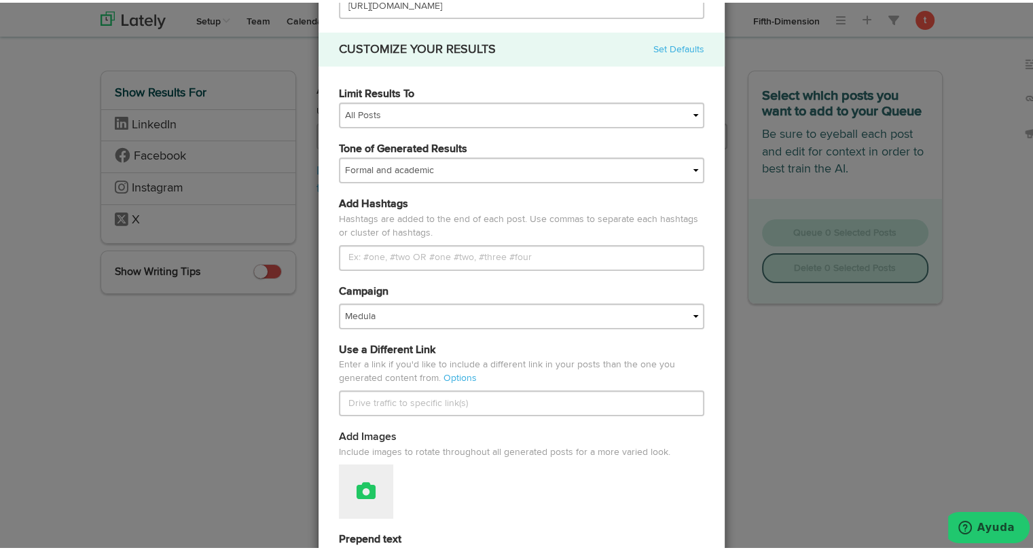
click at [365, 484] on button at bounding box center [366, 489] width 54 height 54
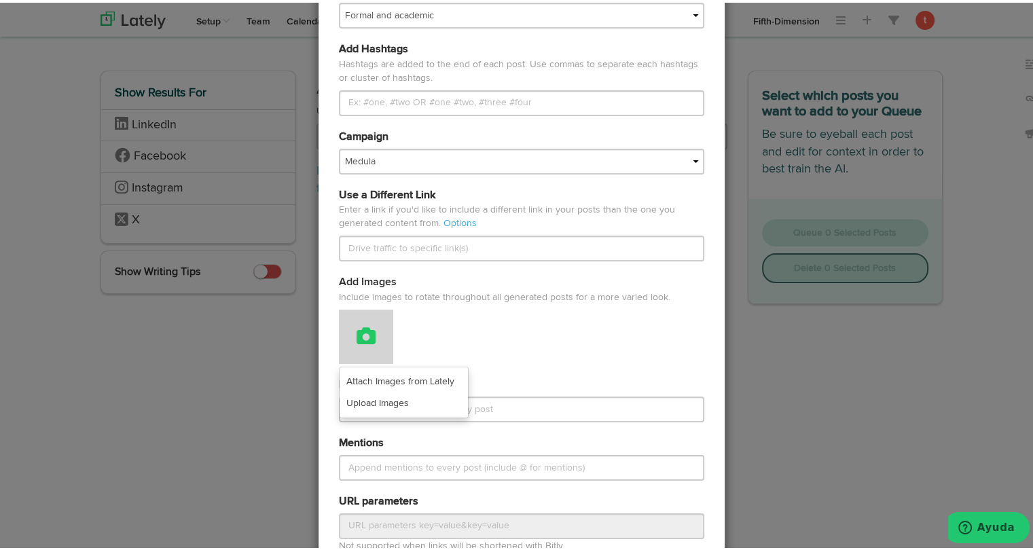
scroll to position [280, 0]
click at [378, 373] on link "Attach Images from Lately" at bounding box center [404, 379] width 128 height 22
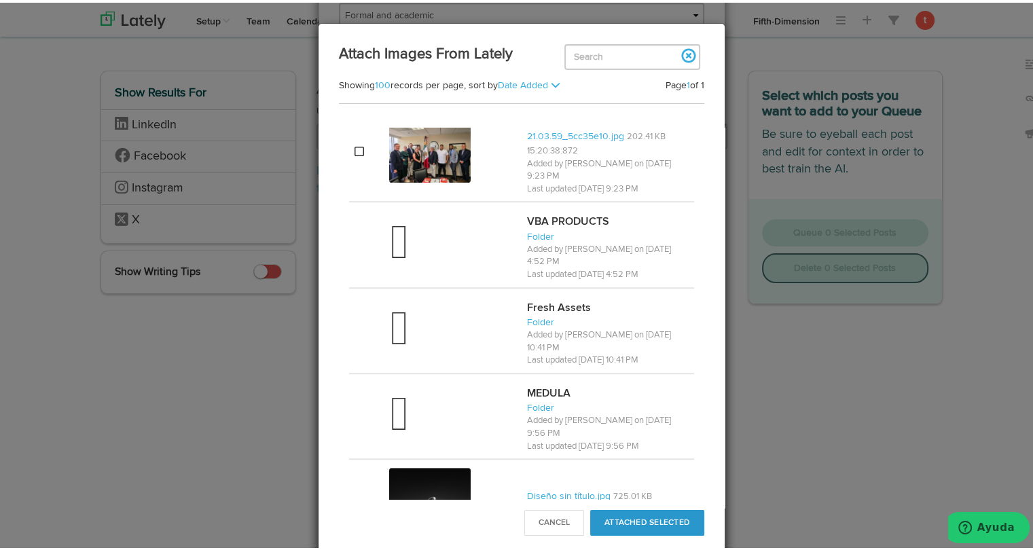
scroll to position [1152, 0]
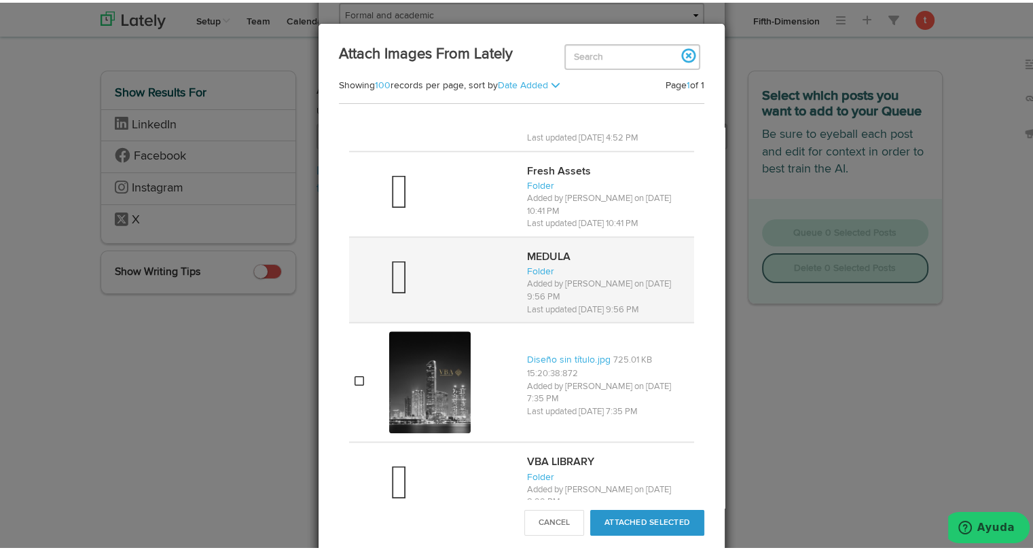
click at [410, 269] on div at bounding box center [452, 277] width 127 height 54
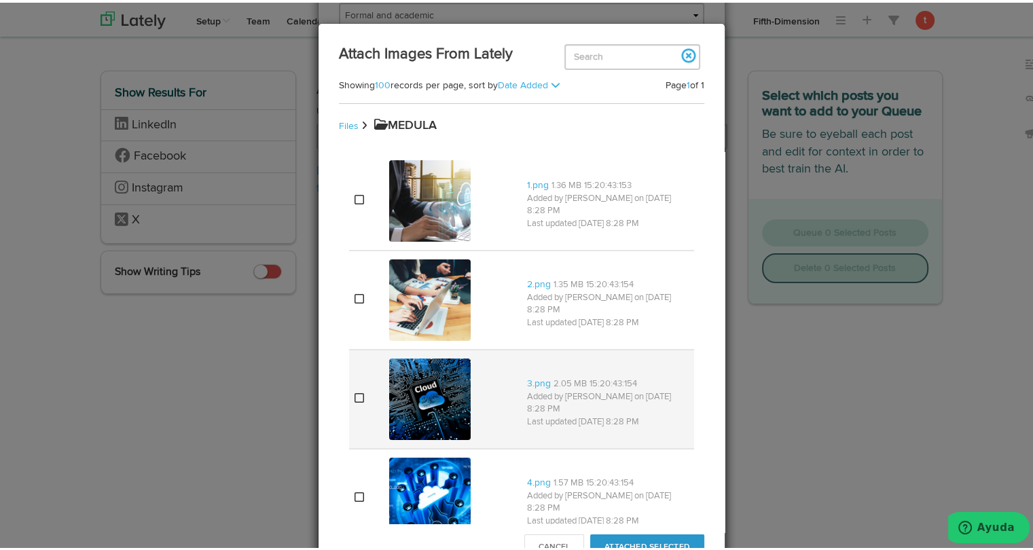
click at [447, 398] on img at bounding box center [430, 397] width 82 height 82
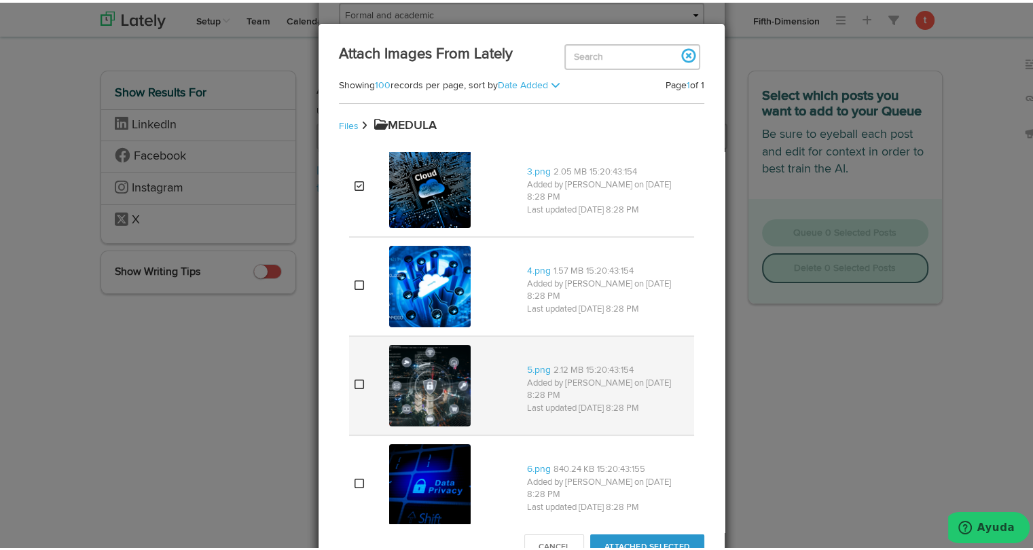
scroll to position [214, 0]
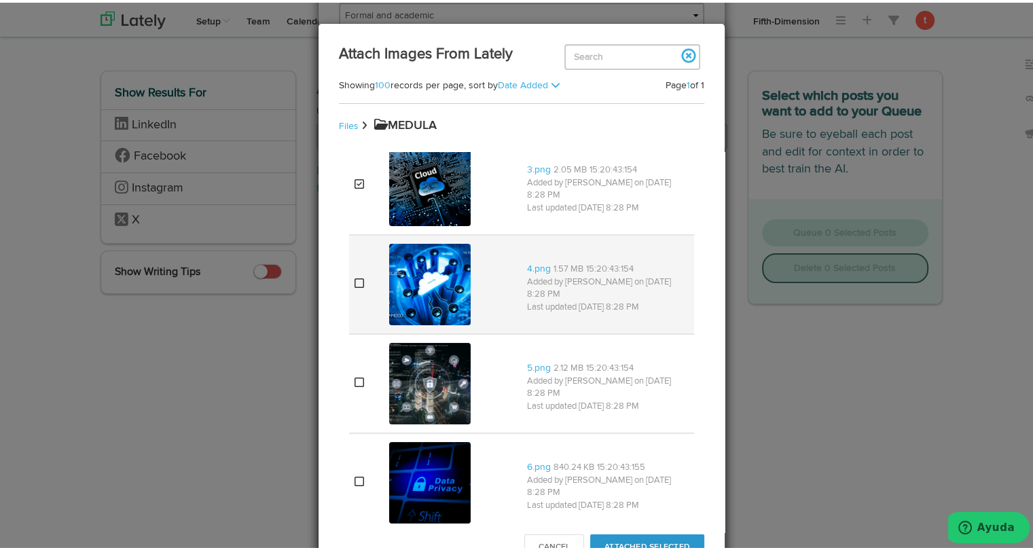
click at [416, 301] on img at bounding box center [430, 282] width 82 height 82
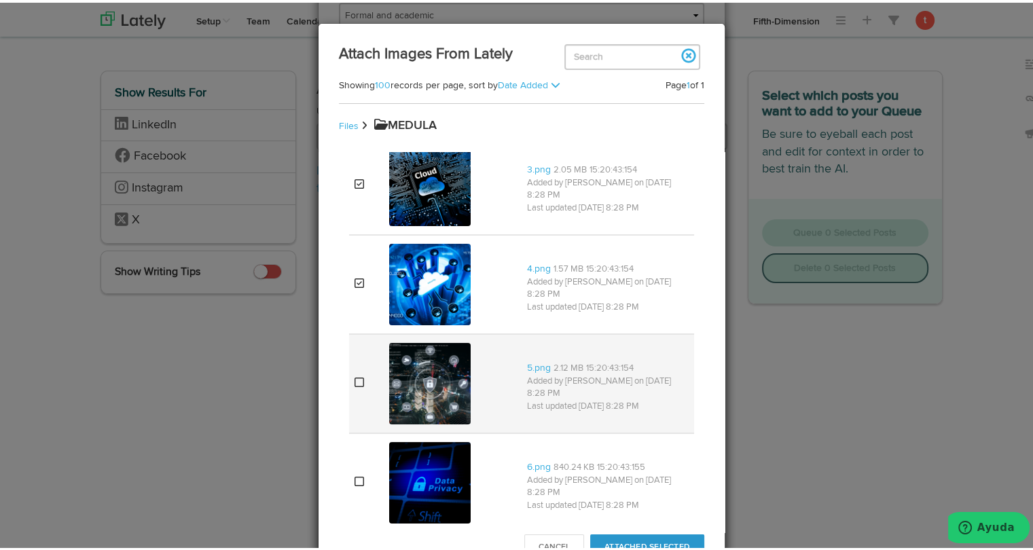
click at [413, 399] on img at bounding box center [430, 381] width 82 height 82
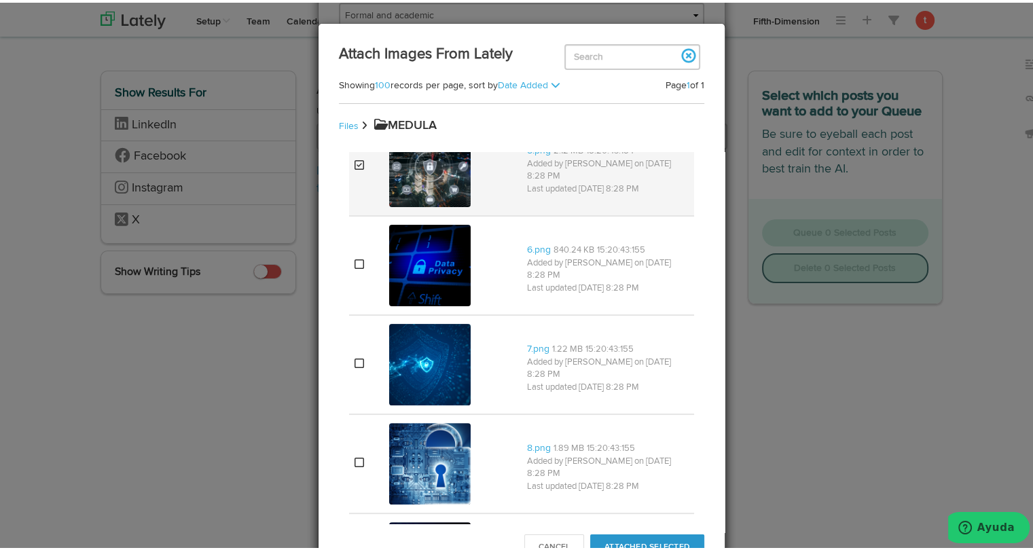
scroll to position [435, 0]
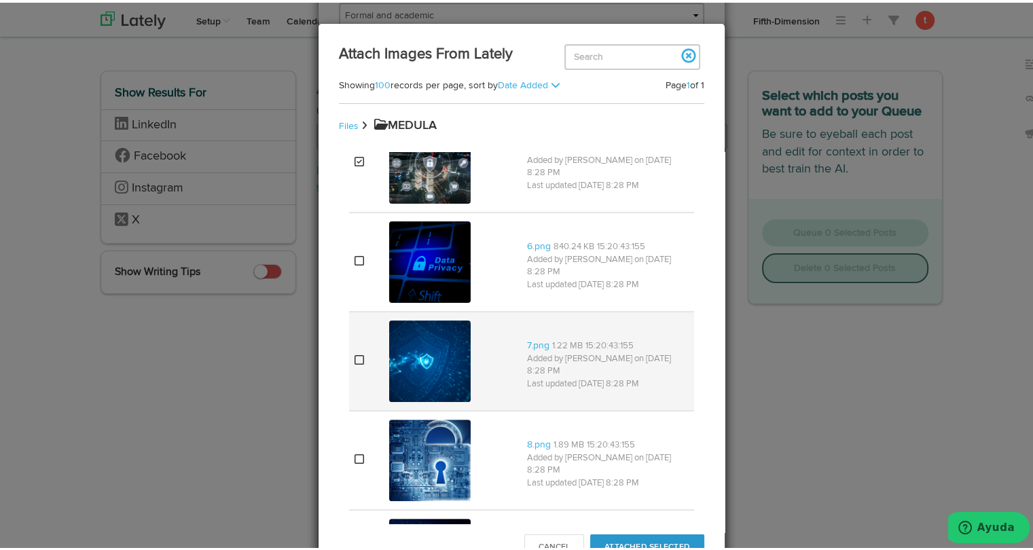
click at [418, 362] on img at bounding box center [430, 359] width 82 height 82
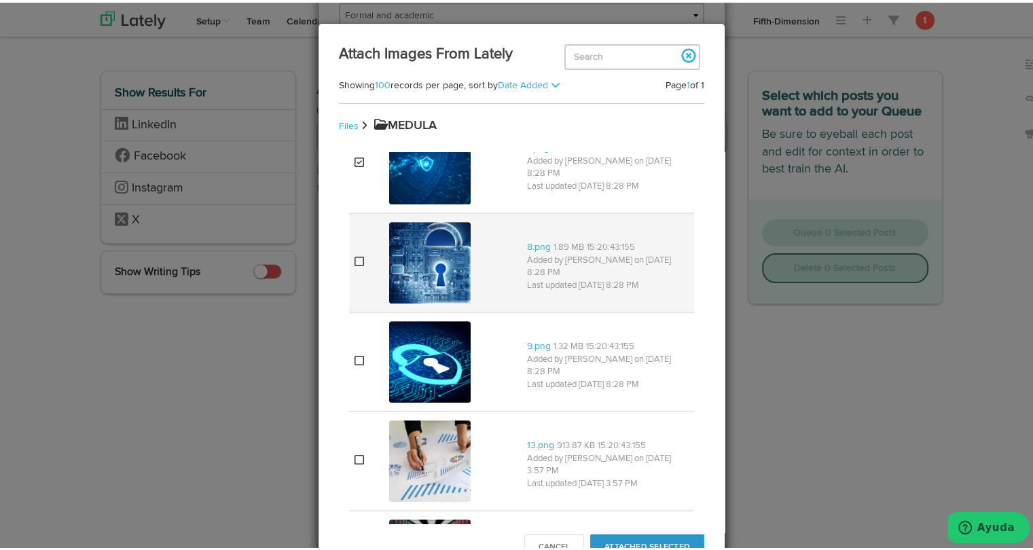
scroll to position [659, 0]
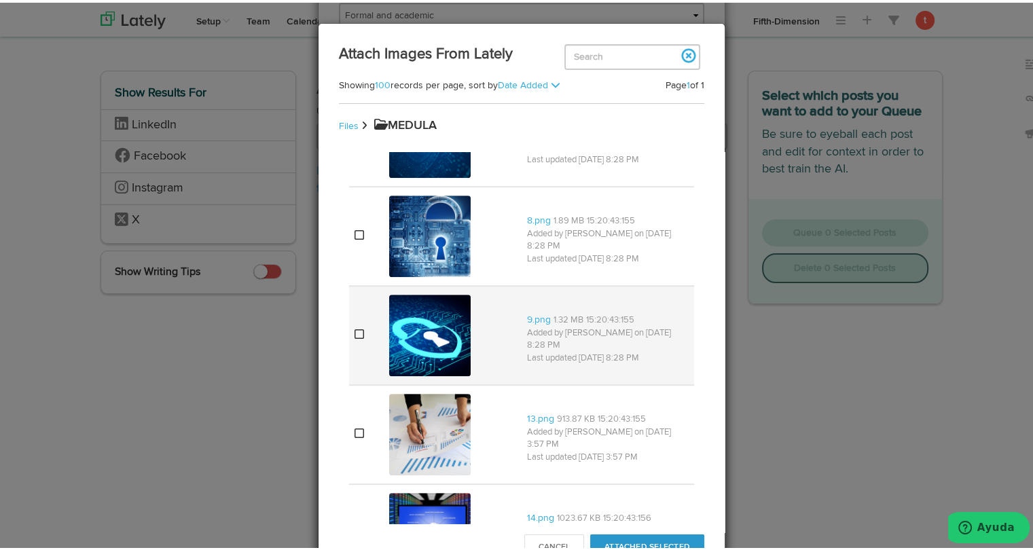
click at [429, 343] on img at bounding box center [430, 333] width 82 height 82
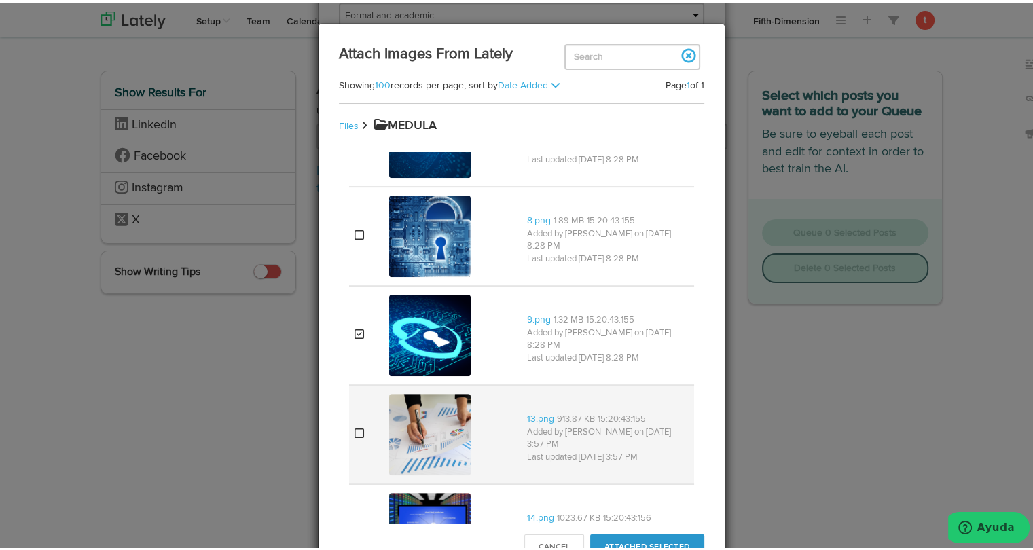
click at [426, 448] on img at bounding box center [430, 432] width 82 height 82
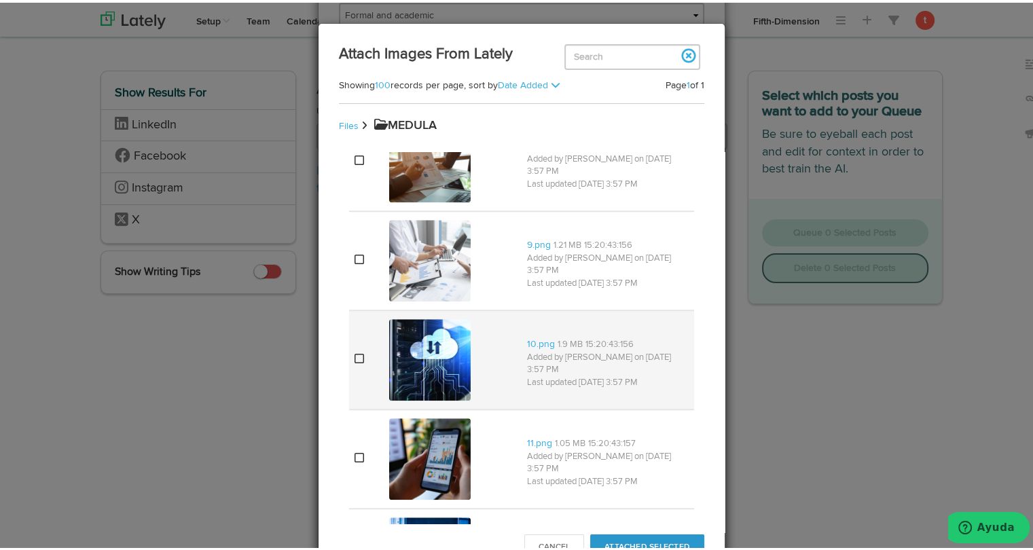
scroll to position [1130, 0]
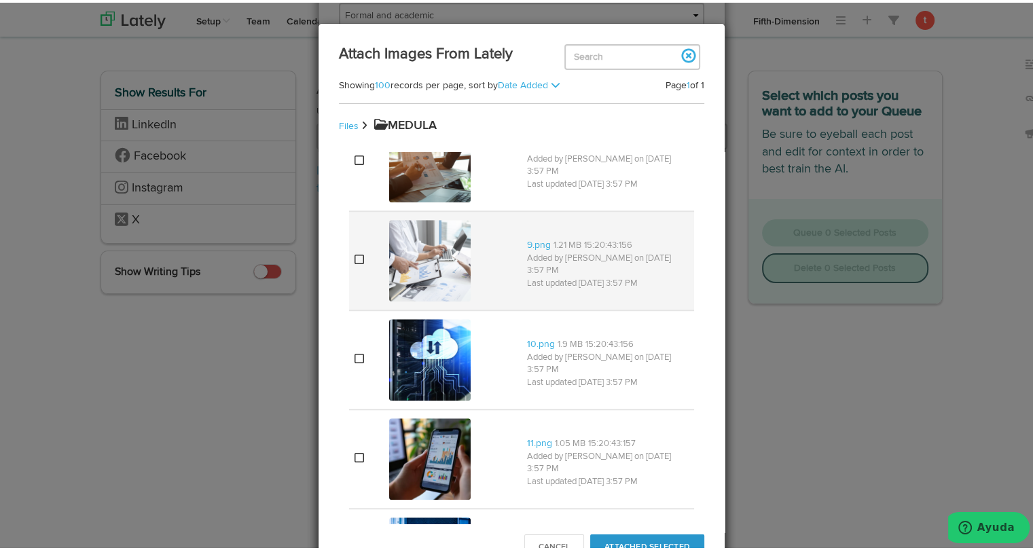
click at [421, 247] on img at bounding box center [430, 258] width 82 height 82
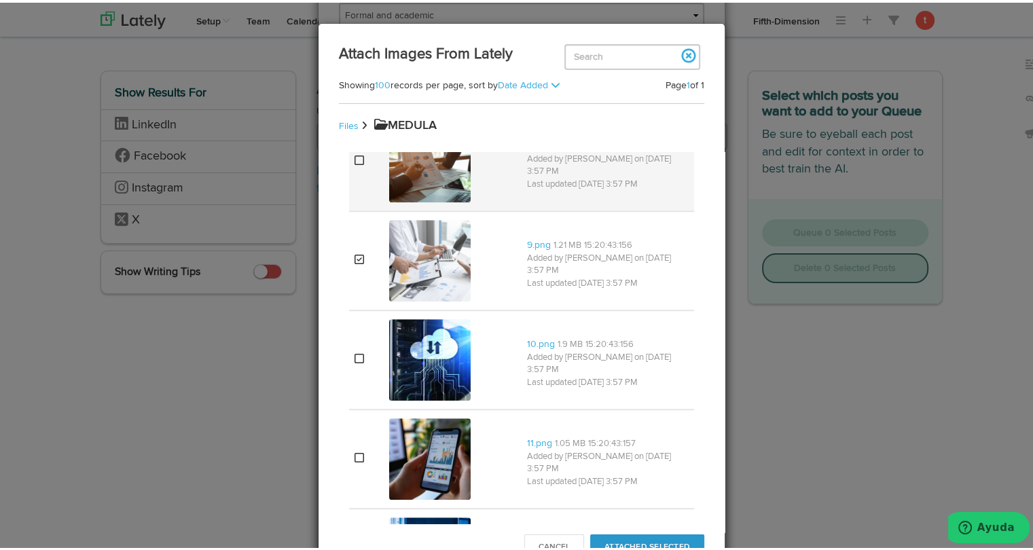
click at [419, 189] on img at bounding box center [430, 159] width 82 height 82
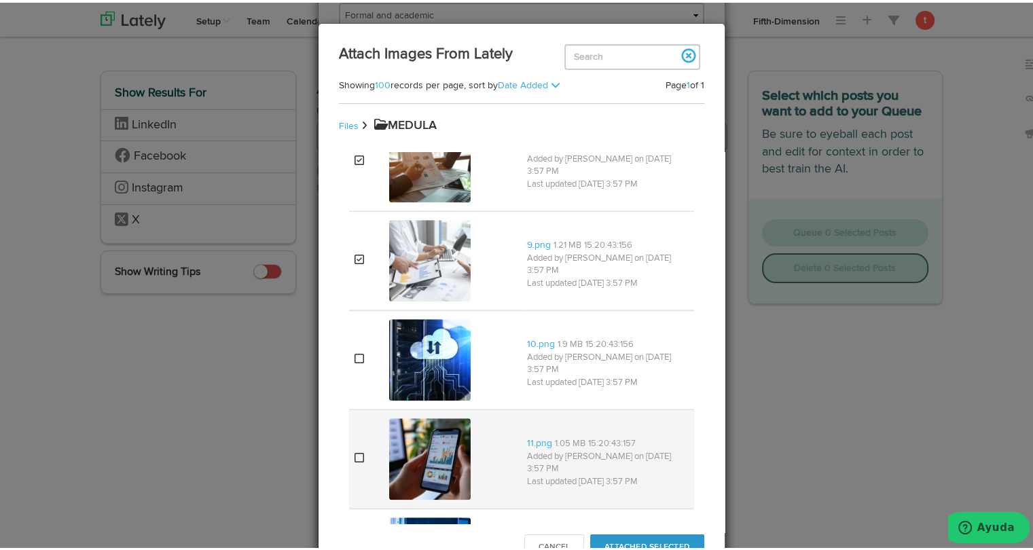
click at [427, 463] on img at bounding box center [430, 457] width 82 height 82
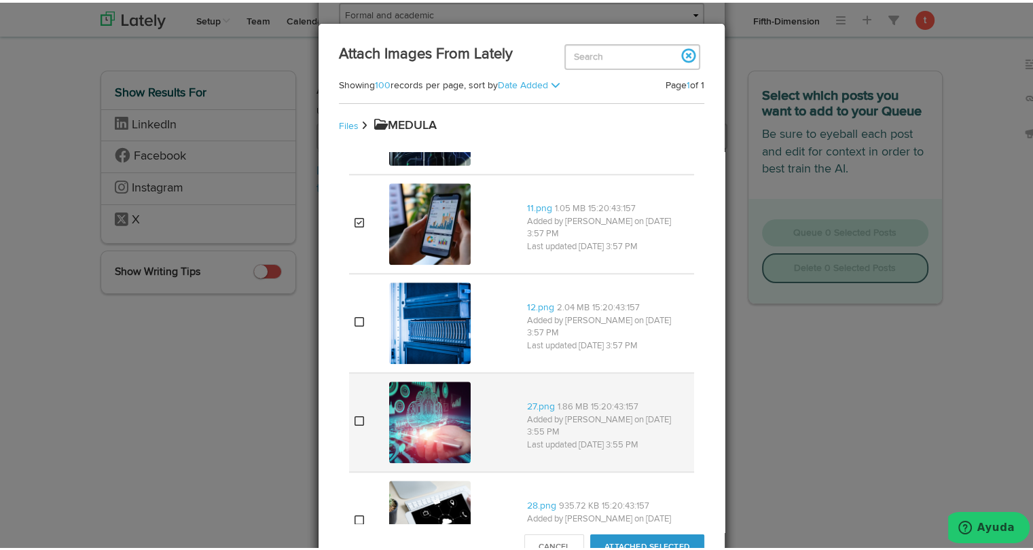
scroll to position [1367, 0]
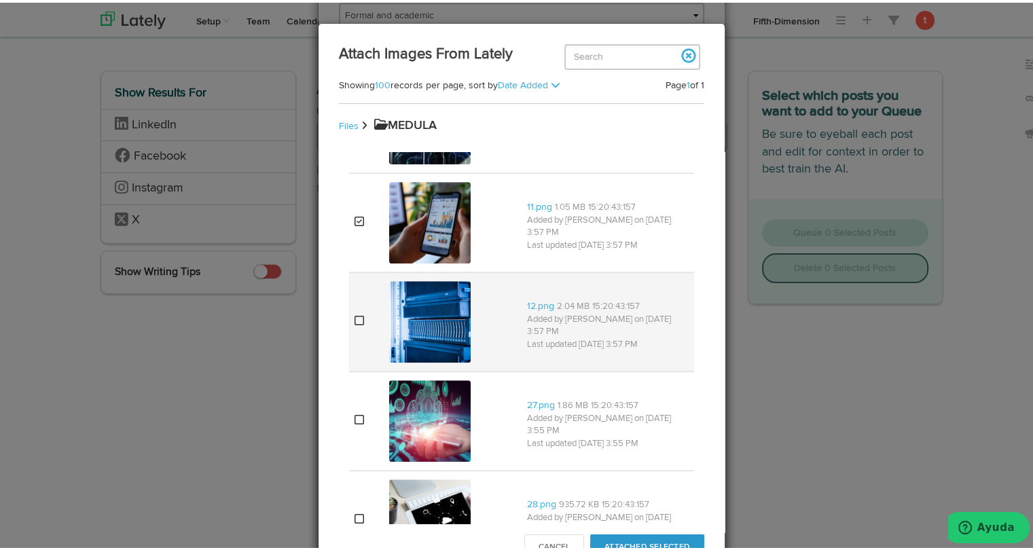
click at [421, 327] on img at bounding box center [430, 320] width 82 height 82
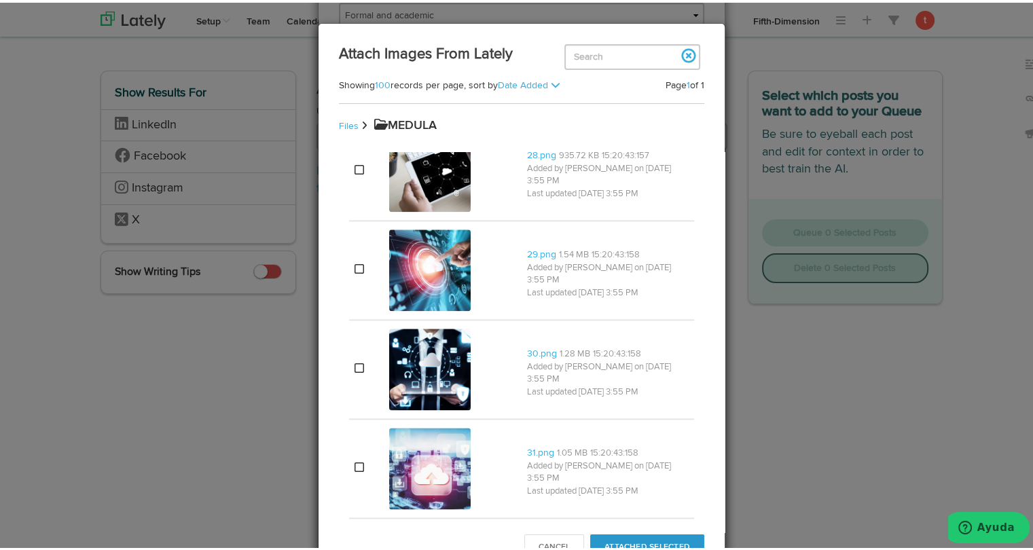
scroll to position [1723, 0]
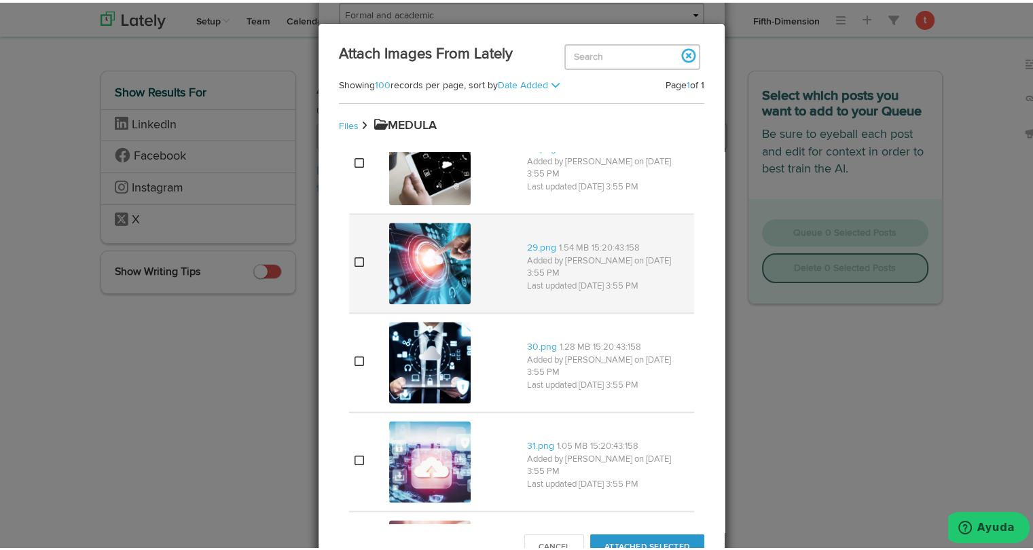
click at [439, 267] on img at bounding box center [430, 261] width 82 height 82
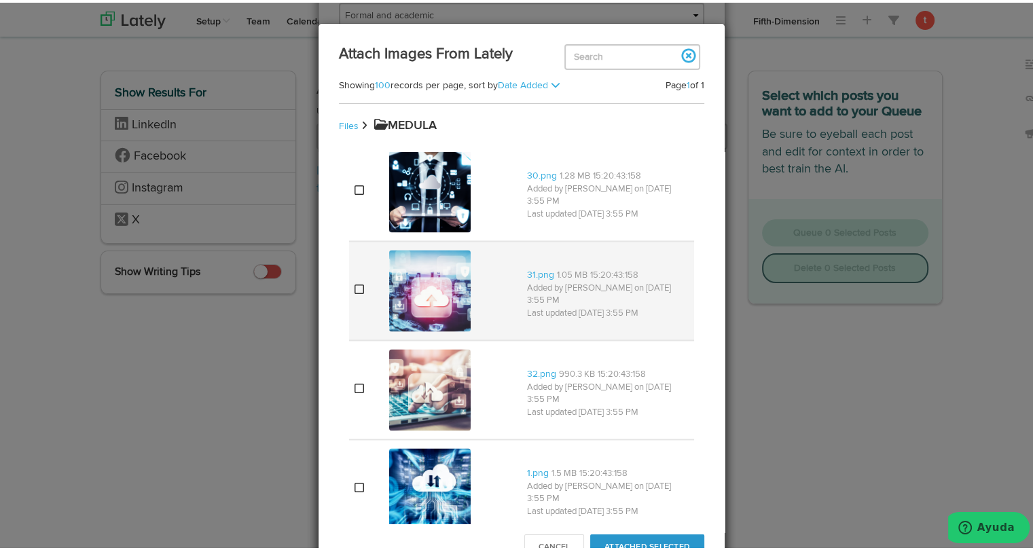
scroll to position [1896, 0]
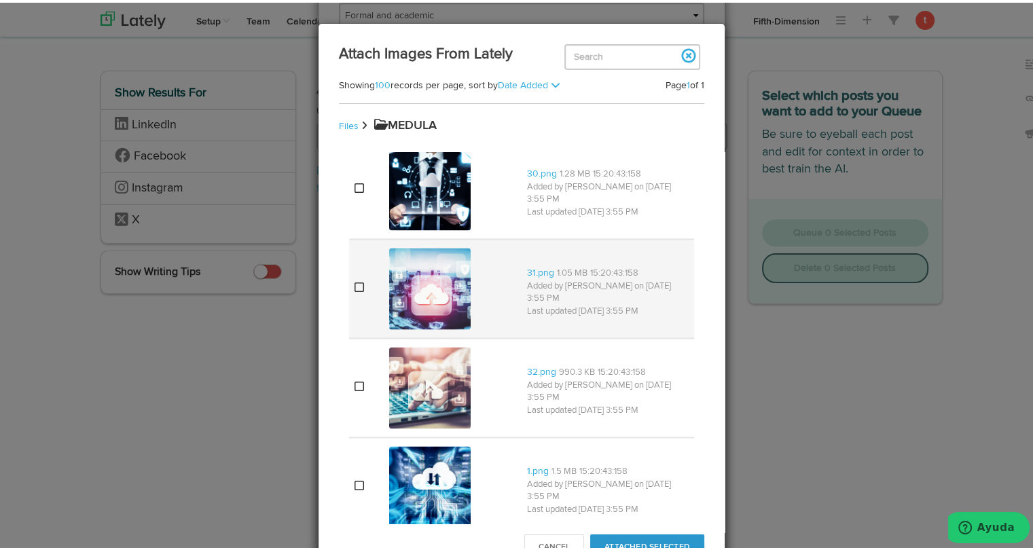
click at [418, 281] on img at bounding box center [430, 286] width 82 height 82
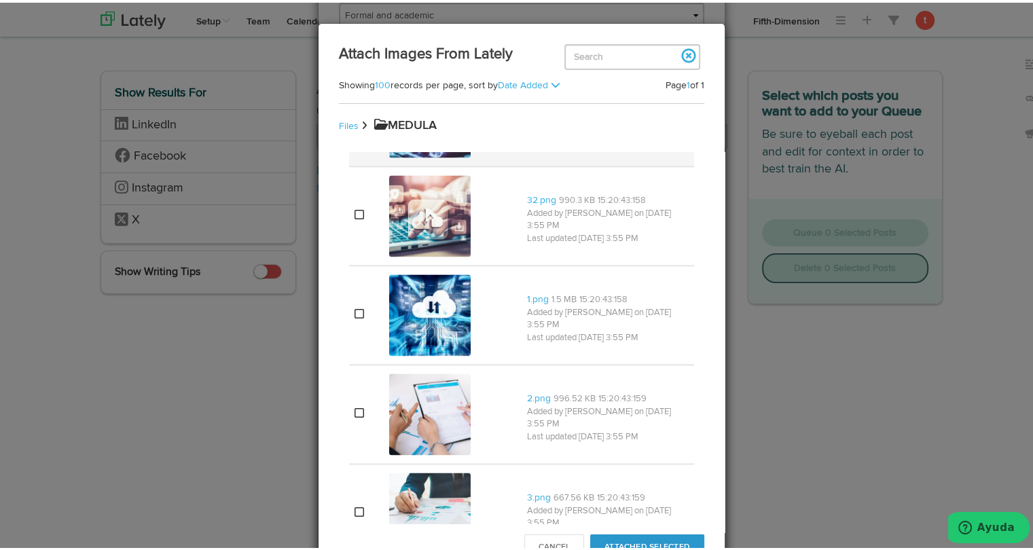
scroll to position [2072, 0]
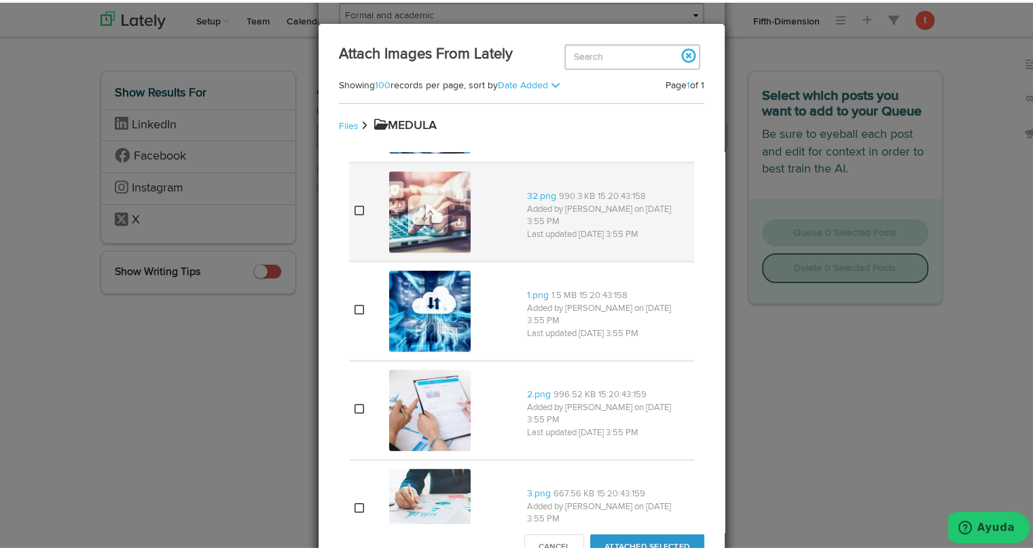
click at [422, 217] on img at bounding box center [430, 209] width 82 height 82
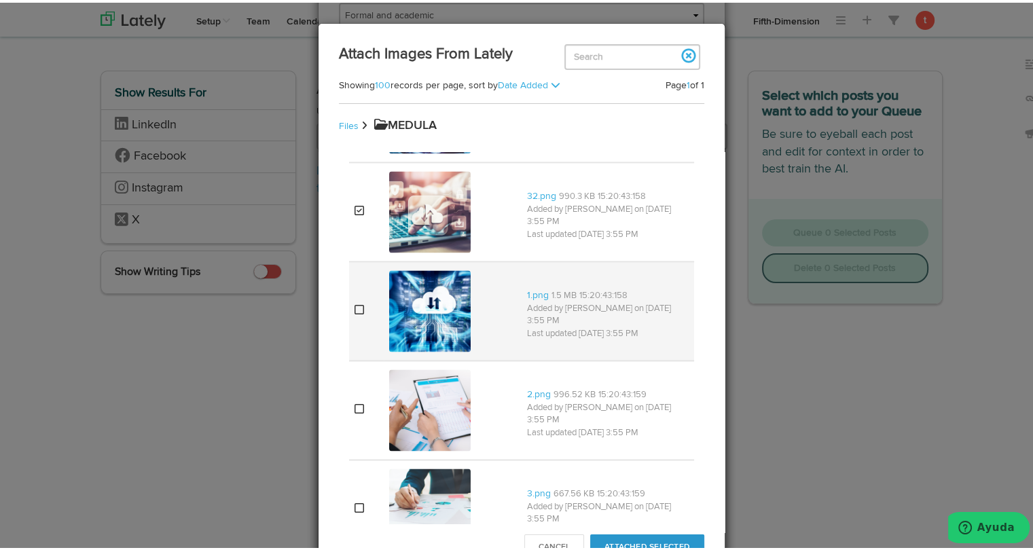
click at [415, 310] on img at bounding box center [430, 309] width 82 height 82
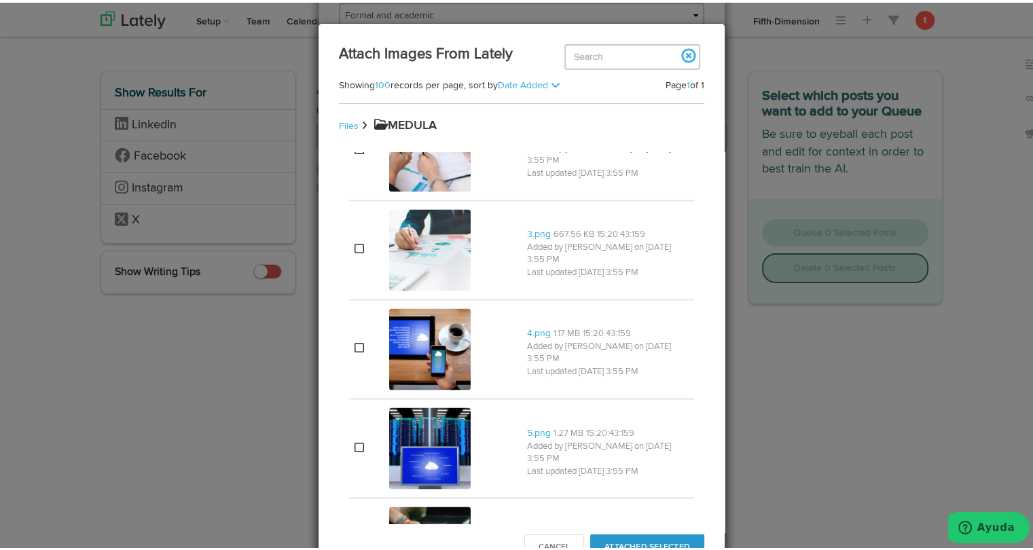
scroll to position [2333, 0]
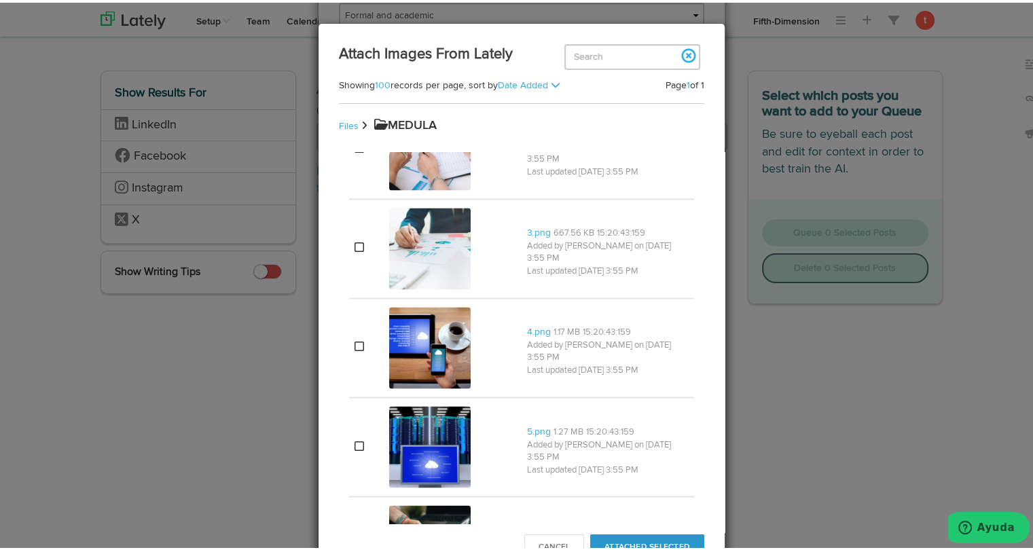
click at [415, 310] on img at bounding box center [430, 345] width 82 height 82
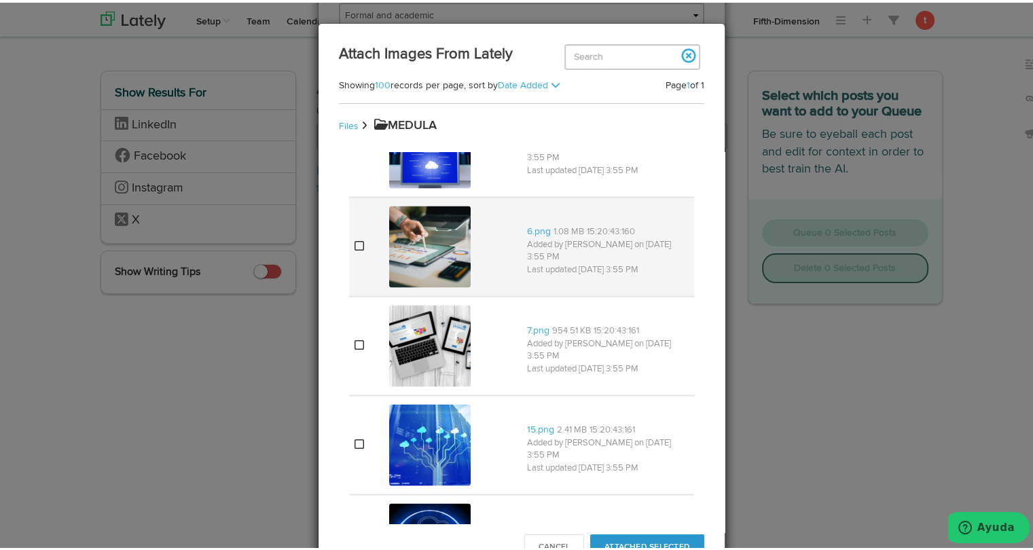
scroll to position [2633, 0]
click at [416, 262] on img at bounding box center [430, 243] width 82 height 82
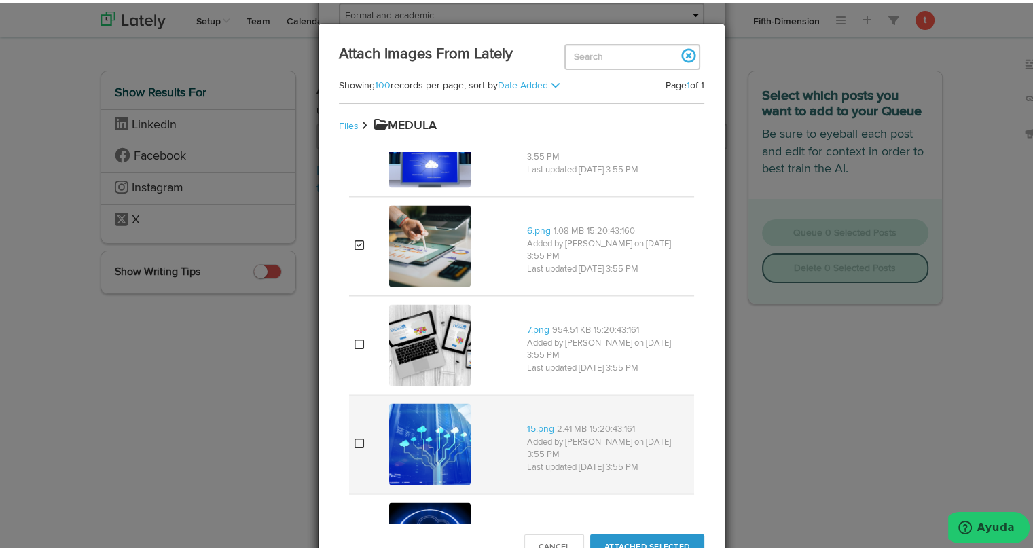
click at [426, 444] on img at bounding box center [430, 442] width 82 height 82
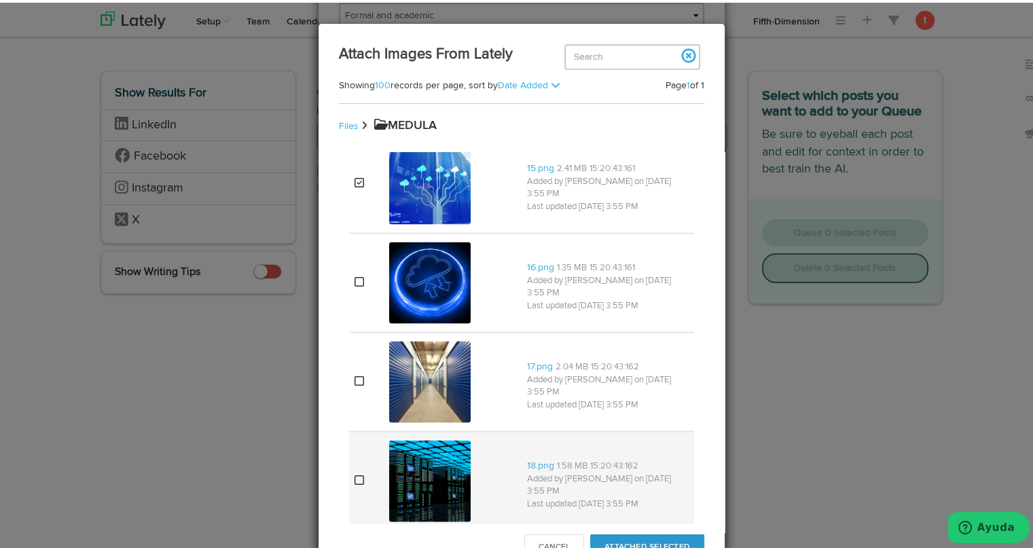
scroll to position [2897, 0]
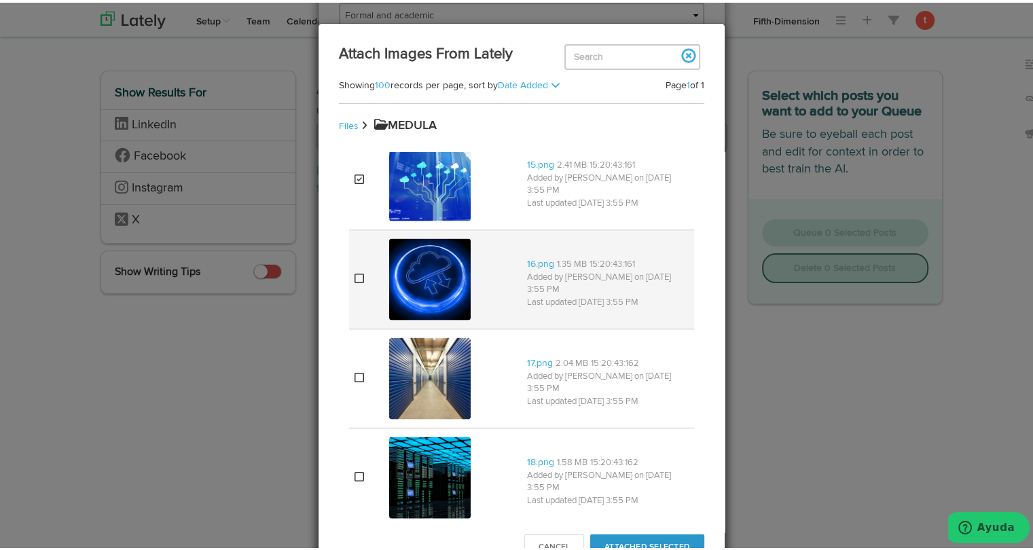
click at [426, 273] on img at bounding box center [430, 277] width 82 height 82
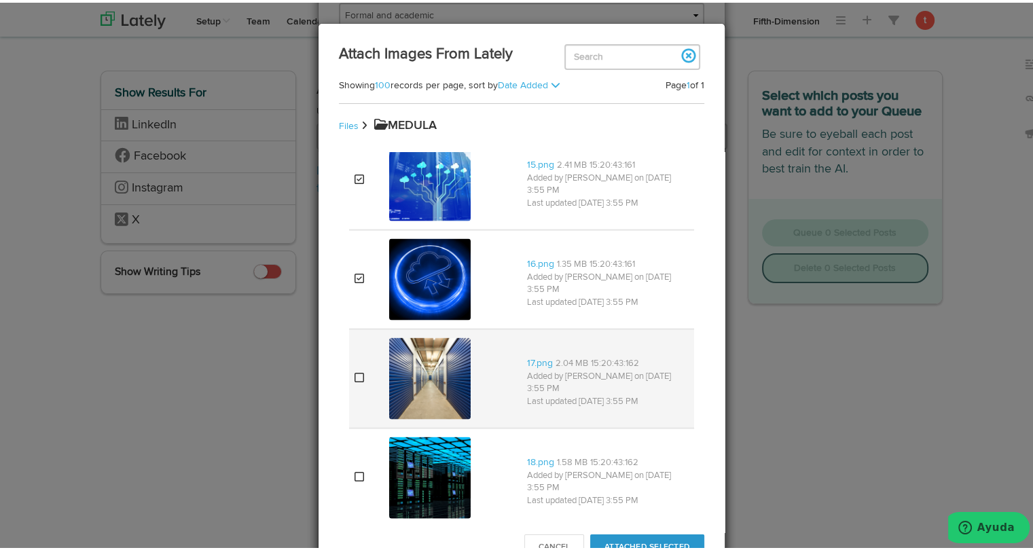
click at [423, 376] on img at bounding box center [430, 377] width 82 height 82
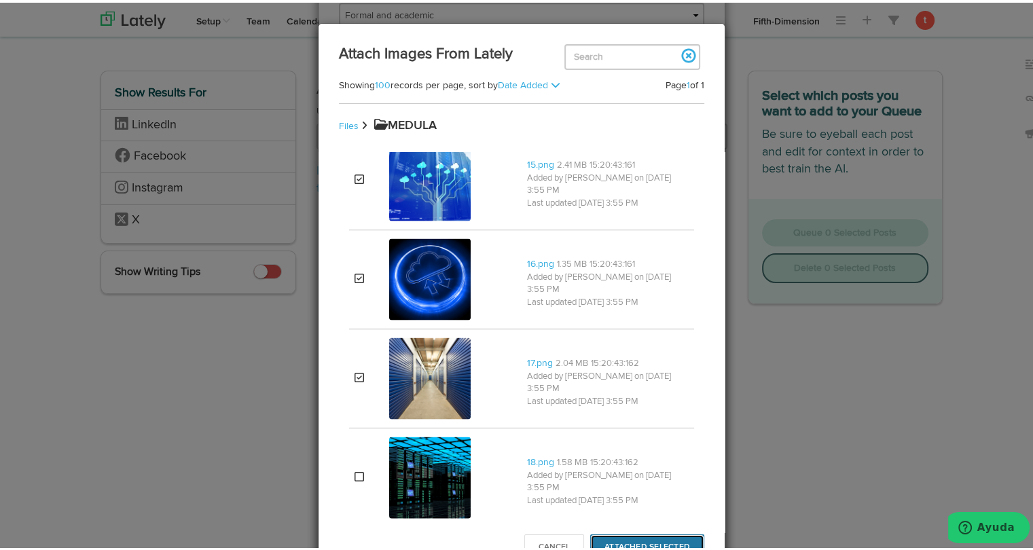
click at [622, 539] on button "Attached Selected" at bounding box center [647, 545] width 114 height 26
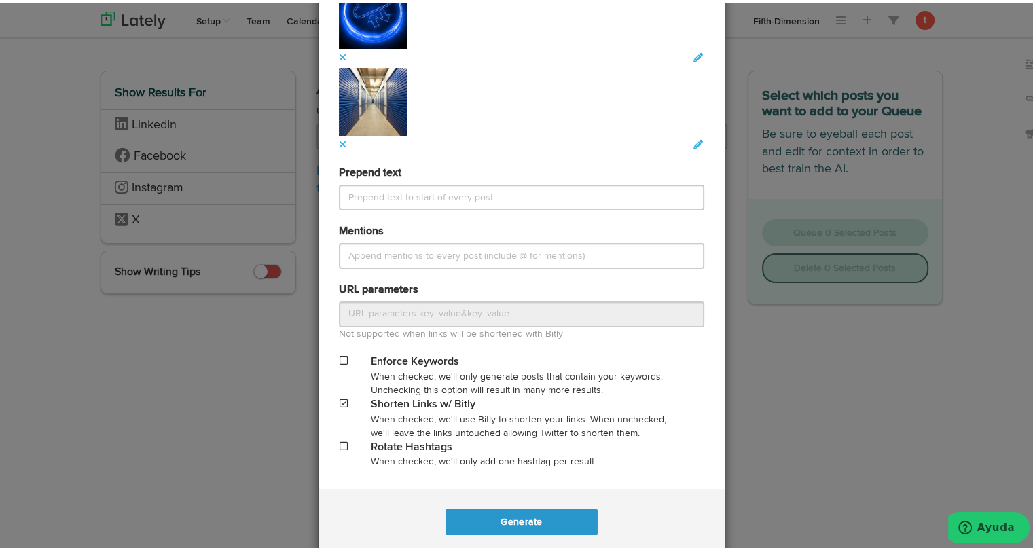
scroll to position [2113, 0]
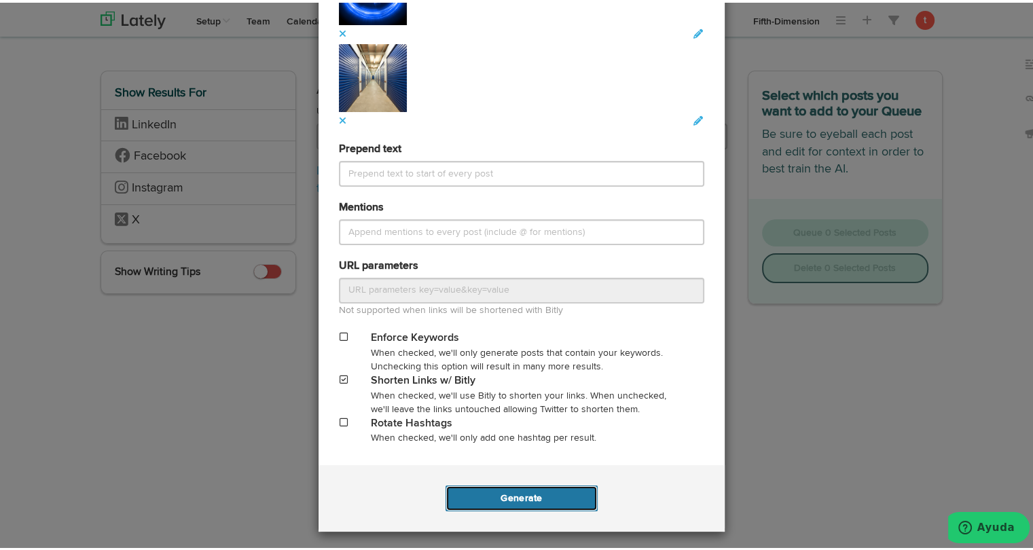
click at [516, 502] on button "Generate" at bounding box center [521, 496] width 151 height 26
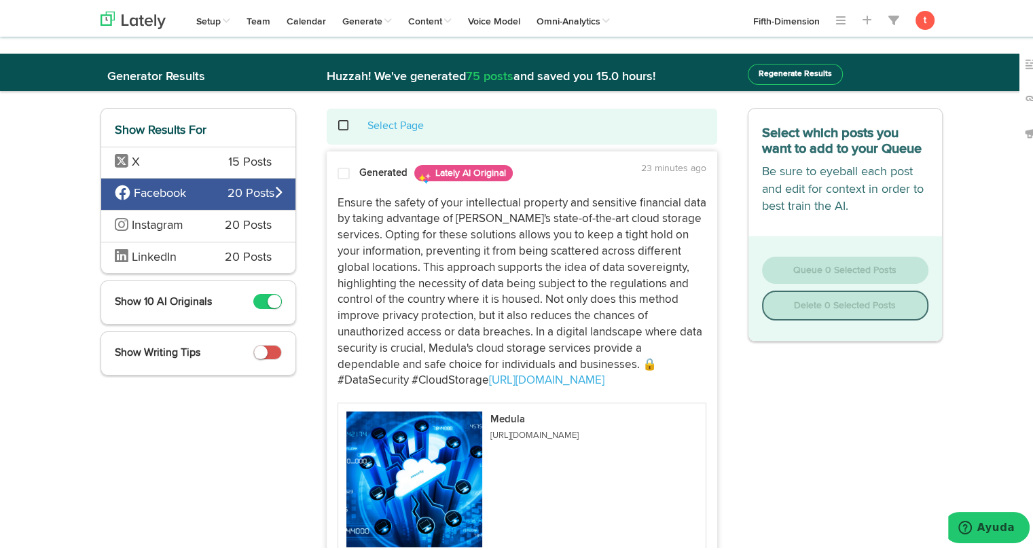
click at [338, 174] on span at bounding box center [344, 171] width 12 height 14
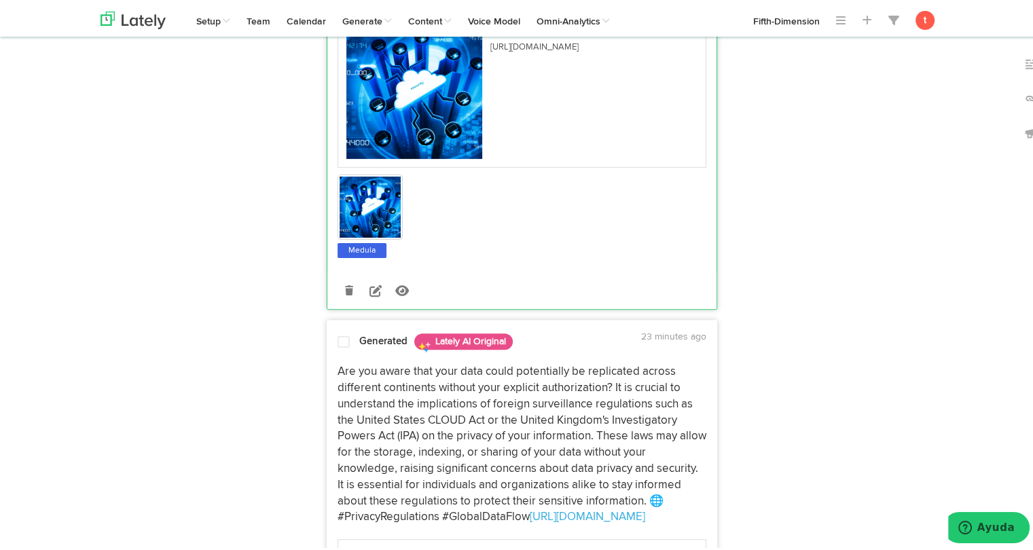
scroll to position [507, 0]
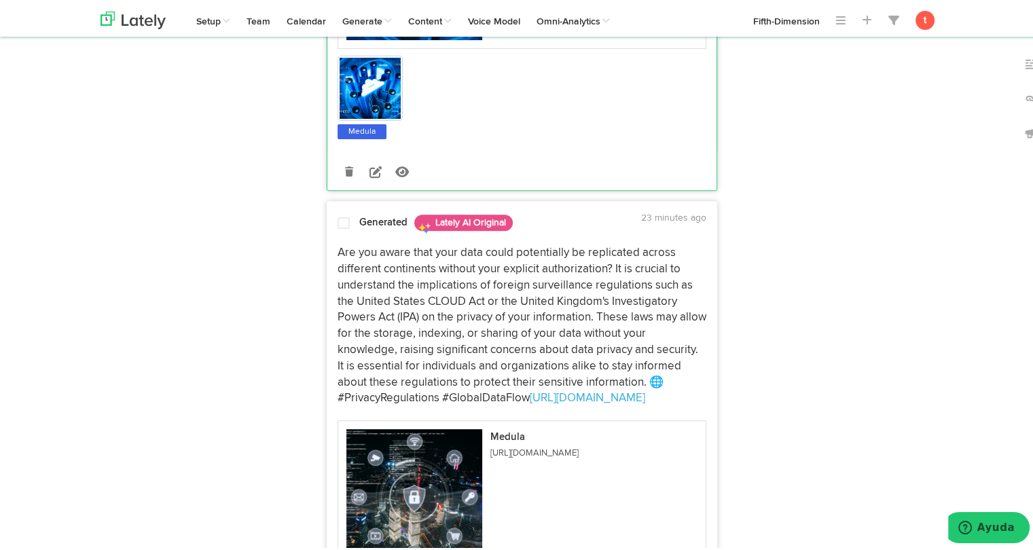
click at [372, 287] on p "Are you aware that your data could potentially be replicated across different c…" at bounding box center [522, 324] width 369 height 162
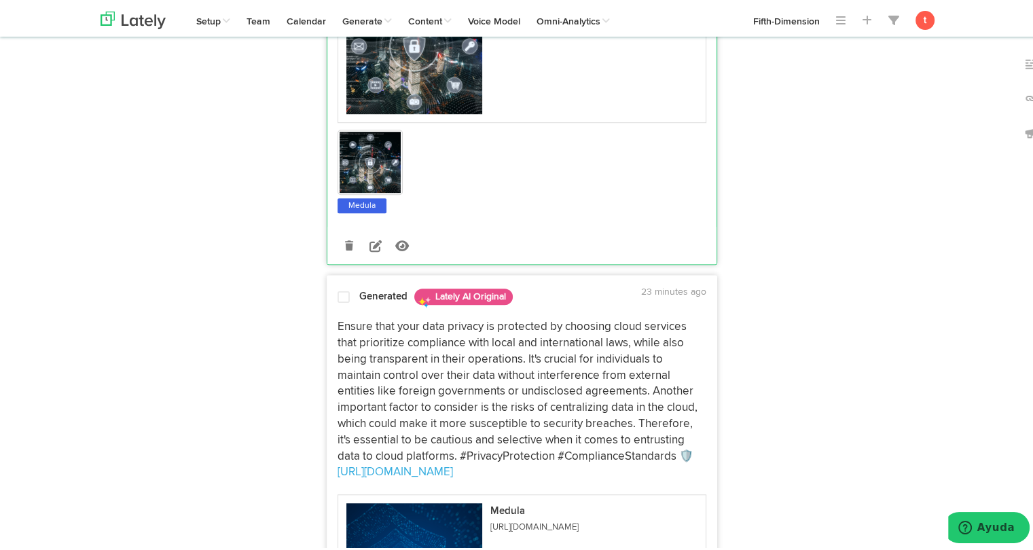
click at [355, 343] on p "Ensure that your data privacy is protected by choosing cloud services that prio…" at bounding box center [522, 398] width 369 height 162
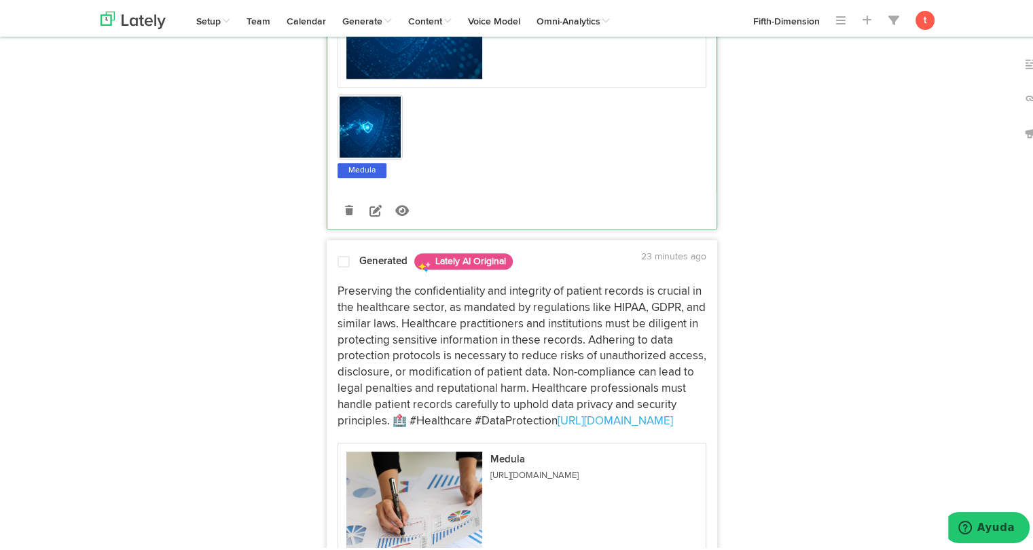
click at [386, 326] on p "Preserving the confidentiality and integrity of patient records is crucial in t…" at bounding box center [522, 353] width 369 height 145
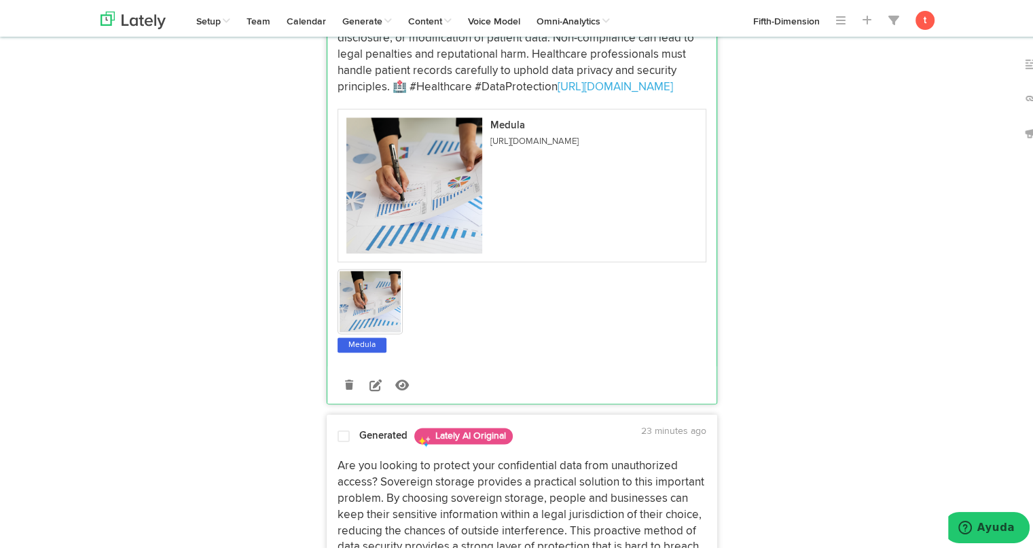
scroll to position [1853, 0]
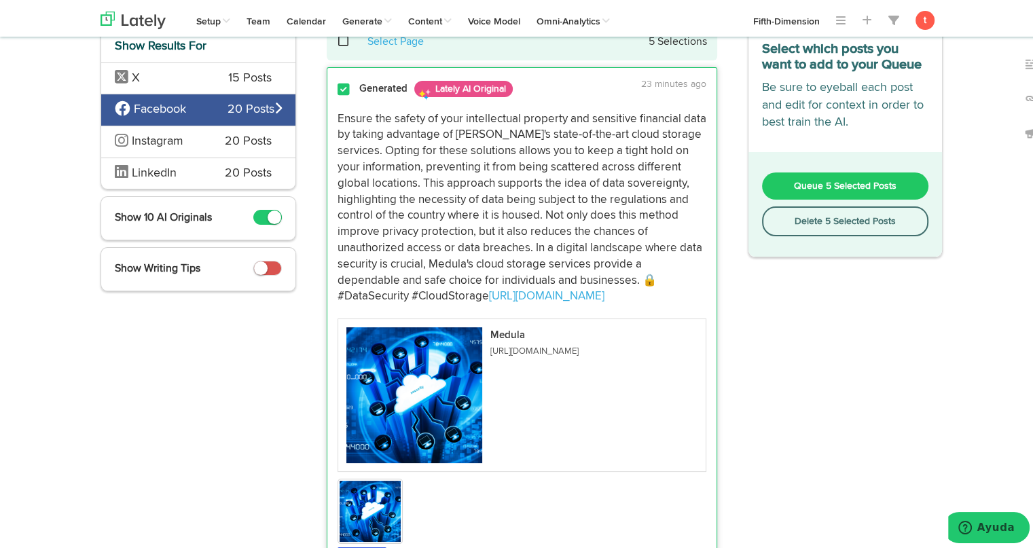
scroll to position [0, 0]
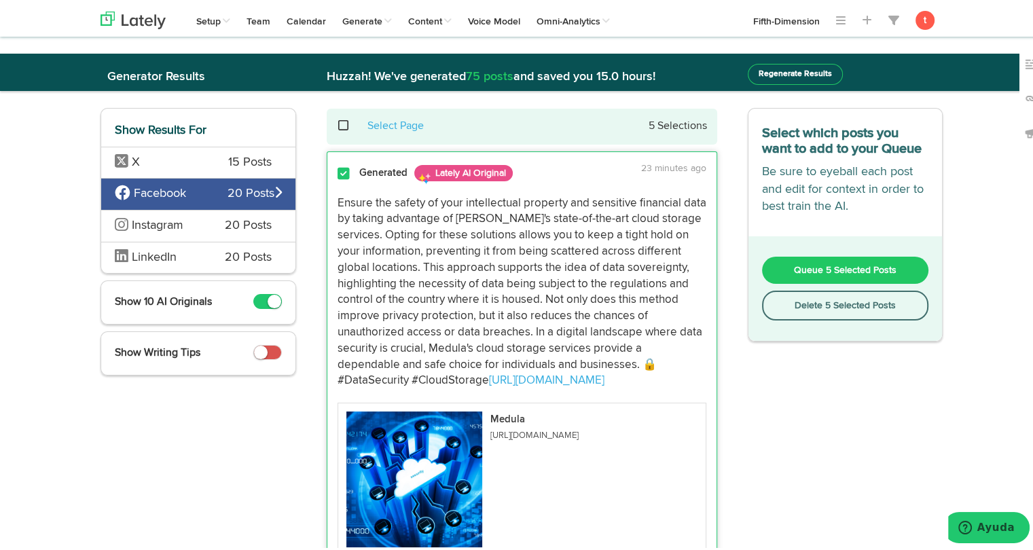
click at [794, 263] on span "Queue 5 Selected Posts" at bounding box center [845, 268] width 103 height 10
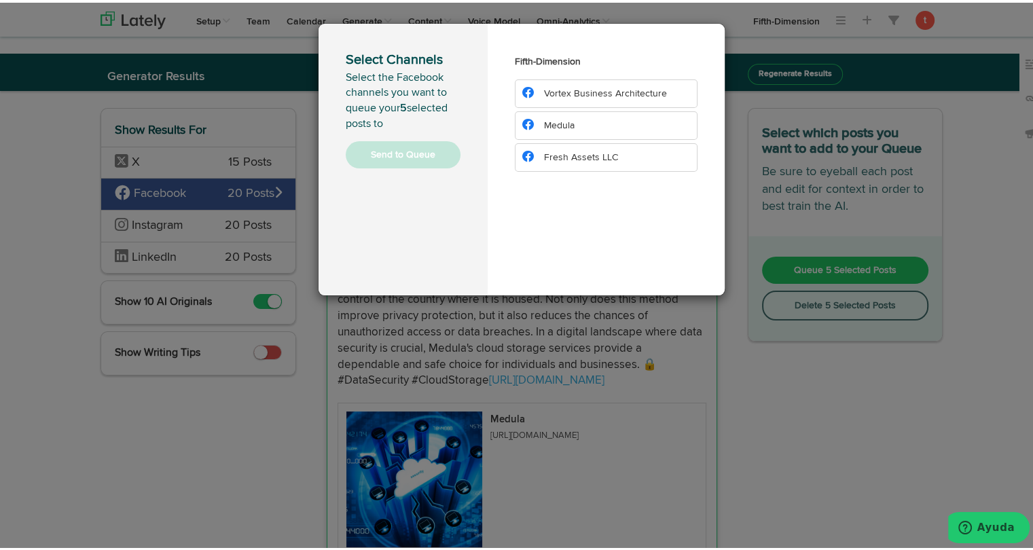
click at [625, 120] on li "Medula" at bounding box center [606, 123] width 183 height 29
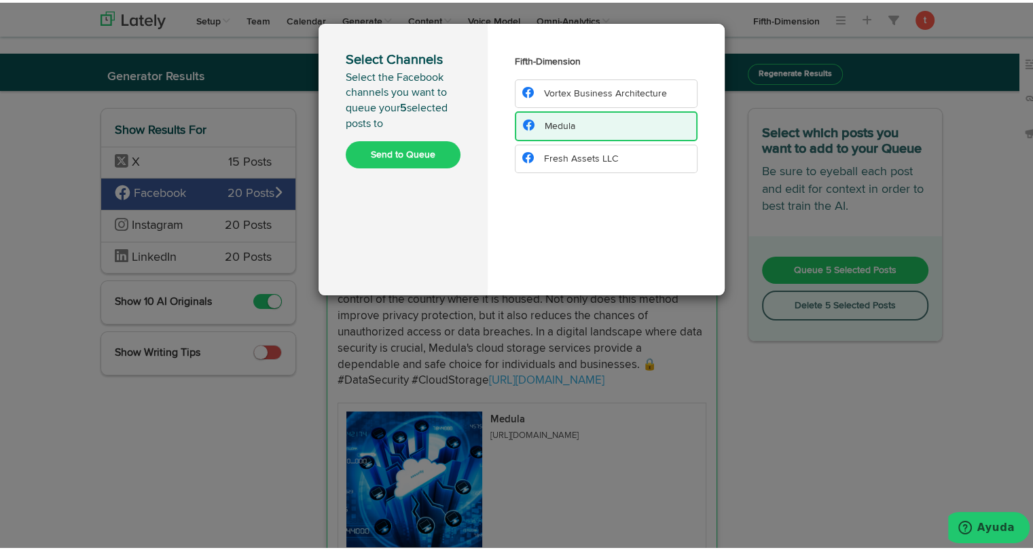
click at [397, 152] on button "Send to Queue" at bounding box center [403, 152] width 115 height 27
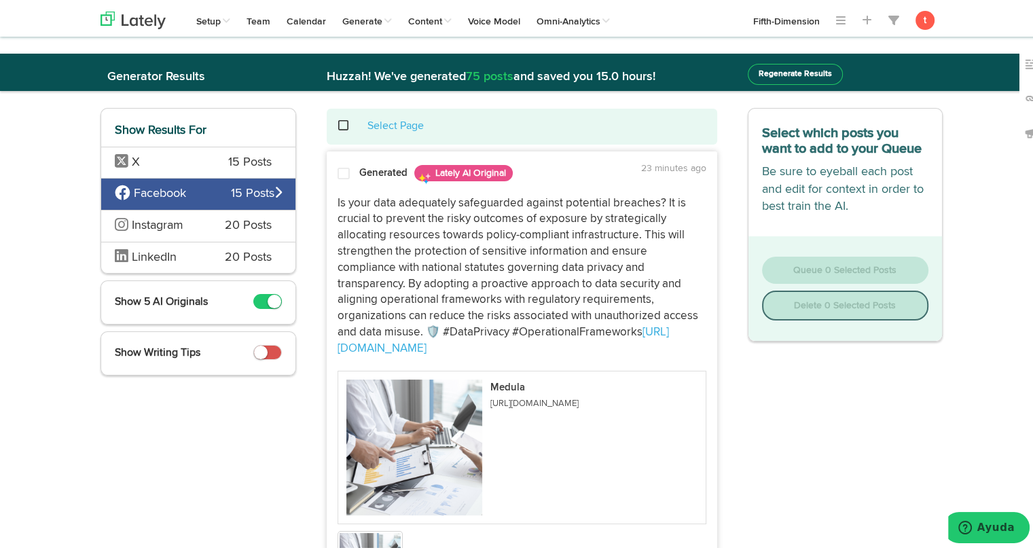
click at [198, 222] on span "Instagram" at bounding box center [160, 224] width 90 height 18
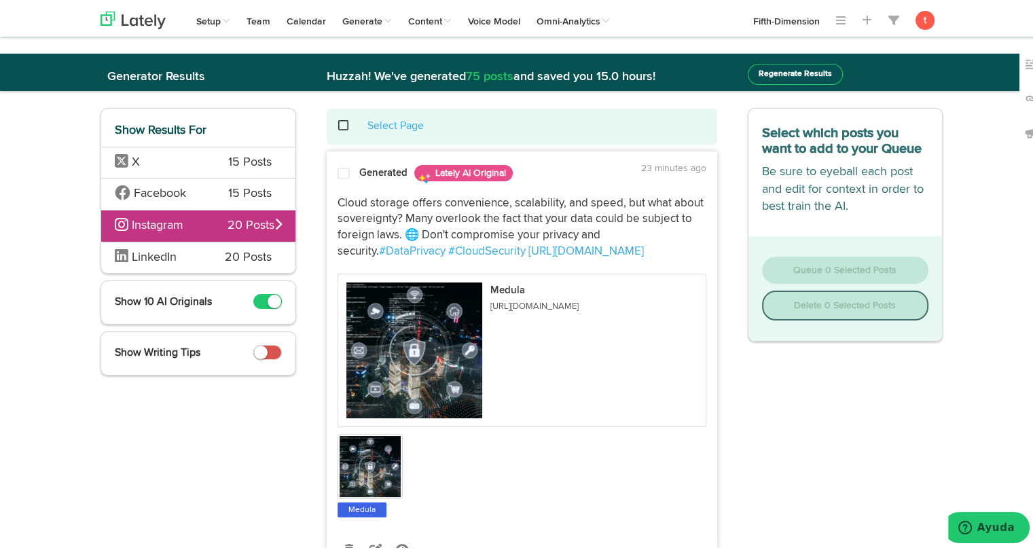
click at [377, 183] on div "Generated Lately AI Original 23 minutes ago Cloud storage offers convenience, s…" at bounding box center [521, 362] width 389 height 407
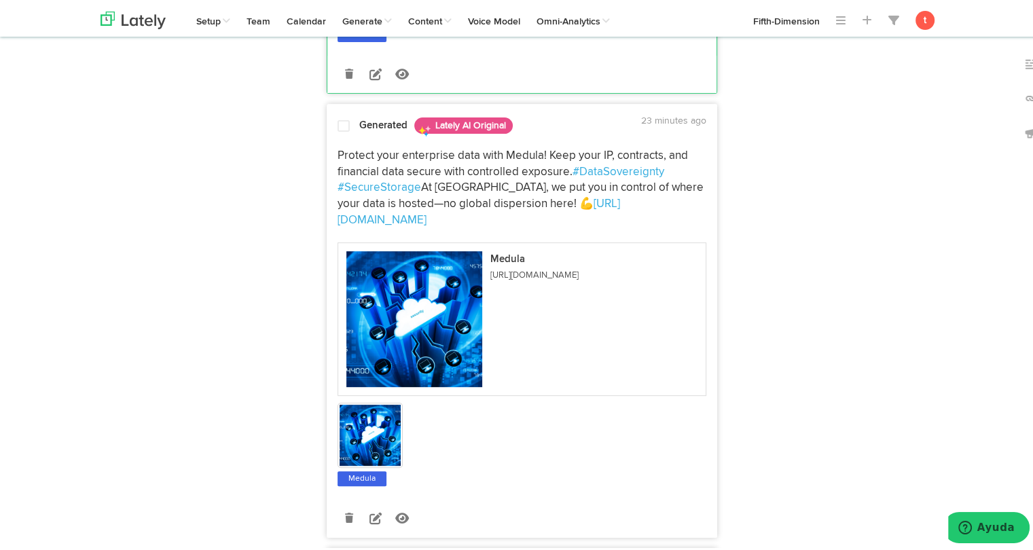
scroll to position [493, 0]
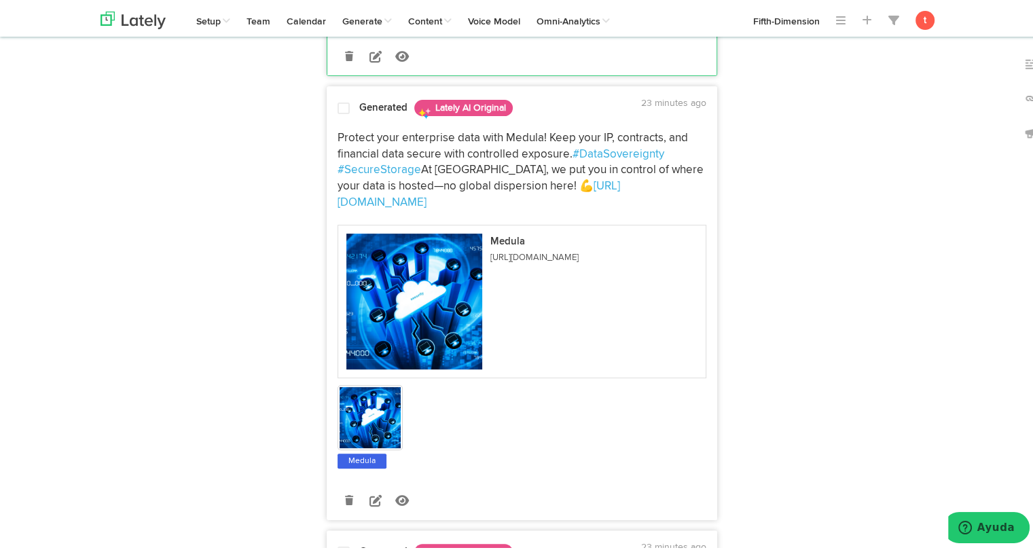
click at [378, 134] on p "Protect your enterprise data with Medula! Keep your IP, contracts, and financia…" at bounding box center [522, 168] width 369 height 81
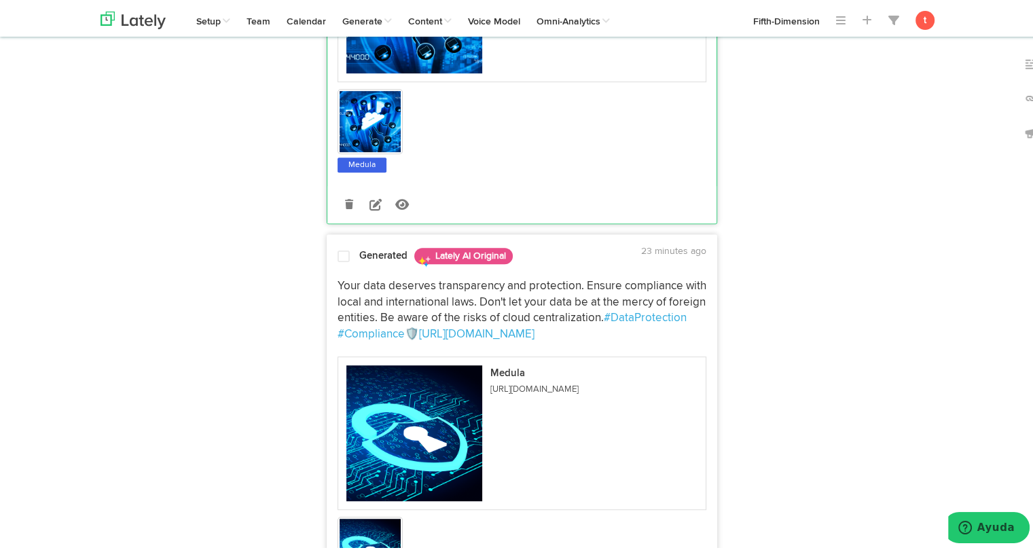
click at [382, 304] on p "Your data deserves transparency and protection. Ensure compliance with local an…" at bounding box center [522, 308] width 369 height 65
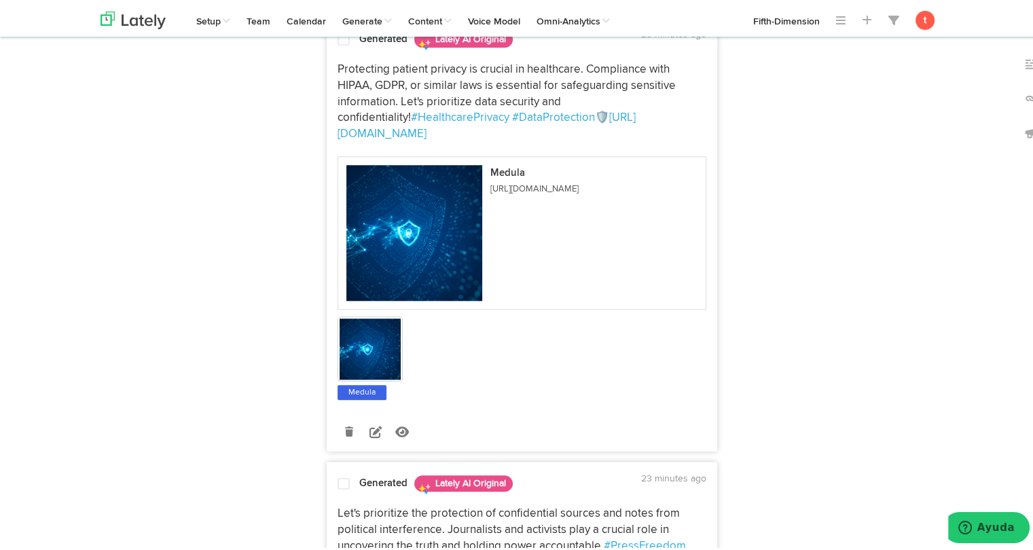
scroll to position [1451, 0]
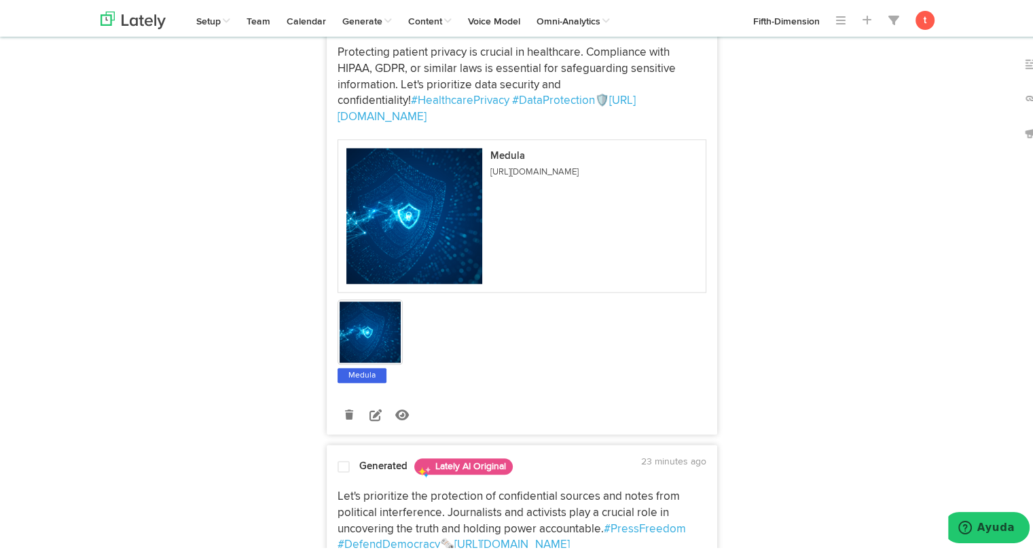
click at [416, 58] on p "Protecting patient privacy is crucial in healthcare. Compliance with HIPAA, GDP…" at bounding box center [522, 82] width 369 height 81
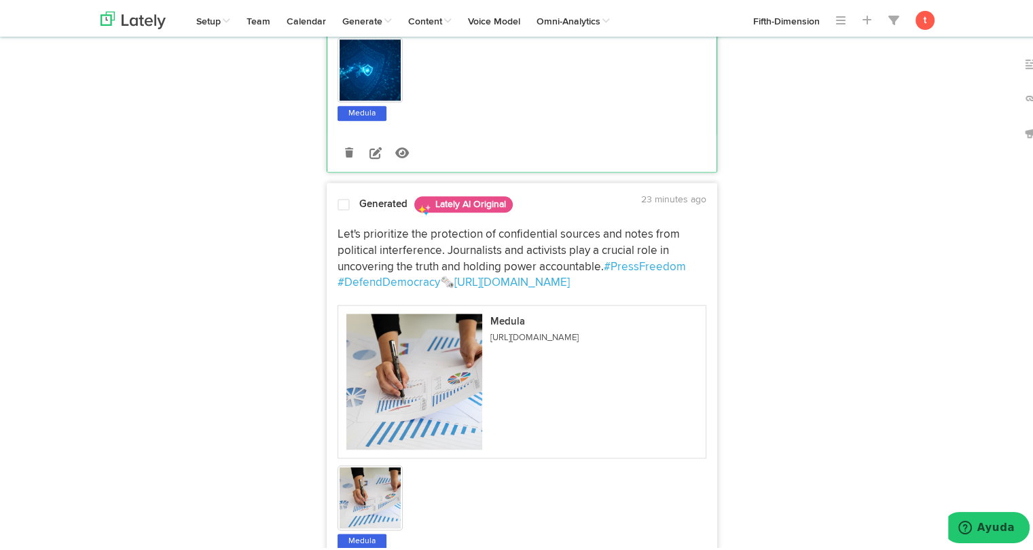
scroll to position [1719, 0]
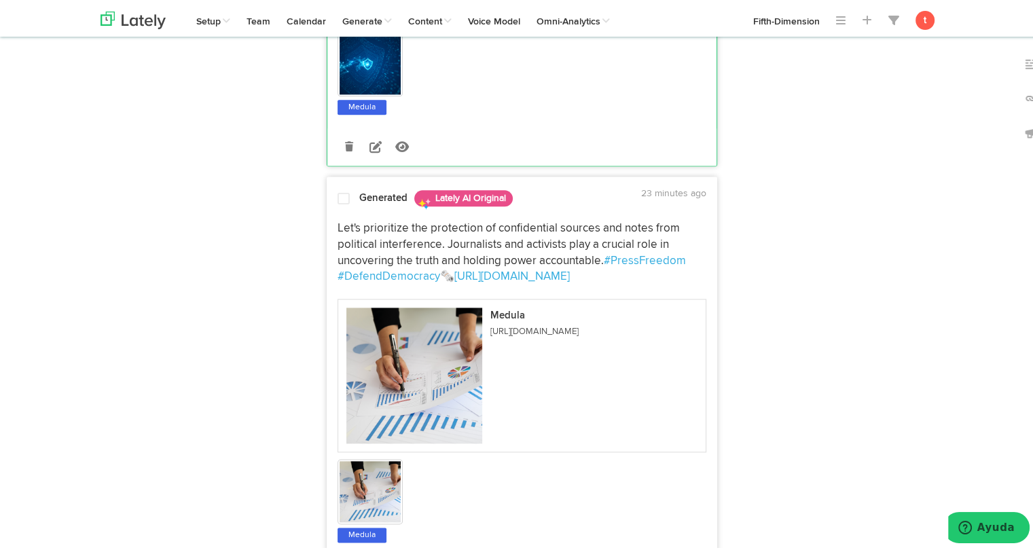
click at [515, 245] on p "Let's prioritize the protection of confidential sources and notes from politica…" at bounding box center [522, 250] width 369 height 65
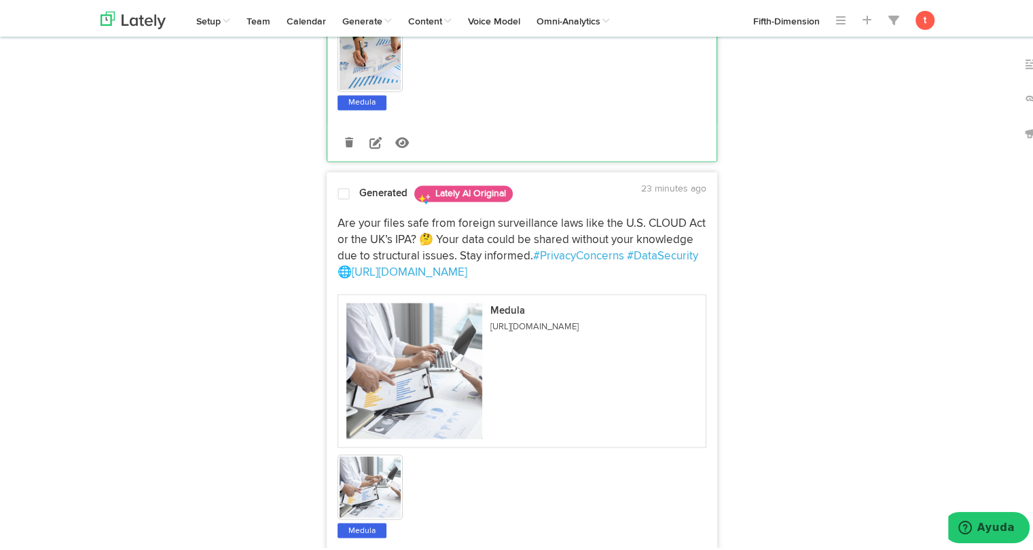
scroll to position [2167, 0]
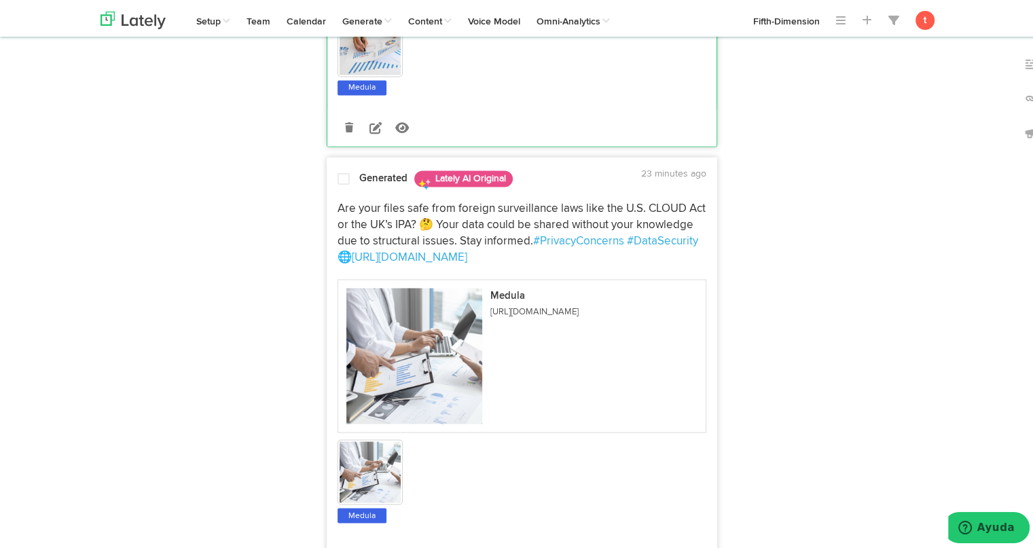
click at [486, 237] on p "Are your files safe from foreign surveillance laws like the U.S. CLOUD Act or t…" at bounding box center [522, 230] width 369 height 65
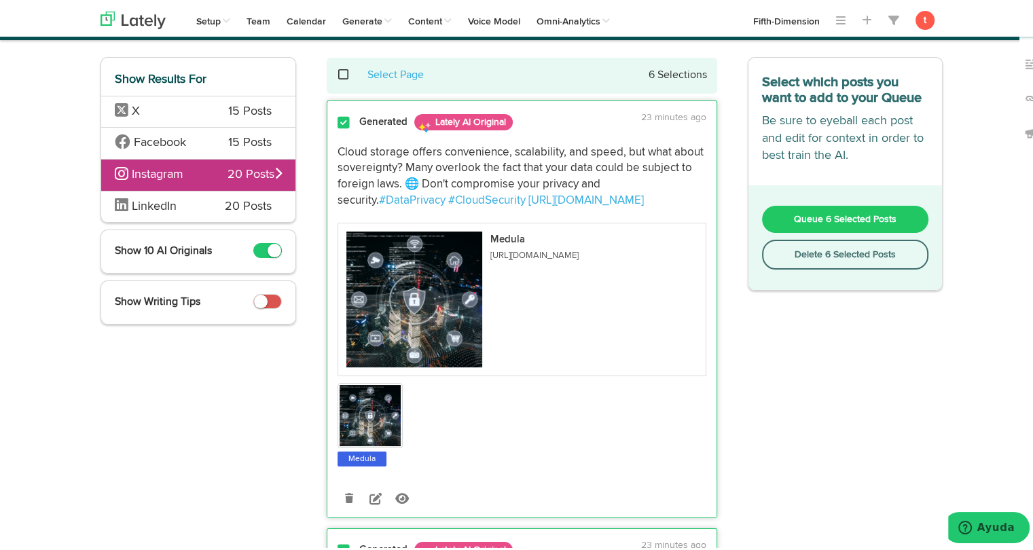
scroll to position [0, 0]
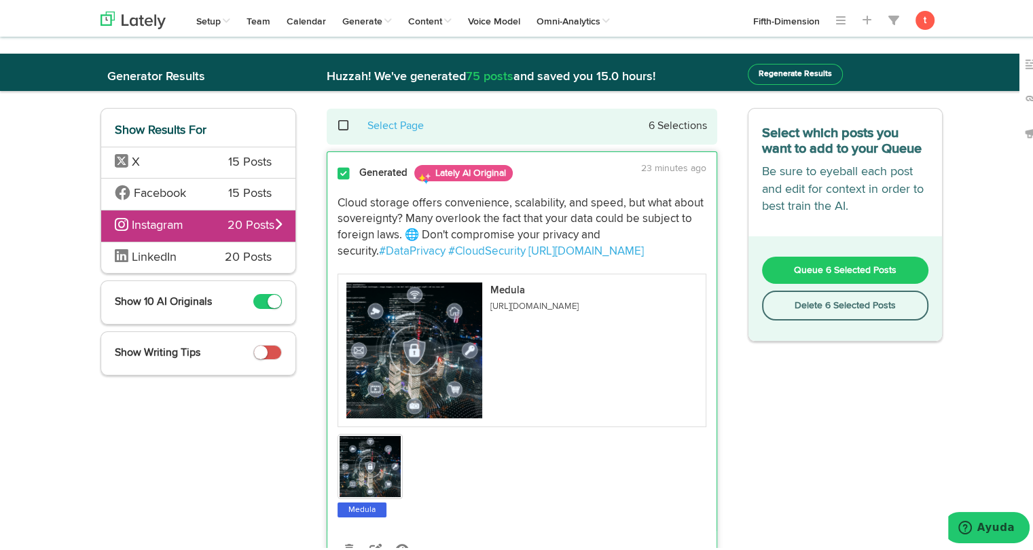
click at [796, 264] on span "Queue 6 Selected Posts" at bounding box center [845, 268] width 103 height 10
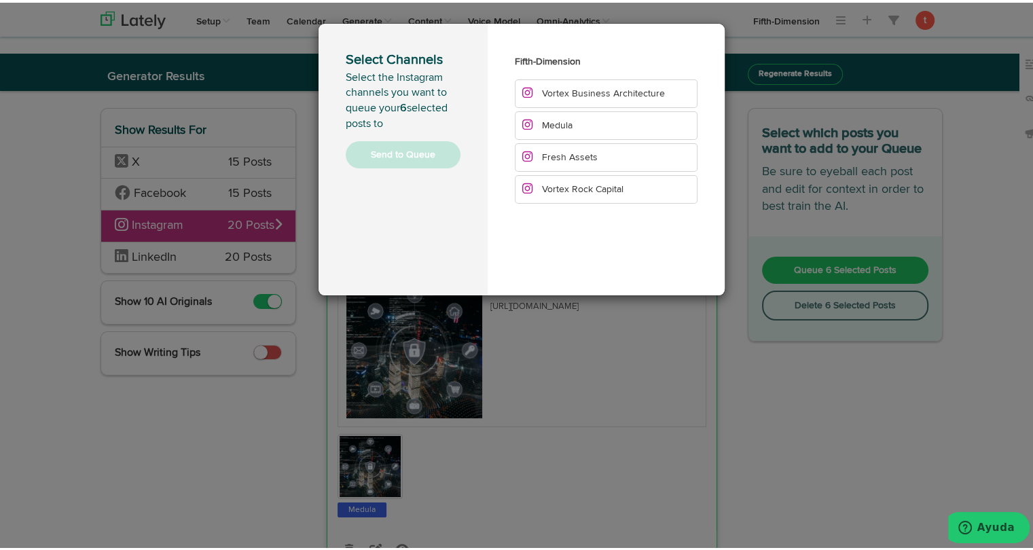
click at [572, 120] on li "Medula" at bounding box center [606, 123] width 183 height 29
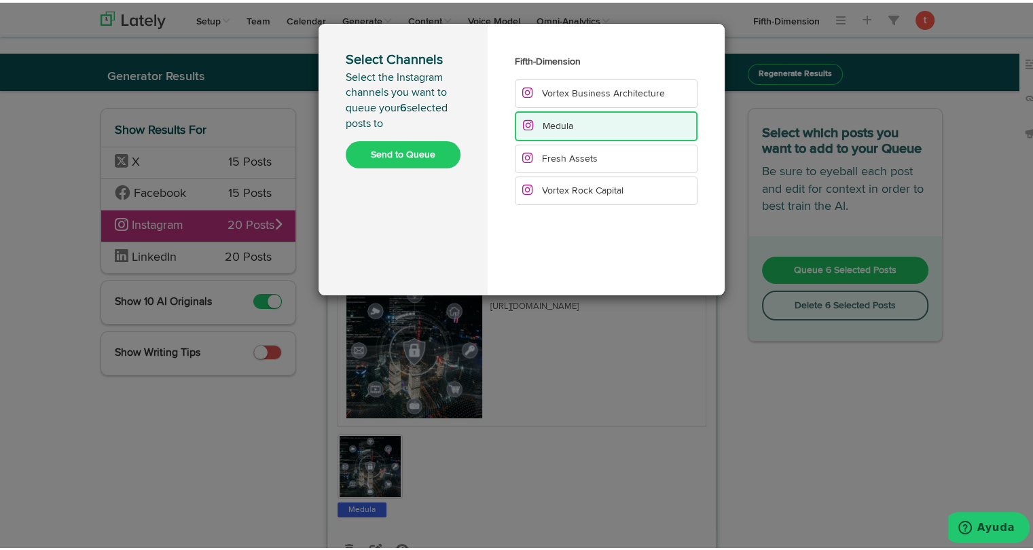
click at [410, 159] on button "Send to Queue" at bounding box center [403, 152] width 115 height 27
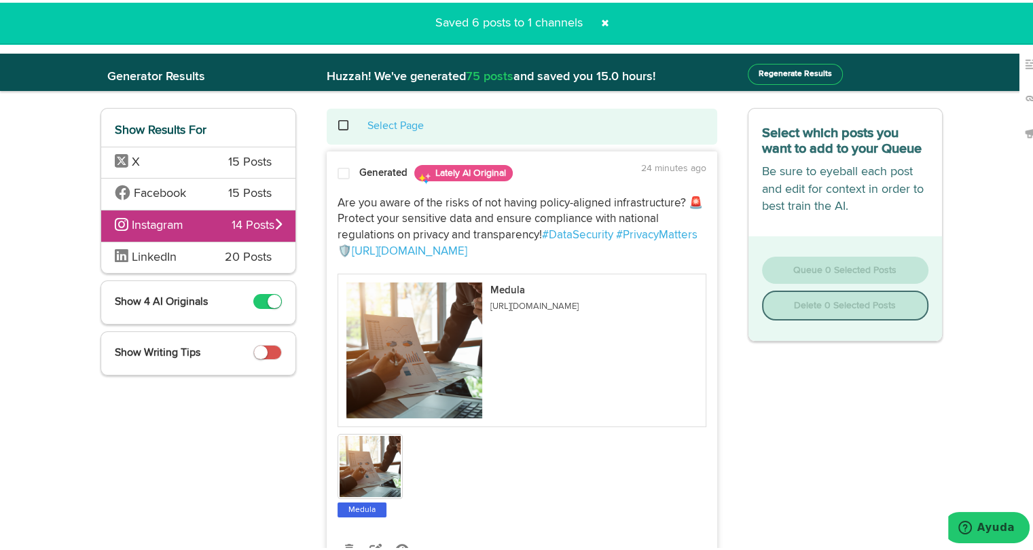
click at [215, 251] on div "LinkedIn 20 Posts" at bounding box center [198, 255] width 194 height 32
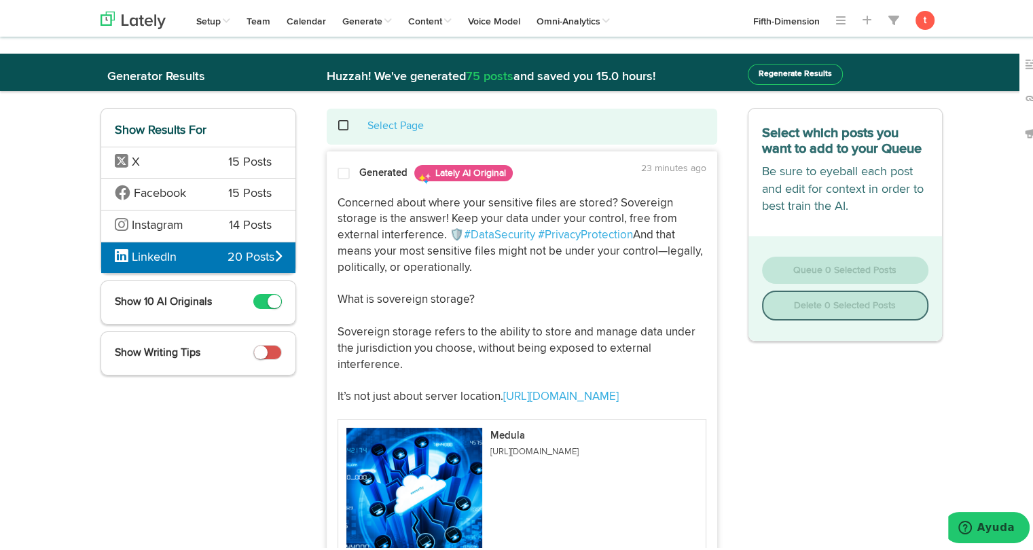
click at [347, 202] on span "Concerned about where your sensitive files are stored? Sovereign storage is the…" at bounding box center [509, 217] width 342 height 44
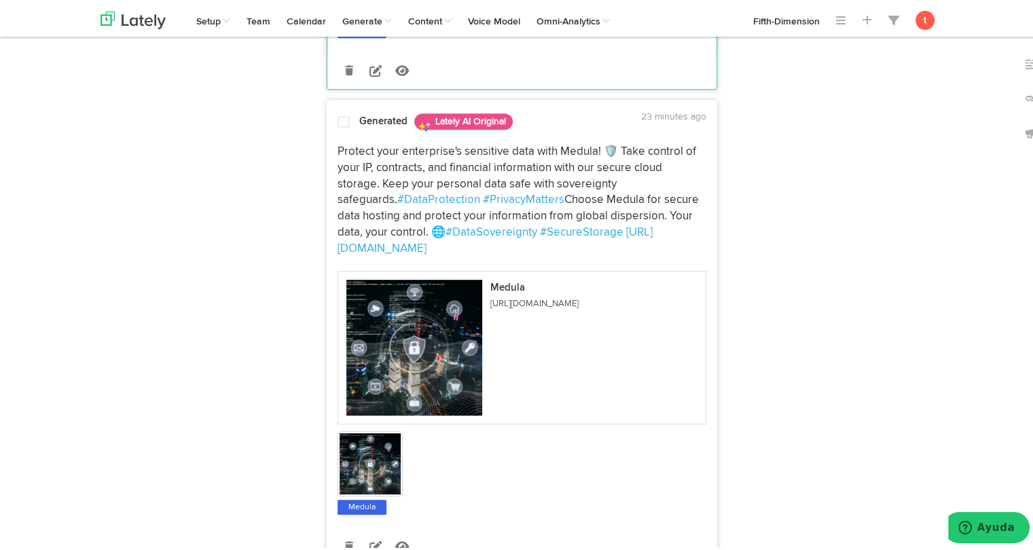
scroll to position [630, 0]
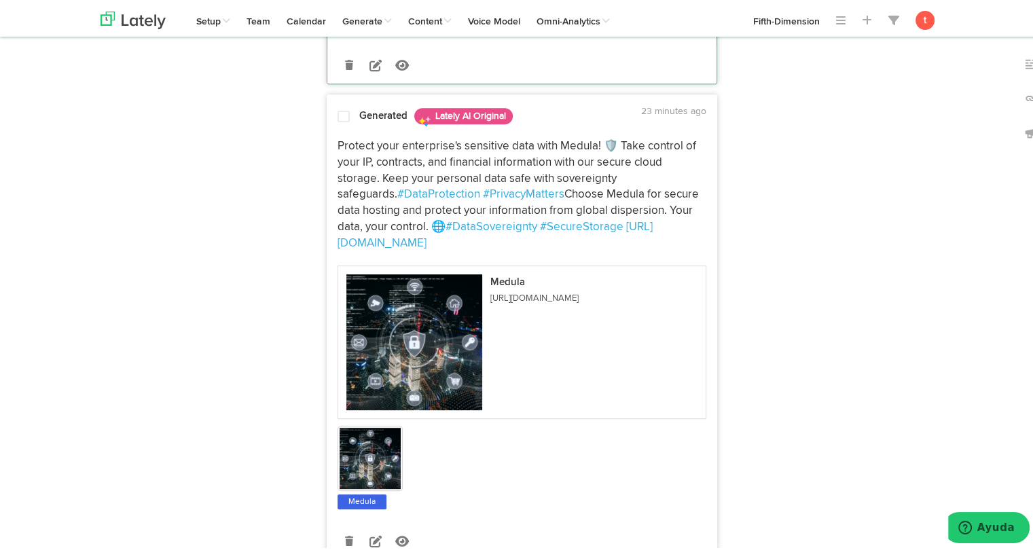
click at [361, 188] on span "Protect your enterprise's sensitive data with Medula! 🛡️ Take control of your I…" at bounding box center [518, 168] width 361 height 60
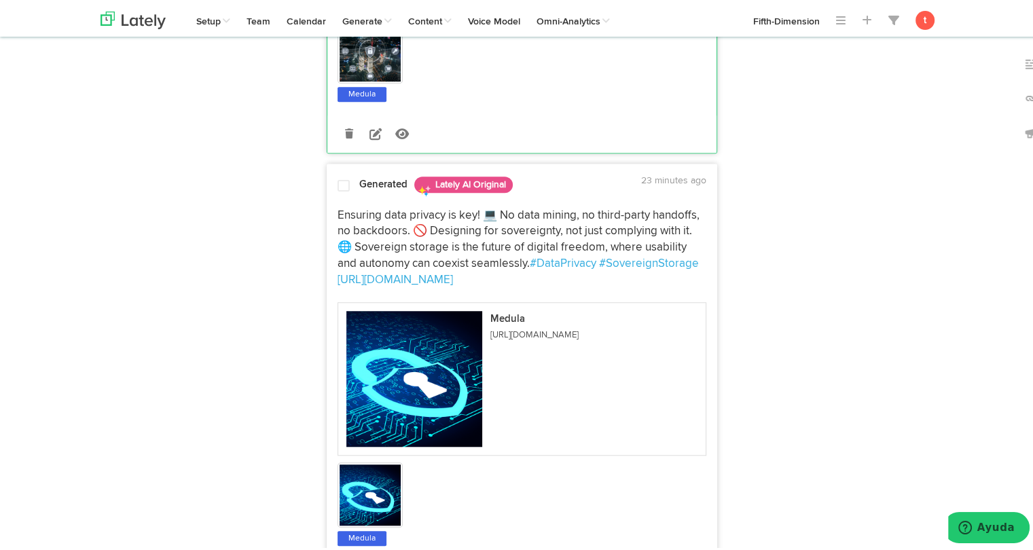
click at [356, 244] on span "Ensuring data privacy is key! 💻 No data mining, no third-party handoffs, no bac…" at bounding box center [520, 237] width 365 height 60
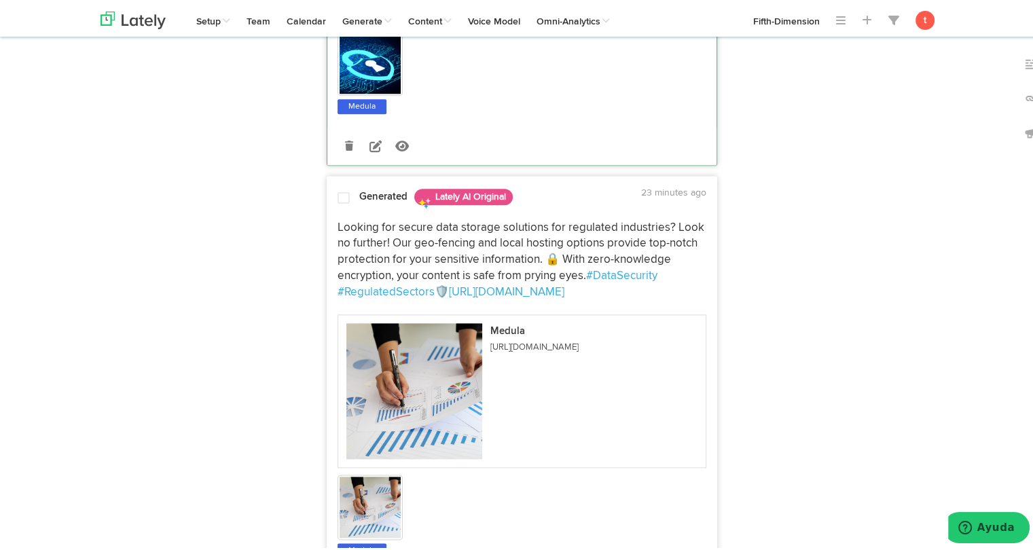
click at [362, 272] on span "Looking for secure data storage solutions for regulated industries? Look no fur…" at bounding box center [523, 249] width 370 height 60
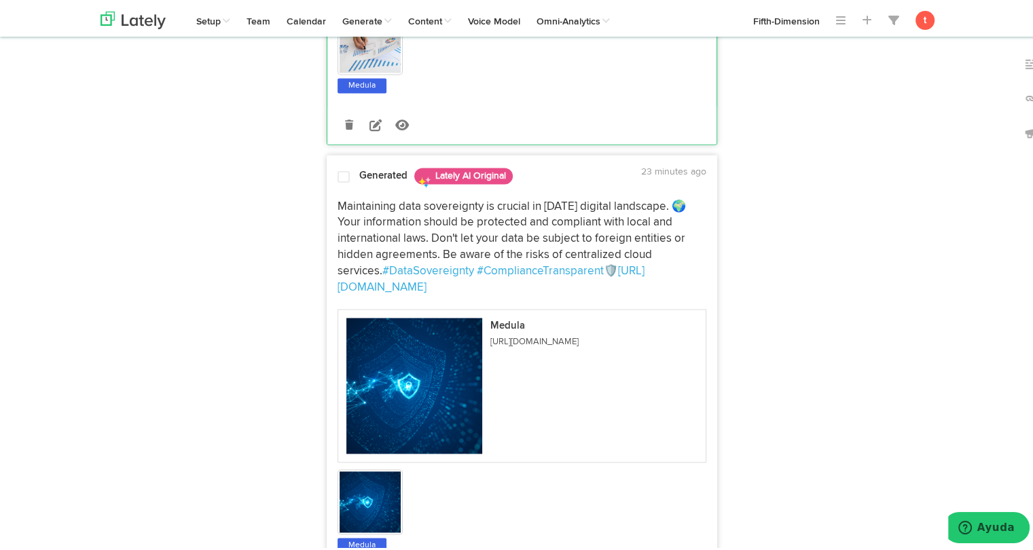
scroll to position [1962, 0]
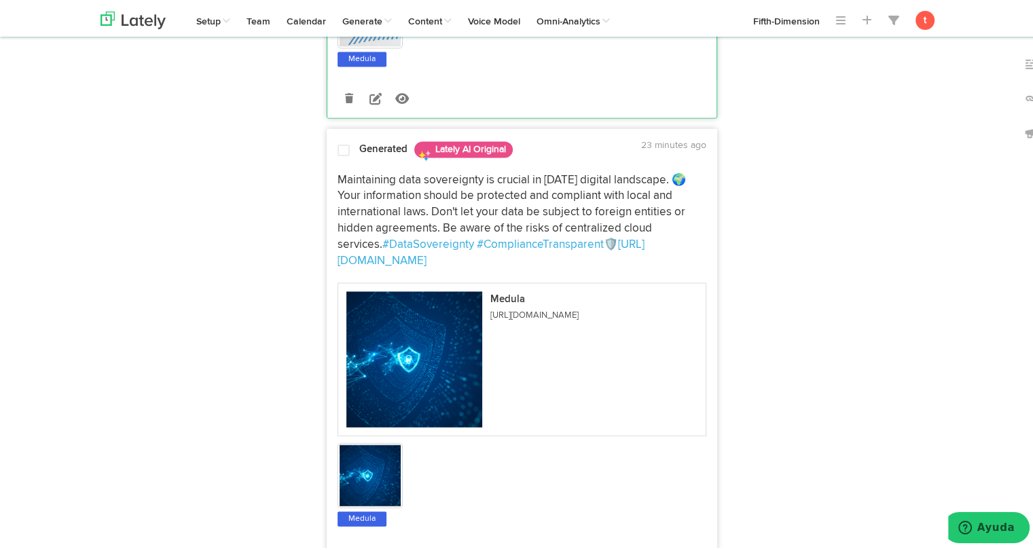
click at [402, 200] on div "Maintaining data sovereignty is crucial in today's digital landscape. 🌍 Your in…" at bounding box center [521, 344] width 389 height 363
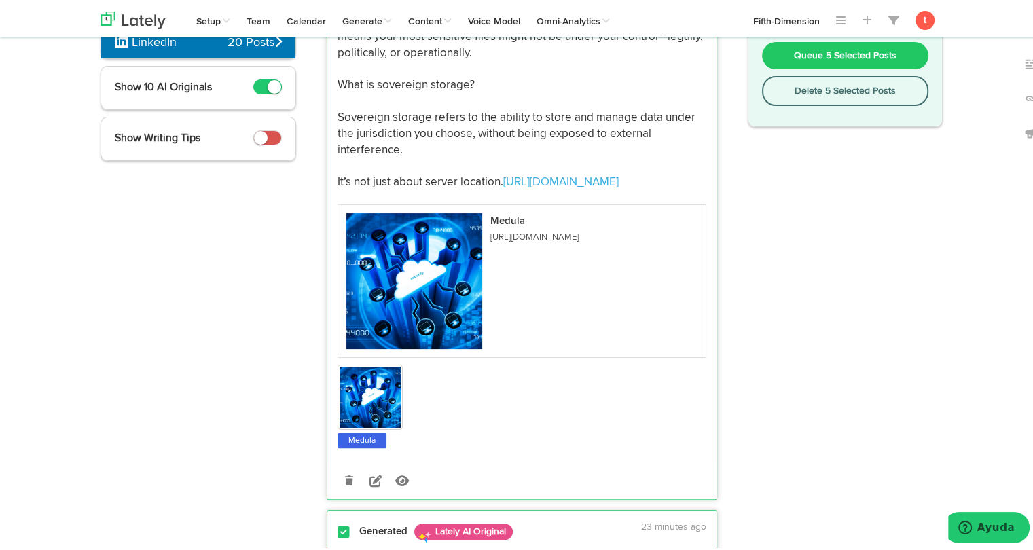
scroll to position [0, 0]
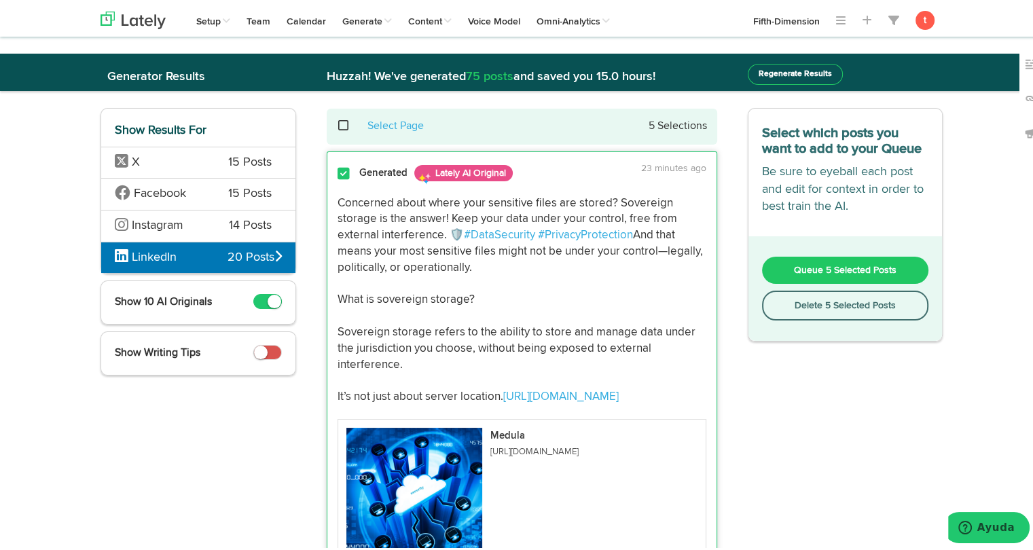
click at [787, 268] on button "Queue 5 Selected Posts" at bounding box center [845, 267] width 167 height 27
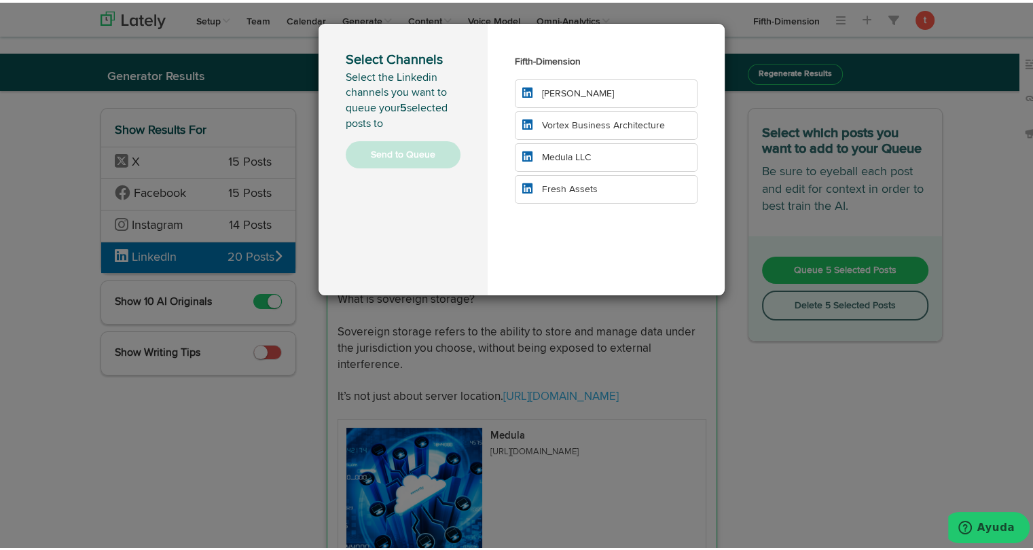
click at [576, 151] on span "Medula LLC" at bounding box center [566, 155] width 49 height 10
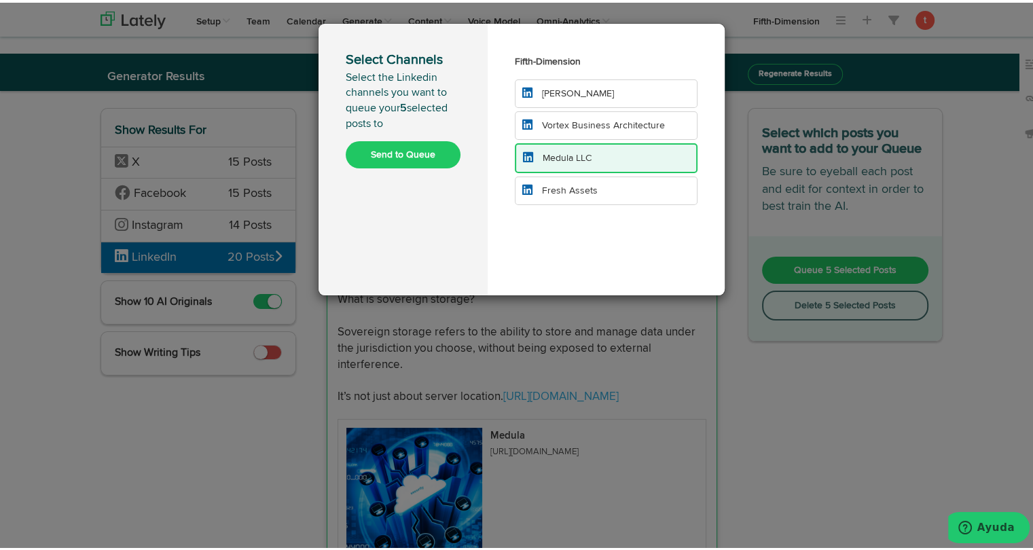
click at [443, 149] on button "Send to Queue" at bounding box center [403, 152] width 115 height 27
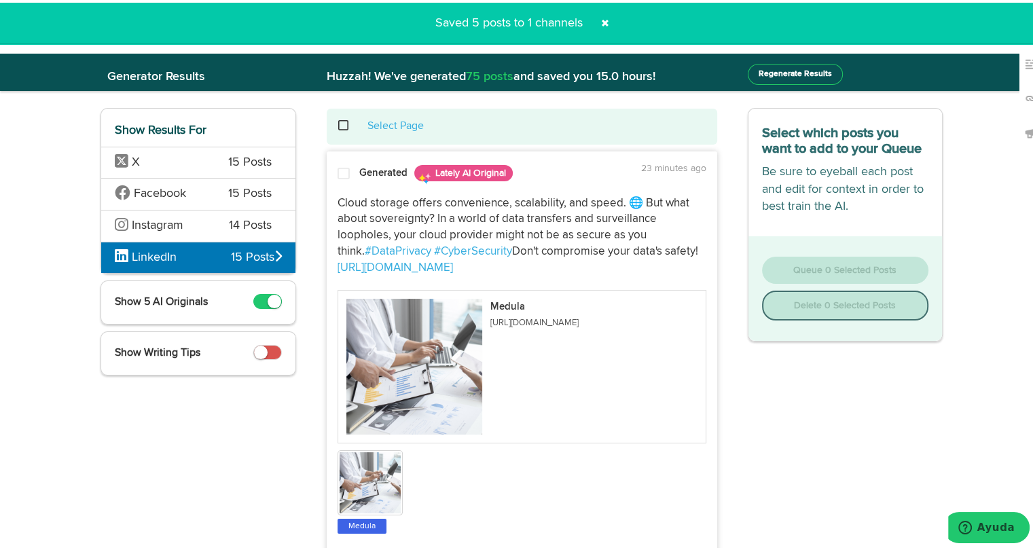
click at [606, 21] on span at bounding box center [605, 21] width 22 height 22
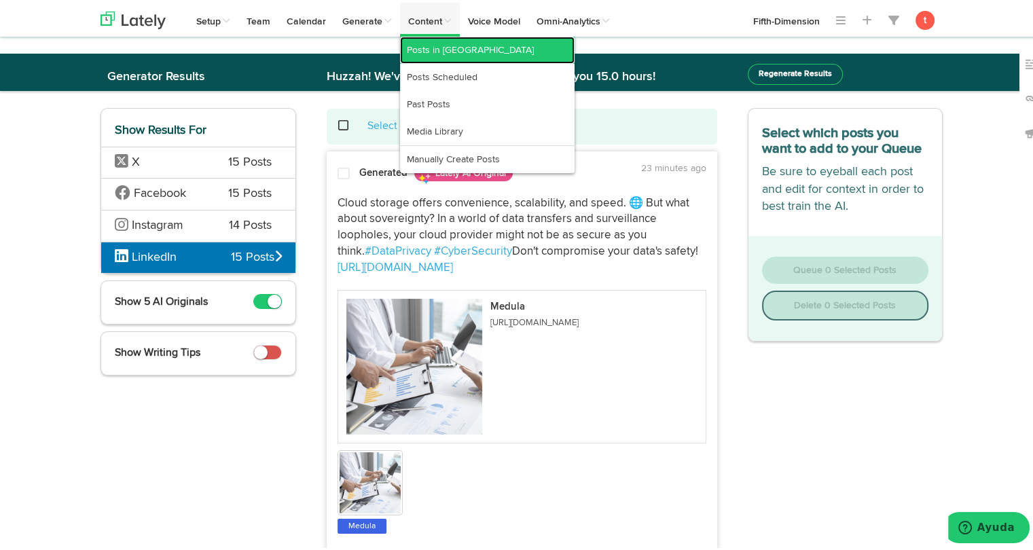
click at [452, 46] on link "Posts in Queue" at bounding box center [487, 47] width 175 height 27
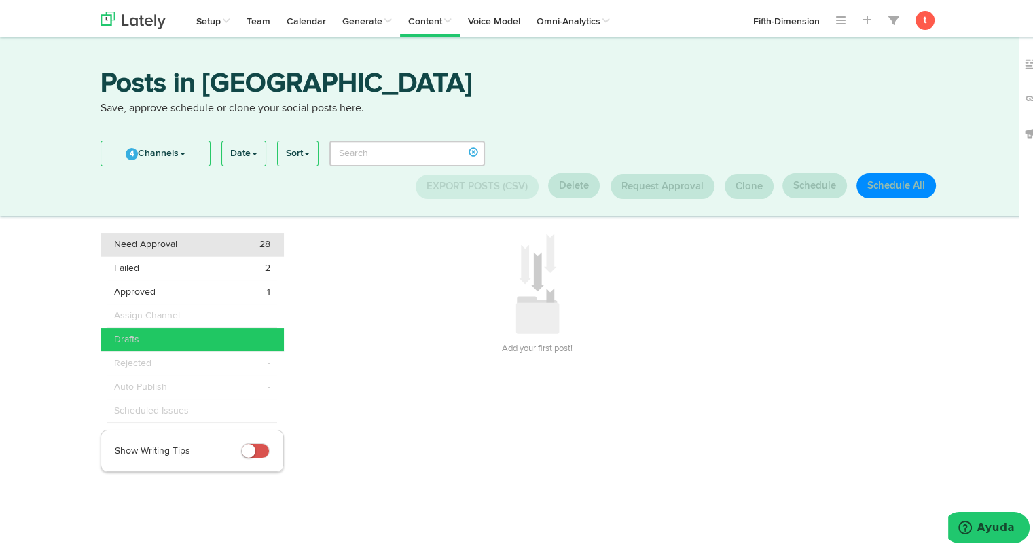
click at [175, 245] on div "Need Approval 28" at bounding box center [192, 242] width 156 height 14
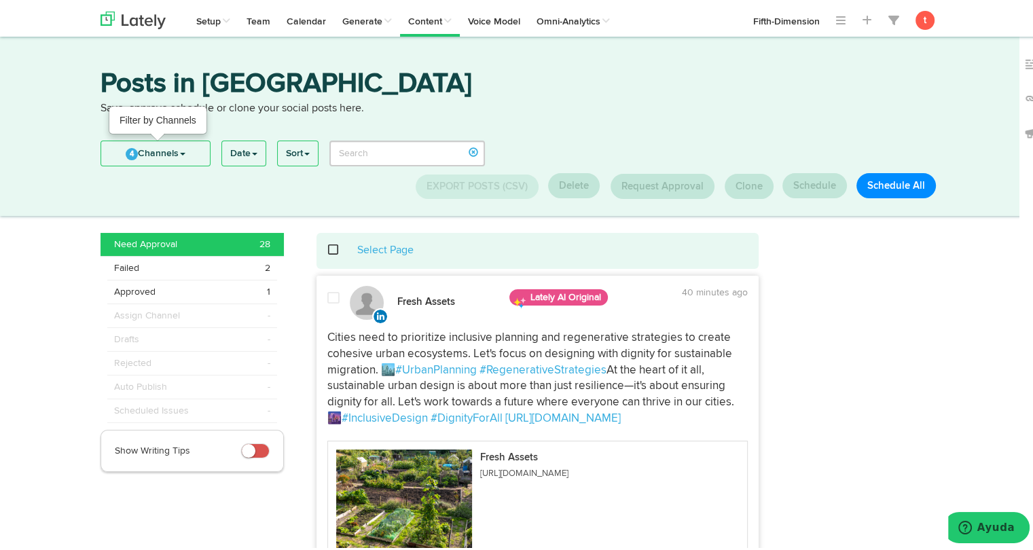
click at [171, 154] on link "4 Channels" at bounding box center [155, 151] width 109 height 24
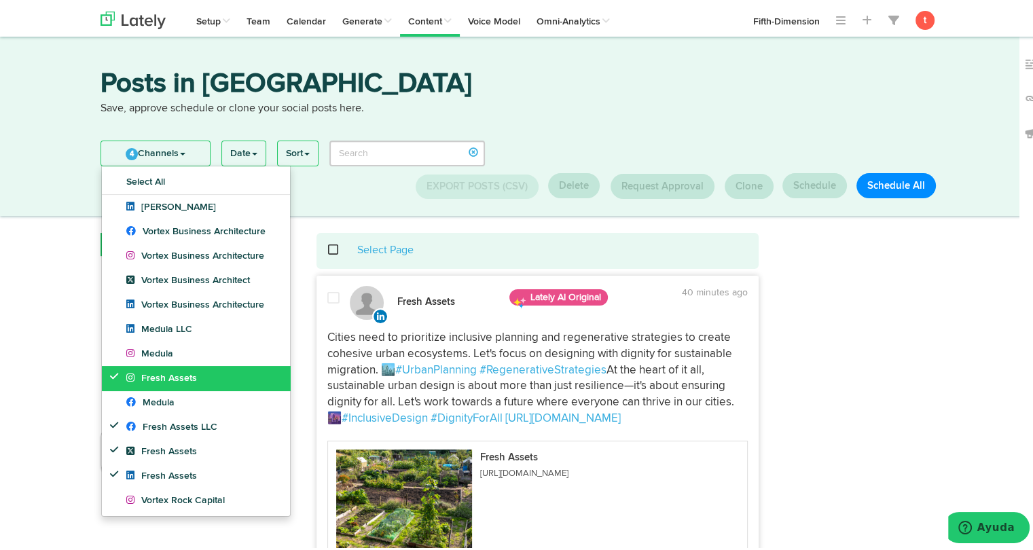
click at [140, 368] on link "Fresh Assets" at bounding box center [196, 375] width 188 height 24
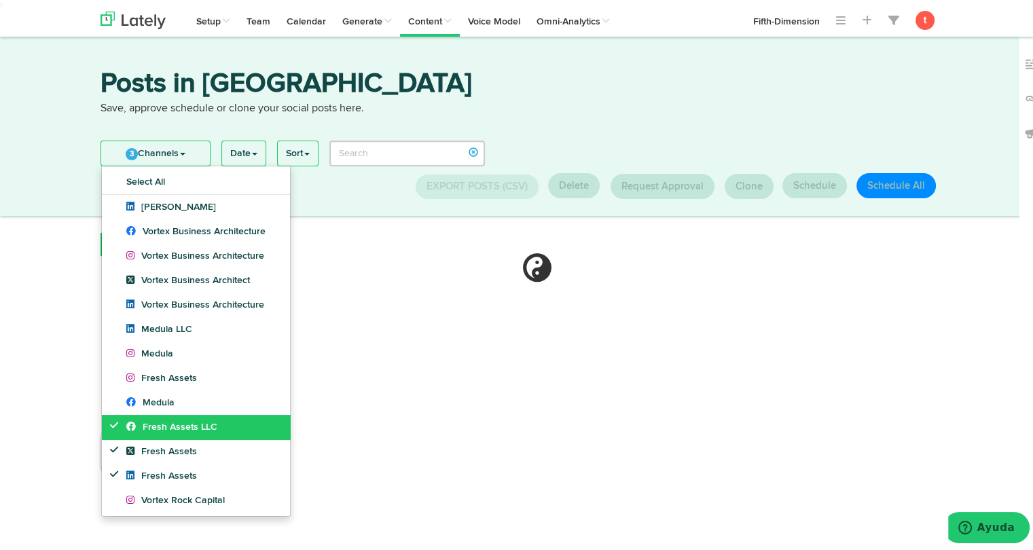
click at [138, 423] on span "Fresh Assets LLC" at bounding box center [171, 425] width 91 height 10
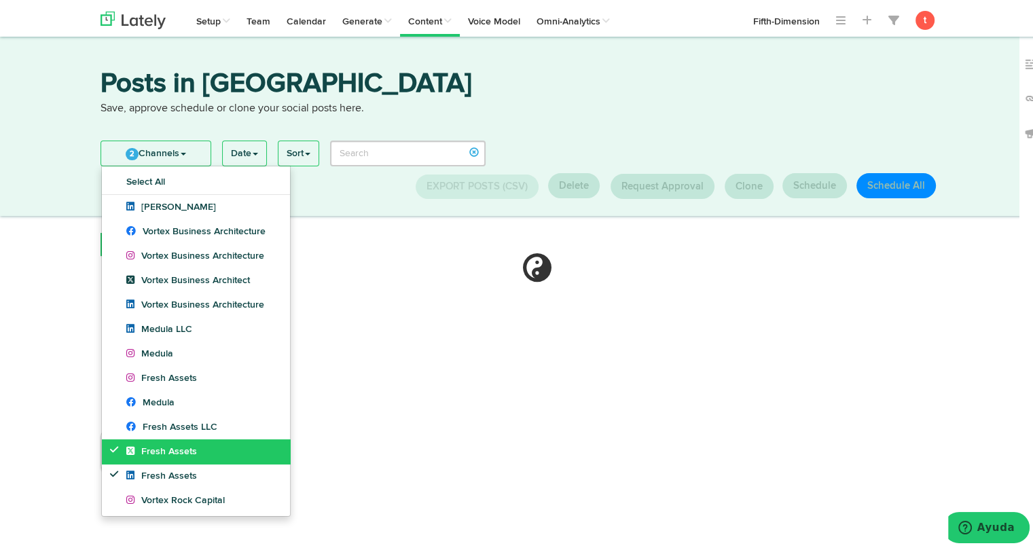
click at [139, 444] on span "Fresh Assets" at bounding box center [161, 449] width 71 height 10
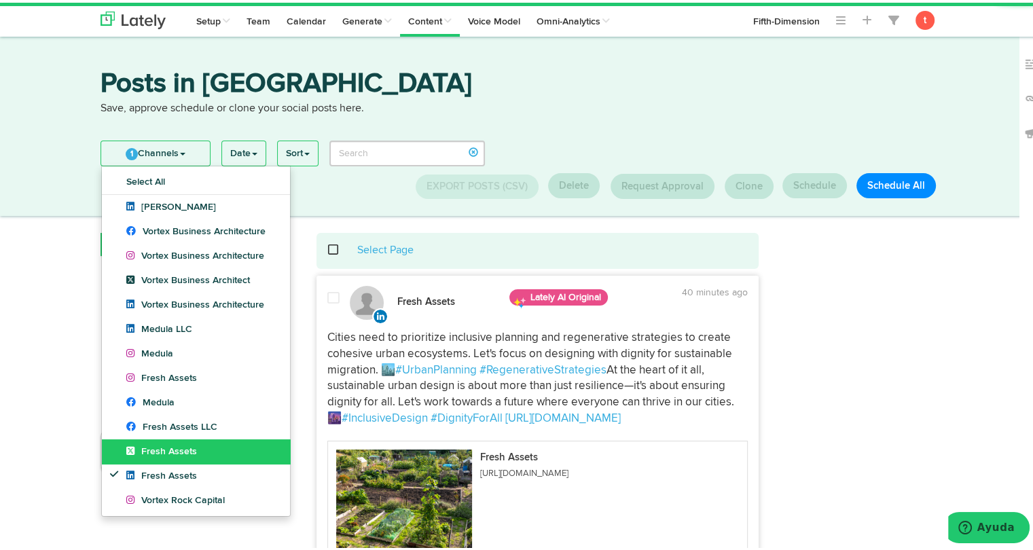
click at [135, 461] on link "Fresh Assets" at bounding box center [196, 449] width 188 height 24
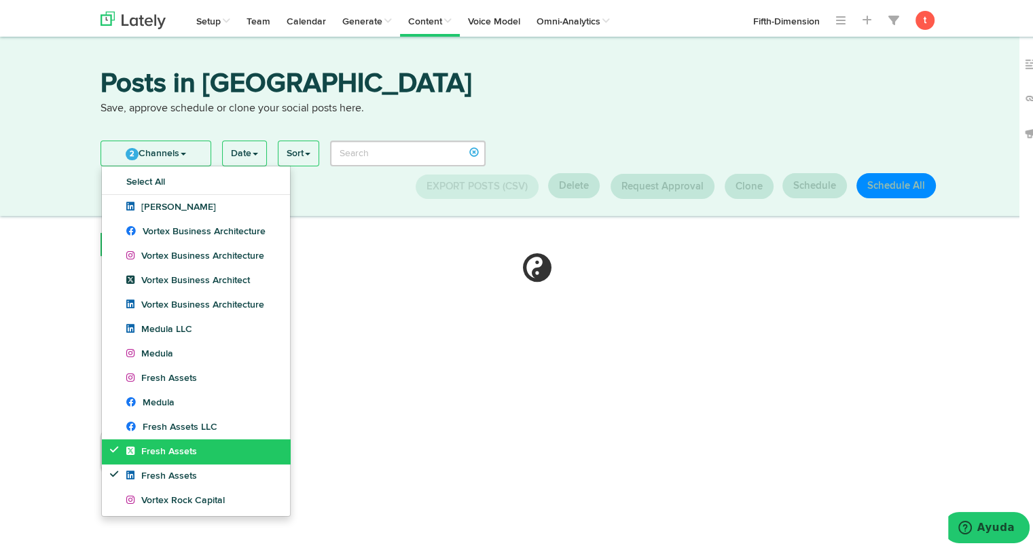
click at [135, 461] on link "Fresh Assets" at bounding box center [196, 449] width 188 height 24
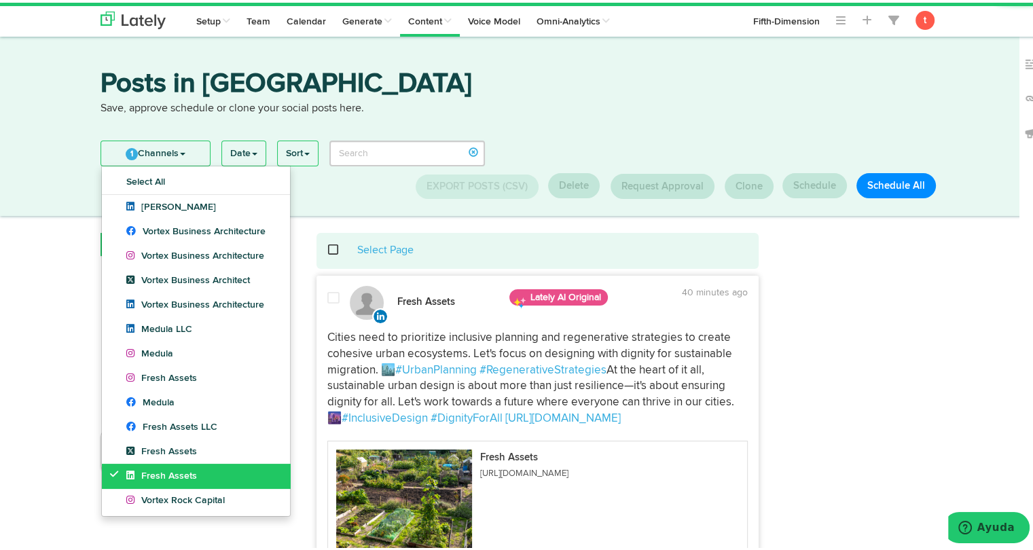
click at [133, 473] on icon at bounding box center [133, 473] width 15 height 10
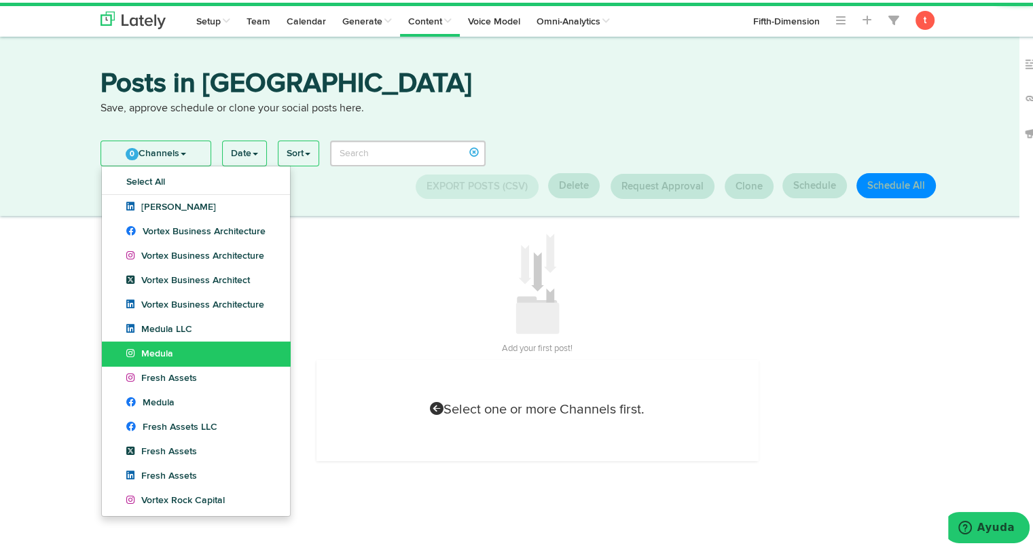
click at [160, 351] on span "Medula" at bounding box center [149, 351] width 47 height 10
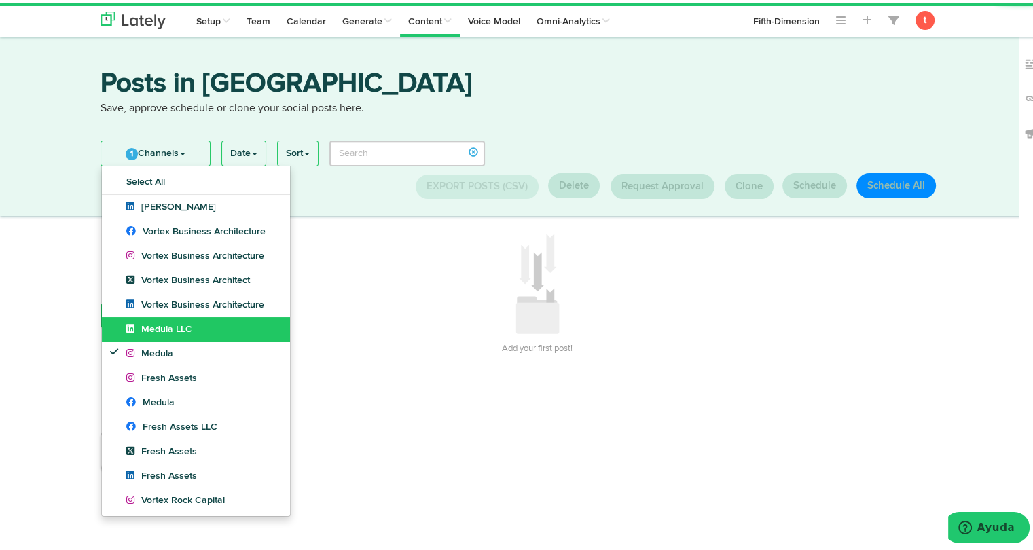
click at [160, 332] on span "Medula LLC" at bounding box center [159, 327] width 66 height 10
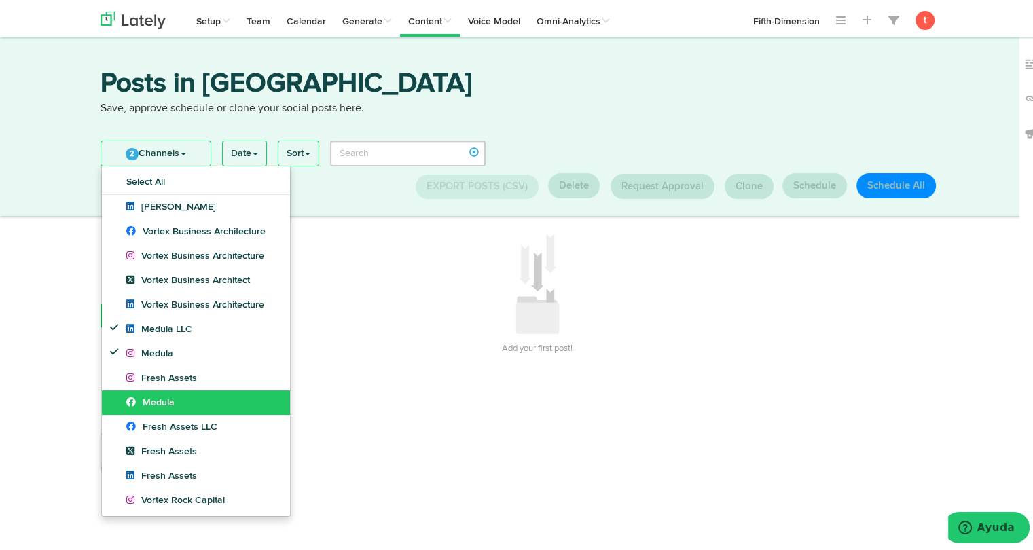
click at [156, 396] on span "Medula" at bounding box center [150, 400] width 48 height 10
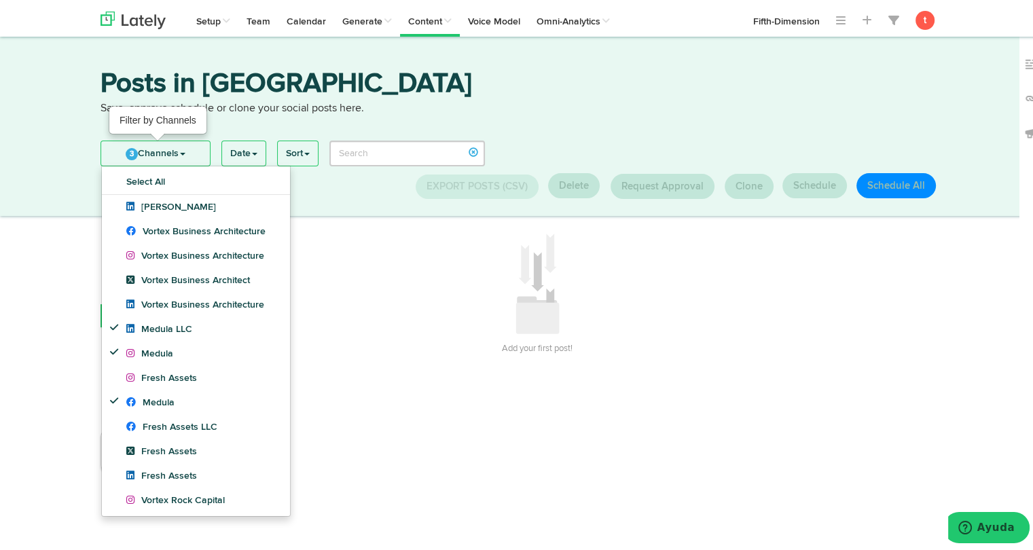
click at [170, 153] on link "3 Channels" at bounding box center [155, 151] width 109 height 24
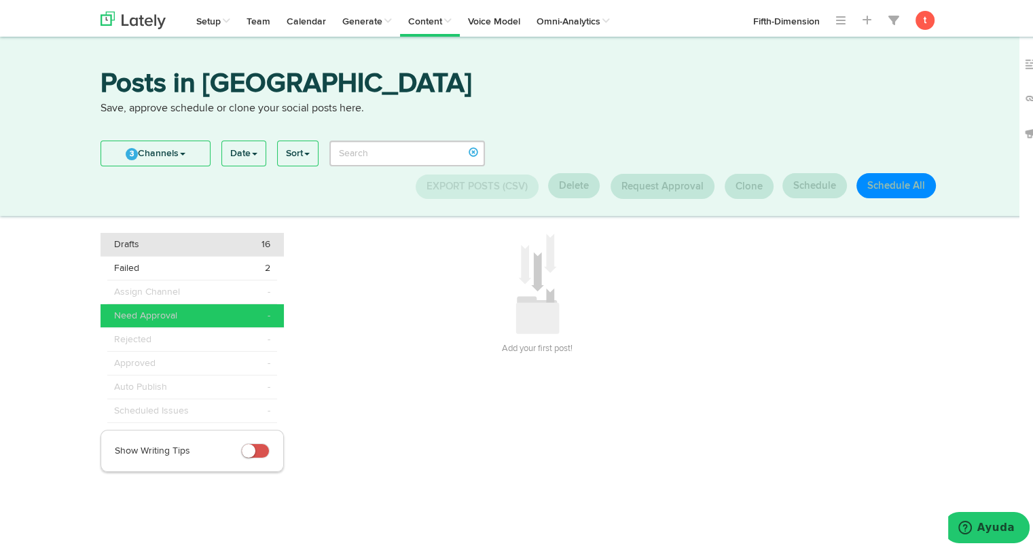
click at [169, 238] on div "Drafts 16" at bounding box center [192, 242] width 156 height 14
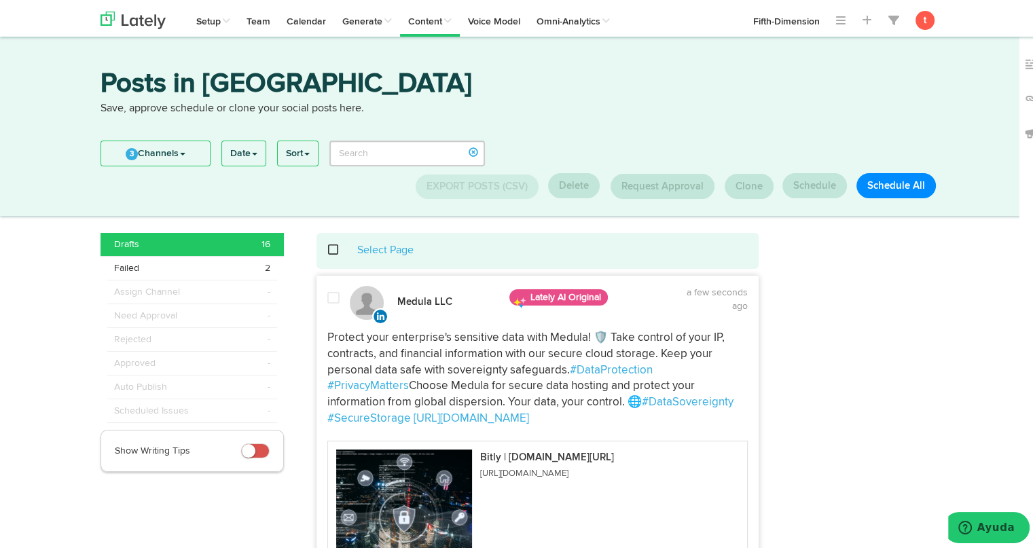
click at [334, 249] on div "Select Page" at bounding box center [538, 248] width 423 height 16
click at [328, 248] on span at bounding box center [341, 247] width 28 height 1
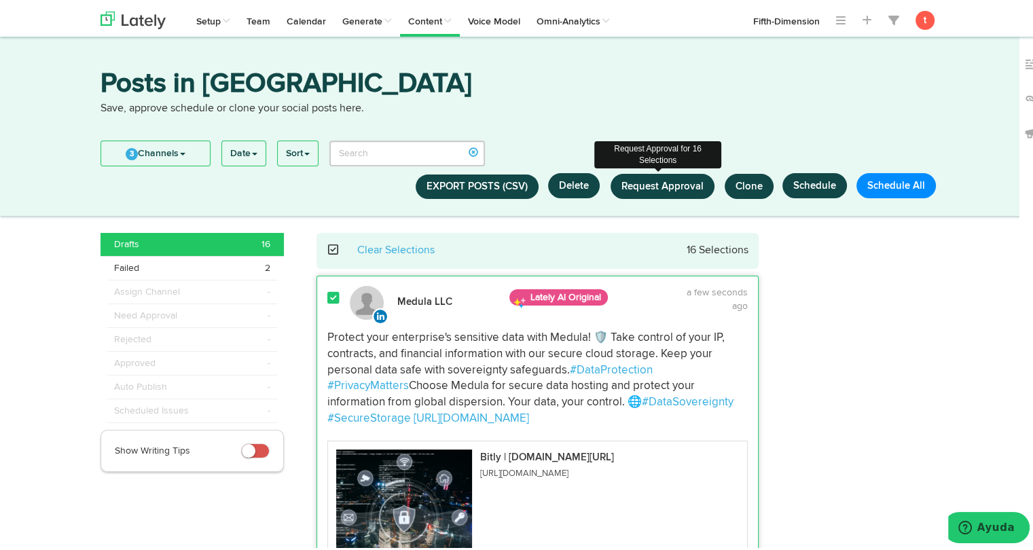
click at [649, 185] on span "Request Approval" at bounding box center [663, 184] width 82 height 10
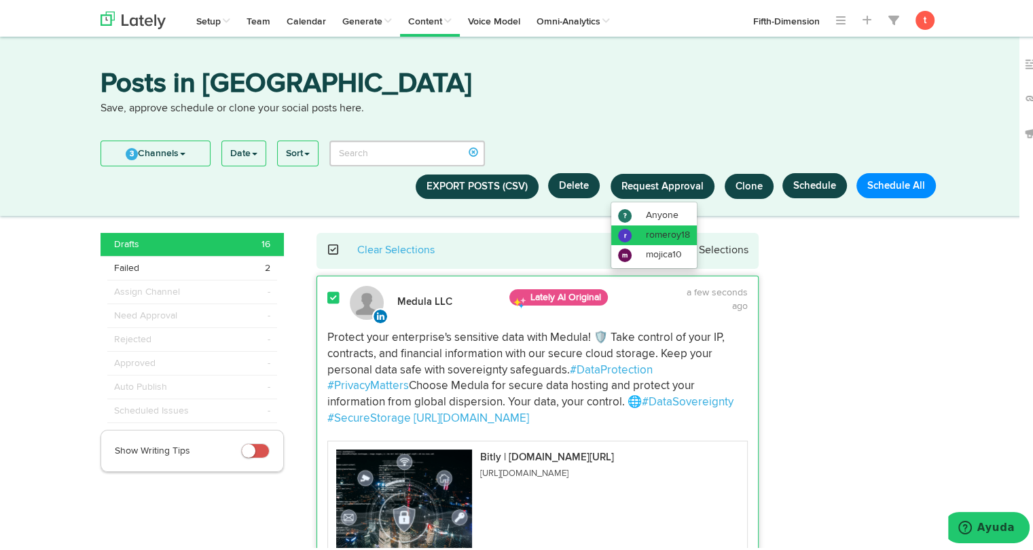
click at [650, 228] on span "romeroy18" at bounding box center [668, 233] width 44 height 10
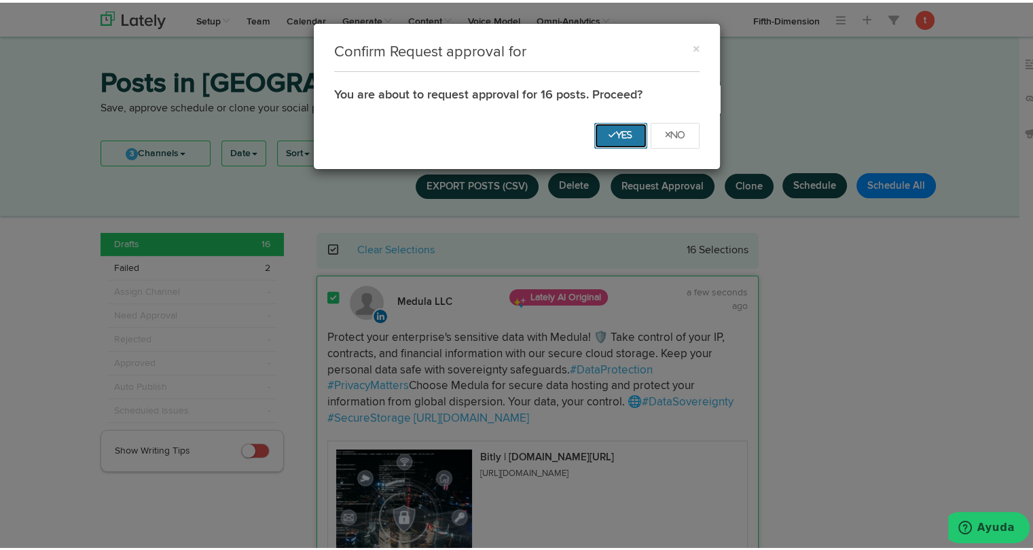
click at [617, 137] on button "Yes" at bounding box center [620, 133] width 53 height 26
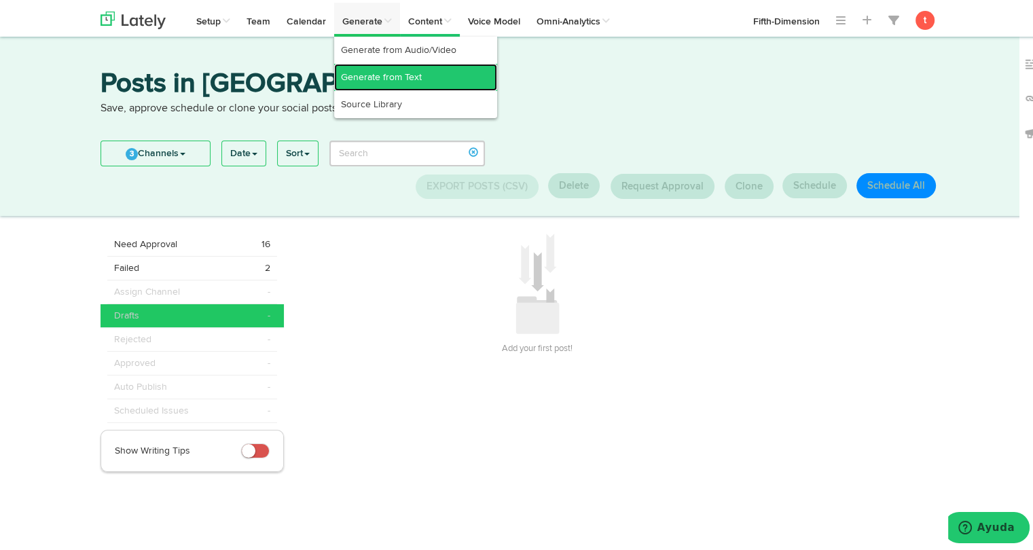
click at [364, 67] on link "Generate from Text" at bounding box center [415, 74] width 163 height 27
